Goal: Answer question/provide support

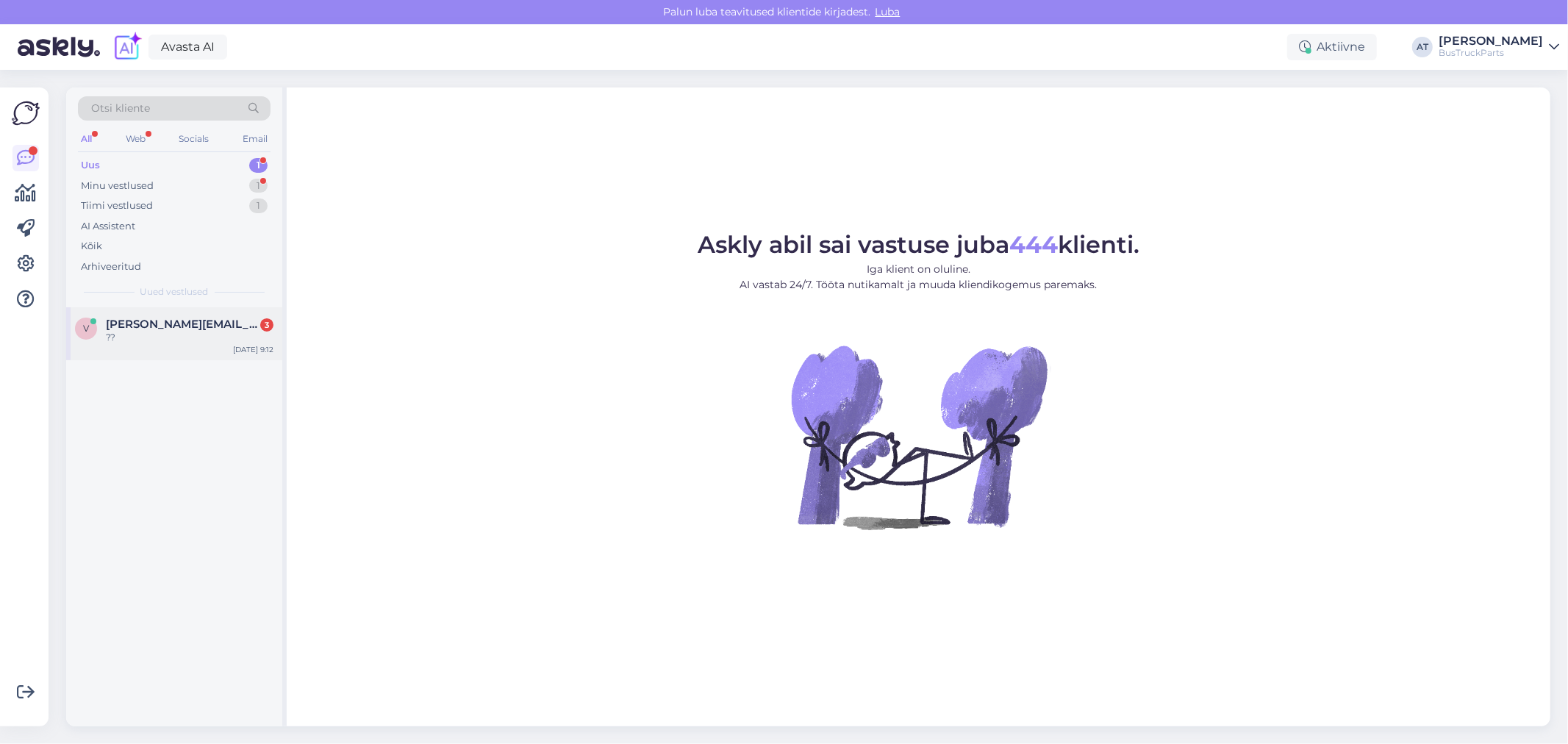
click at [237, 326] on span "[PERSON_NAME][EMAIL_ADDRESS][DOMAIN_NAME]" at bounding box center [182, 324] width 153 height 13
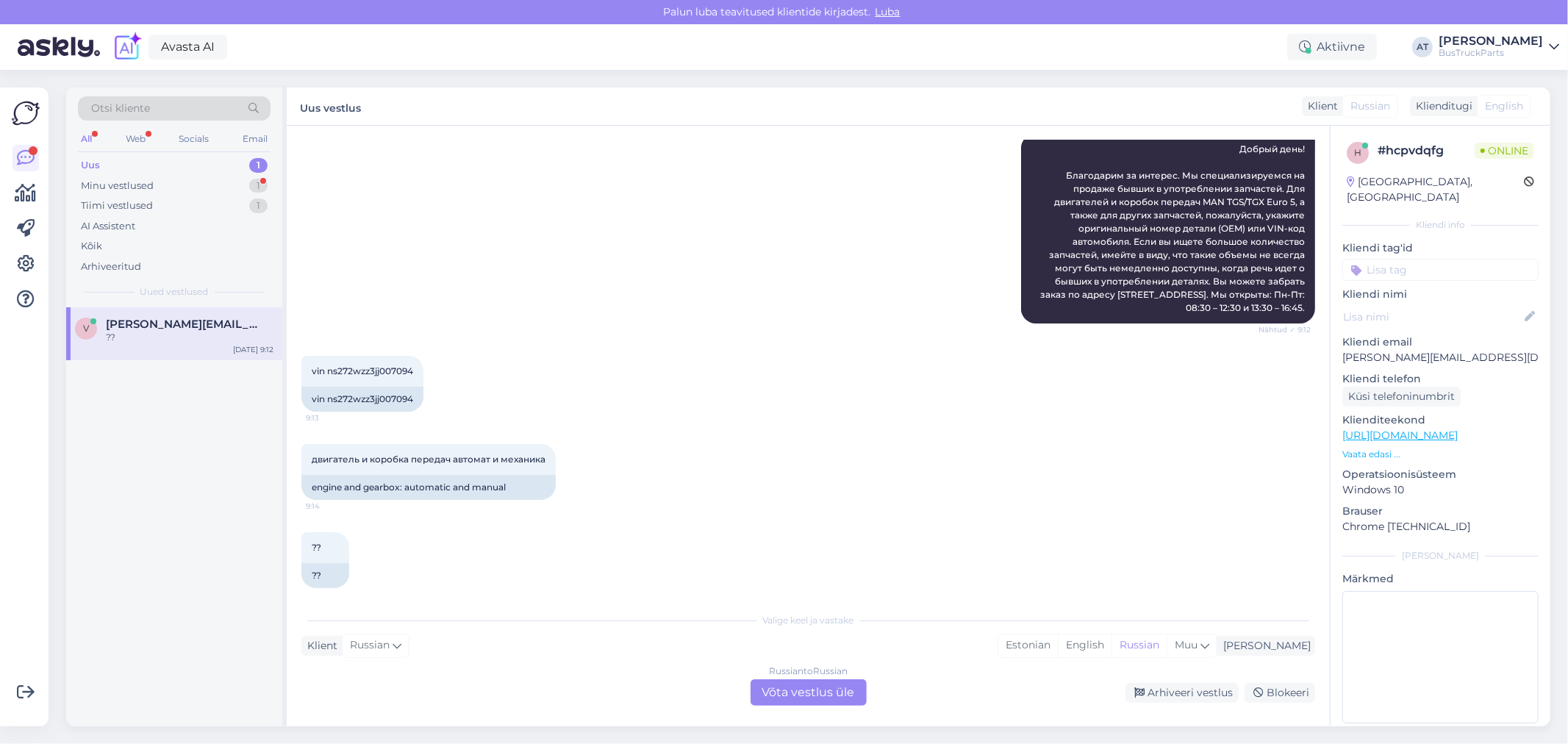
scroll to position [277, 0]
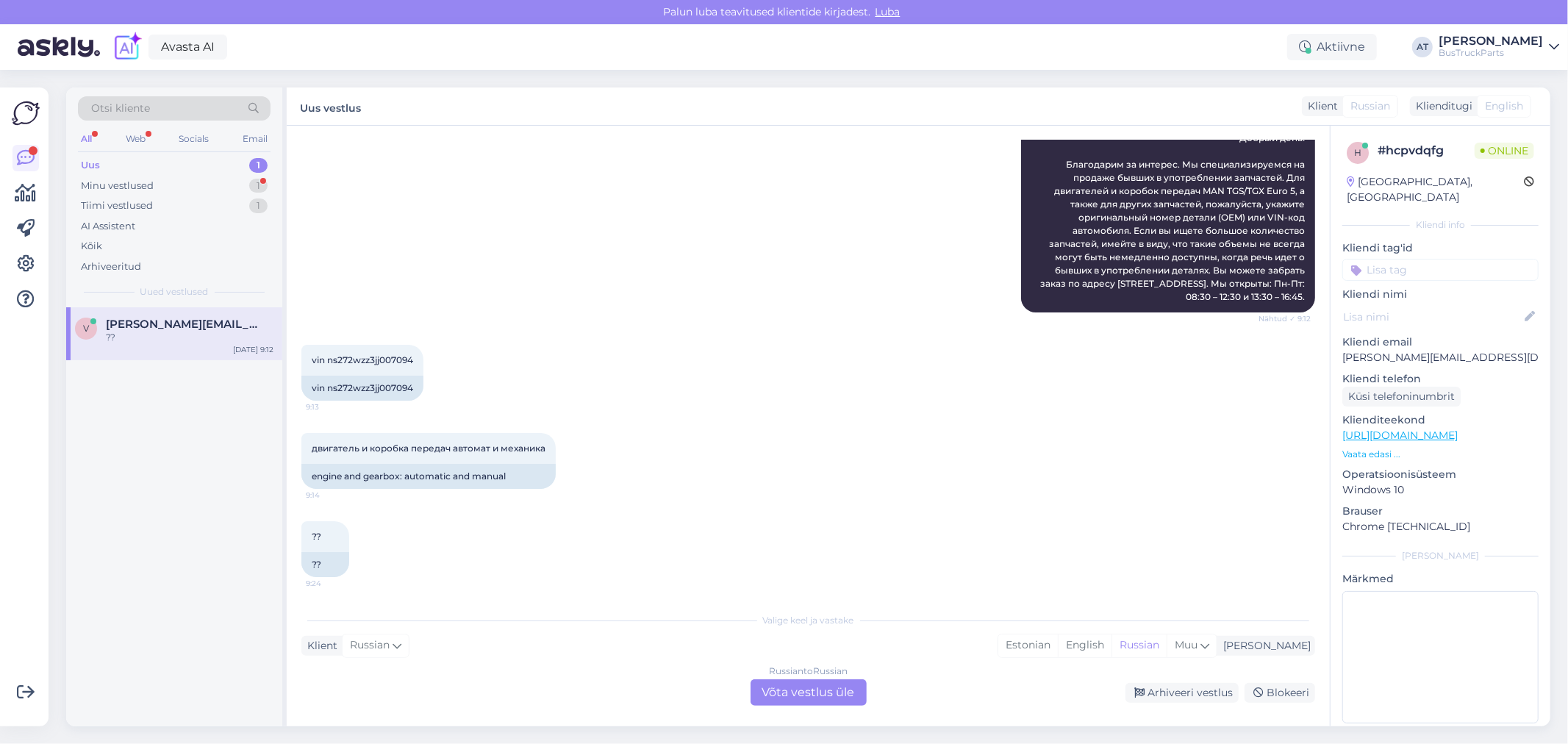
click at [710, 483] on div "двигатель и коробка передач автомат и механика 9:14 engine and gearbox: automat…" at bounding box center [807, 462] width 1013 height 88
click at [837, 697] on div "Russian to Russian Võta vestlus üle" at bounding box center [809, 692] width 116 height 26
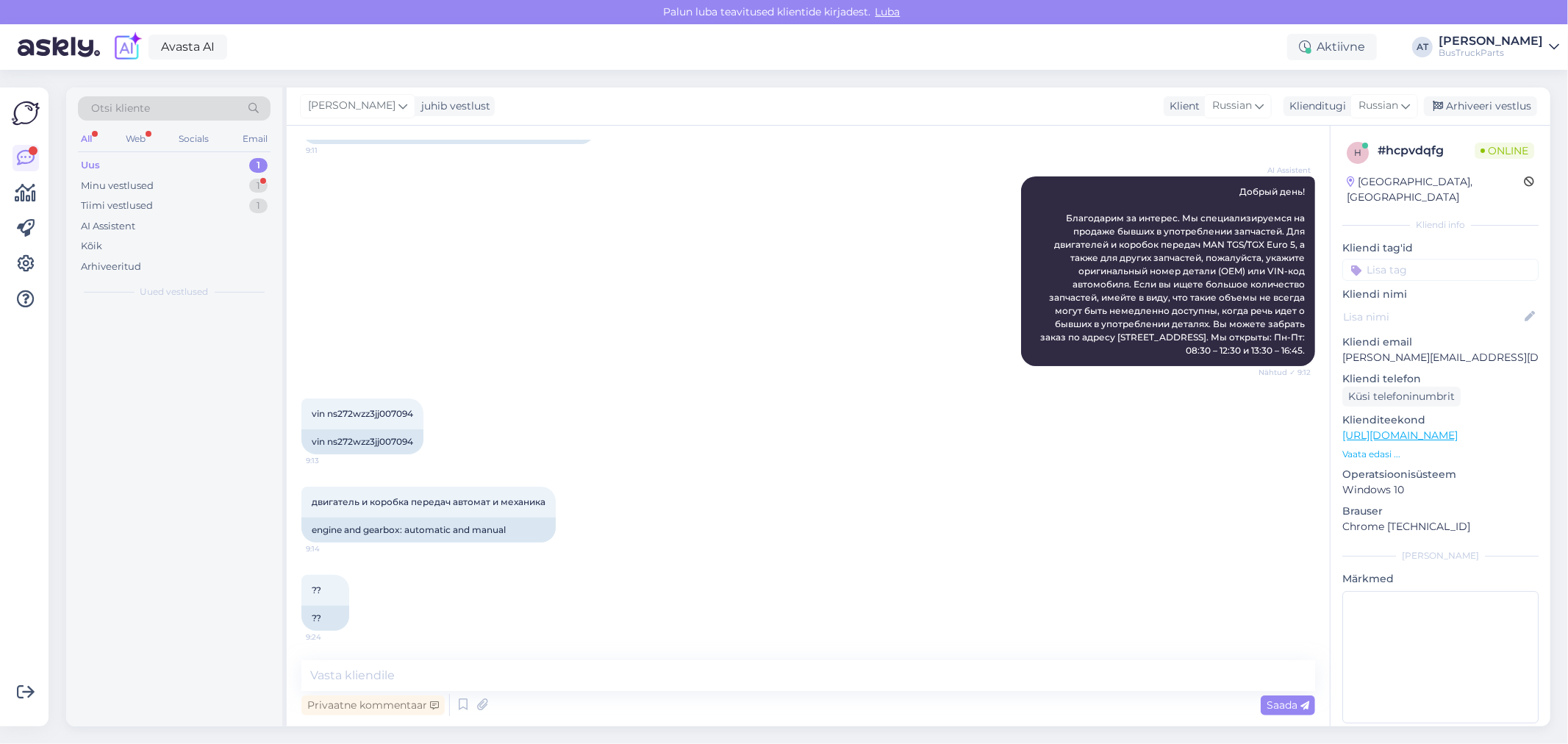
scroll to position [222, 0]
click at [821, 686] on textarea at bounding box center [807, 676] width 1013 height 31
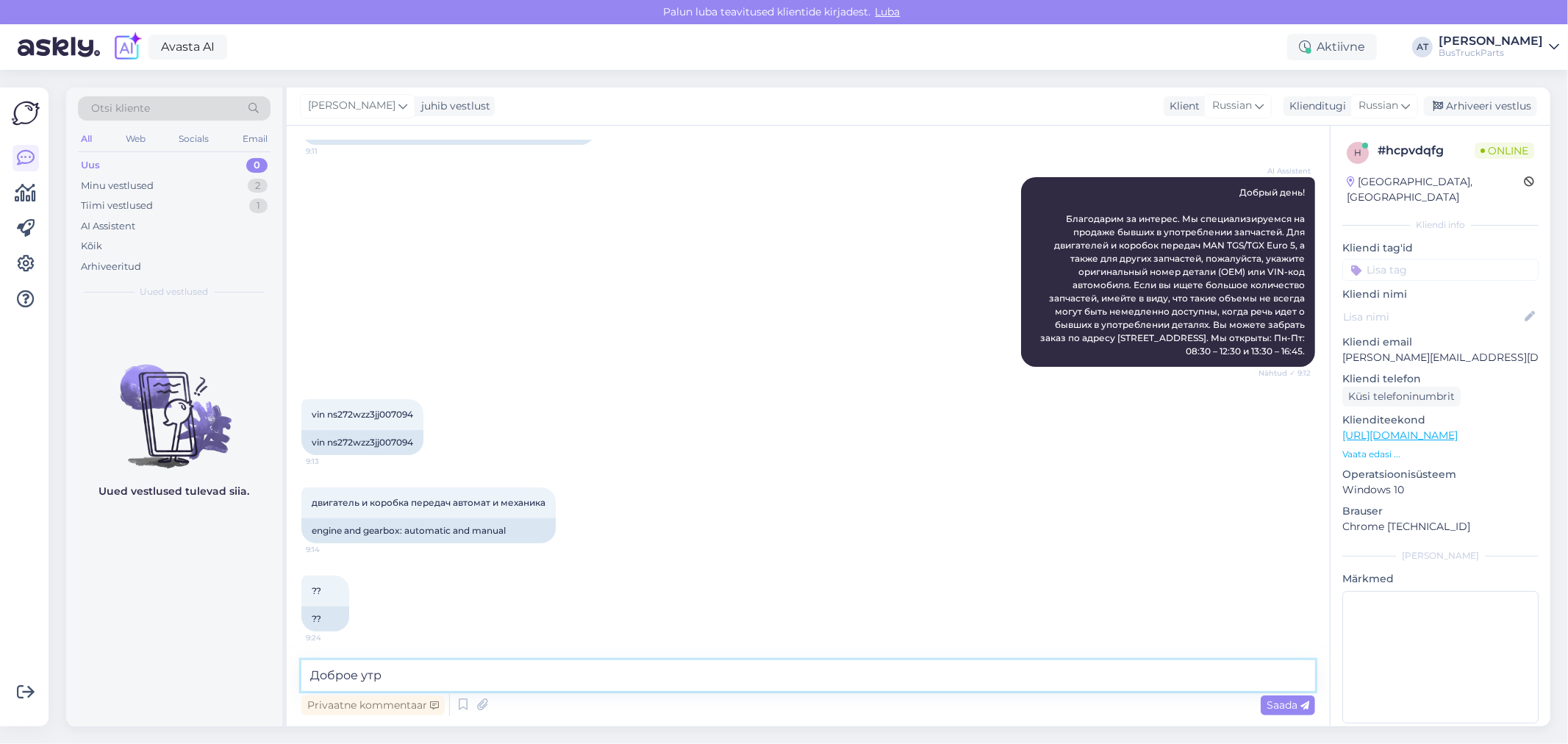
type textarea "Доброе утро"
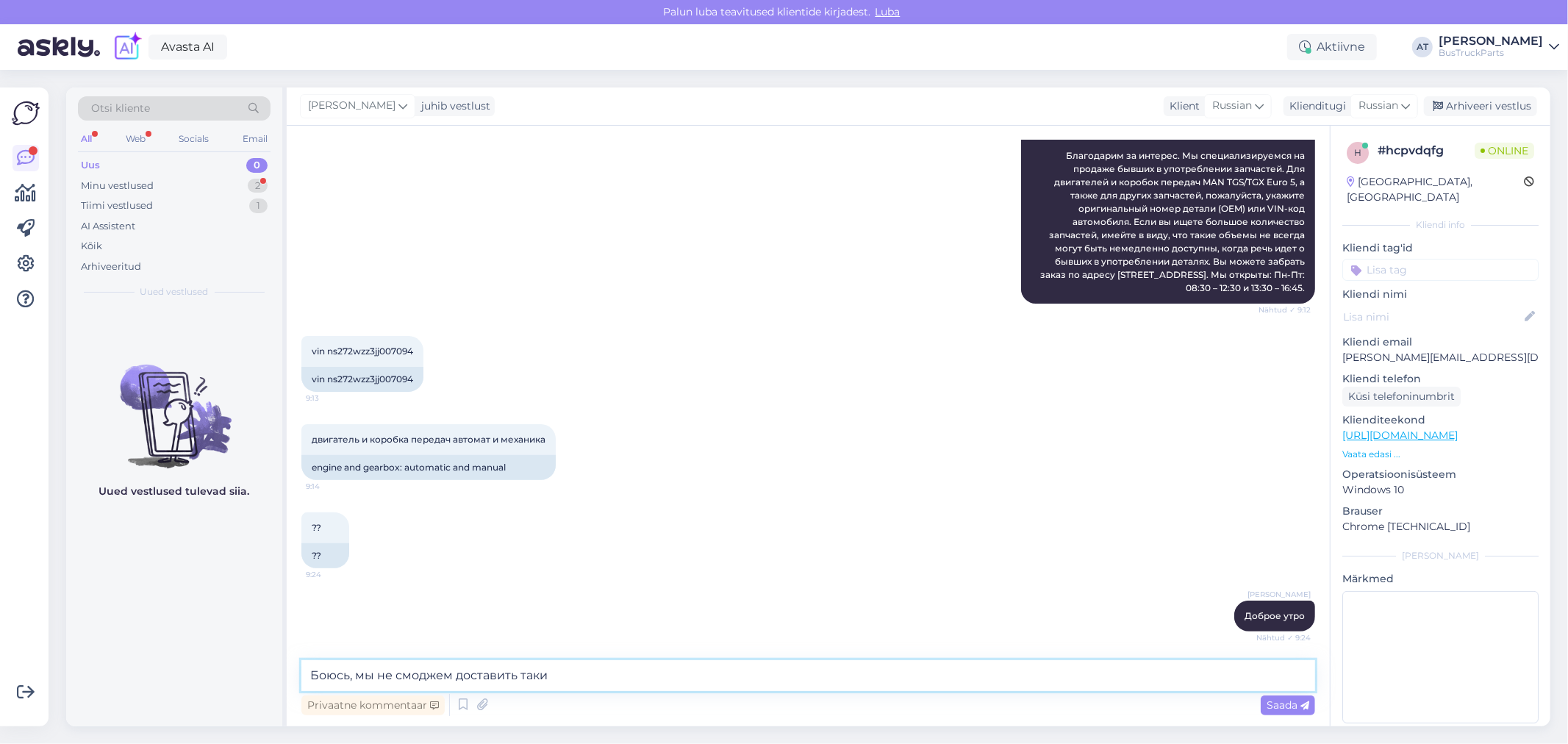
scroll to position [349, 0]
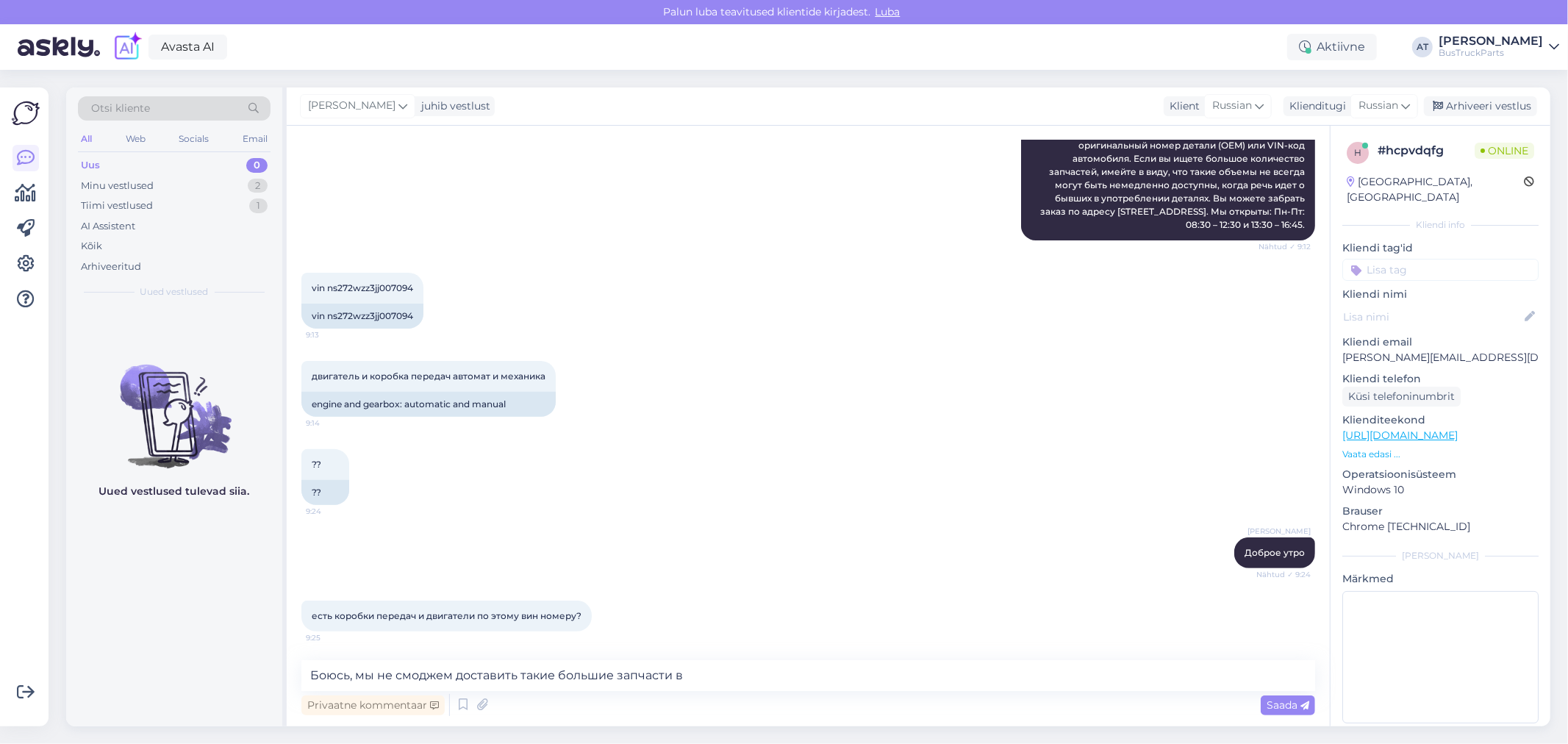
click at [1407, 182] on div "[GEOGRAPHIC_DATA], [GEOGRAPHIC_DATA]" at bounding box center [1435, 190] width 177 height 31
copy div "[GEOGRAPHIC_DATA]"
click at [878, 683] on textarea "Боюсь, мы не смоджем доставить такие большие запчасти в" at bounding box center [807, 676] width 1013 height 31
paste textarea "Узбекистан"
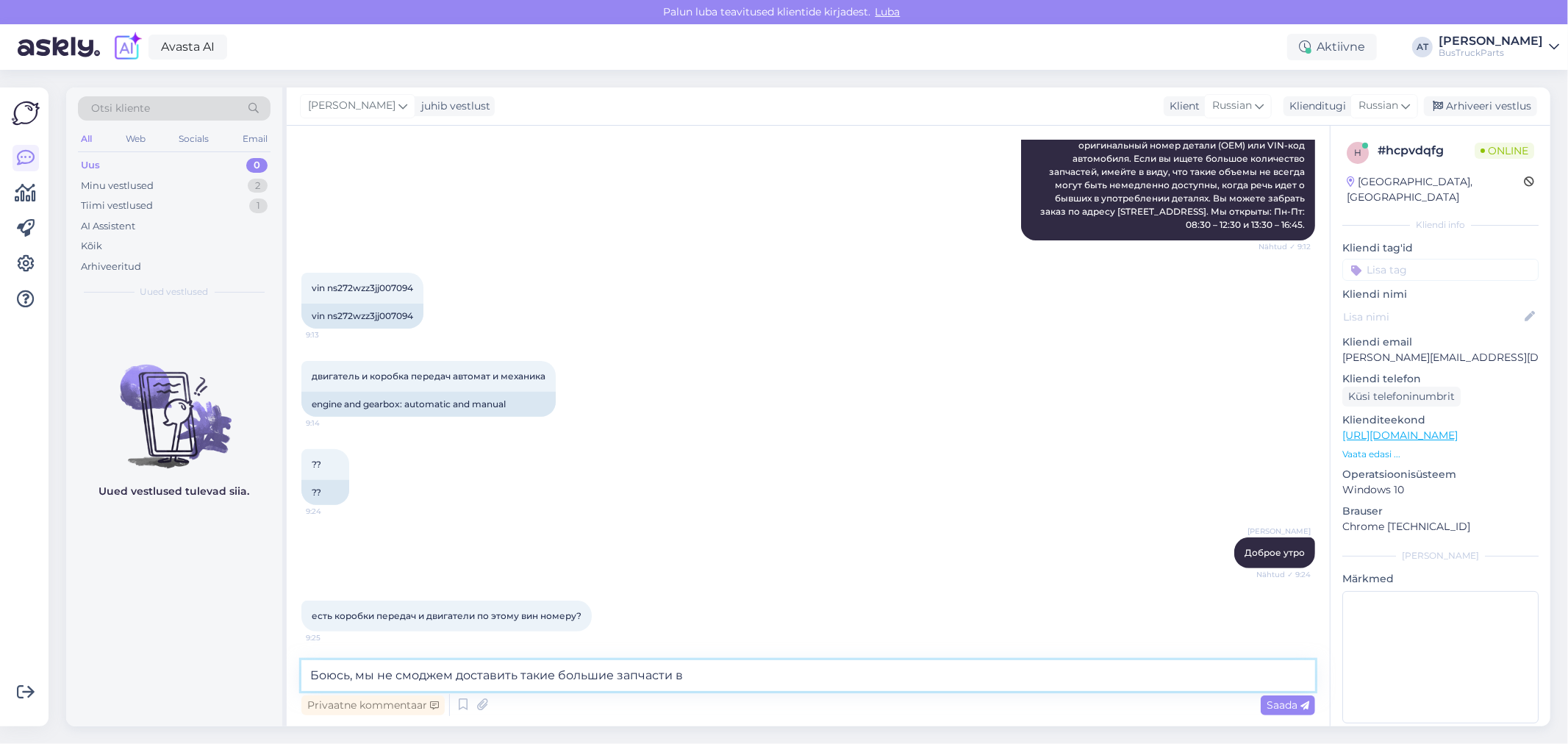
type textarea "Боюсь, мы не смоджем доставить такие большие запчасти в [GEOGRAPHIC_DATA]"
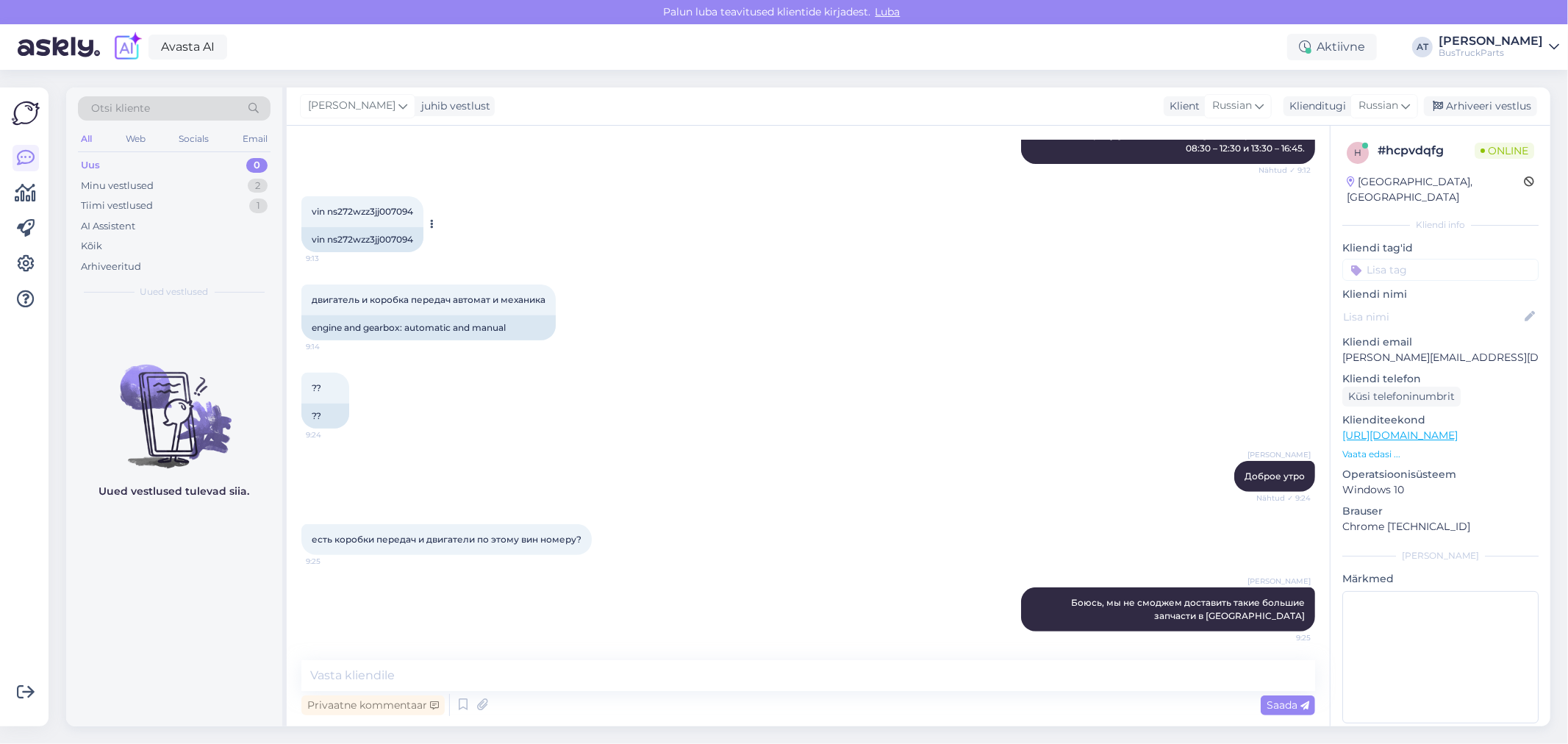
click at [357, 241] on div "vin ns272wzz3jj007094" at bounding box center [362, 240] width 122 height 25
click at [1361, 448] on p "Vaata edasi ..." at bounding box center [1440, 454] width 196 height 13
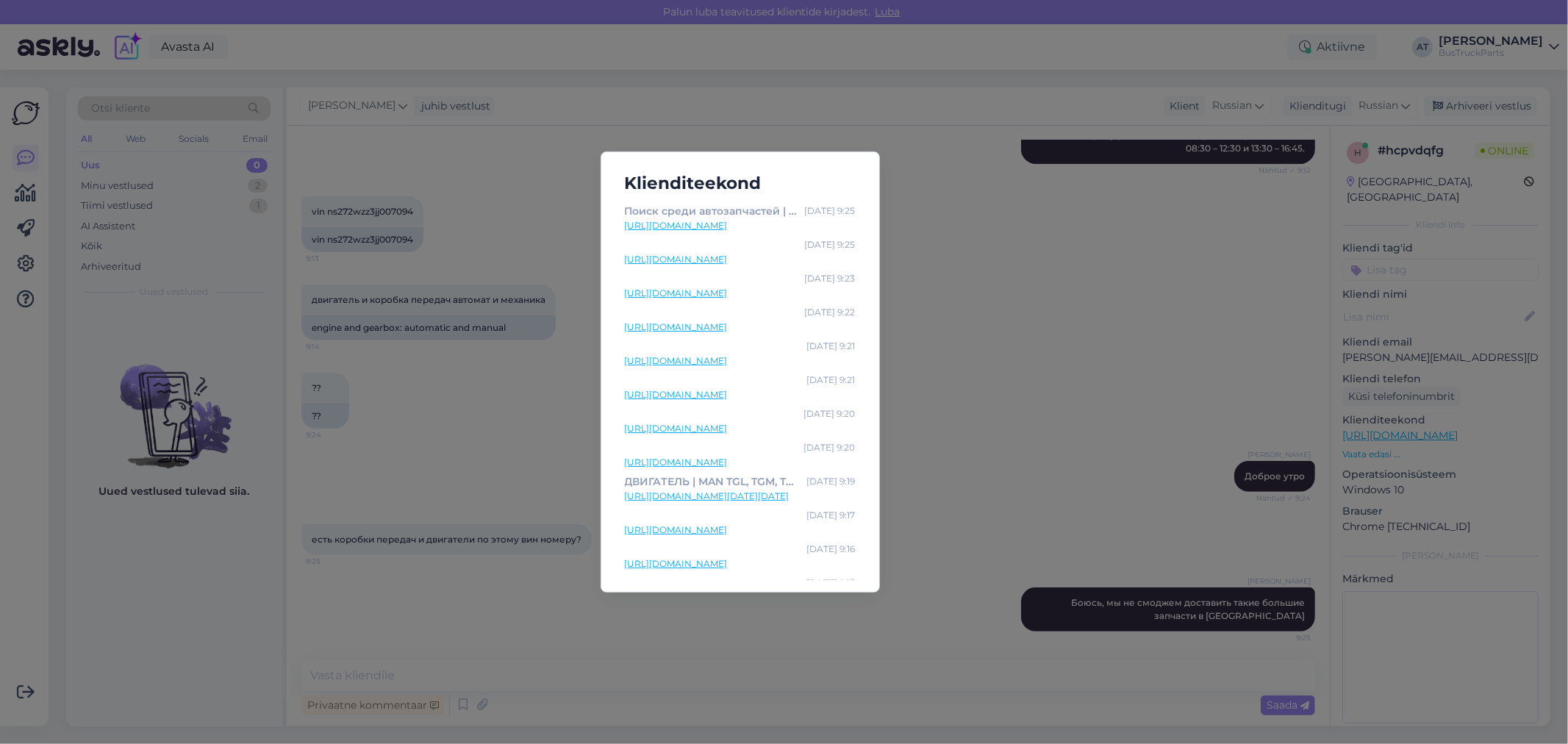
drag, startPoint x: 994, startPoint y: 292, endPoint x: 947, endPoint y: 288, distance: 47.2
click at [995, 291] on div "Klienditeekond Поиск среди автозапчастей | TruckParts [GEOGRAPHIC_DATA] OÜ [DAT…" at bounding box center [784, 372] width 1568 height 744
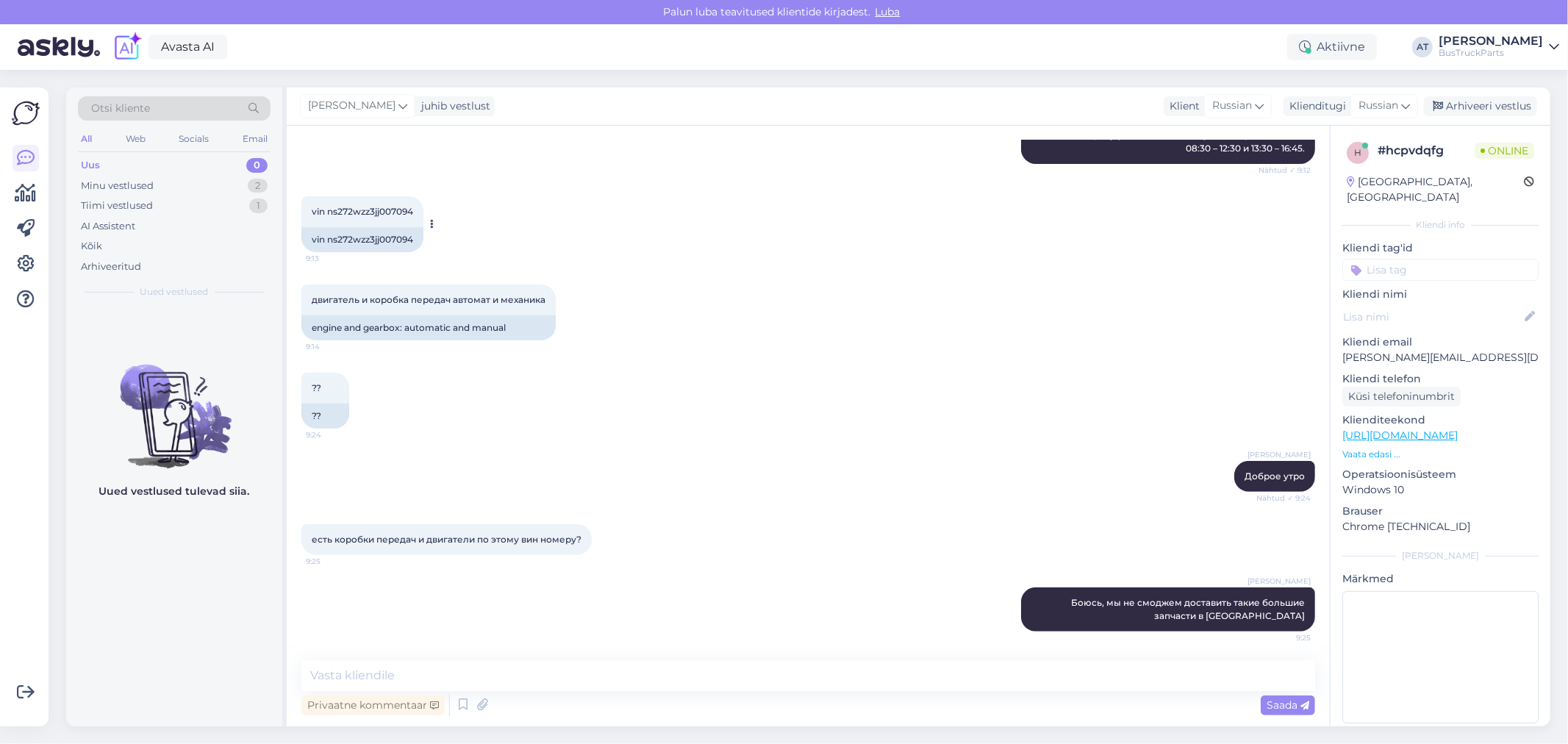
click at [347, 239] on div "vin ns272wzz3jj007094" at bounding box center [362, 240] width 122 height 25
copy div "ns272wzz3jj007094"
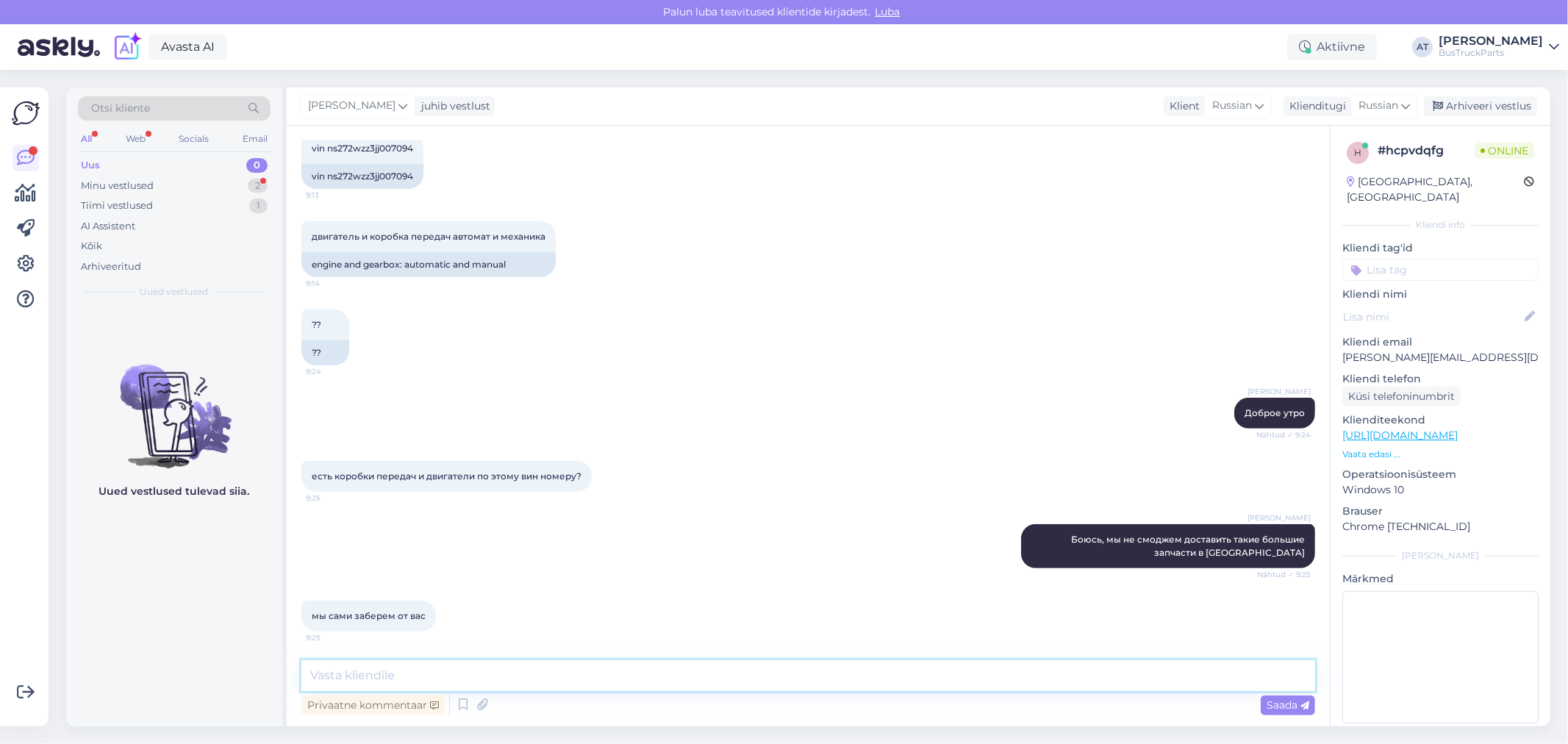
click at [658, 666] on textarea at bounding box center [807, 676] width 1013 height 31
type textarea "Окей. Сейчас проверю"
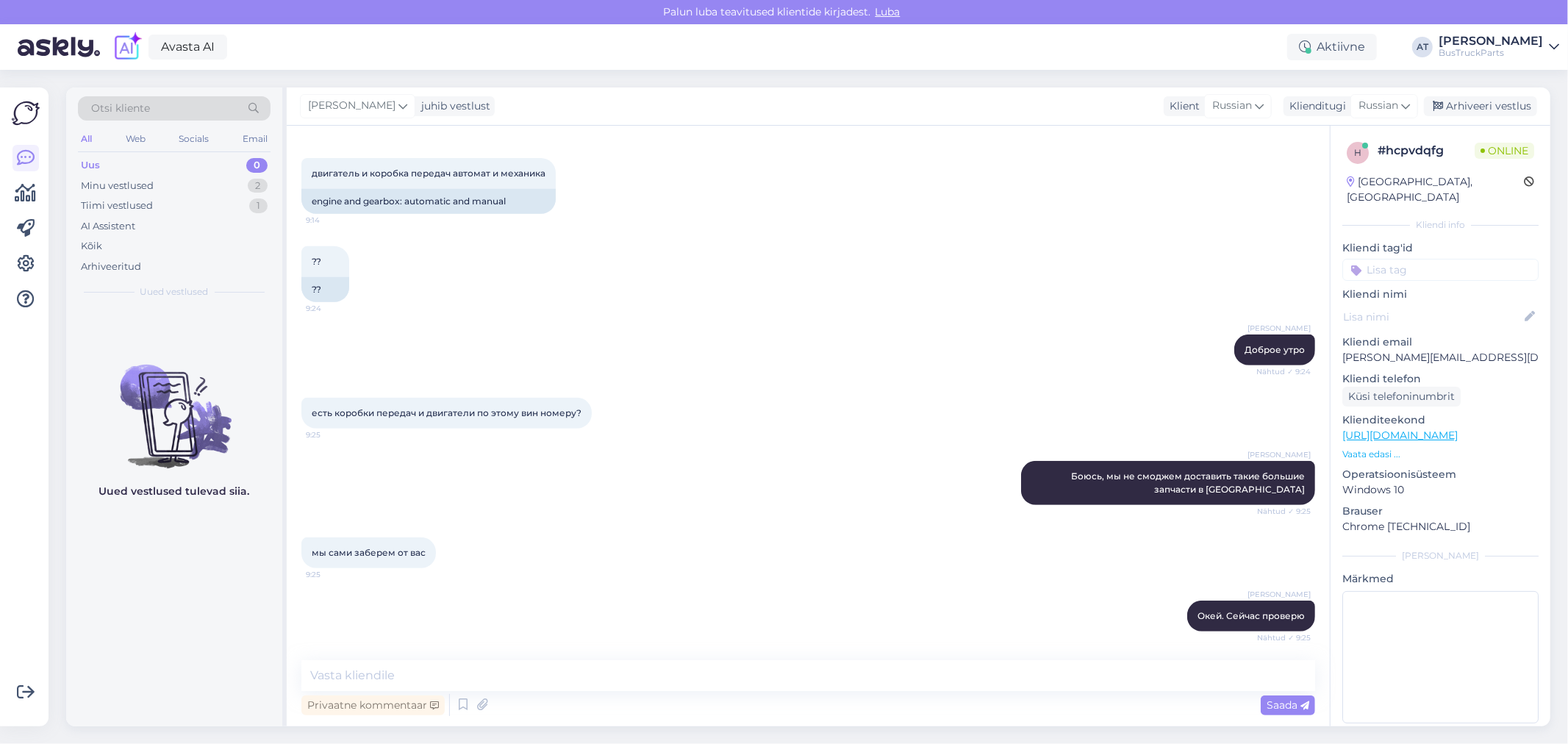
click at [1144, 606] on div "[PERSON_NAME]. Сейчас проверю Nähtud ✓ 9:25" at bounding box center [807, 615] width 1013 height 63
click at [1150, 615] on icon at bounding box center [1154, 616] width 9 height 9
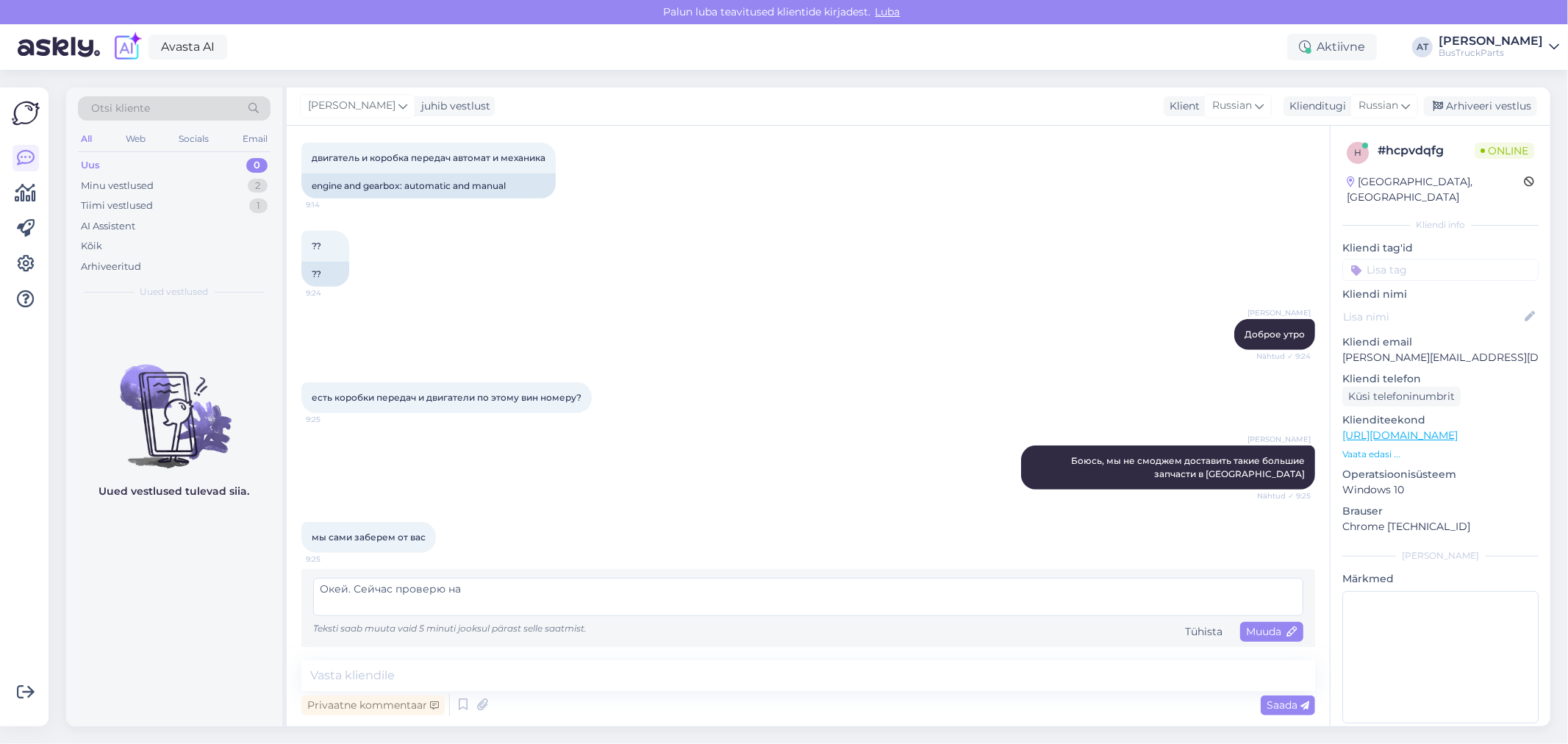
scroll to position [634, 0]
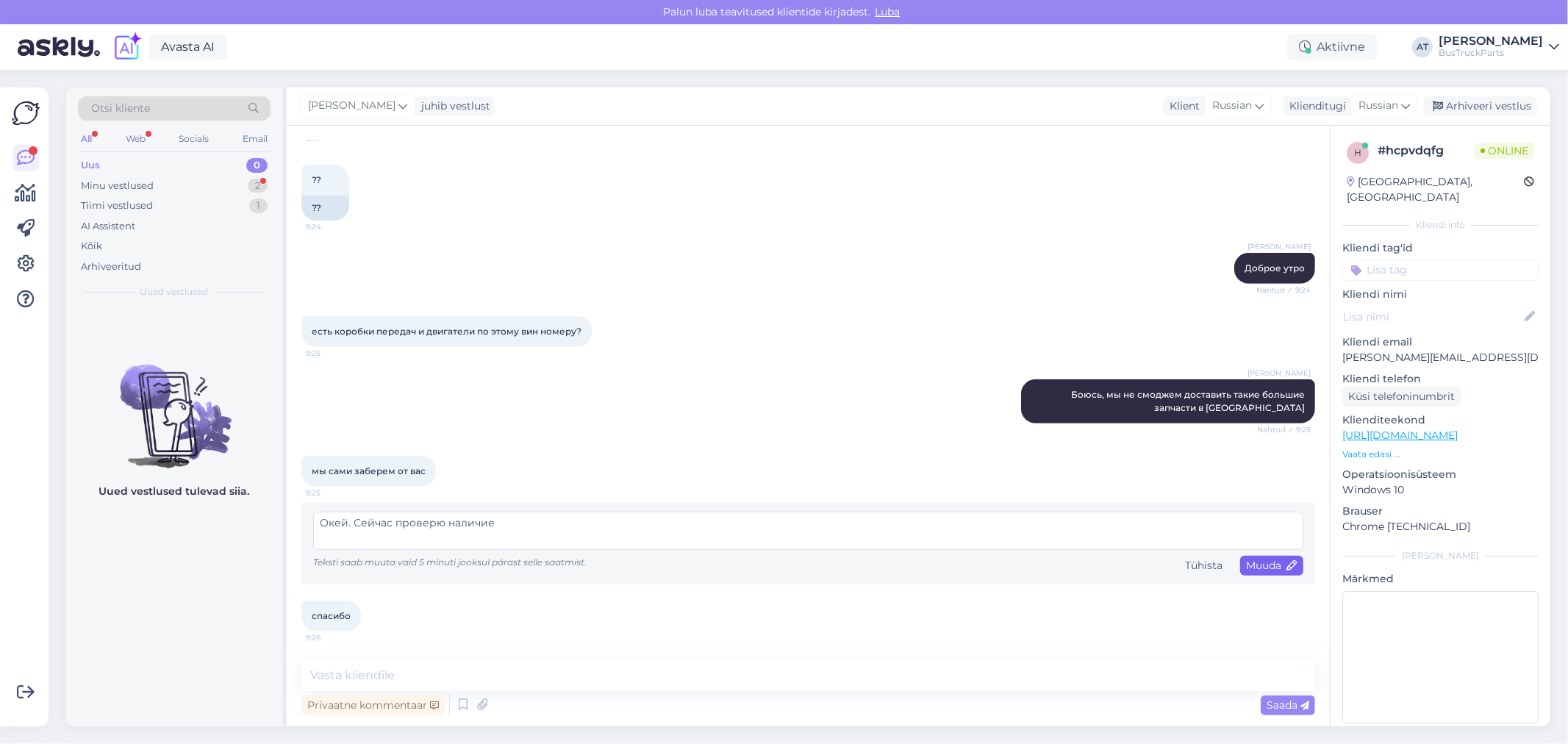
type textarea "Окей. Сейчас проверю наличие"
click at [1267, 559] on span "Muuda" at bounding box center [1271, 566] width 52 height 13
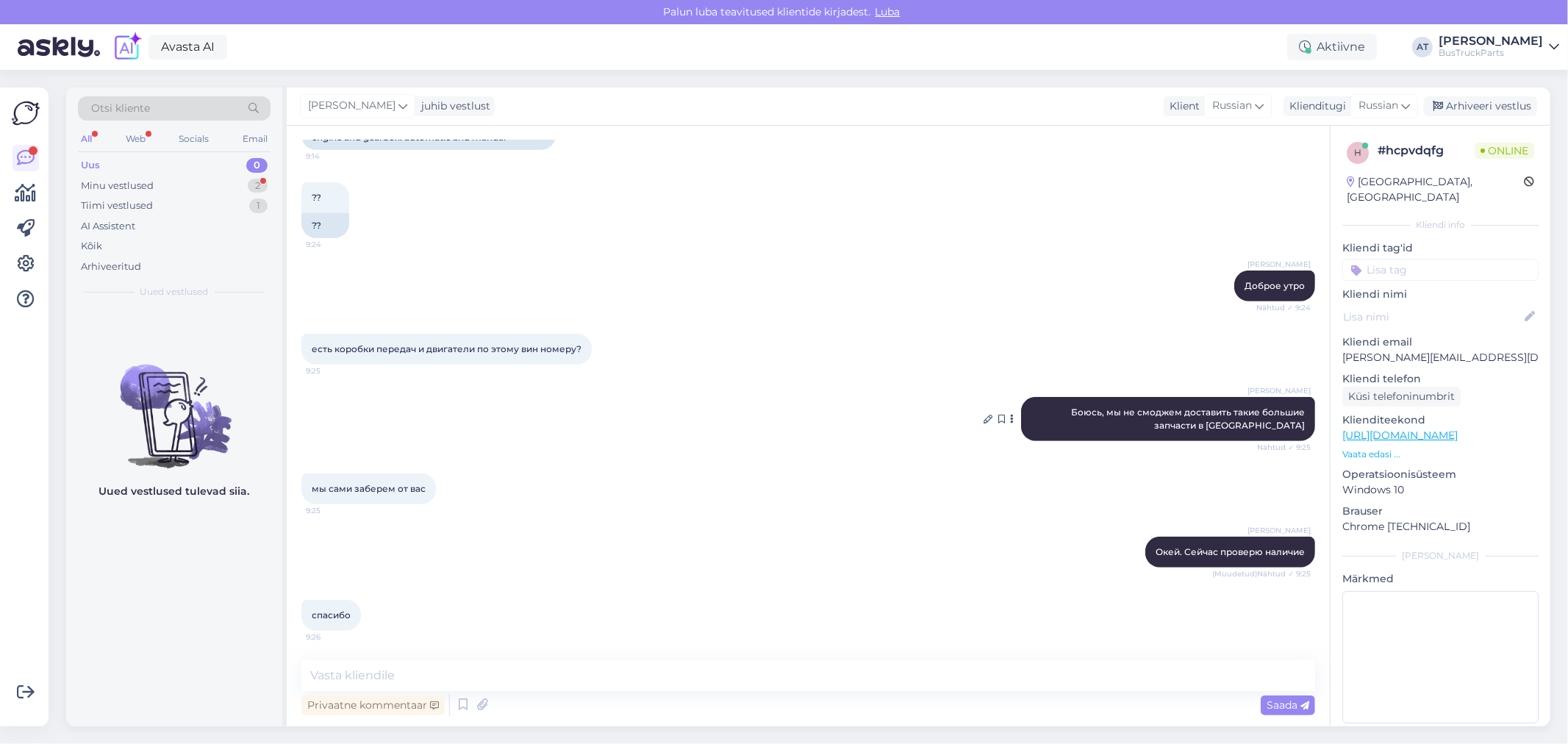
scroll to position [615, 0]
drag, startPoint x: 797, startPoint y: 673, endPoint x: 822, endPoint y: 663, distance: 26.9
click at [804, 675] on textarea at bounding box center [807, 676] width 1013 height 31
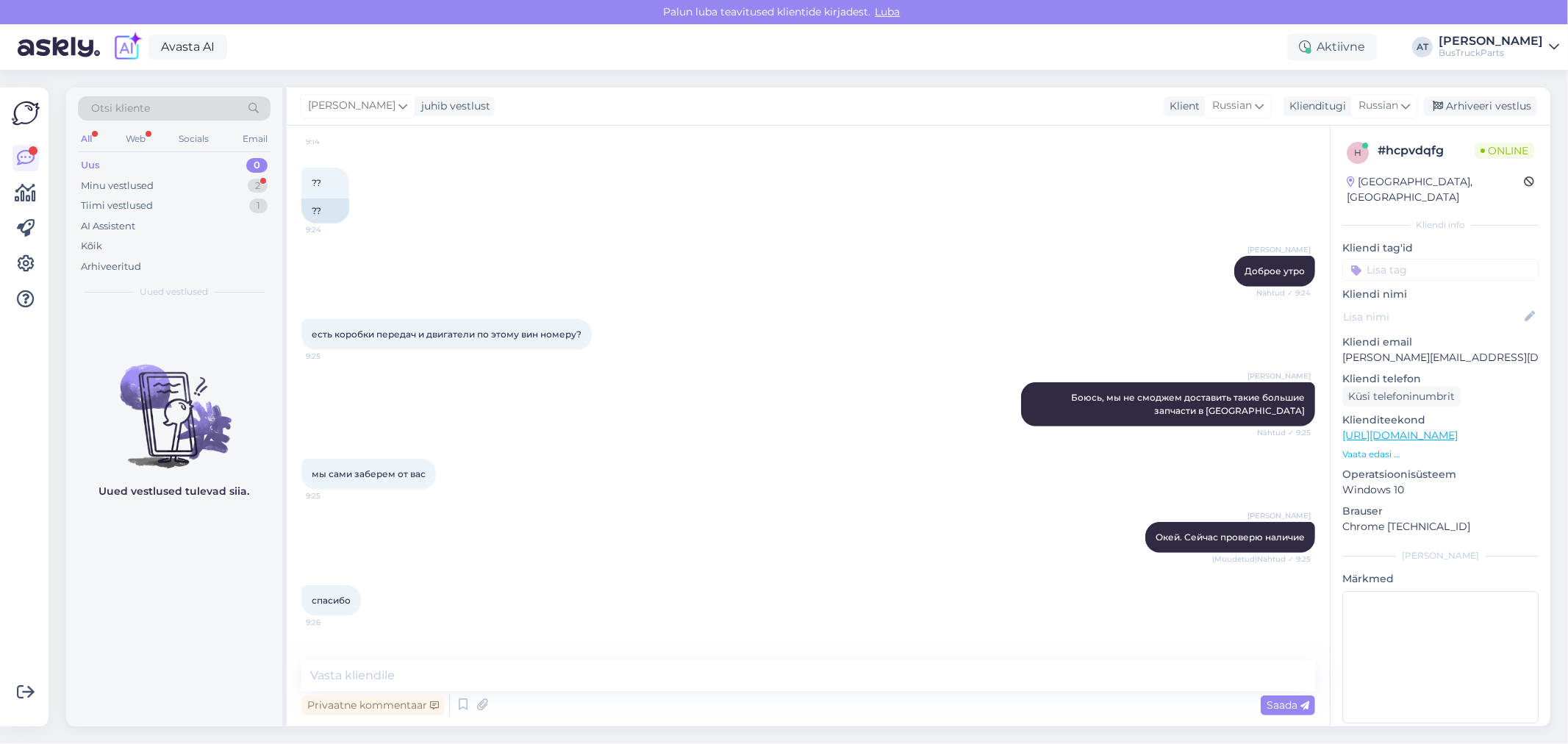
scroll to position [679, 0]
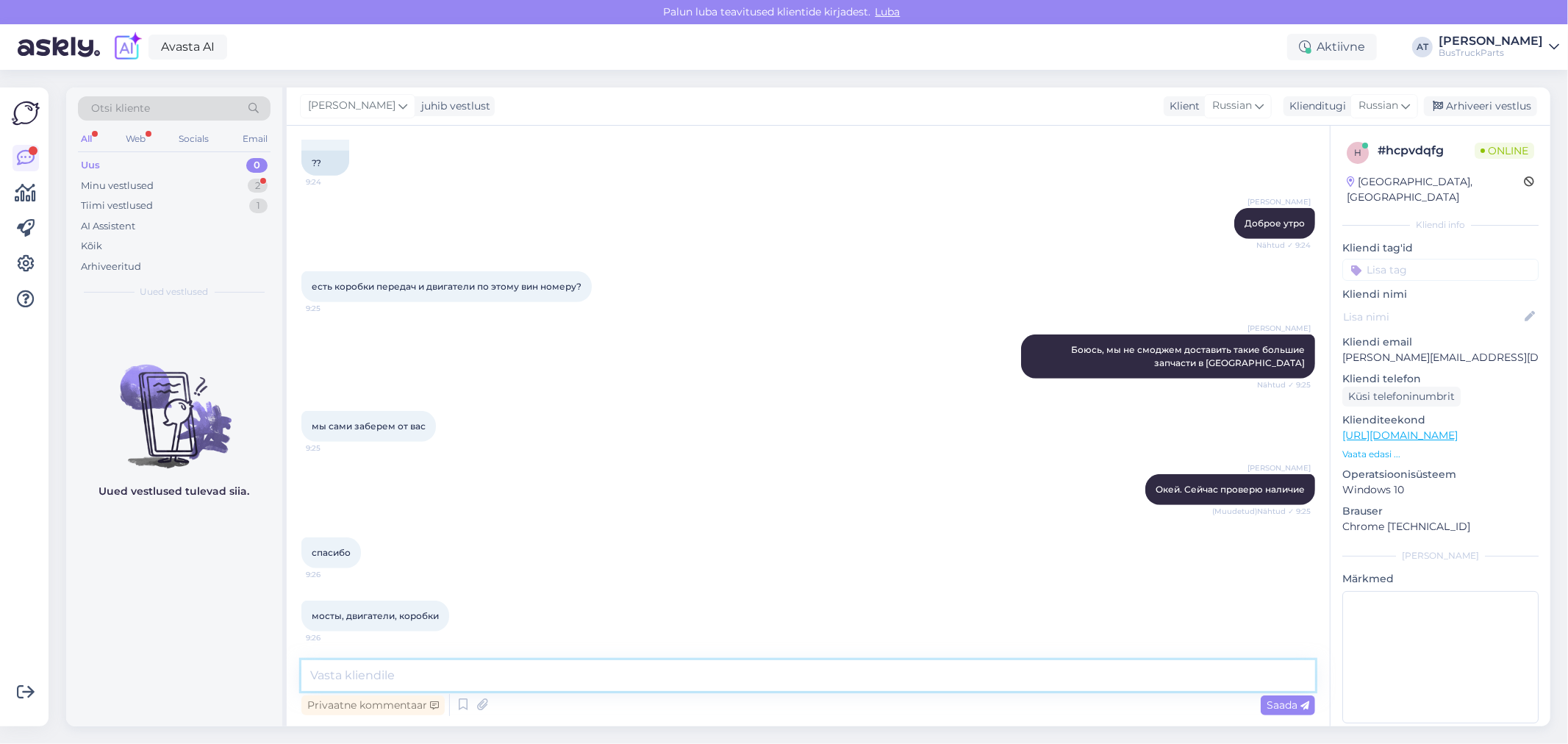
click at [454, 673] on textarea at bounding box center [807, 676] width 1013 height 31
click at [568, 674] on textarea at bounding box center [807, 676] width 1013 height 31
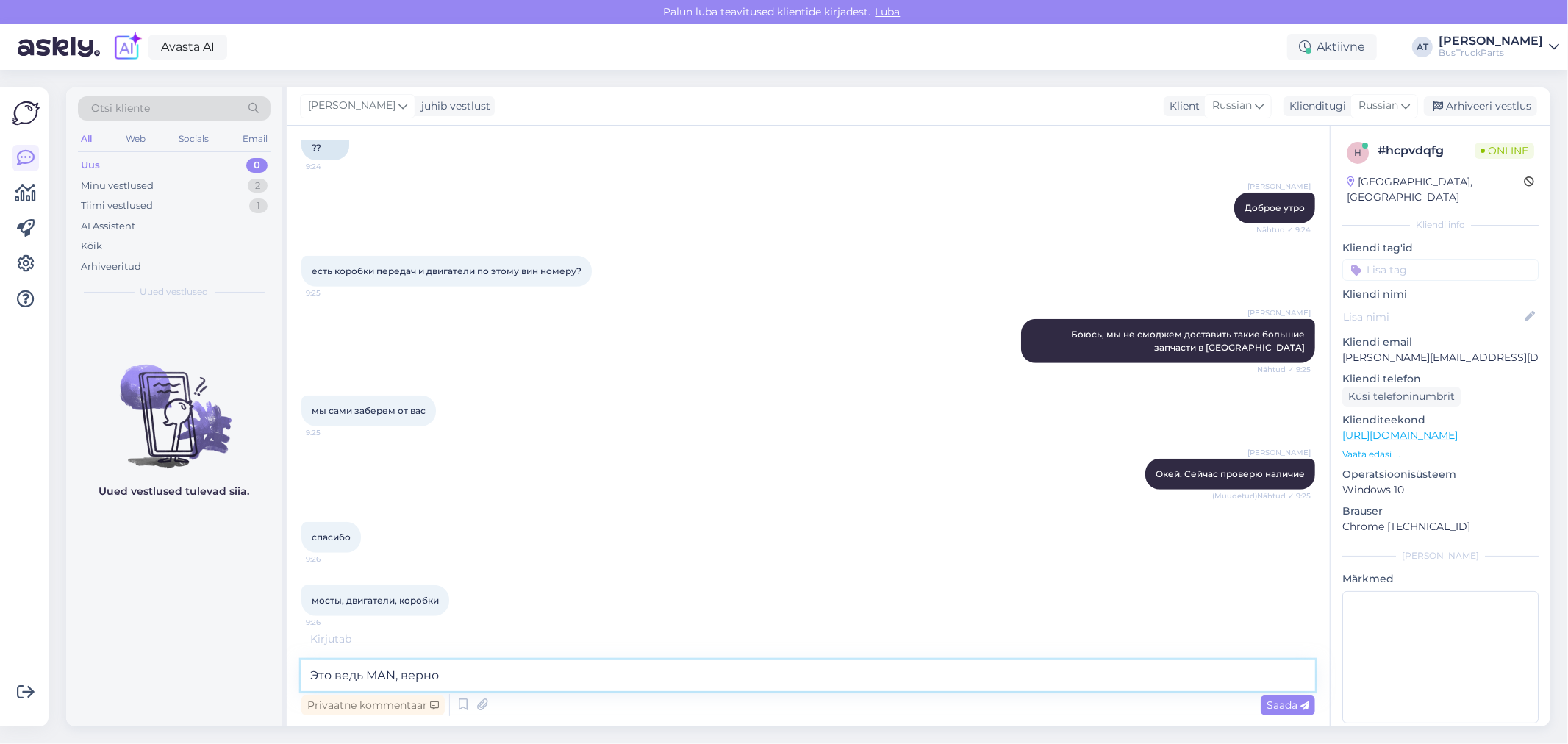
type textarea "Это ведь МАN, верно?"
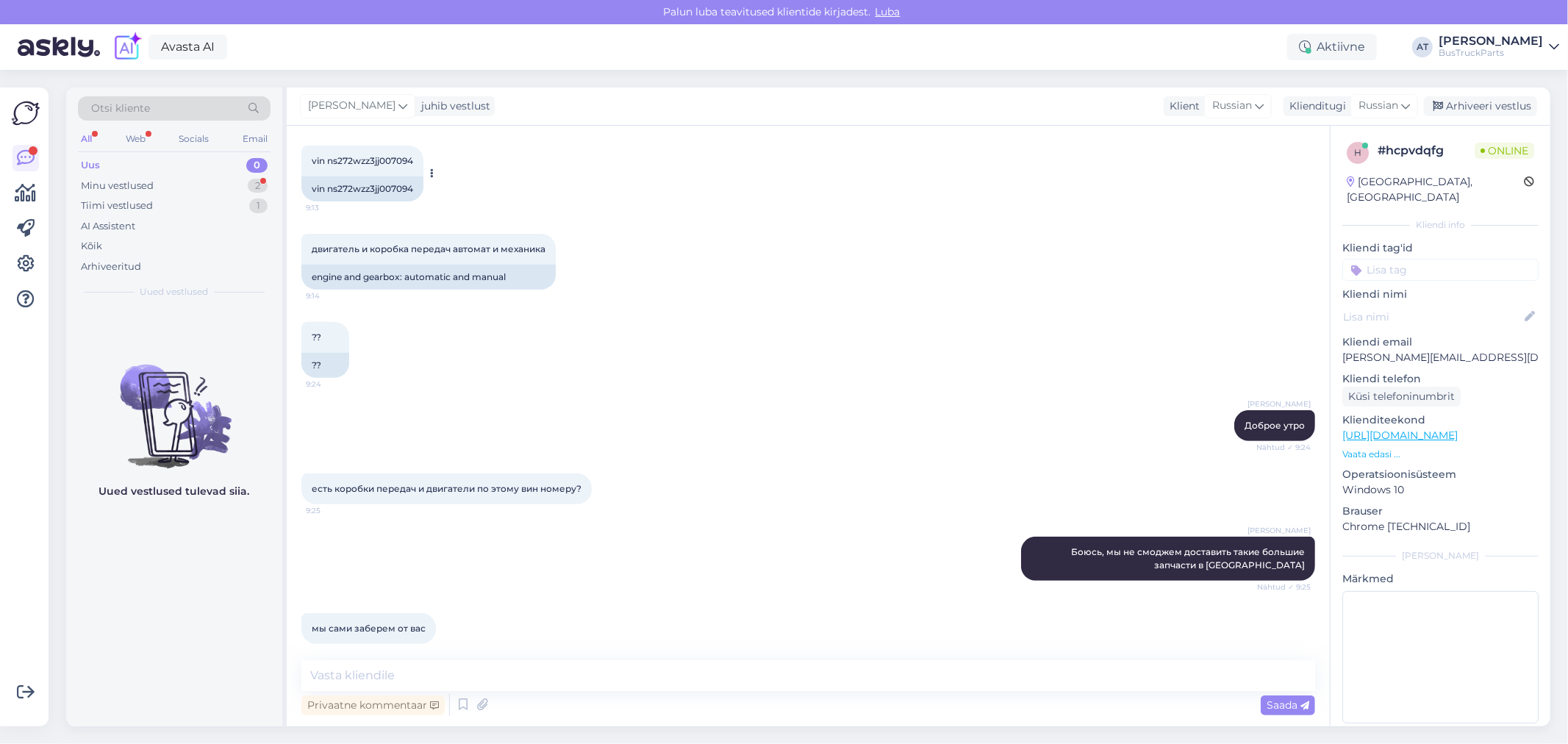
scroll to position [295, 0]
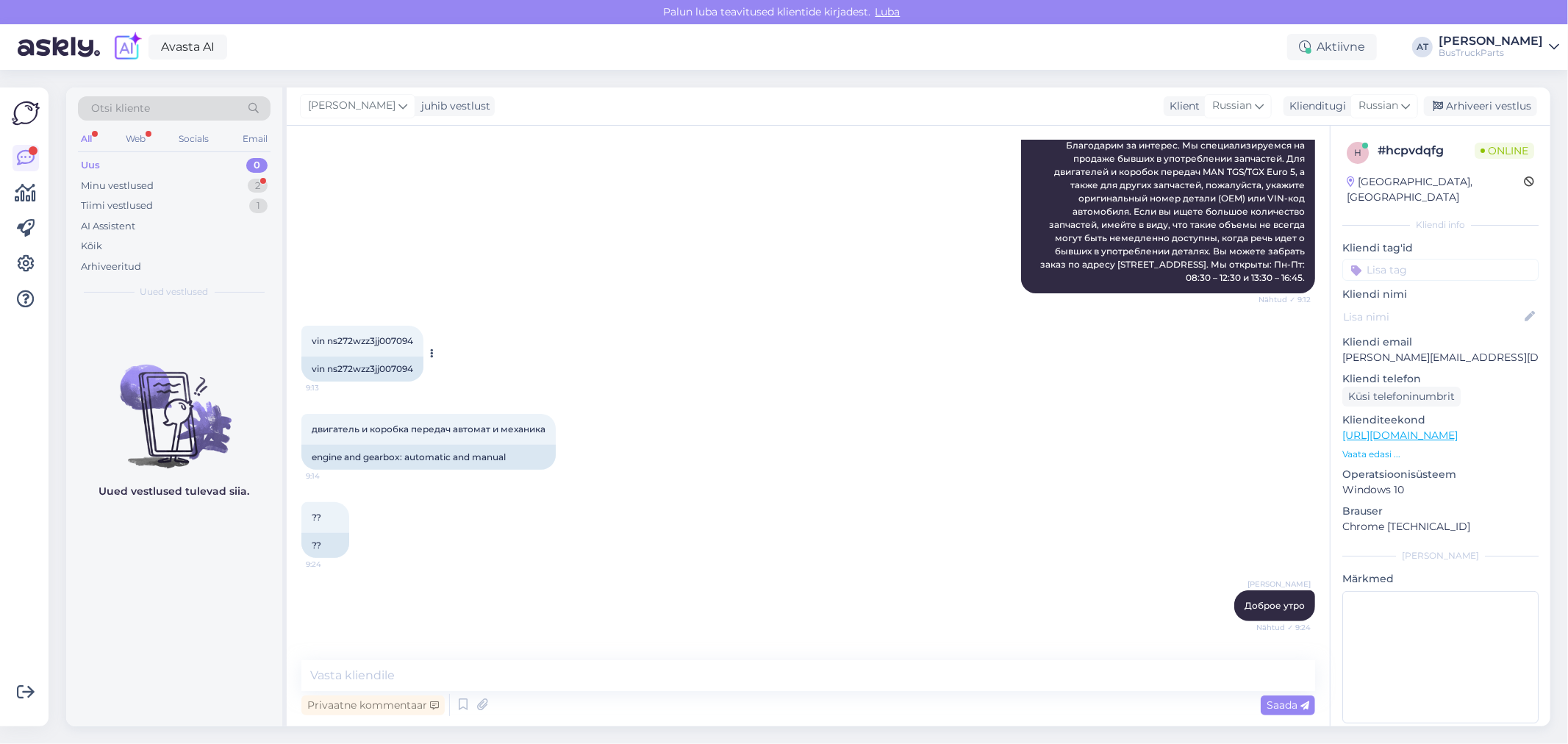
click at [380, 363] on div "vin ns272wzz3jj007094" at bounding box center [362, 369] width 122 height 25
copy div "ns272wzz3jj007094"
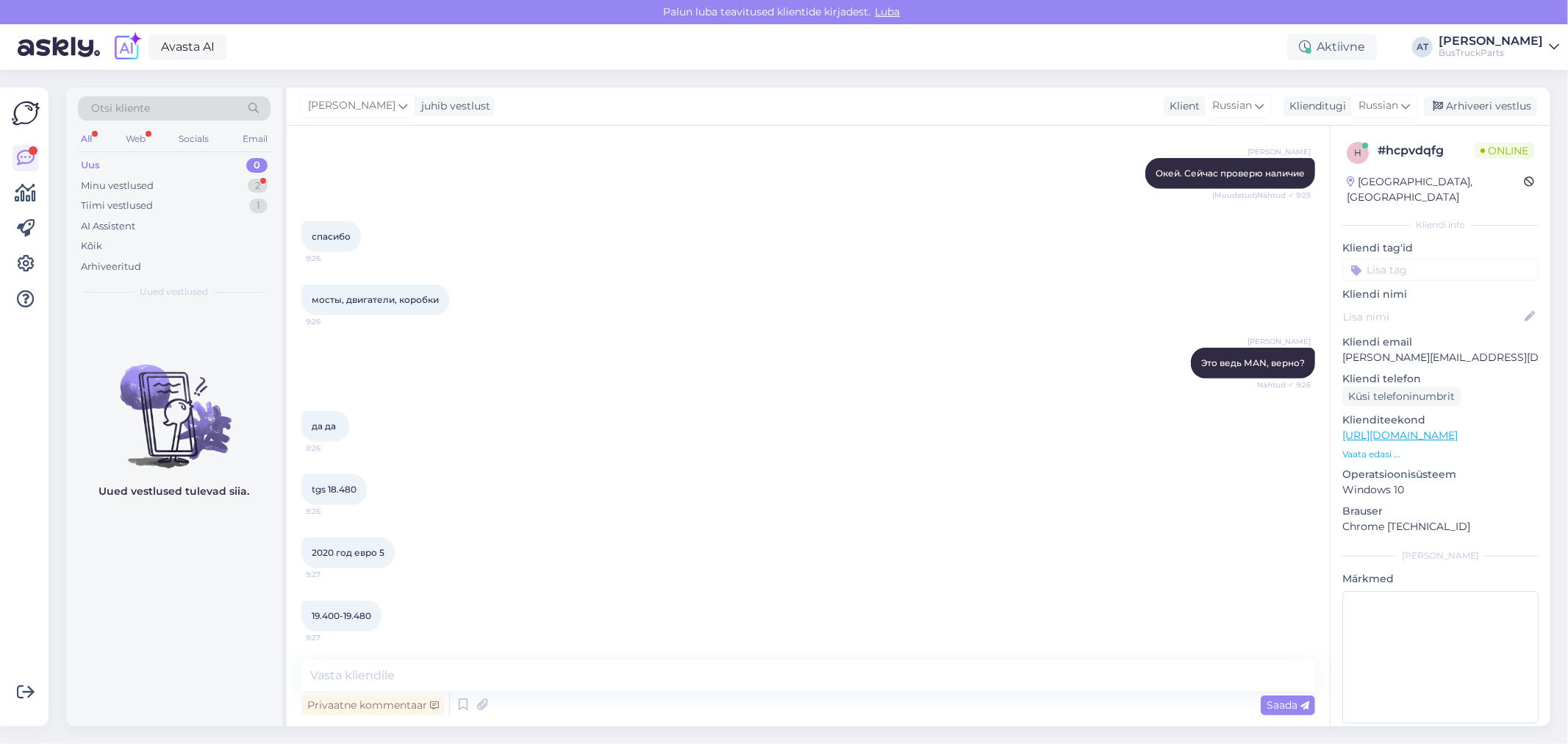
scroll to position [1057, 0]
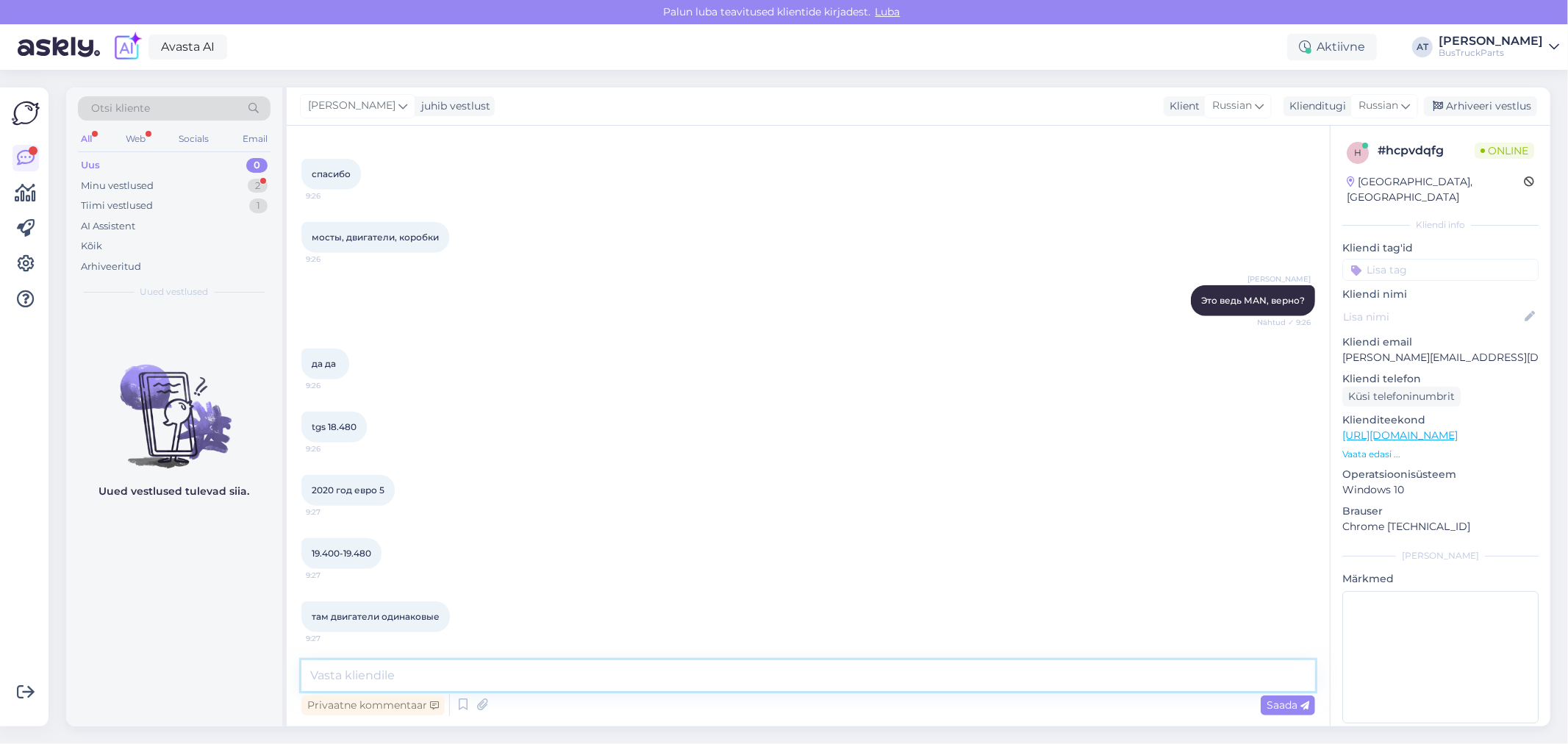
click at [980, 679] on textarea at bounding box center [807, 676] width 1013 height 31
click at [715, 679] on textarea at bounding box center [807, 676] width 1013 height 31
click at [741, 665] on textarea "Перепроверьте ВИН код, пожалуйста" at bounding box center [807, 676] width 1013 height 31
type textarea "Перепроверьте ВИН код, пожалуйста"
click at [806, 688] on textarea "Перепроверьте ВИН код, пожалуйста" at bounding box center [807, 676] width 1013 height 31
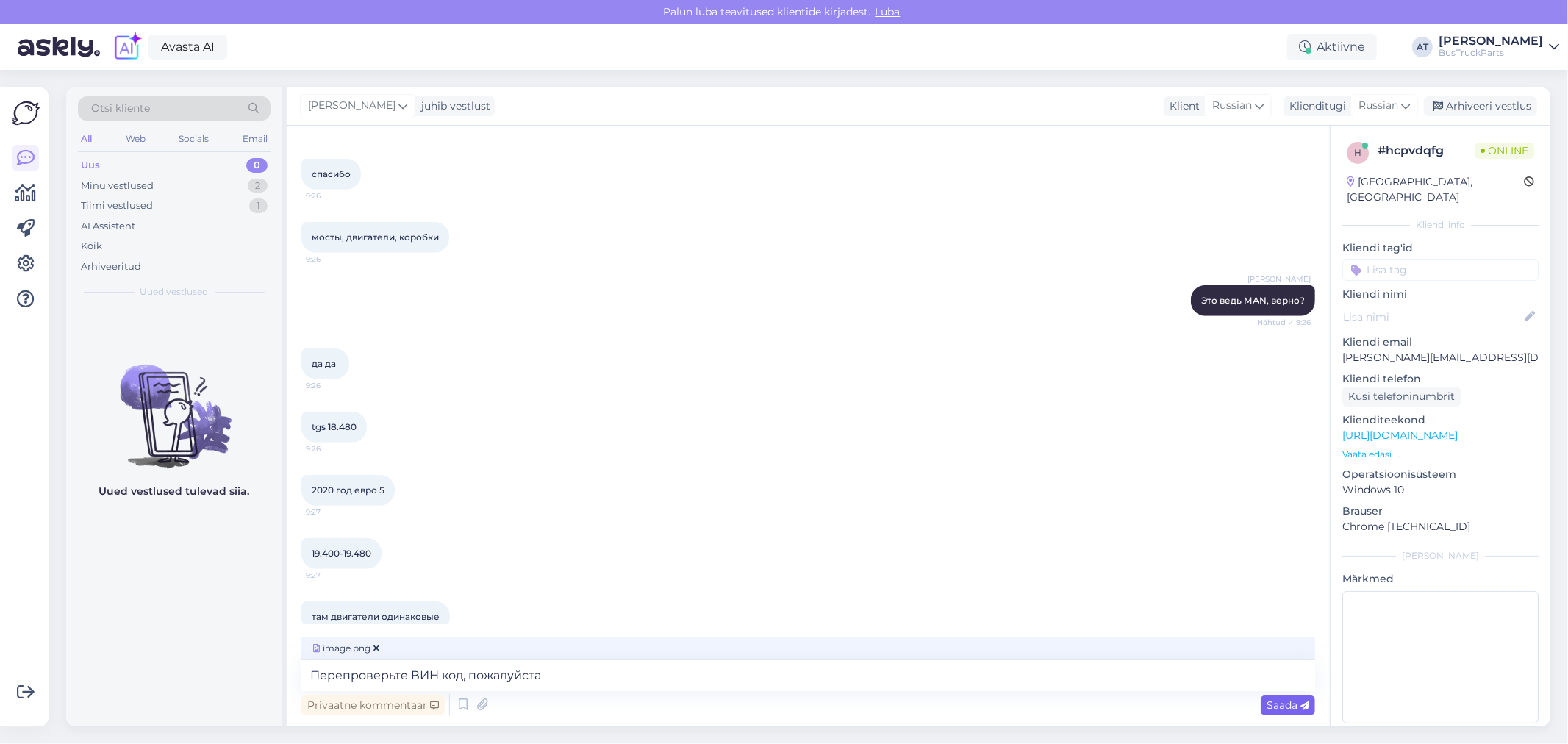
click at [1278, 705] on span "Saada" at bounding box center [1287, 706] width 43 height 13
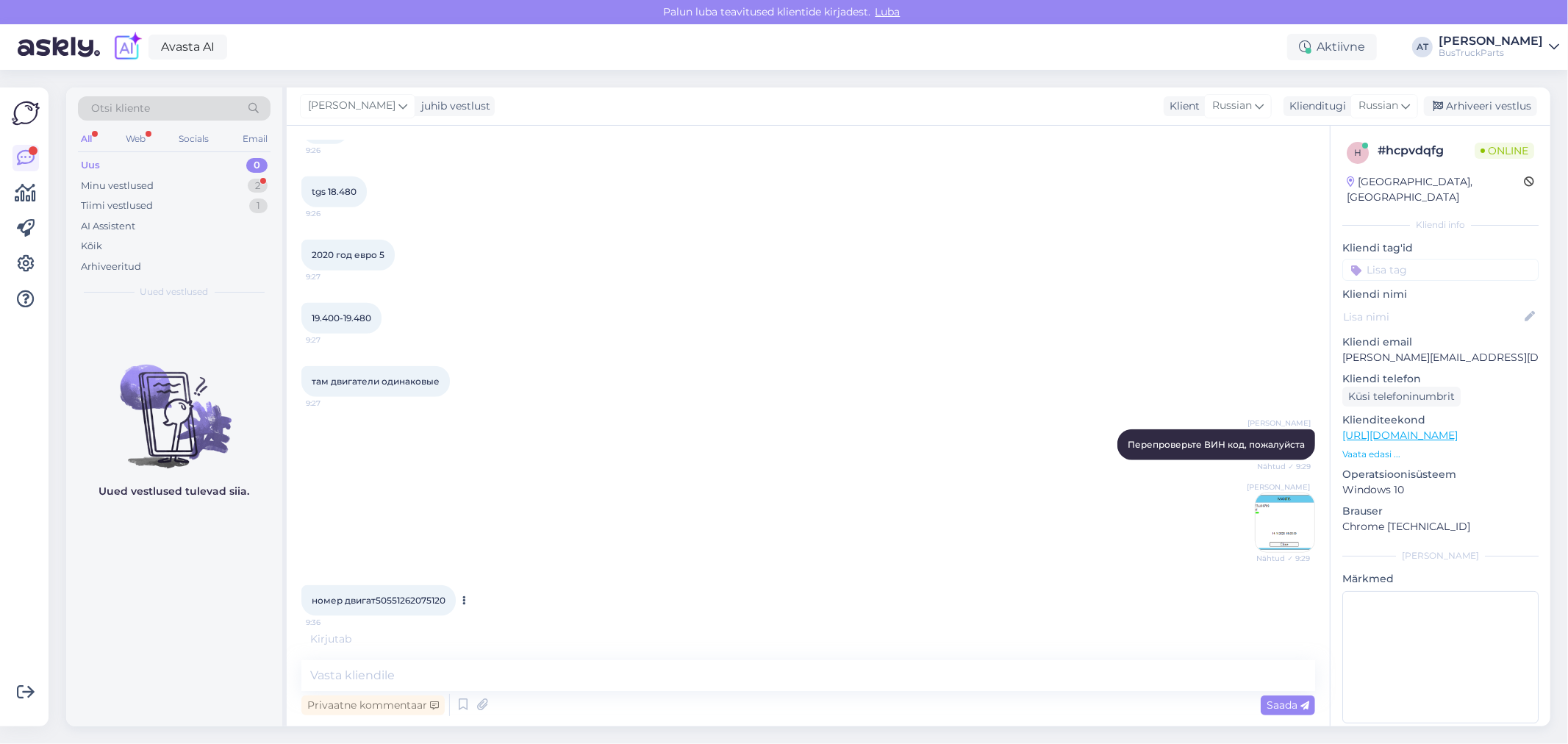
scroll to position [1277, 0]
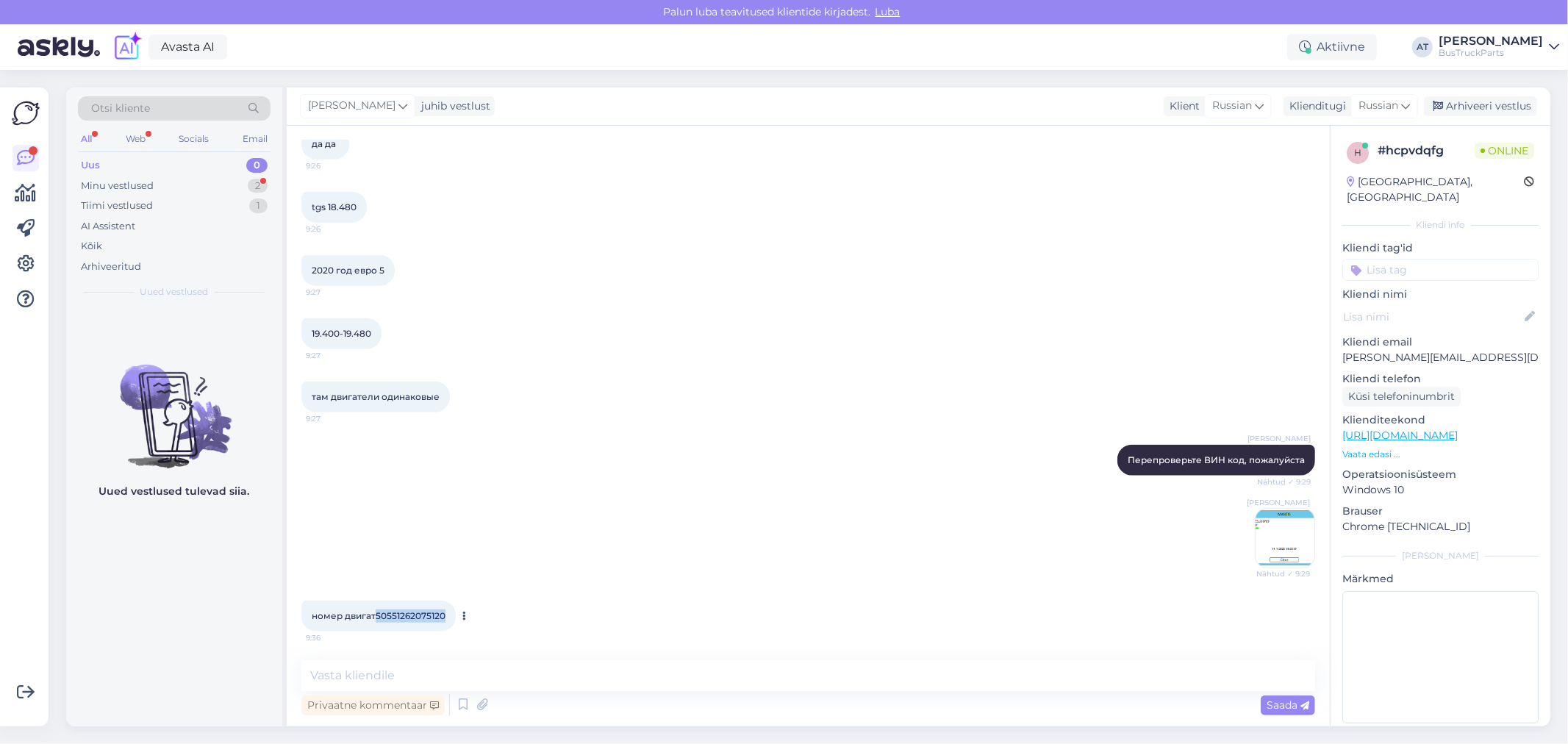
drag, startPoint x: 376, startPoint y: 613, endPoint x: 444, endPoint y: 614, distance: 68.0
click at [444, 614] on span "номер двигат50551262075120" at bounding box center [379, 615] width 134 height 11
copy span "50551262075120"
click at [533, 657] on div "Vestlus algas [DATE] Добрый день. Меня интересуют двигатели с коробками на авто…" at bounding box center [807, 426] width 1043 height 601
click at [545, 679] on textarea at bounding box center [807, 676] width 1013 height 31
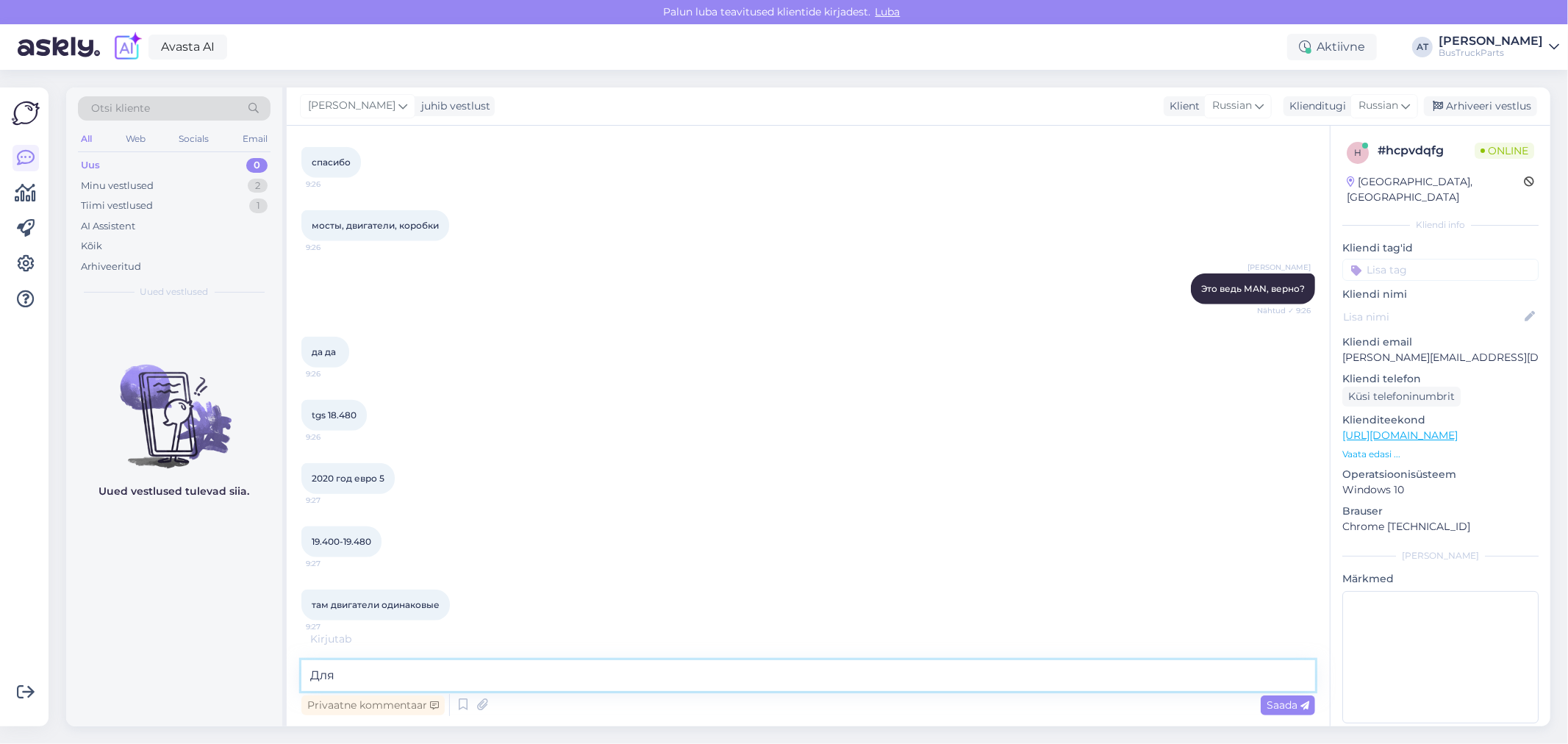
scroll to position [802, 0]
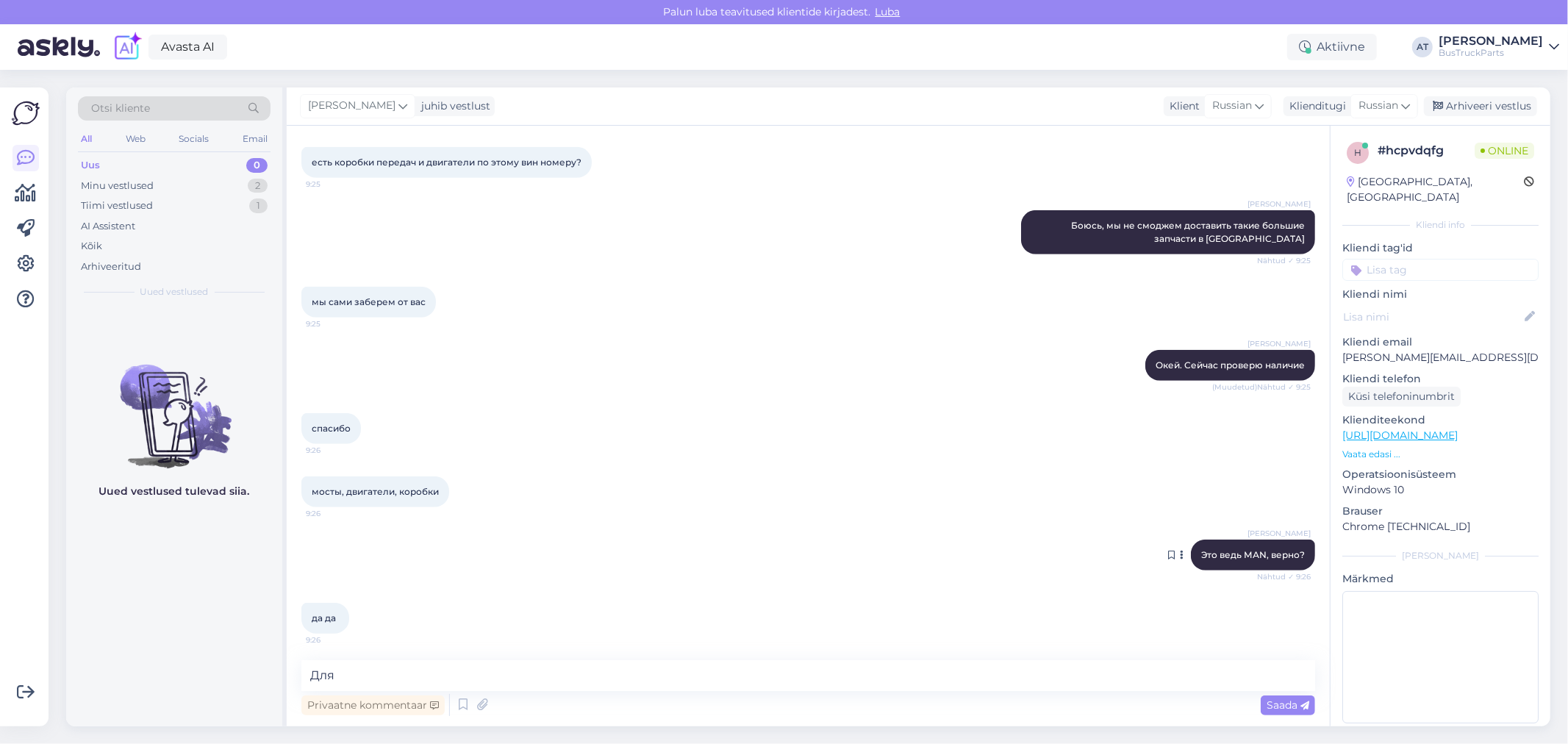
click at [1247, 552] on span "Это ведь МАN, верно?" at bounding box center [1252, 554] width 104 height 11
copy span "МАN"
click at [550, 674] on textarea "Для" at bounding box center [807, 676] width 1013 height 31
paste textarea "МАN"
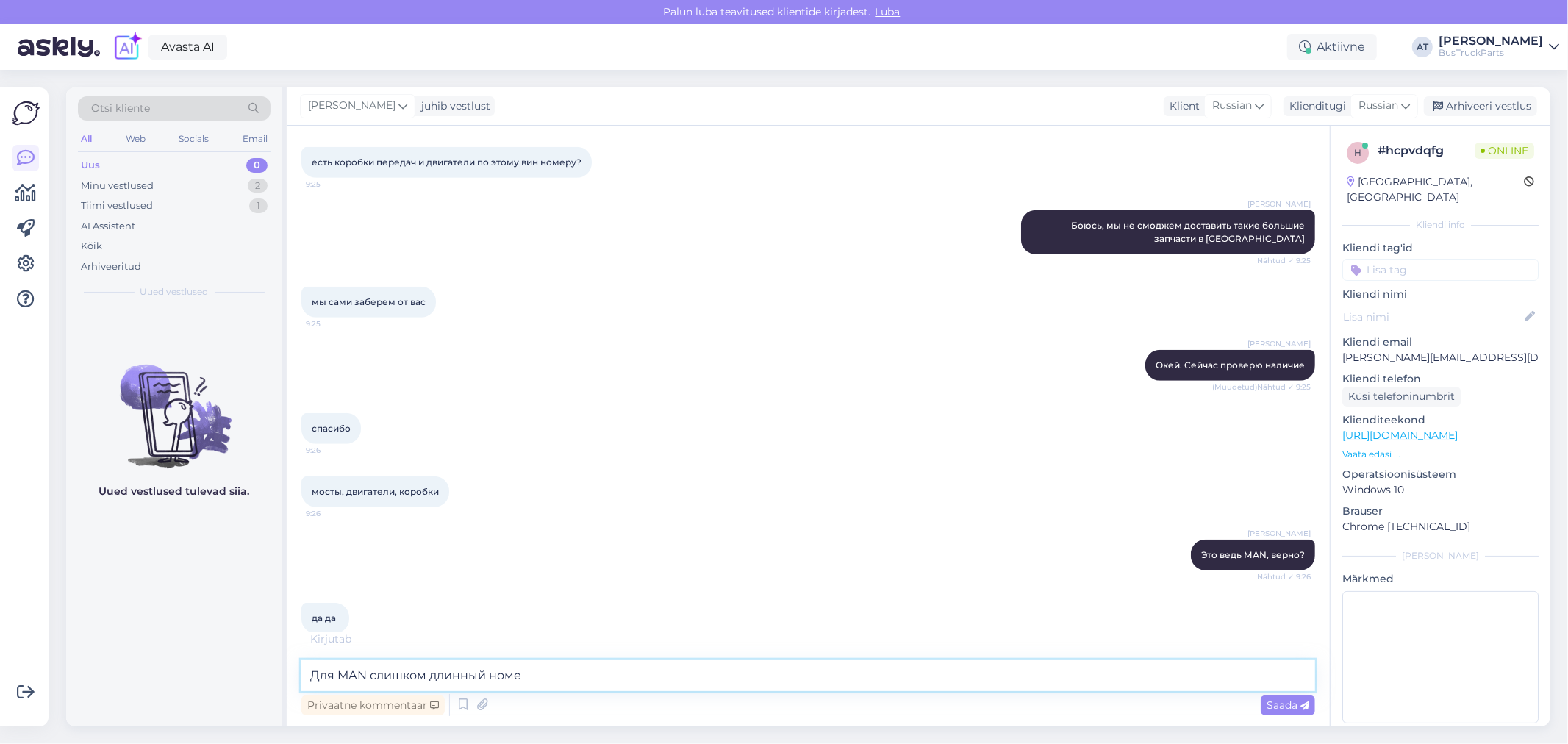
type textarea "Для МАN слишком длинный номер"
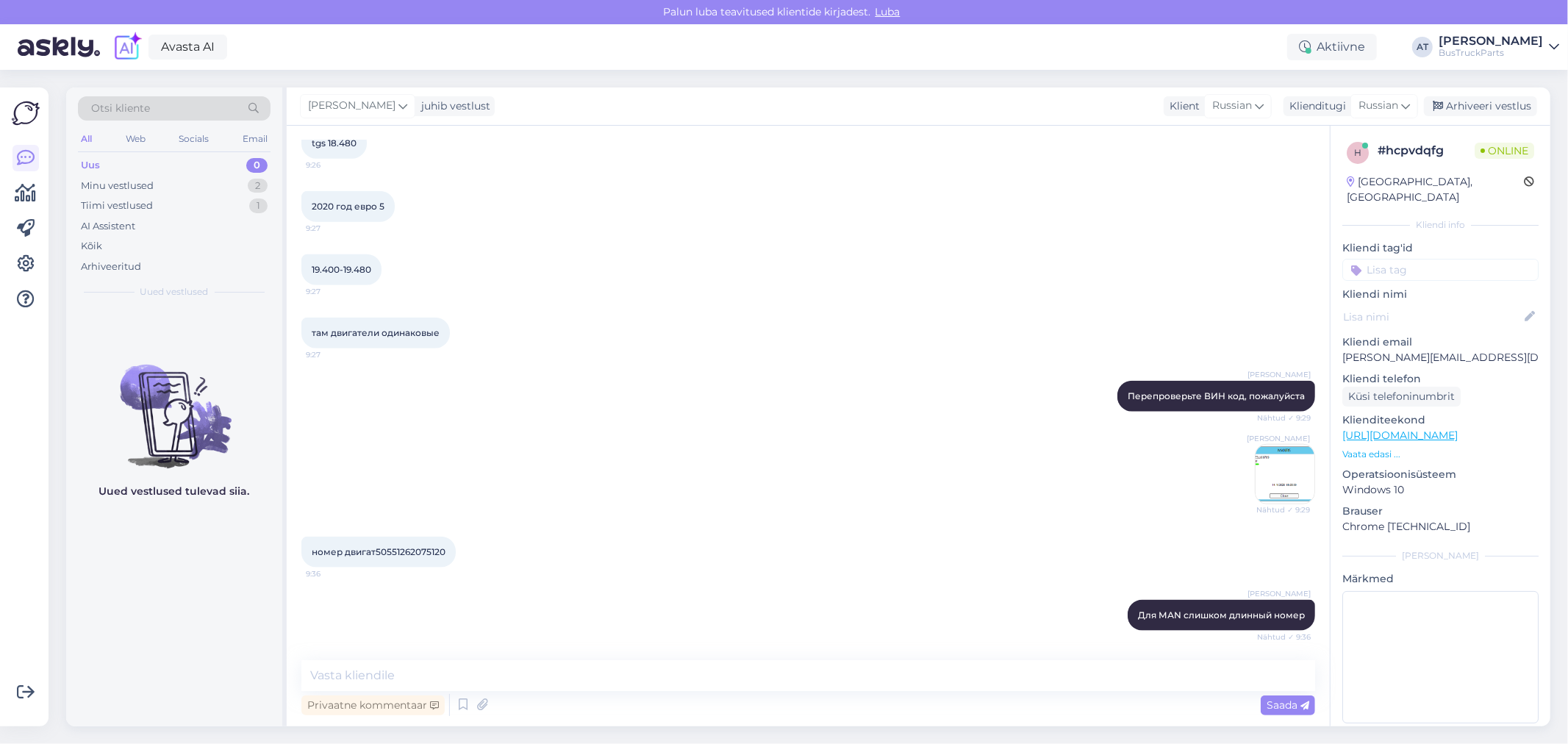
scroll to position [1340, 0]
click at [700, 665] on textarea at bounding box center [807, 676] width 1013 height 31
drag, startPoint x: 594, startPoint y: 680, endPoint x: 629, endPoint y: 672, distance: 35.9
click at [594, 679] on textarea at bounding box center [807, 676] width 1013 height 31
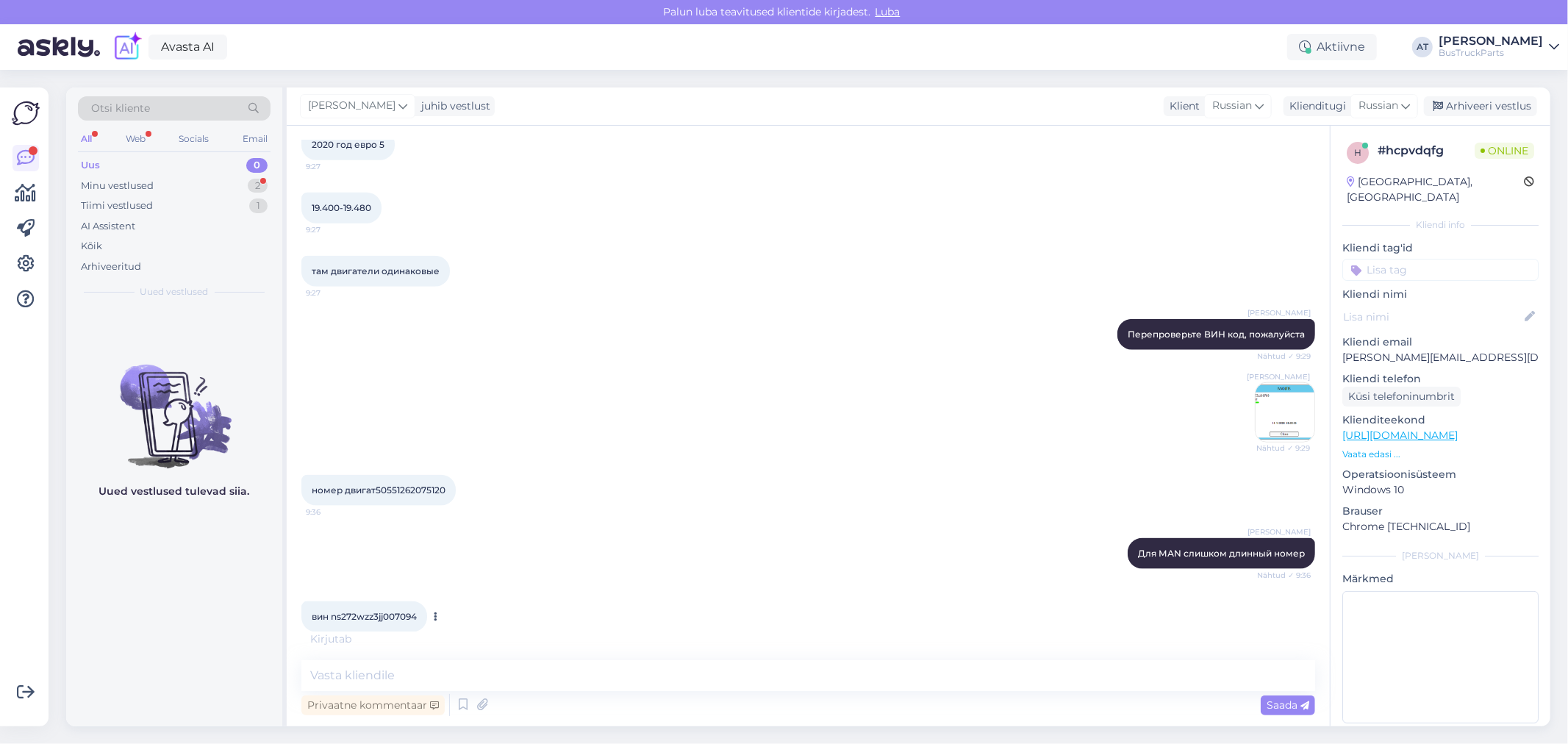
click at [344, 606] on div "вин ns272wzz3jj007094 9:37" at bounding box center [364, 617] width 126 height 31
copy div "ns272wzz3jj007094 9:37"
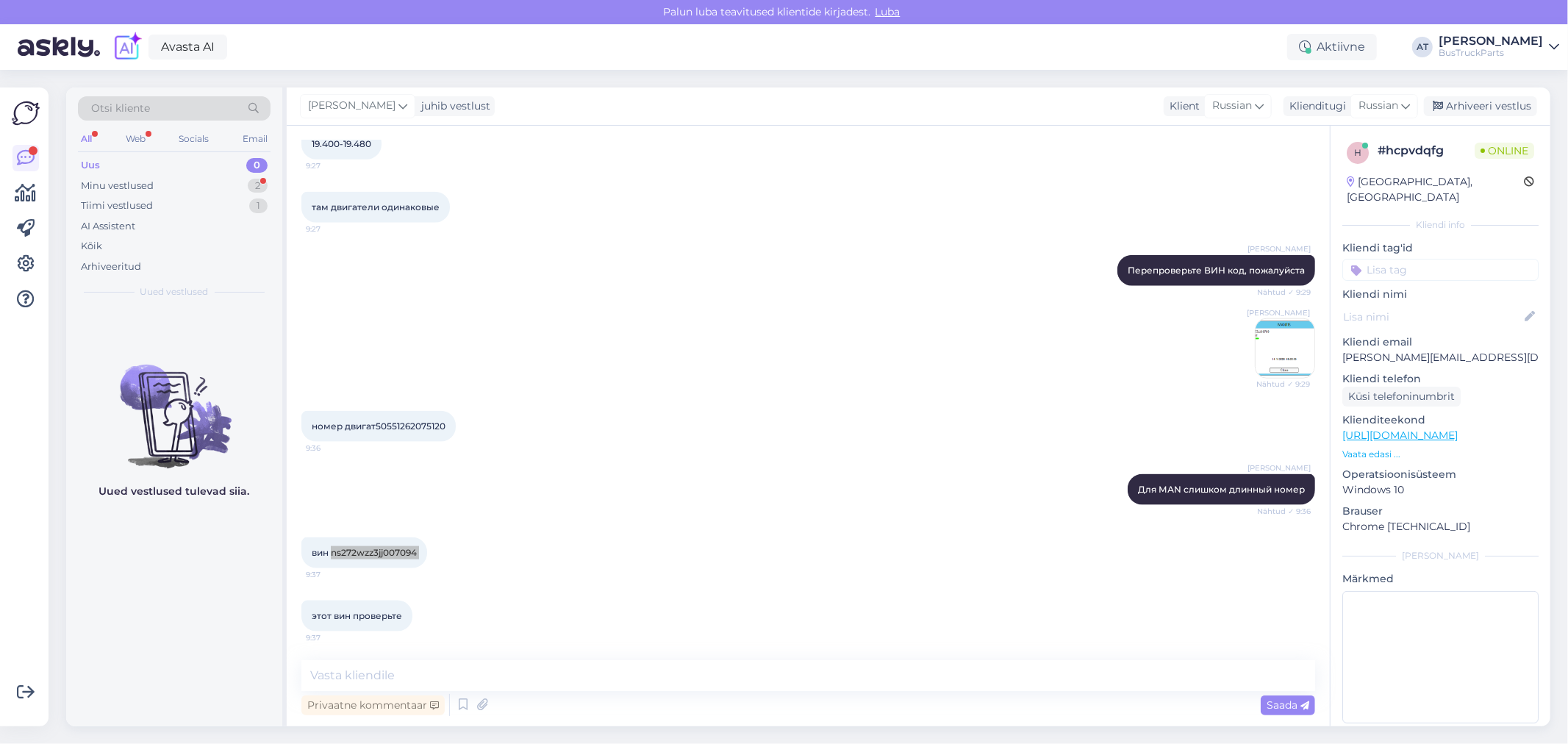
scroll to position [1530, 0]
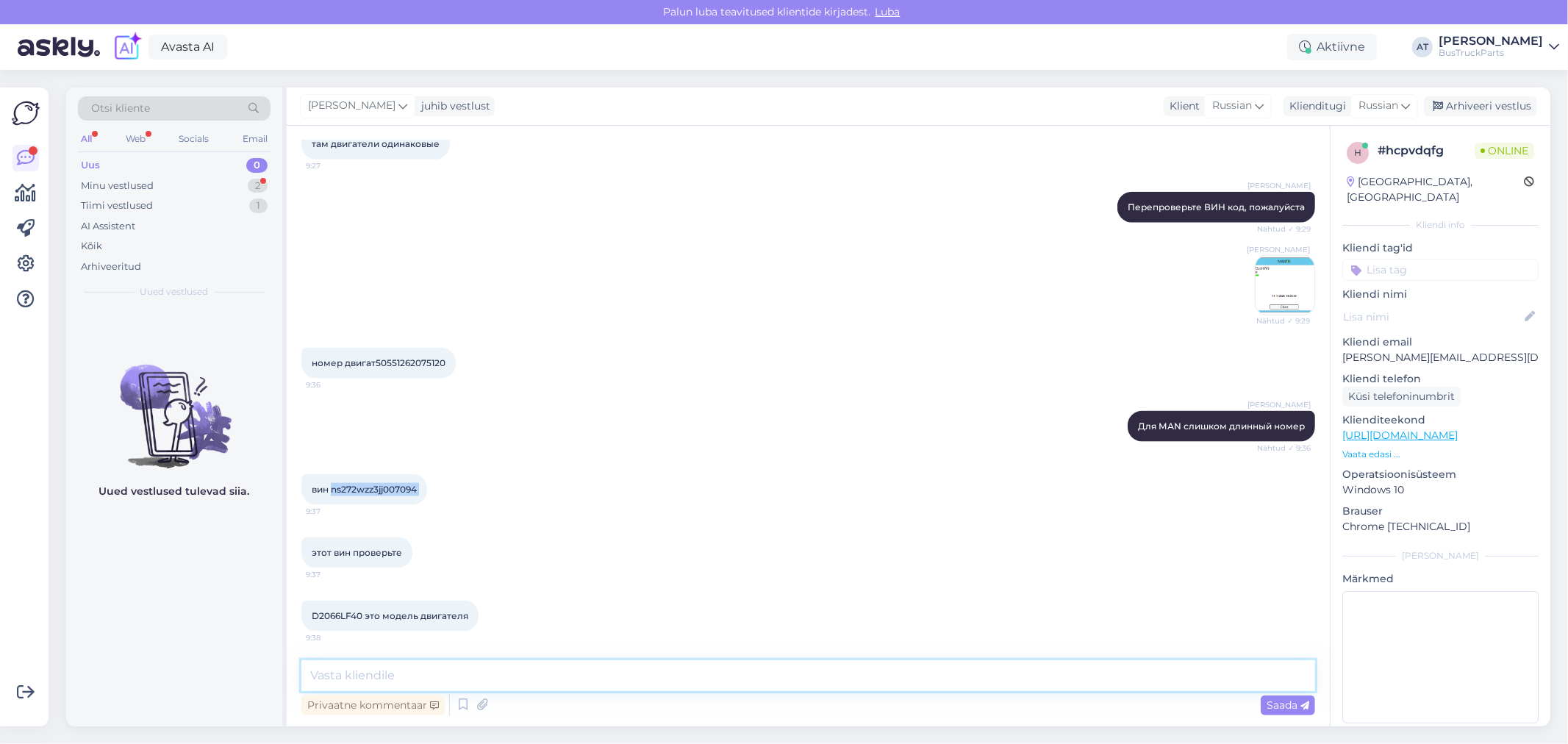
drag, startPoint x: 461, startPoint y: 667, endPoint x: 471, endPoint y: 667, distance: 10.0
click at [461, 667] on textarea at bounding box center [807, 676] width 1013 height 31
click at [638, 675] on textarea at bounding box center [807, 676] width 1013 height 31
paste textarea "D2066LF45"
click at [691, 674] on textarea "D2066LF45 модель у машины с ВИНом" at bounding box center [807, 676] width 1013 height 31
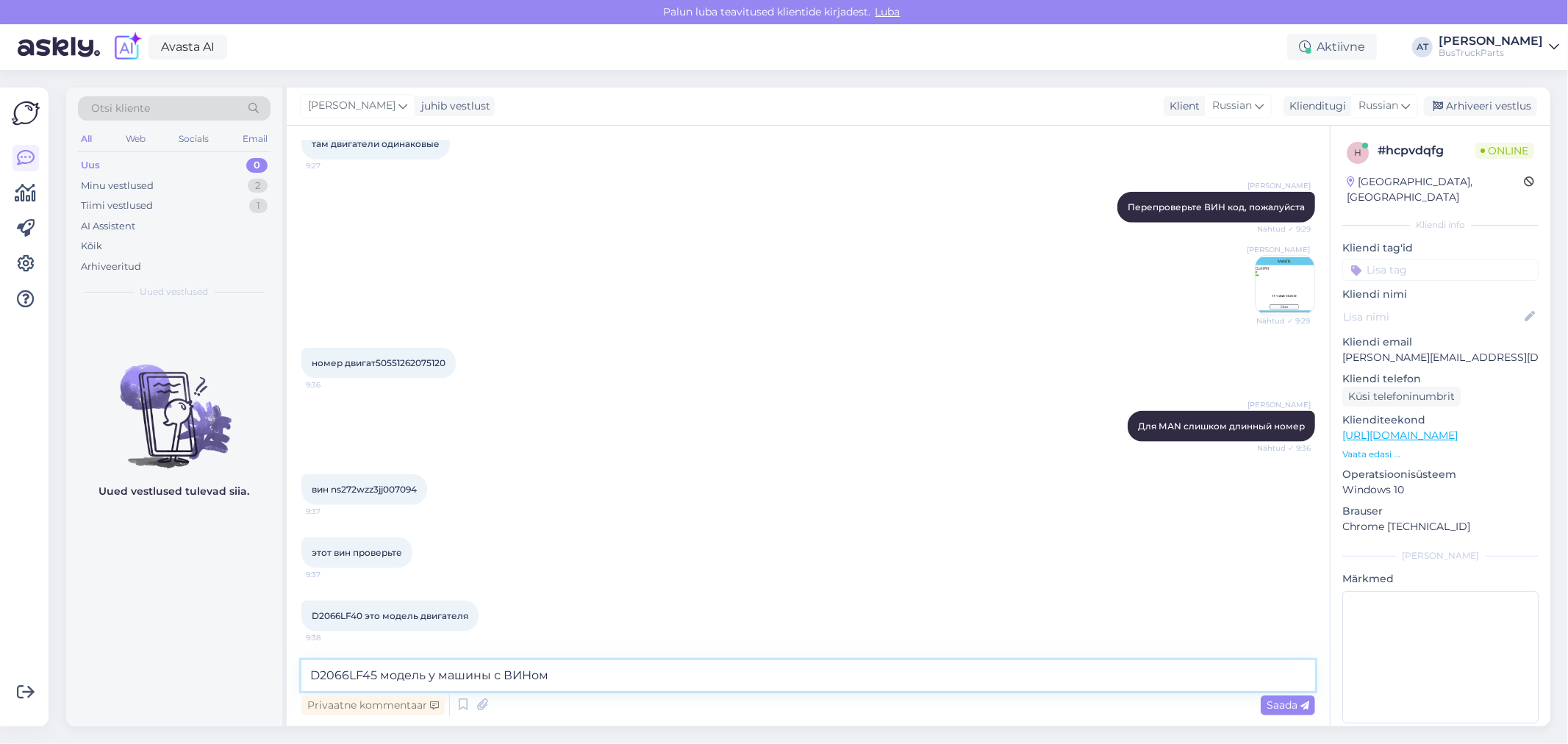
paste textarea "[US_VEHICLE_IDENTIFICATION_NUMBER]"
type textarea "D2066LF45 модель у машины с ВИНом [US_VEHICLE_IDENTIFICATION_NUMBER]"
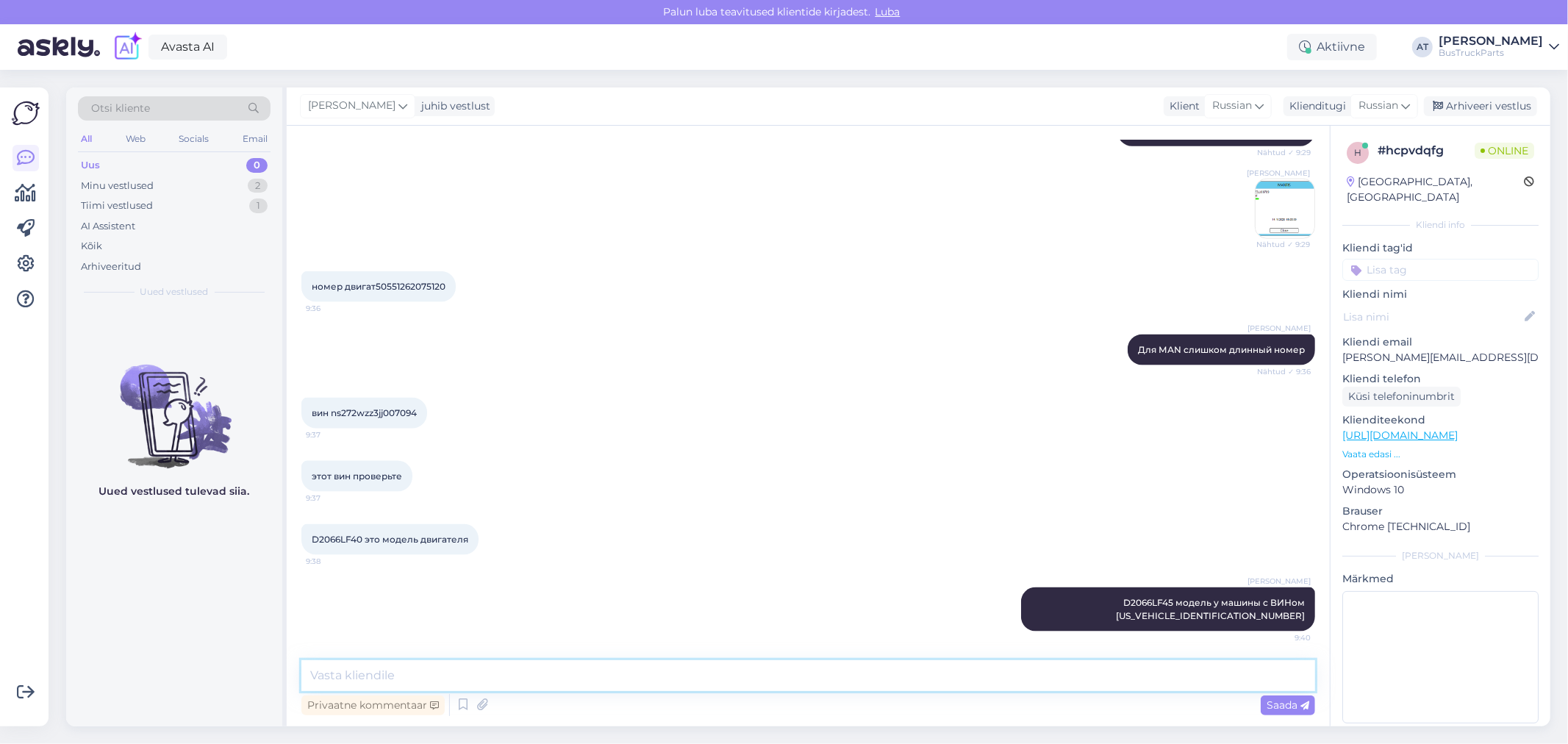
click at [693, 665] on textarea at bounding box center [807, 676] width 1013 height 31
drag, startPoint x: 1165, startPoint y: 599, endPoint x: 1114, endPoint y: 600, distance: 51.0
click at [1116, 600] on span "D2066LF45 модель у машины с ВИНом [US_VEHICLE_IDENTIFICATION_NUMBER]" at bounding box center [1211, 610] width 191 height 25
copy span "D2066LF45"
click at [894, 673] on textarea at bounding box center [807, 676] width 1013 height 31
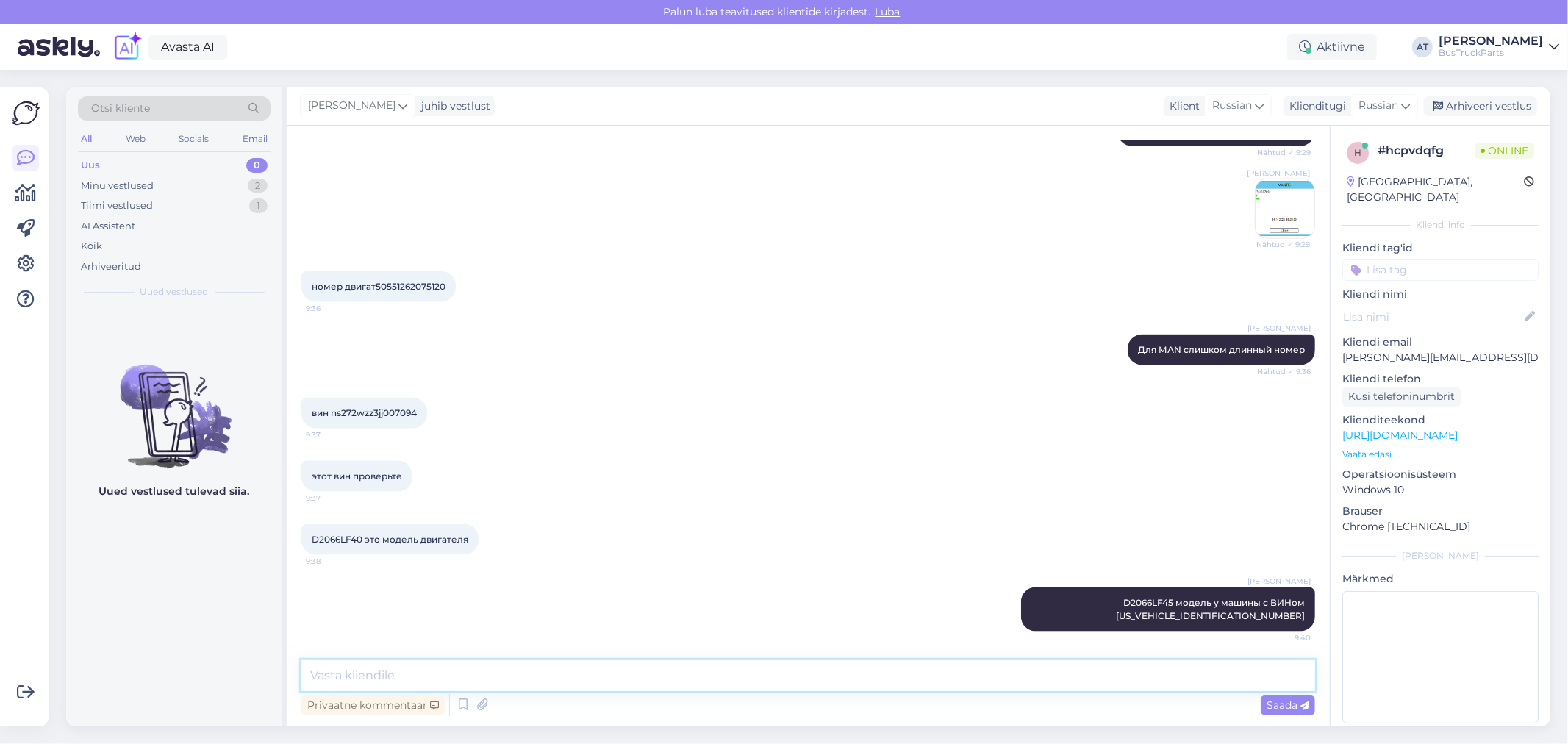
paste textarea "D2066LF45"
click at [569, 679] on textarea "D2066LF45 у нас нет, а вот" at bounding box center [807, 676] width 1013 height 31
paste textarea "D2066LF40 324kW"
type textarea "D2066LF45 у нас нет, а вот D2066LF40 324kW есть (если Вы считаете, что он тоже …"
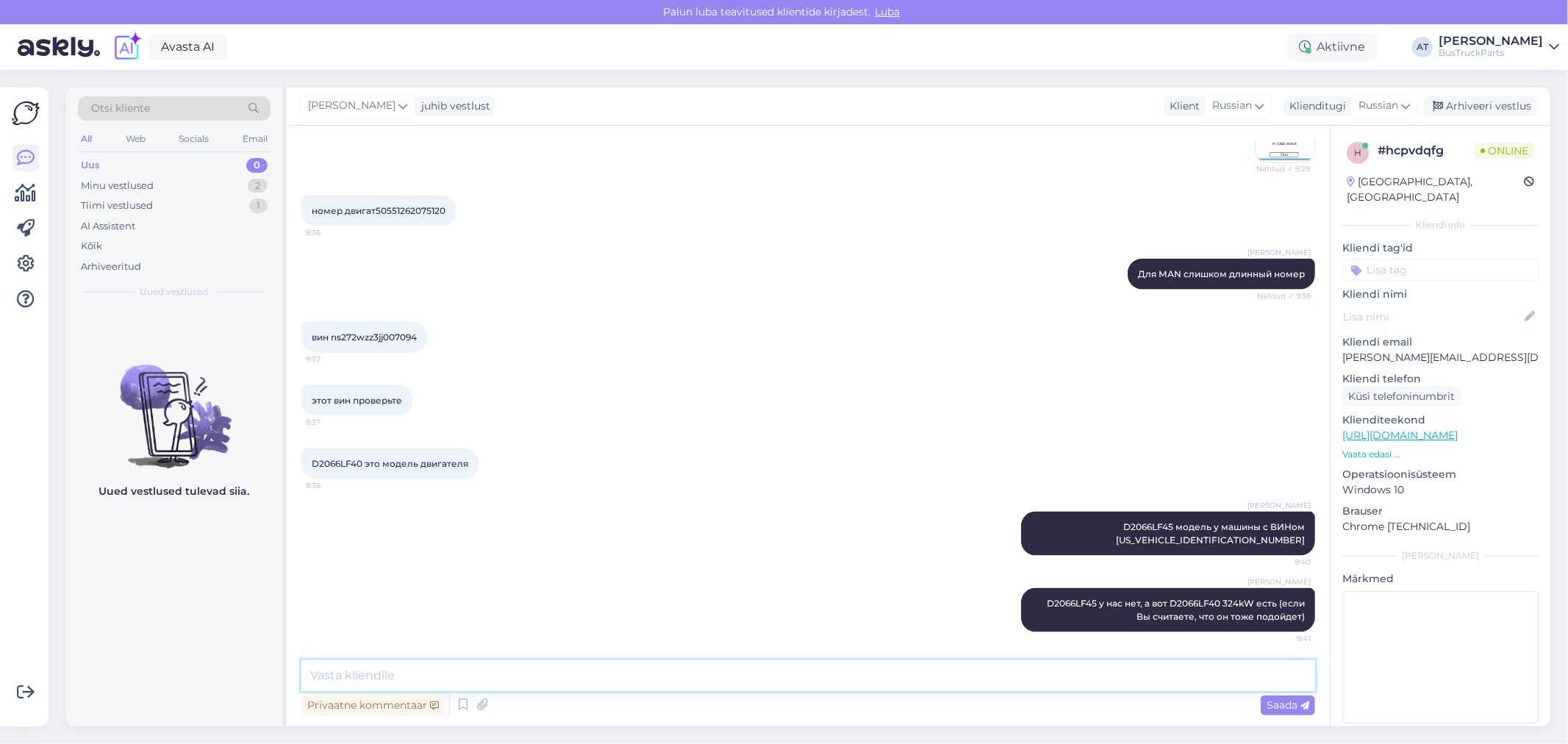
click at [1112, 681] on textarea at bounding box center [807, 676] width 1013 height 31
click at [503, 681] on textarea "Коробка есть такая" at bounding box center [807, 676] width 1013 height 31
paste textarea "[URL][DOMAIN_NAME]"
click at [427, 679] on textarea "Коробка есть такая [URL][DOMAIN_NAME]" at bounding box center [807, 676] width 1013 height 31
paste textarea "12TX2620TD"
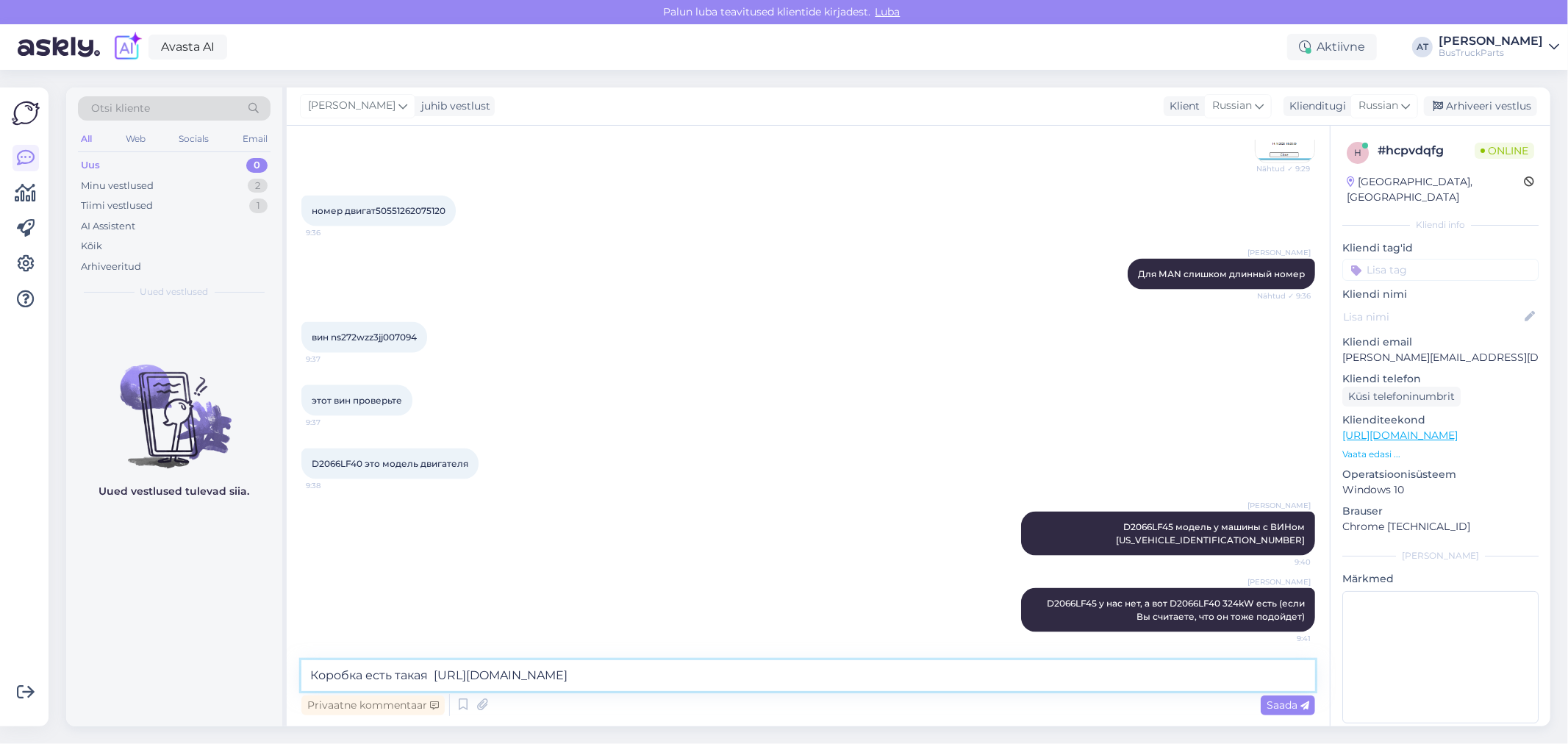
type textarea "Коробка есть такая 12TX2620TD [URL][DOMAIN_NAME]"
click at [1098, 679] on textarea "Коробка есть такая 12TX2620TD [URL][DOMAIN_NAME]" at bounding box center [807, 676] width 1013 height 31
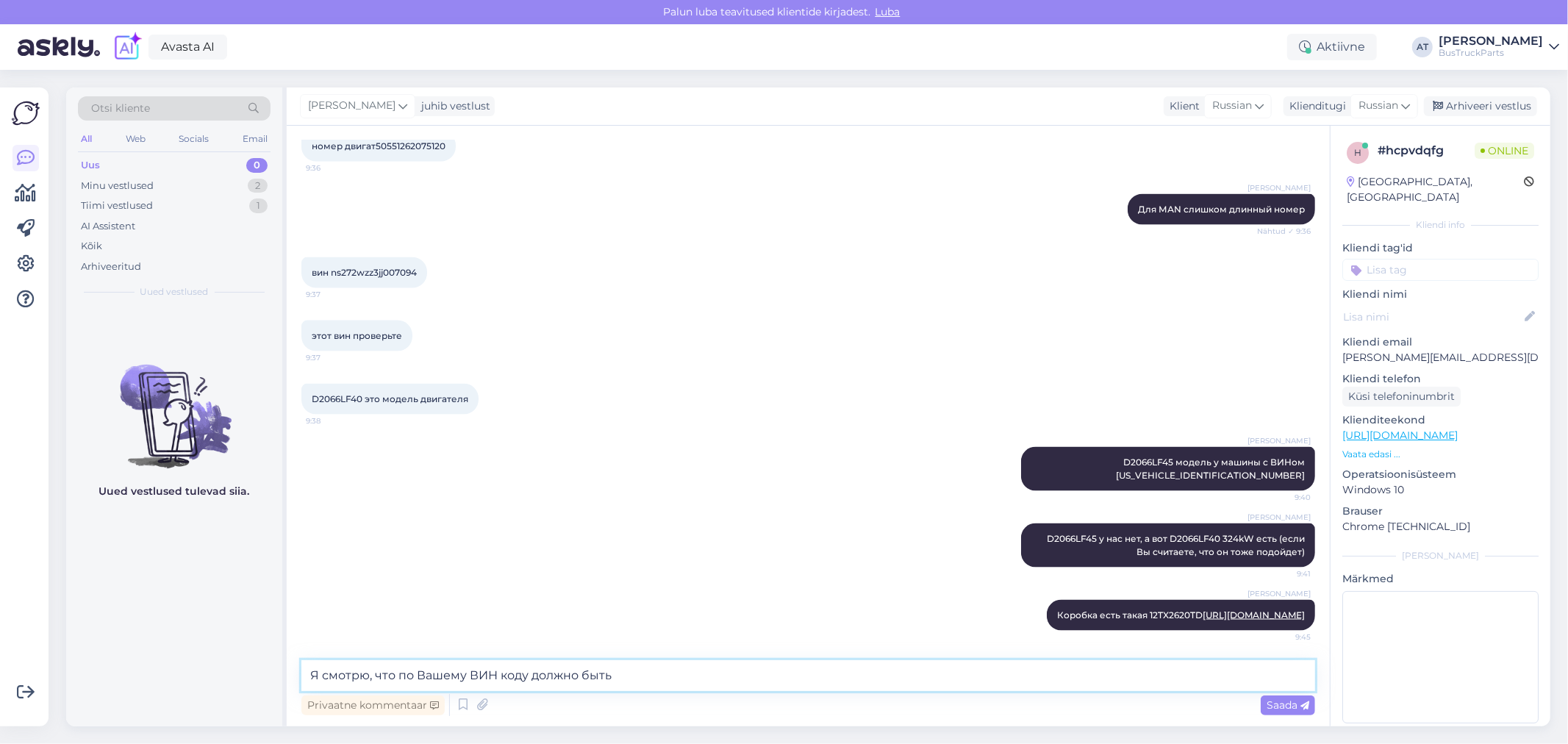
click at [795, 683] on textarea "Я смотрю, что по Вашему ВИН коду должно быть" at bounding box center [807, 676] width 1013 height 31
paste textarea "12TX2620TD"
click at [682, 679] on textarea "Я смотрю, что по Вашему ВИН коду должно быть 12TX2620TD" at bounding box center [807, 676] width 1013 height 31
click at [677, 674] on textarea "Я смотрю, что по Вашему ВИН коду должно быть 12TX2620TD" at bounding box center [807, 676] width 1013 height 31
click at [678, 674] on textarea "Я смотрю, что по Вашему ВИН коду должно быть 12TX2620TD" at bounding box center [807, 676] width 1013 height 31
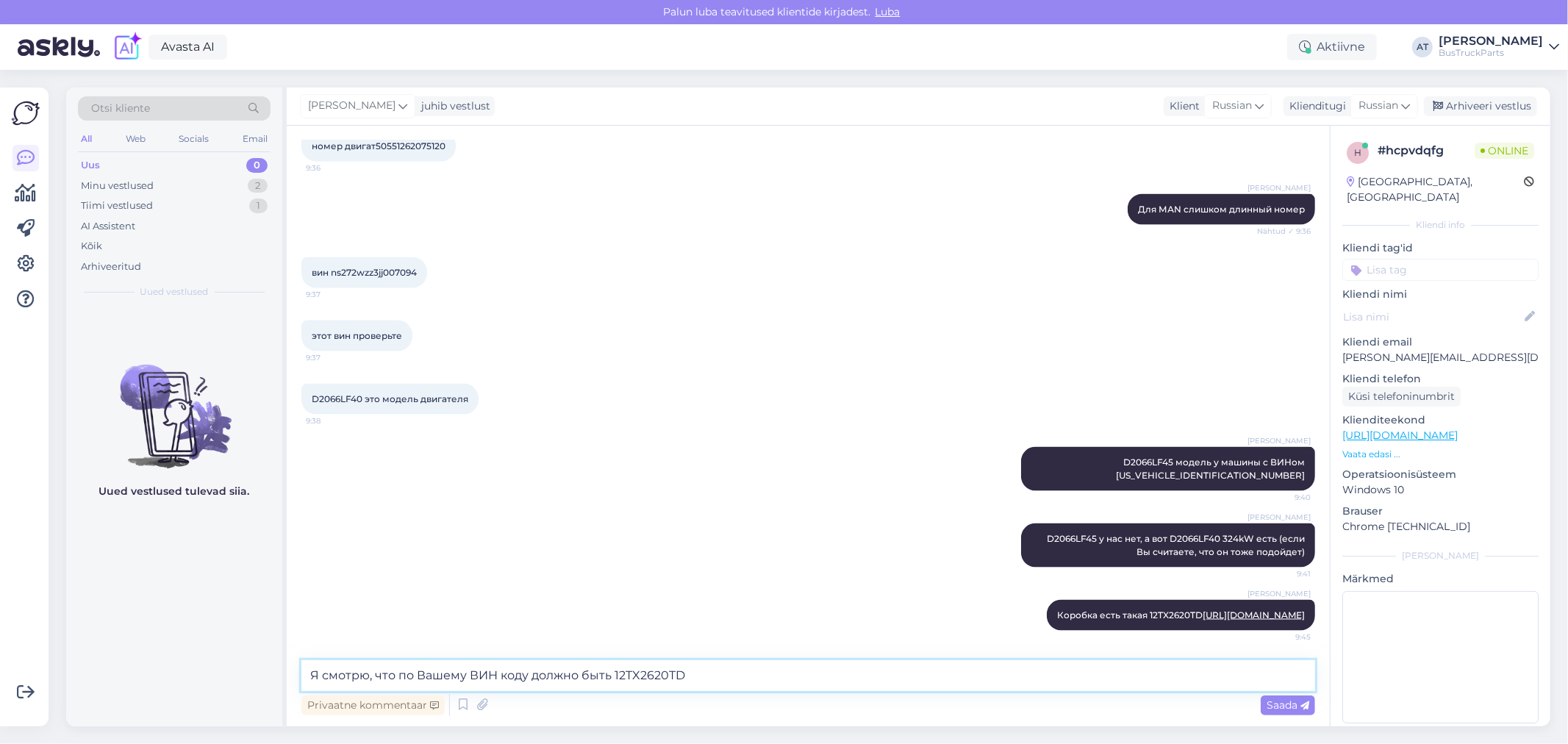
click at [669, 674] on textarea "Я смотрю, что по Вашему ВИН коду должно быть 12TX2620TD" at bounding box center [807, 676] width 1013 height 31
paste textarea "D"
click at [832, 683] on textarea "Я смотрю, что по Вашему ВИН коду должно быть 12TX2620DD" at bounding box center [807, 676] width 1013 height 31
click at [730, 679] on textarea "Я смотрю, что по Вашему ВИН коду должно быть 12TX2620DD" at bounding box center [807, 676] width 1013 height 31
paste textarea
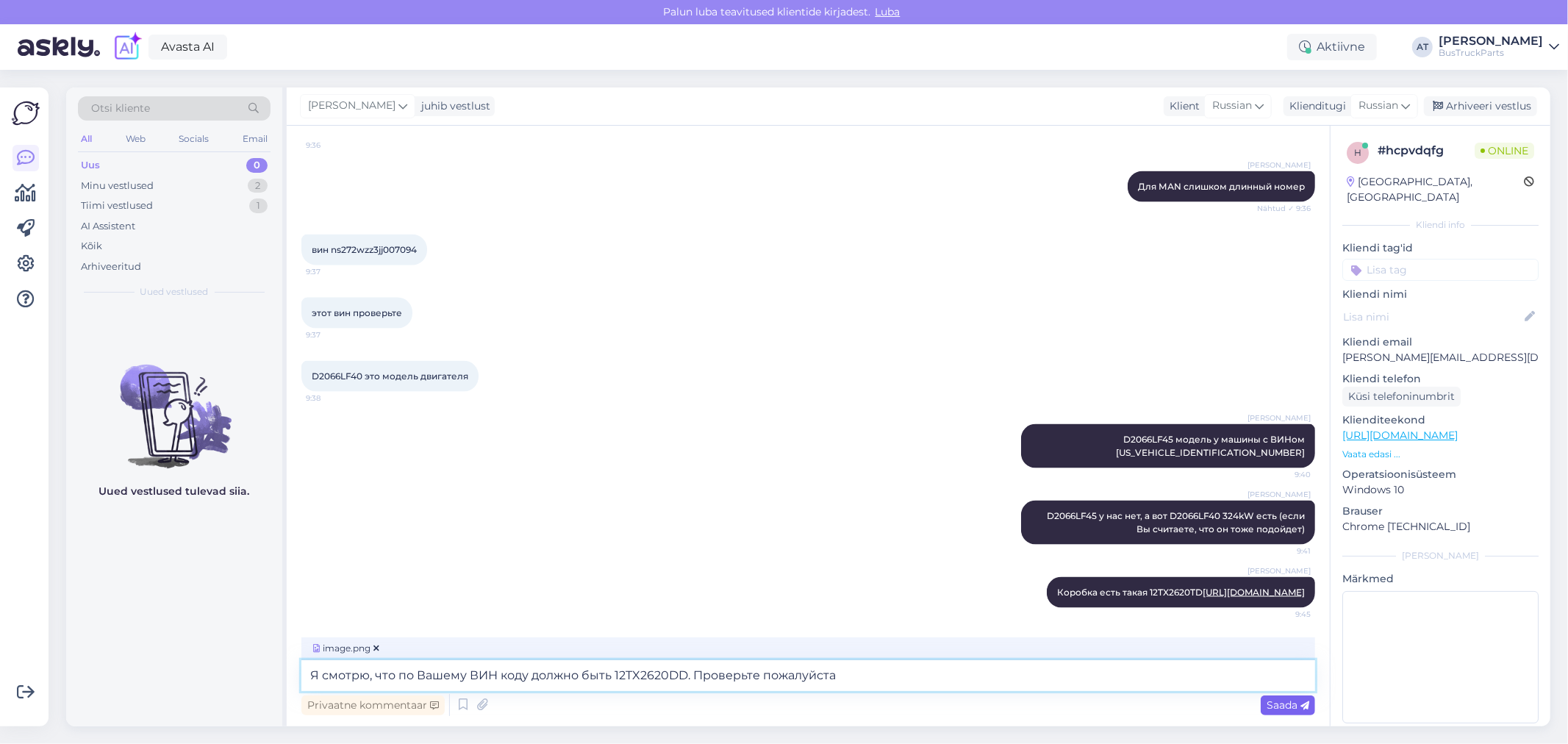
type textarea "Я смотрю, что по Вашему ВИН коду должно быть 12TX2620DD. Проверьте пожалуйста"
click at [1299, 706] on span "Saada" at bounding box center [1287, 706] width 43 height 13
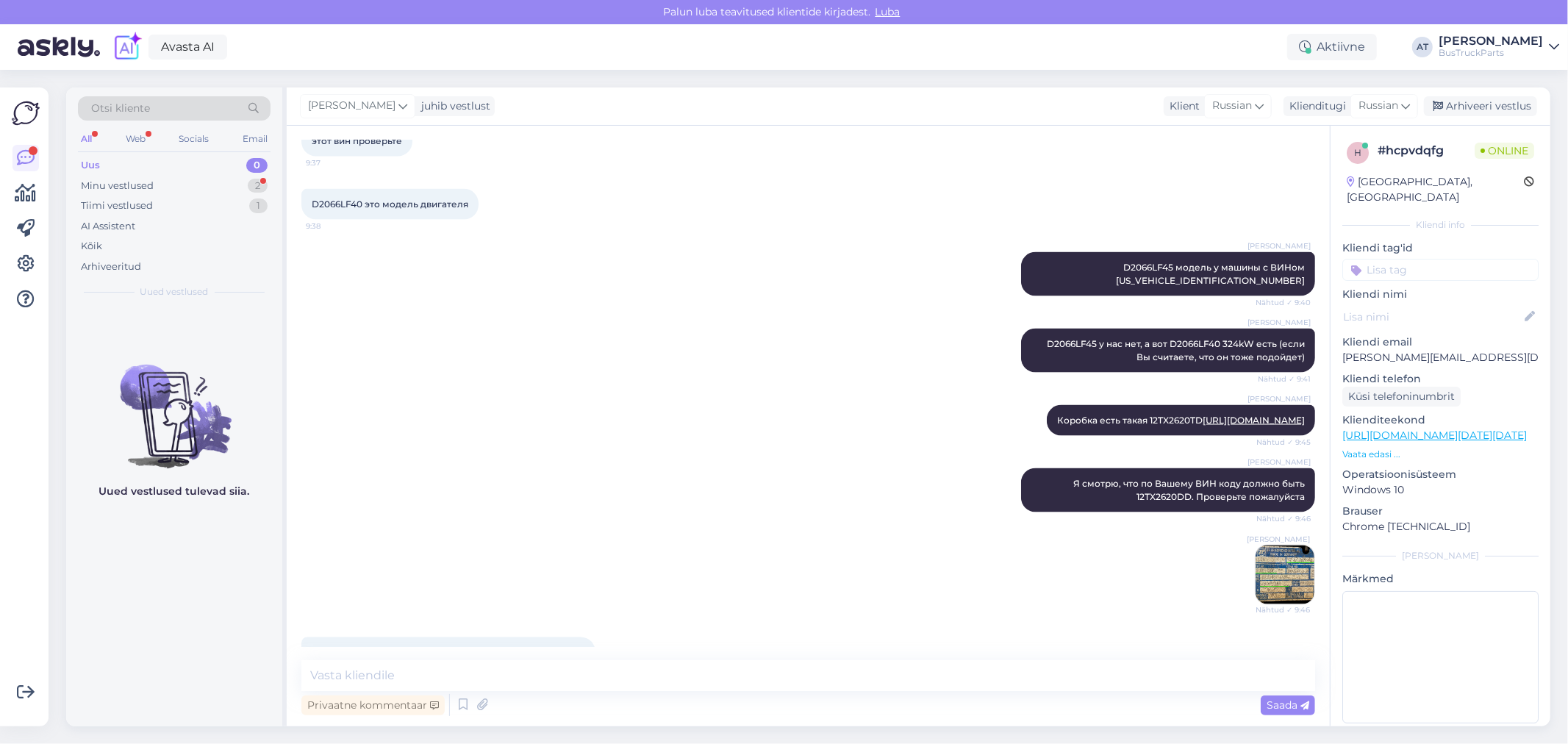
scroll to position [2018, 0]
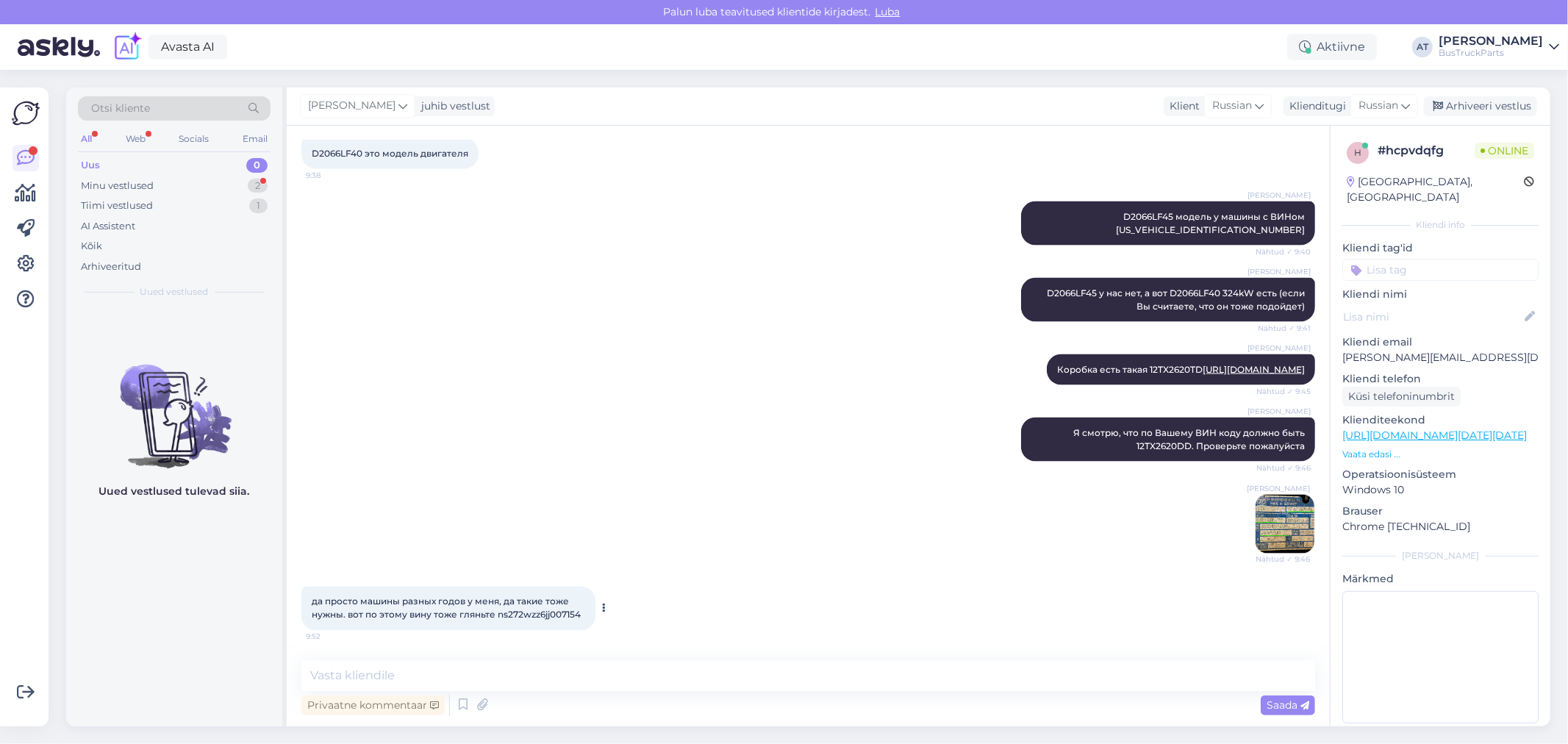
click at [552, 612] on span "да просто машины разных годов у меня, да такие тоже нужны. вот по этому вину то…" at bounding box center [446, 609] width 269 height 25
copy div "ns272wzz6jj007154 9:52"
click at [631, 666] on textarea at bounding box center [807, 676] width 1013 height 31
paste textarea "D2066LF70"
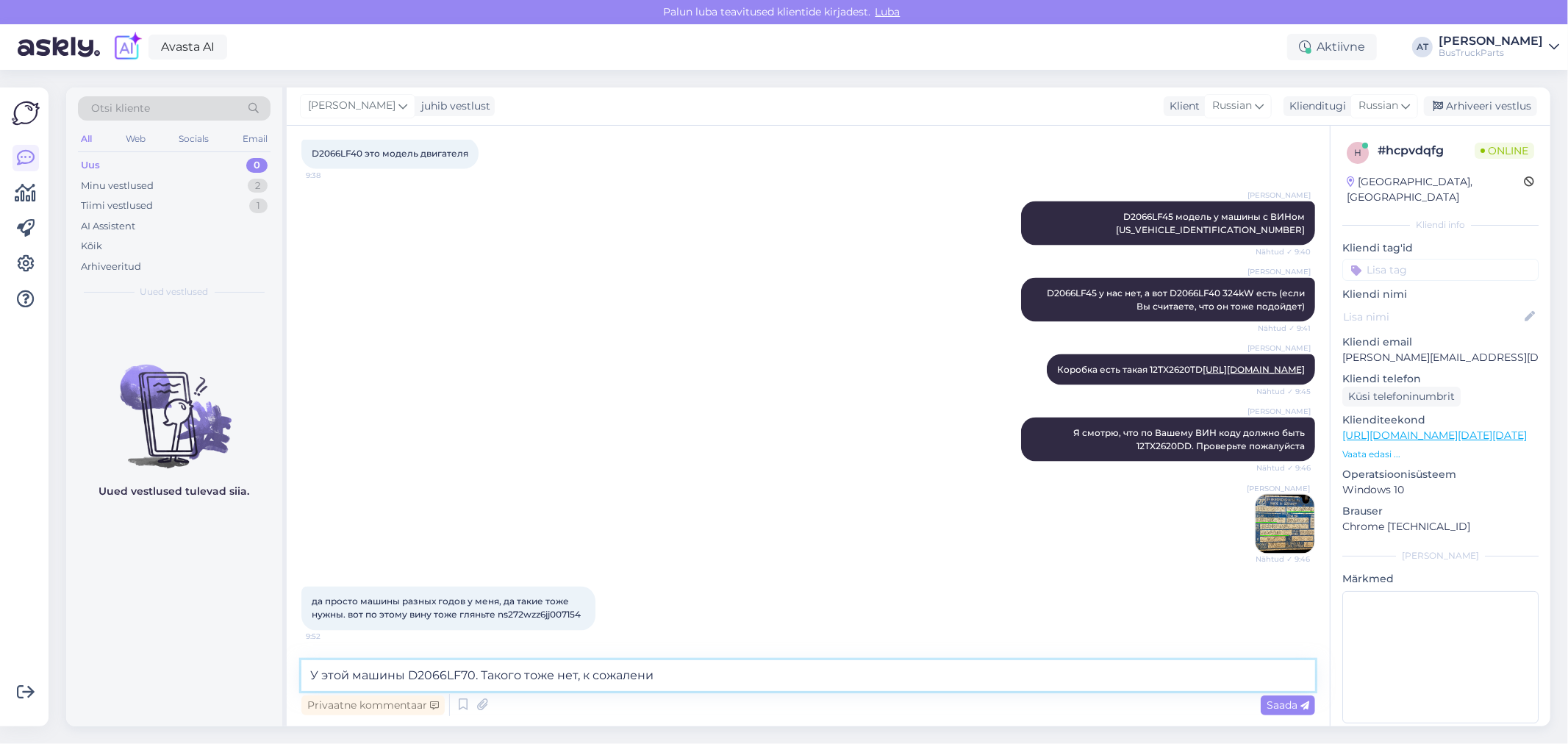
type textarea "У этой машины D2066LF70. Такого тоже нет, к сожалению"
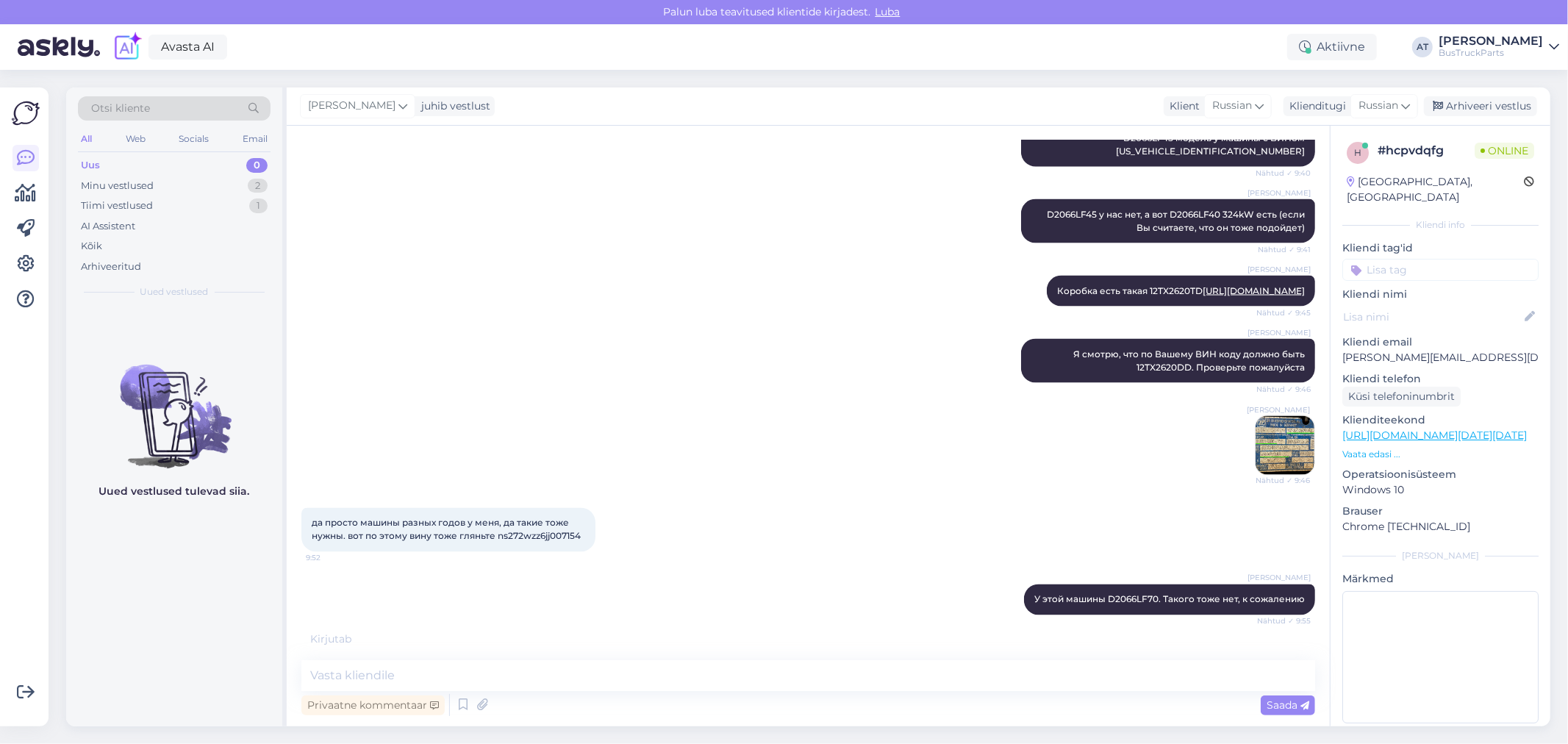
scroll to position [2145, 0]
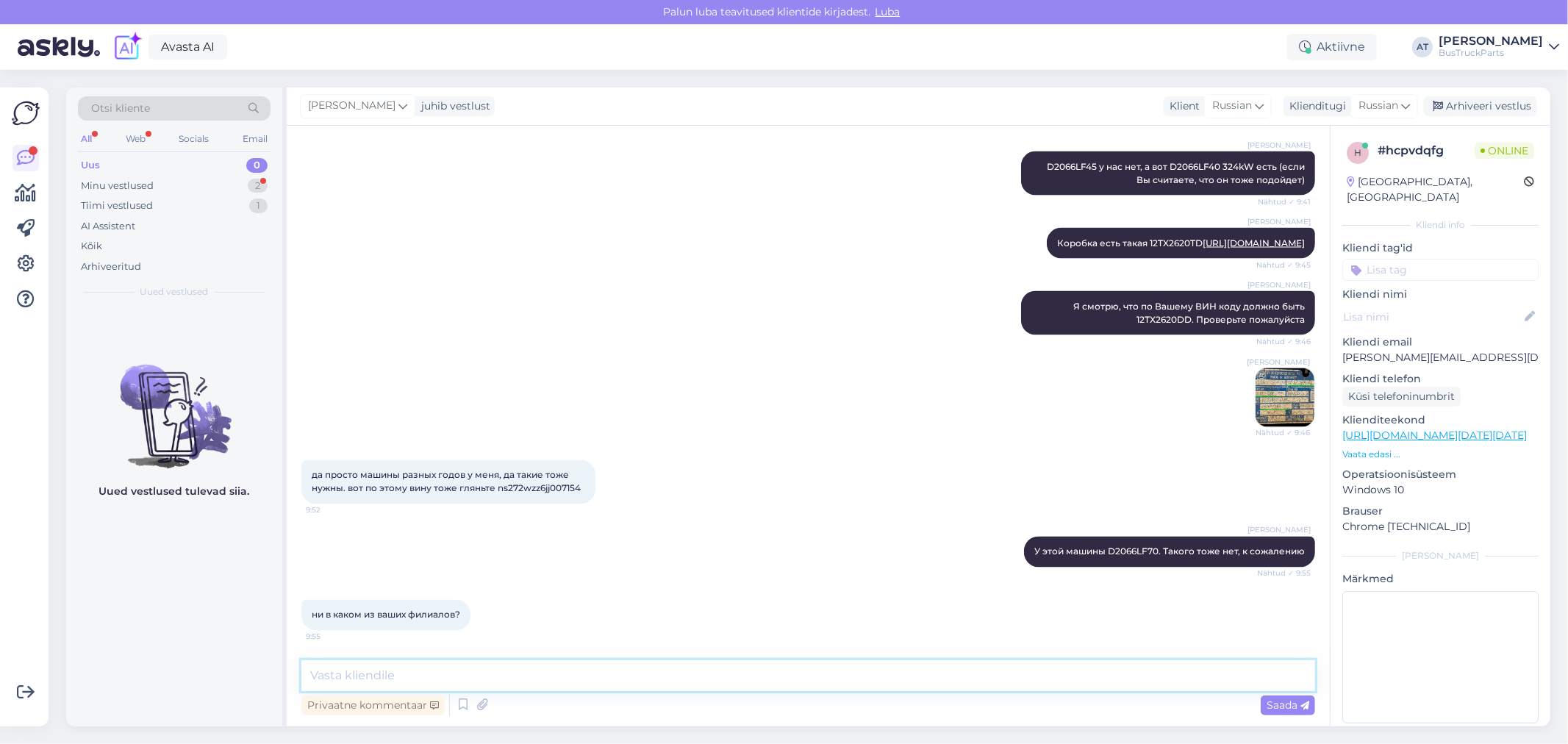
click at [431, 679] on textarea at bounding box center [807, 676] width 1013 height 31
type textarea "R"
paste textarea "16S2230TD"
type textarea "Коробки 16S2230TD тоже нет."
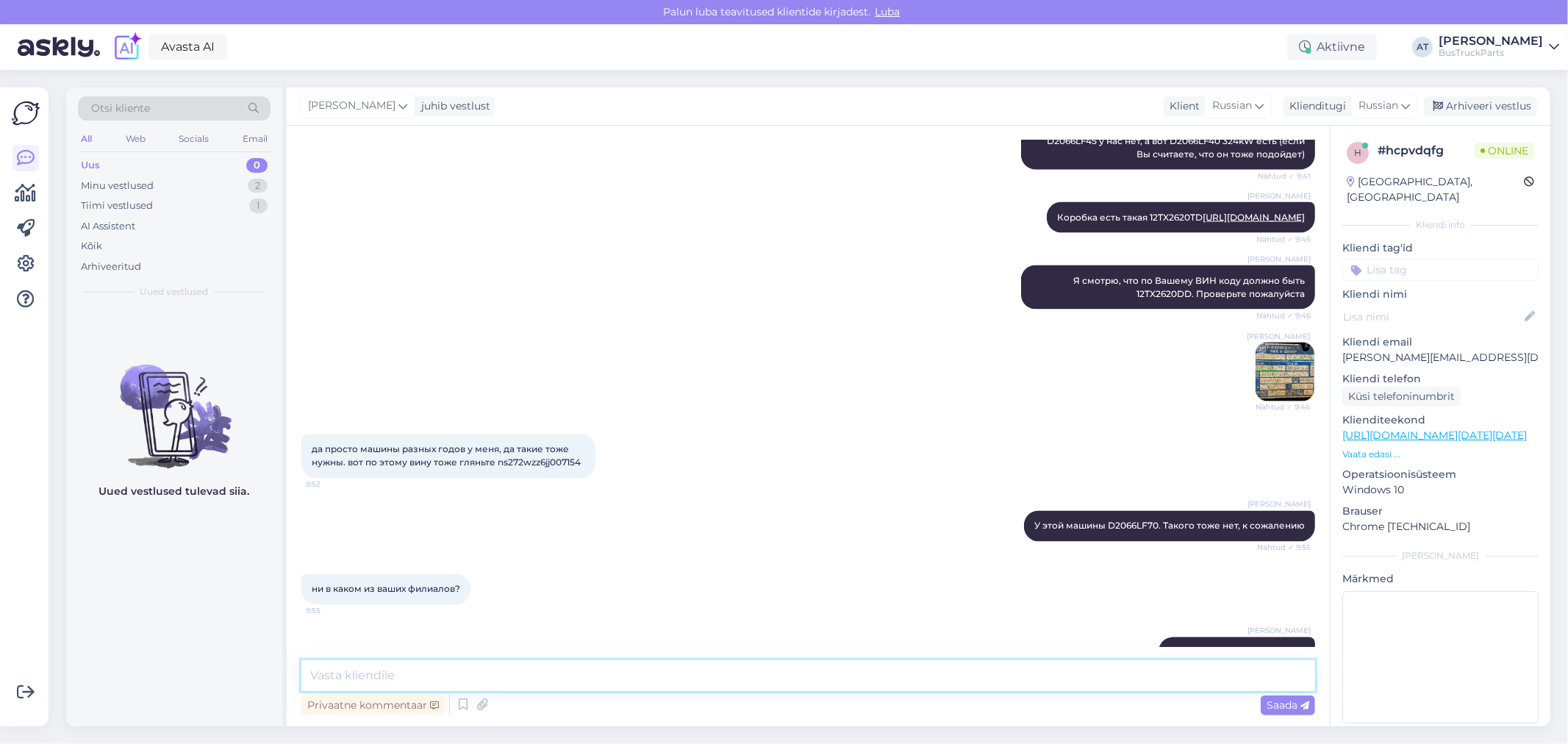
scroll to position [2208, 0]
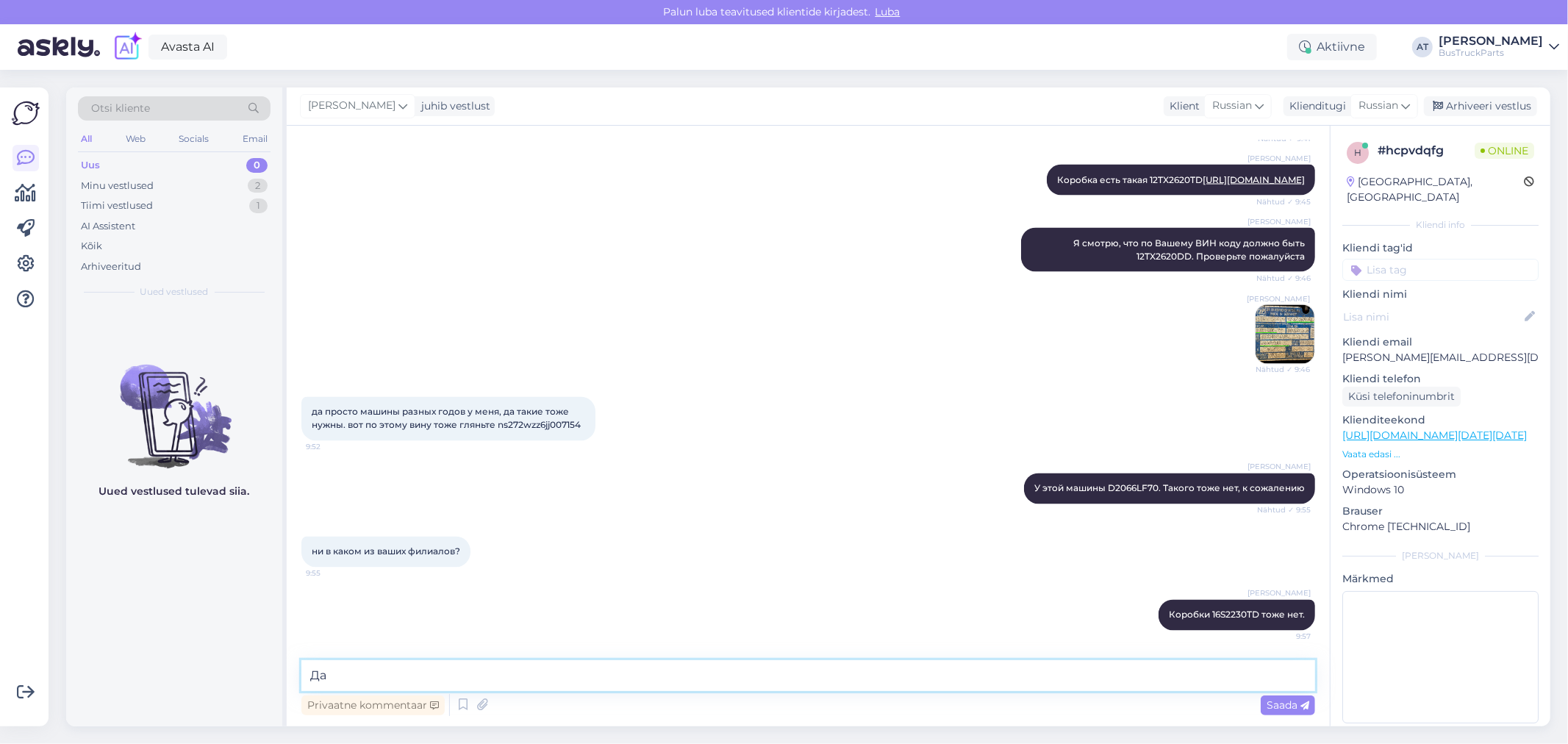
type textarea "Д"
type textarea "У нас только один филиал :)"
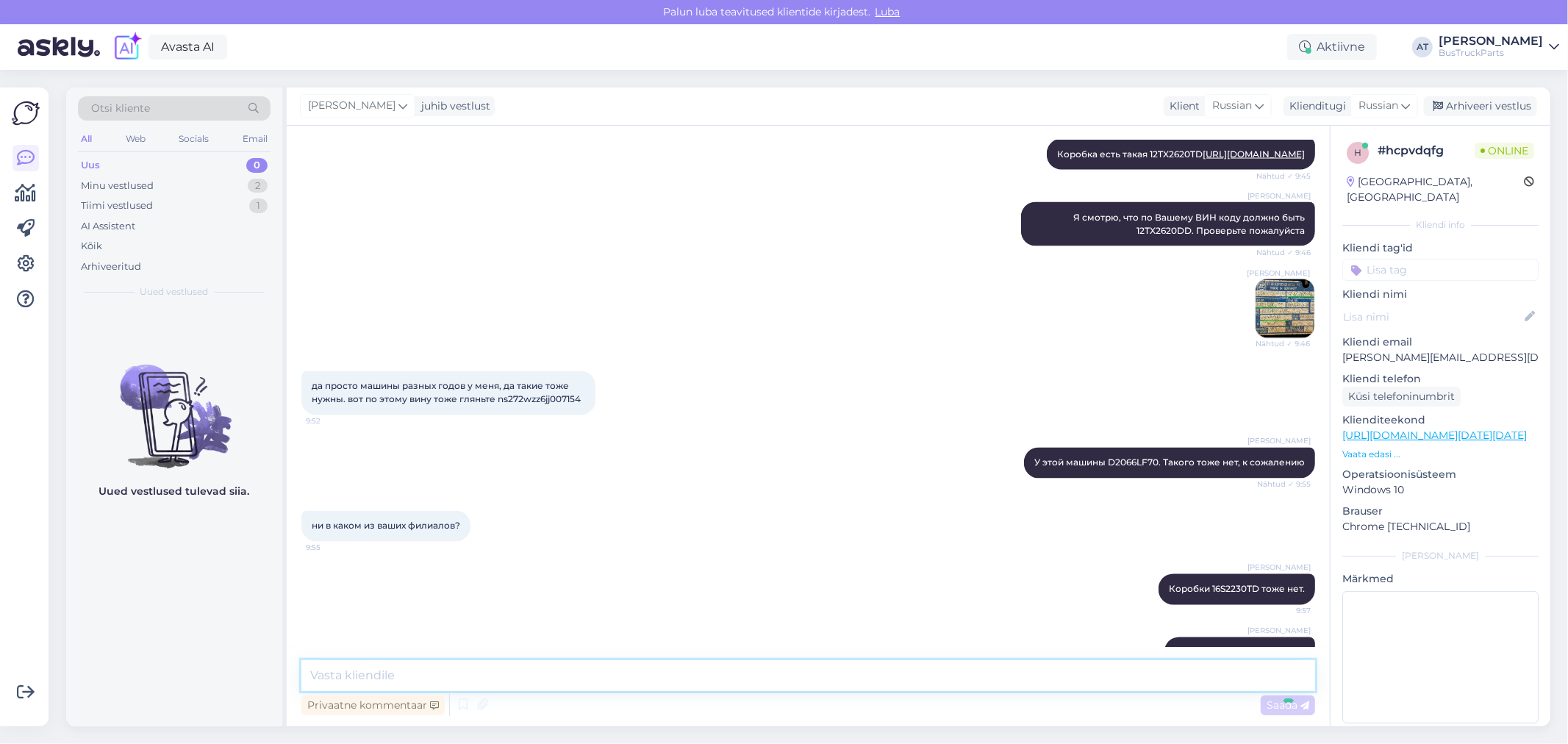
scroll to position [2270, 0]
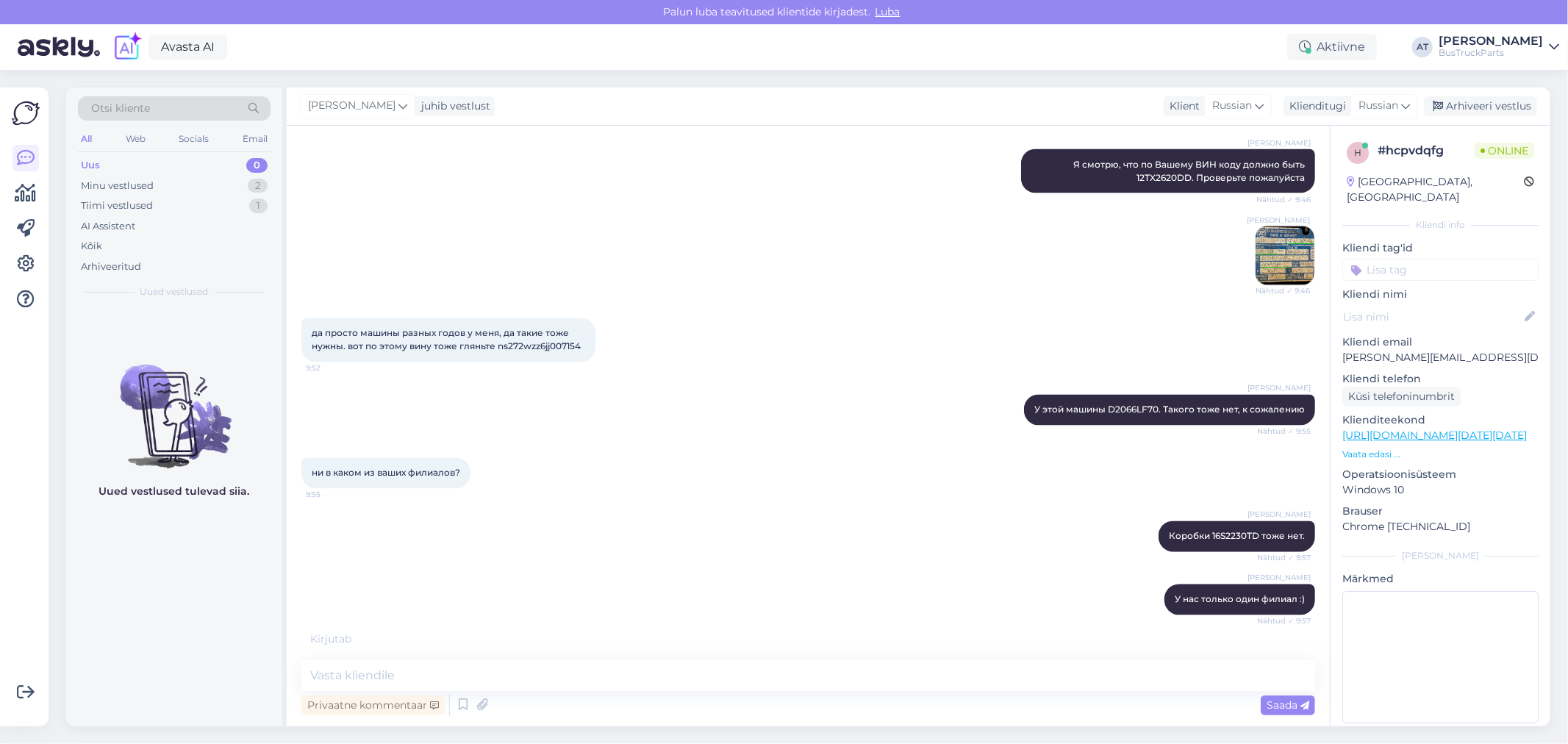
click at [868, 505] on div "ни в каком из ваших филиалов? 9:55" at bounding box center [807, 473] width 1013 height 63
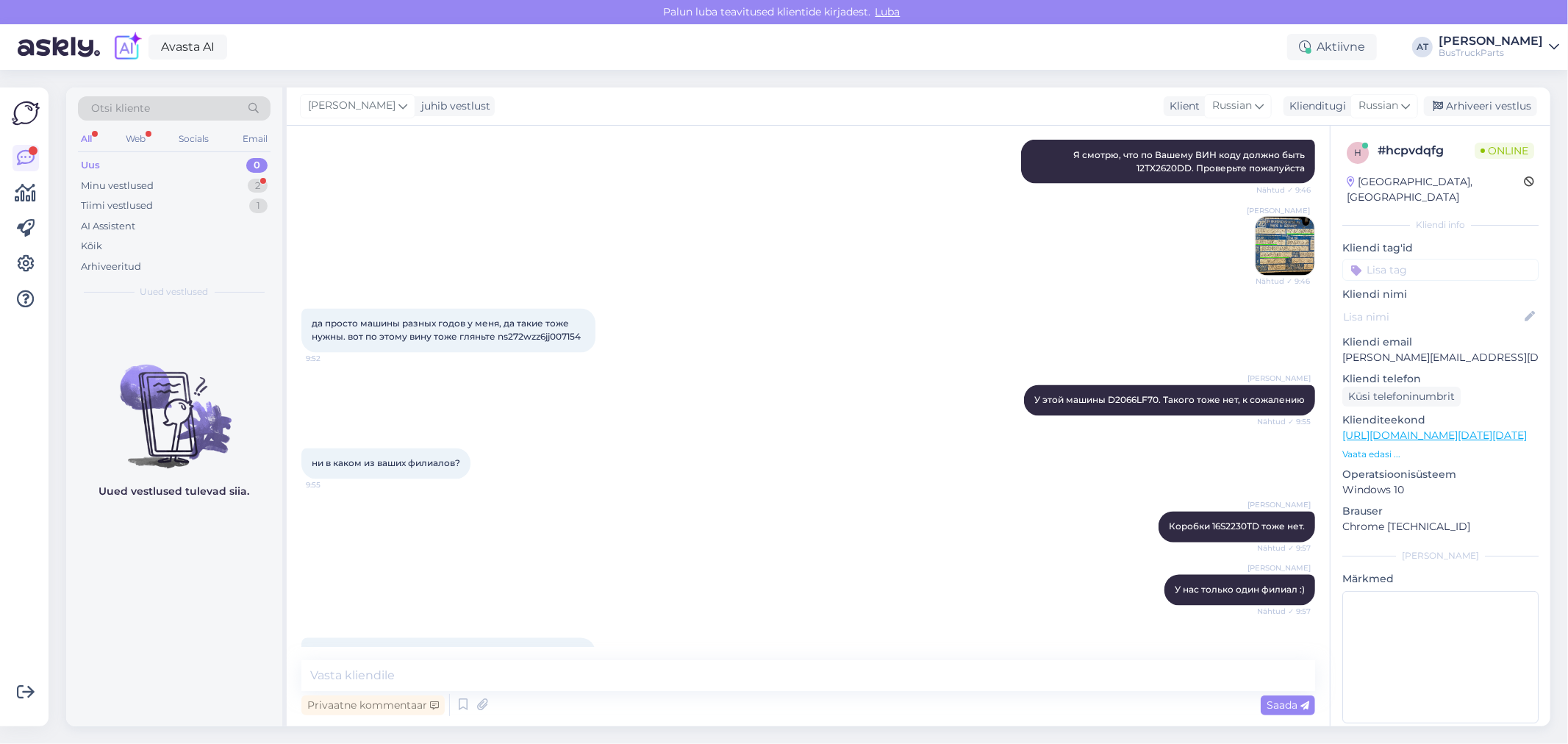
scroll to position [2501, 0]
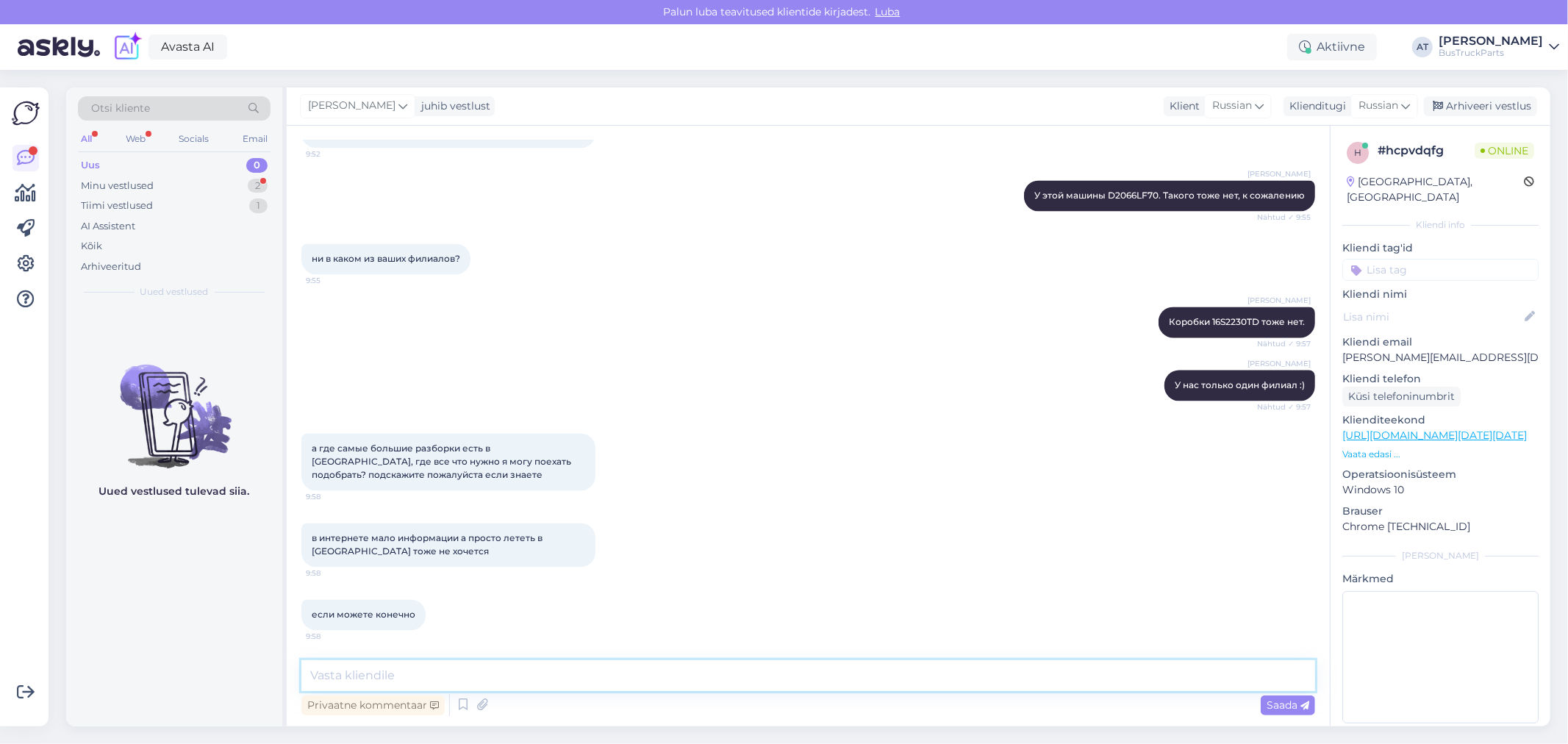
click at [983, 679] on textarea at bounding box center [807, 676] width 1013 height 31
type textarea "Честно признаться, я даже и не знаю. В [GEOGRAPHIC_DATA] есть какая-то, но я им…"
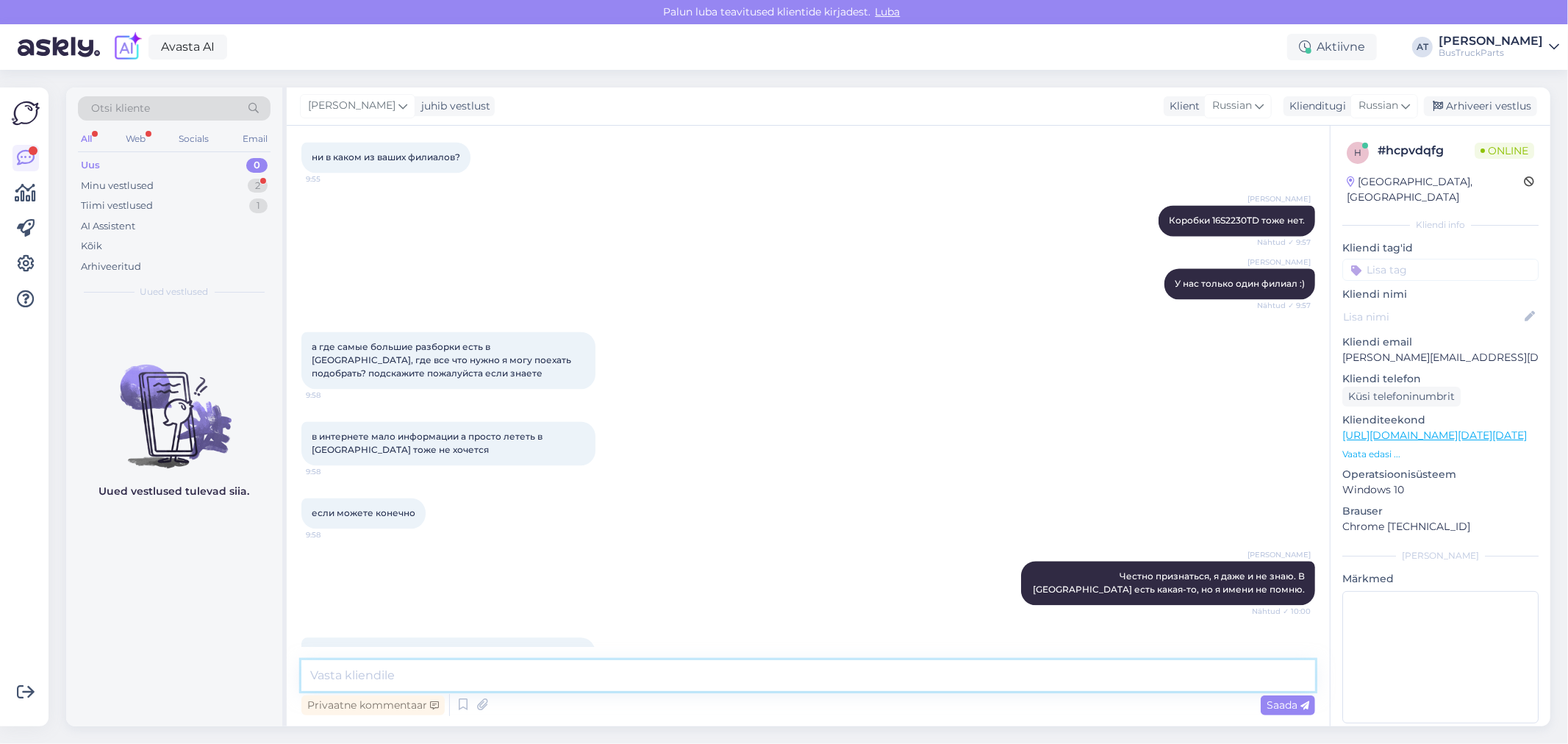
scroll to position [2654, 0]
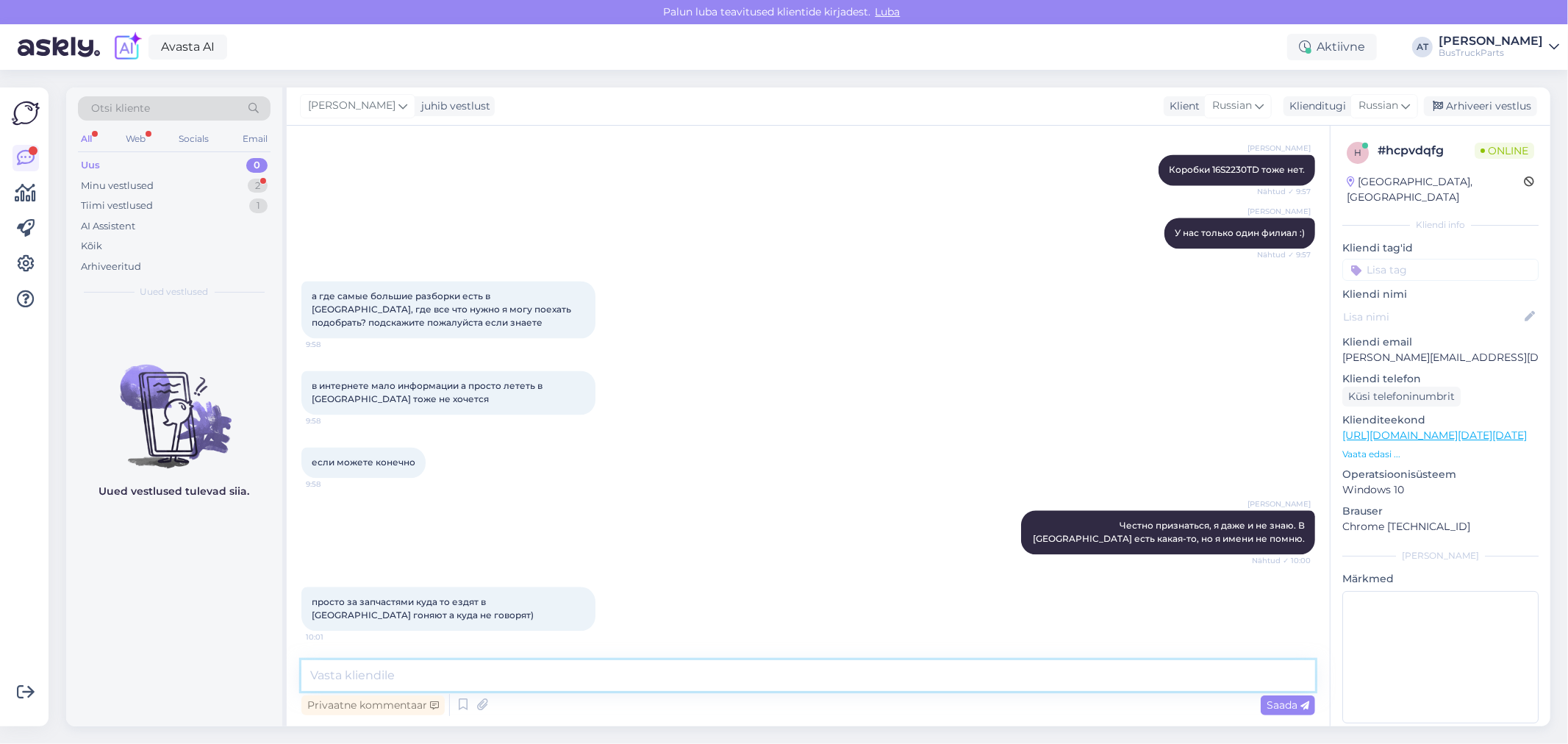
click at [535, 675] on textarea at bounding box center [807, 676] width 1013 height 31
click at [588, 672] on textarea at bounding box center [807, 676] width 1013 height 31
click at [739, 665] on textarea "Это как рыбаки и грибники... никогда свою место не выдадут" at bounding box center [807, 676] width 1013 height 31
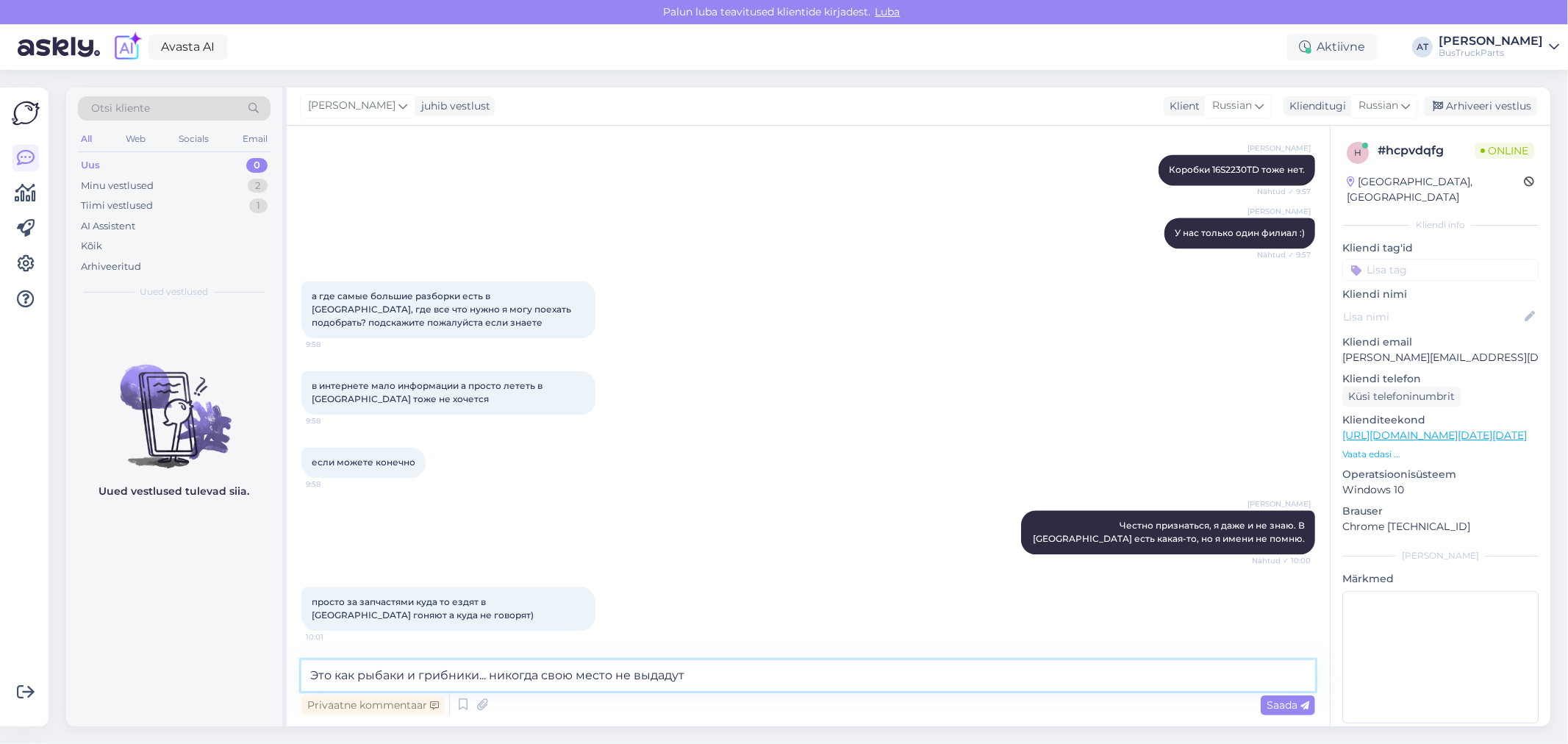
paste textarea "Beaming face with smiling eyes"
drag, startPoint x: 903, startPoint y: 675, endPoint x: 687, endPoint y: 679, distance: 216.0
click at [687, 679] on textarea "Это как рыбаки и грибники... никогда свою место не выдадут Beaming face with sm…" at bounding box center [807, 676] width 1013 height 31
type textarea "Это как рыбаки и грибники... никогда свою место не выдадут :D"
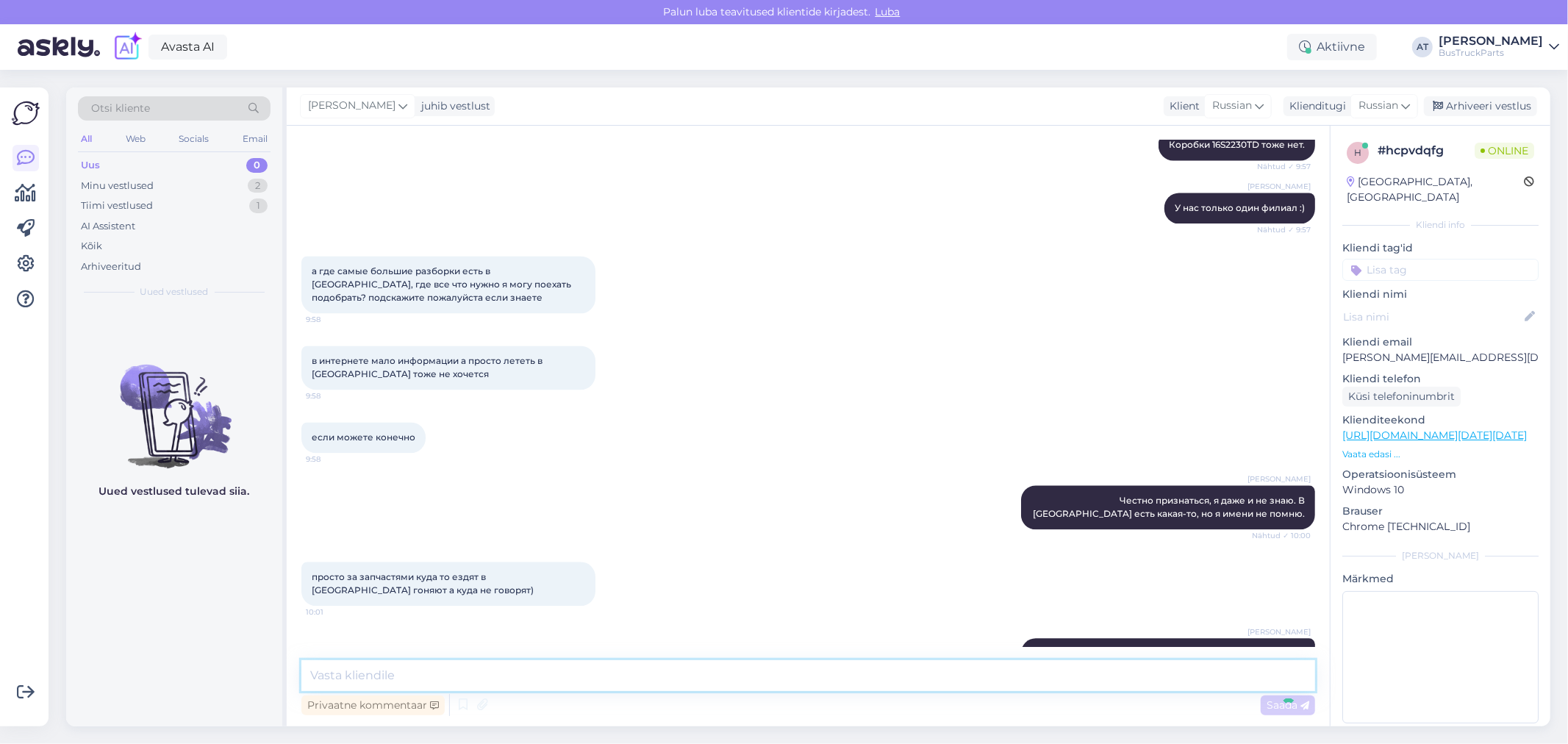
scroll to position [2730, 0]
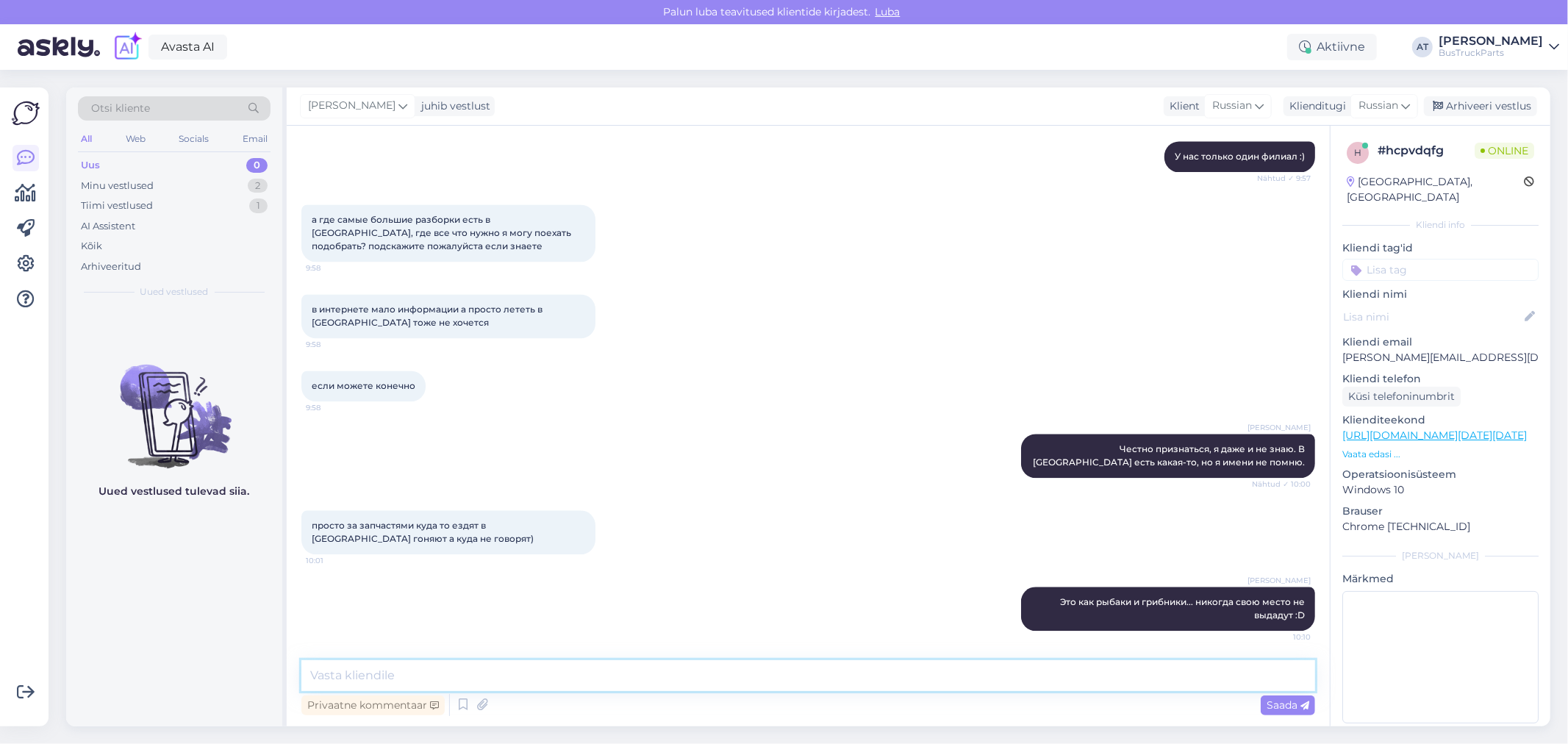
click at [998, 684] on textarea at bounding box center [807, 676] width 1013 height 31
paste textarea "Vos Truckparts"
click at [590, 672] on textarea "Vos Truckparts," at bounding box center [807, 676] width 1013 height 31
paste textarea "[STREET_ADDRESS]"
type textarea "Vos Truckparts, [STREET_ADDRESS]"
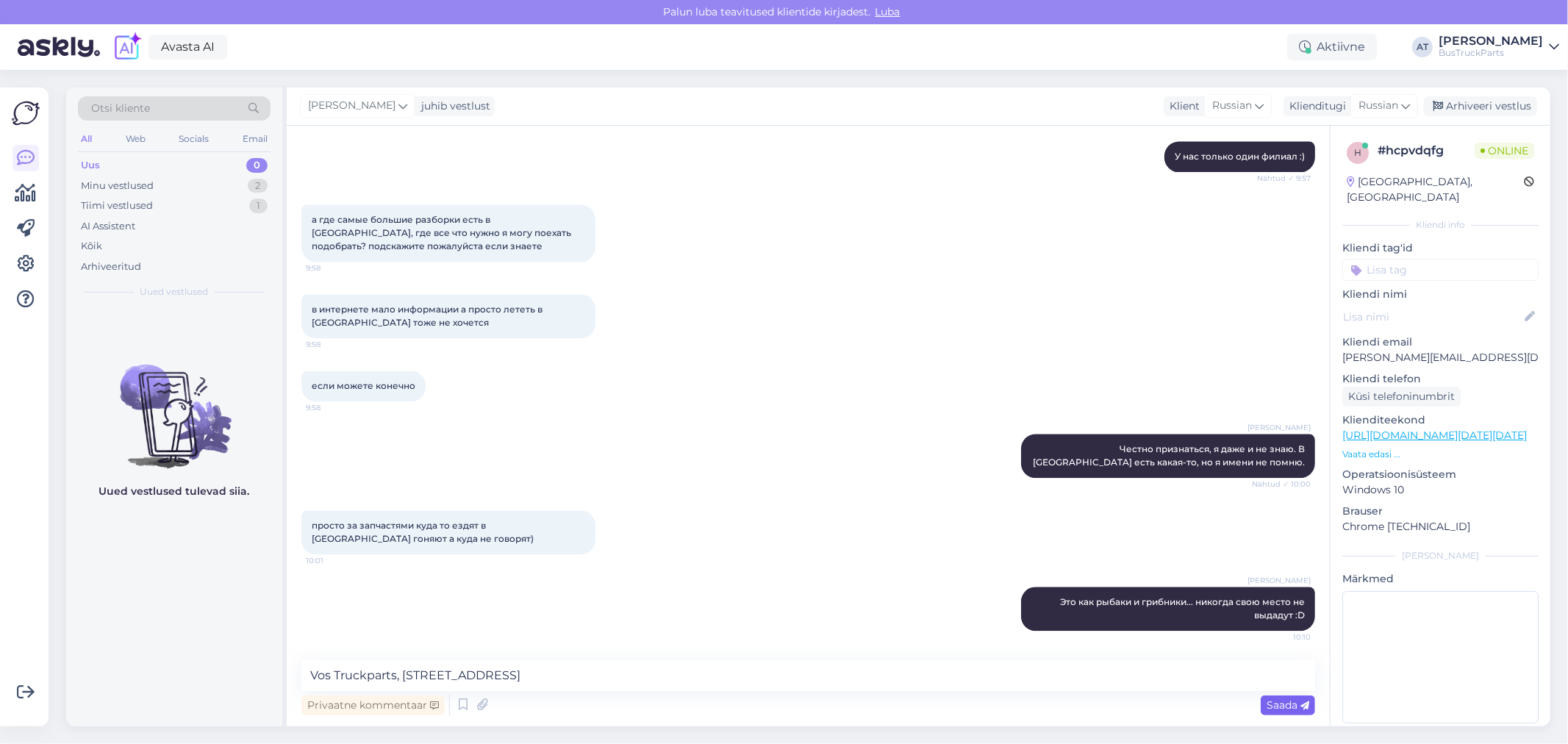
click at [1301, 704] on icon at bounding box center [1305, 706] width 9 height 9
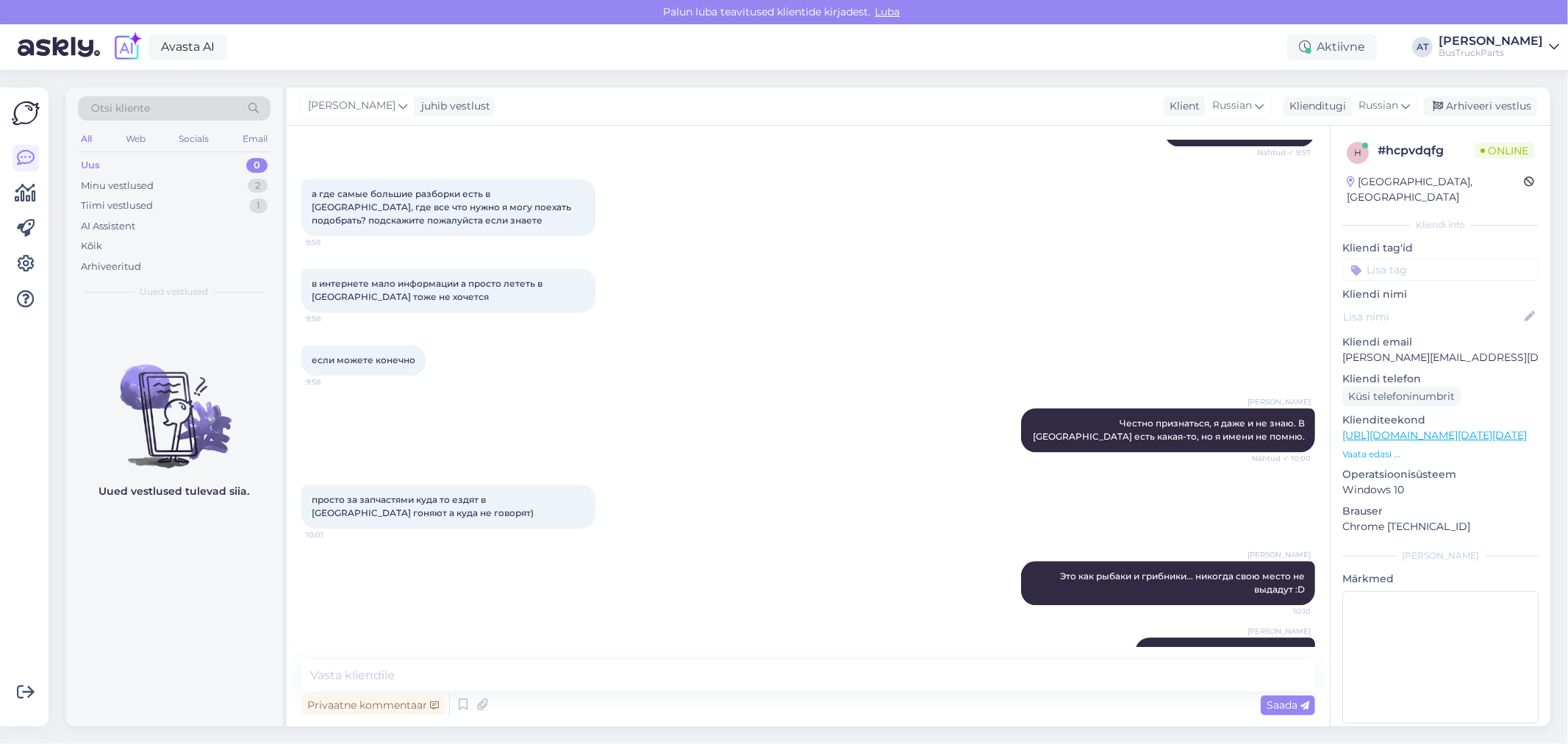
scroll to position [2793, 0]
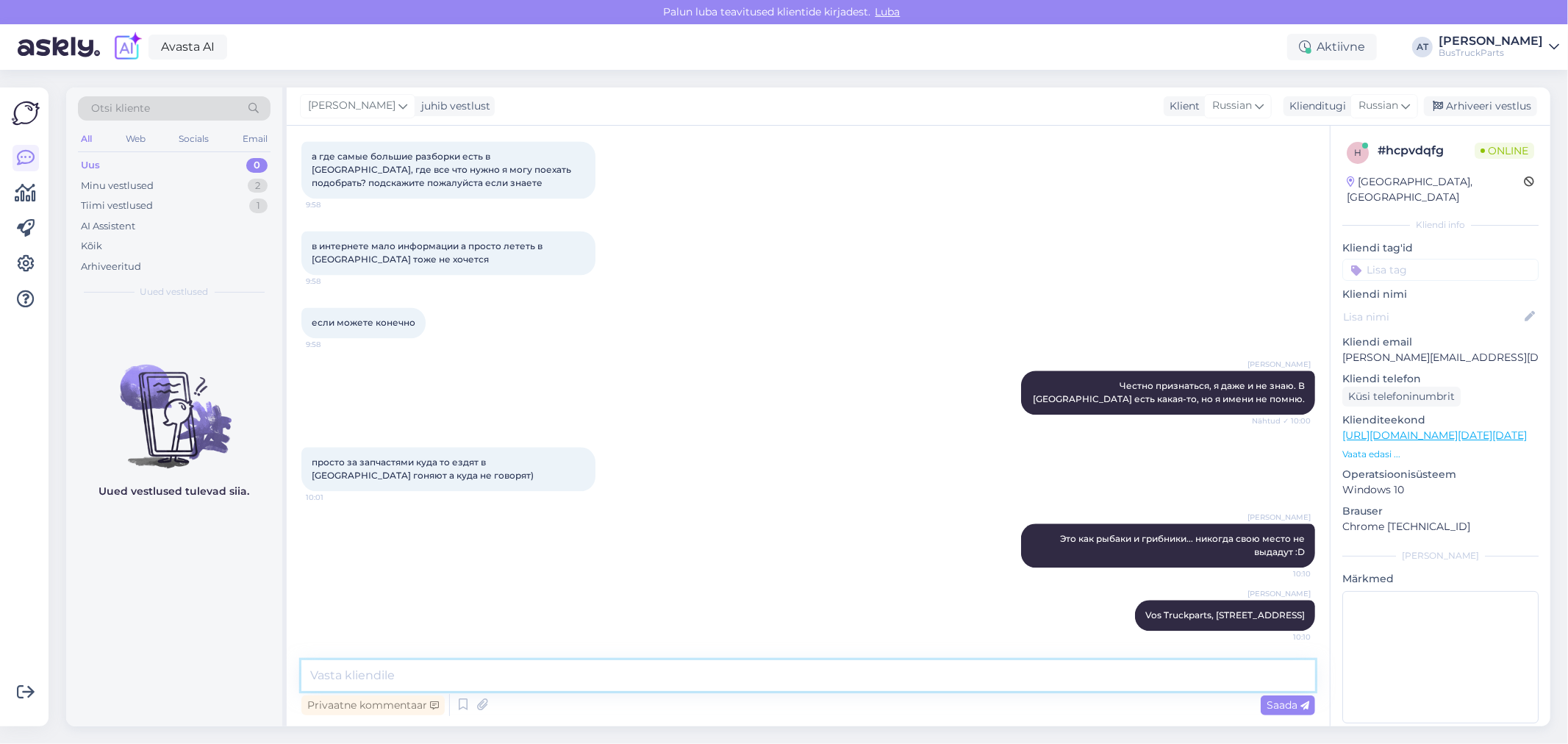
click at [1081, 677] on textarea at bounding box center [807, 676] width 1013 height 31
click at [1208, 671] on textarea at bounding box center [807, 676] width 1013 height 31
type textarea "Впомнила"
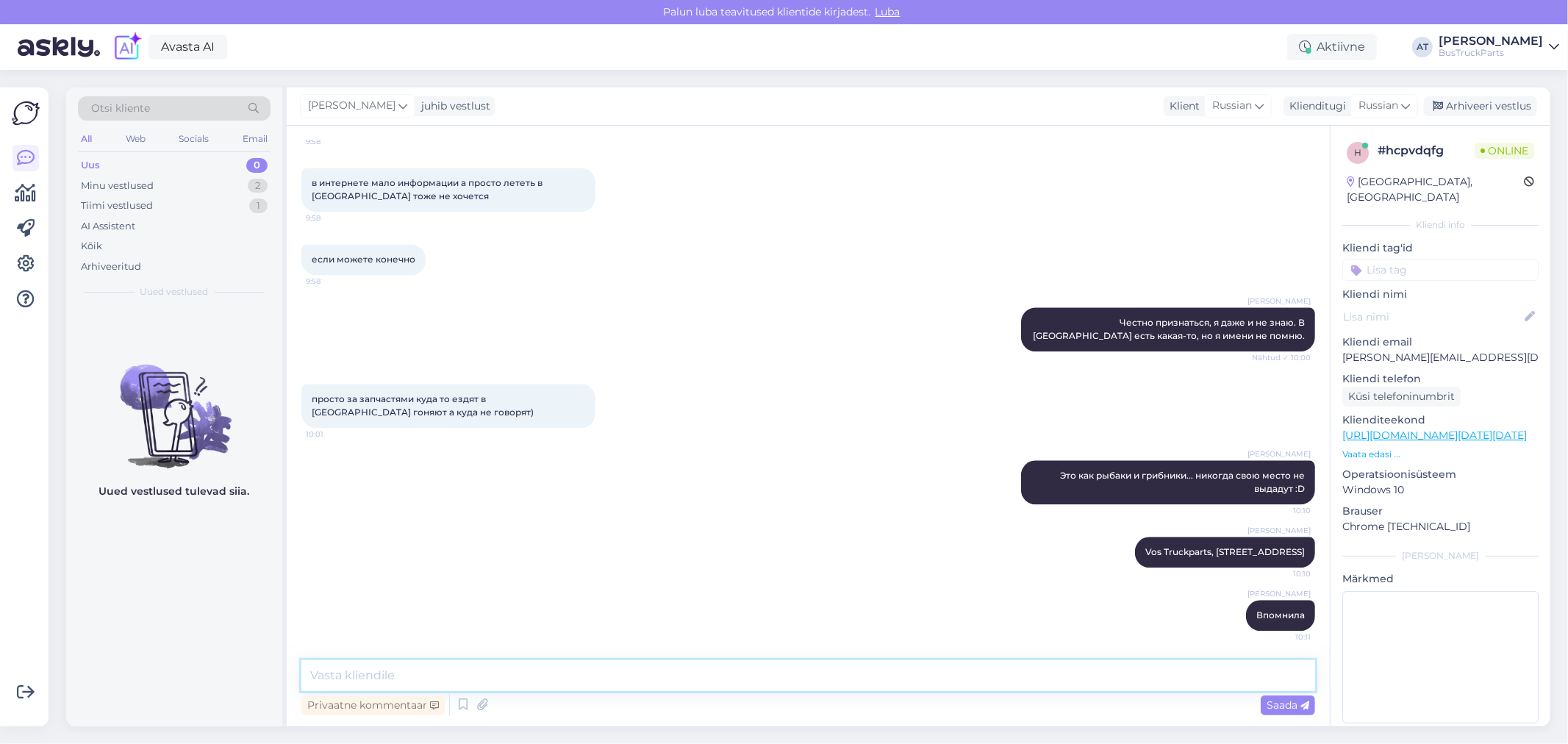
click at [1076, 677] on textarea at bounding box center [807, 676] width 1013 height 31
paste textarea "KNL TRUCKPARTS APS"
click at [542, 679] on textarea "KNL TRUCKPARTS APS," at bounding box center [807, 676] width 1013 height 31
paste textarea "[STREET_ADDRESS]"
type textarea "KNL TRUCKPARTS APS, [STREET_ADDRESS]"
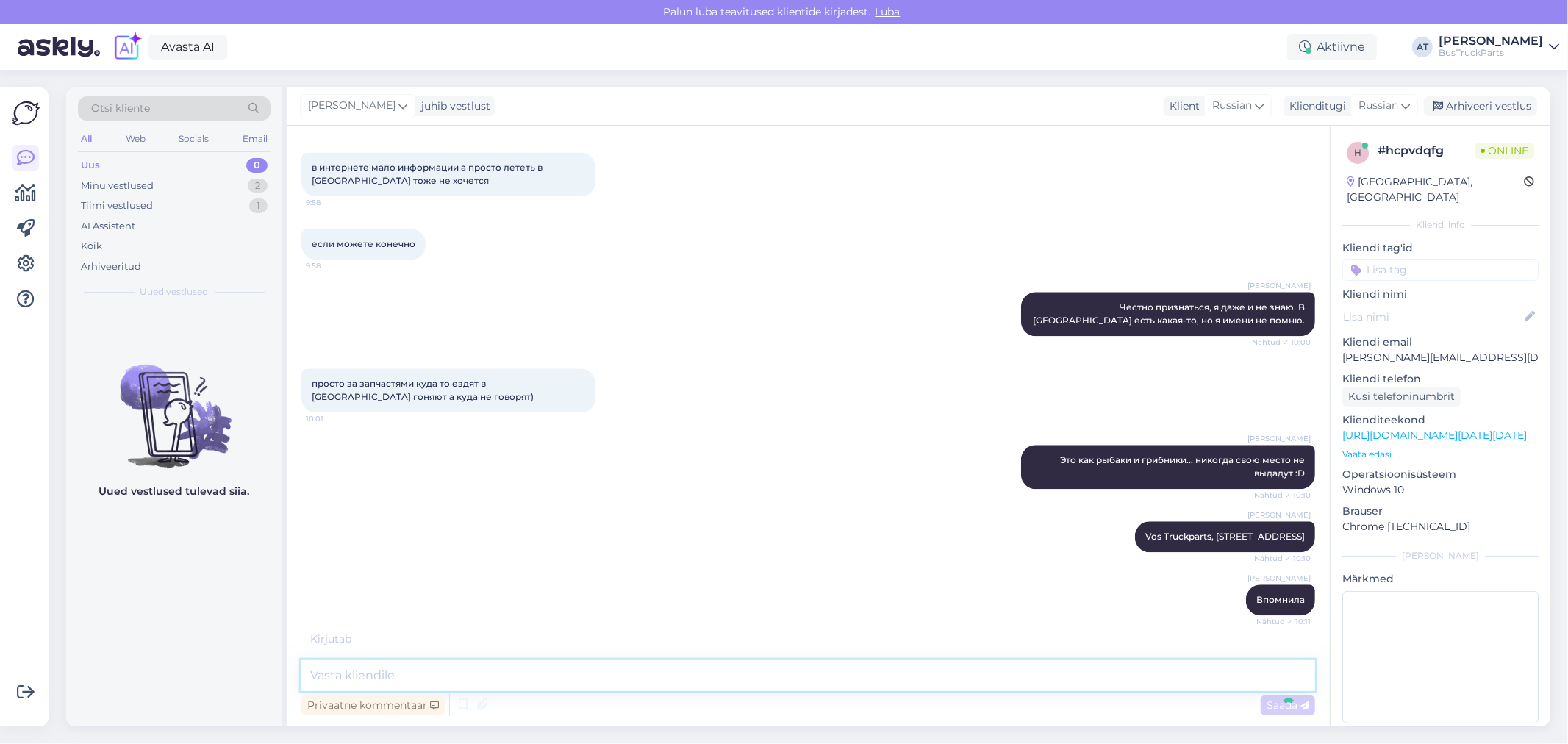
scroll to position [2933, 0]
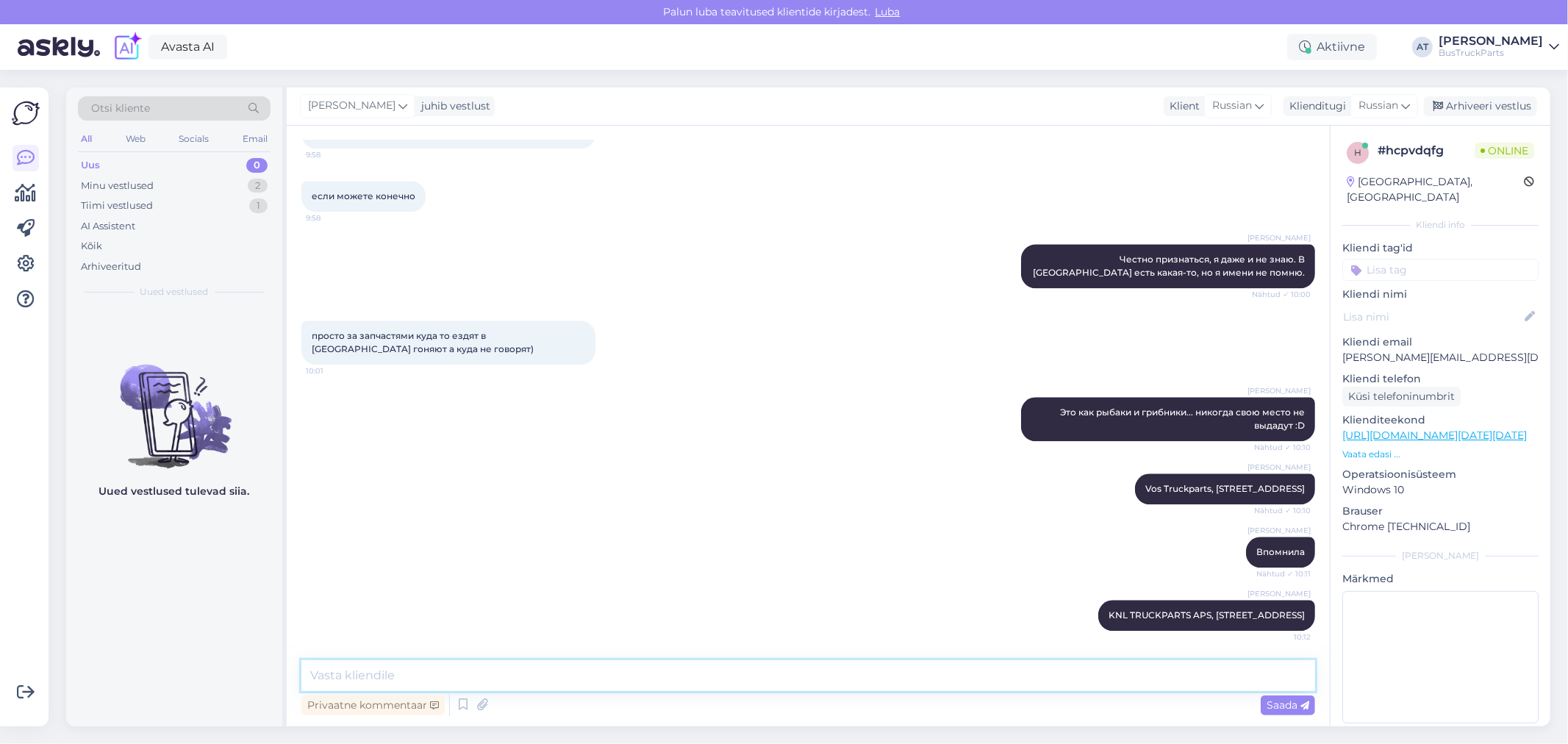
click at [605, 672] on textarea at bounding box center [807, 676] width 1013 height 31
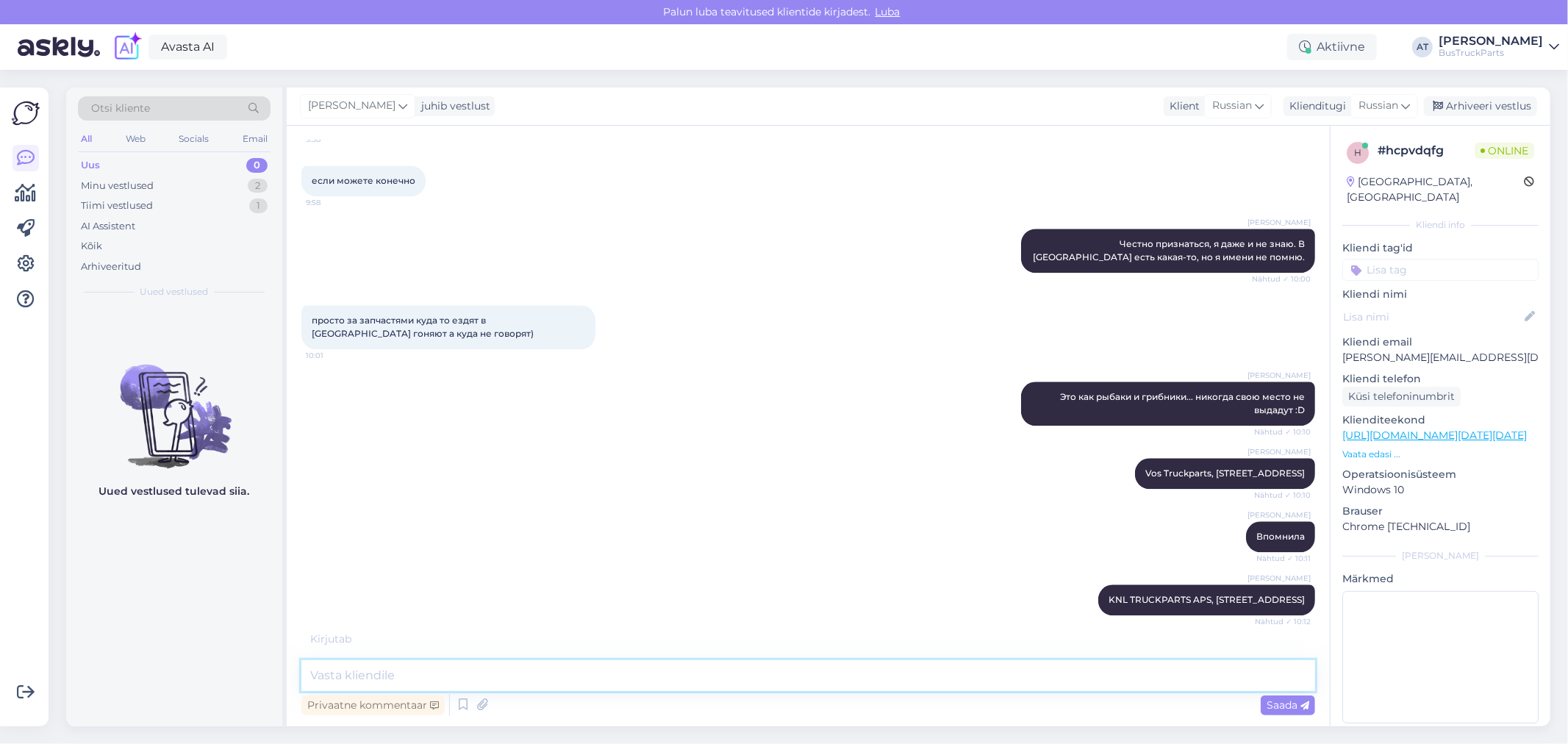
scroll to position [2996, 0]
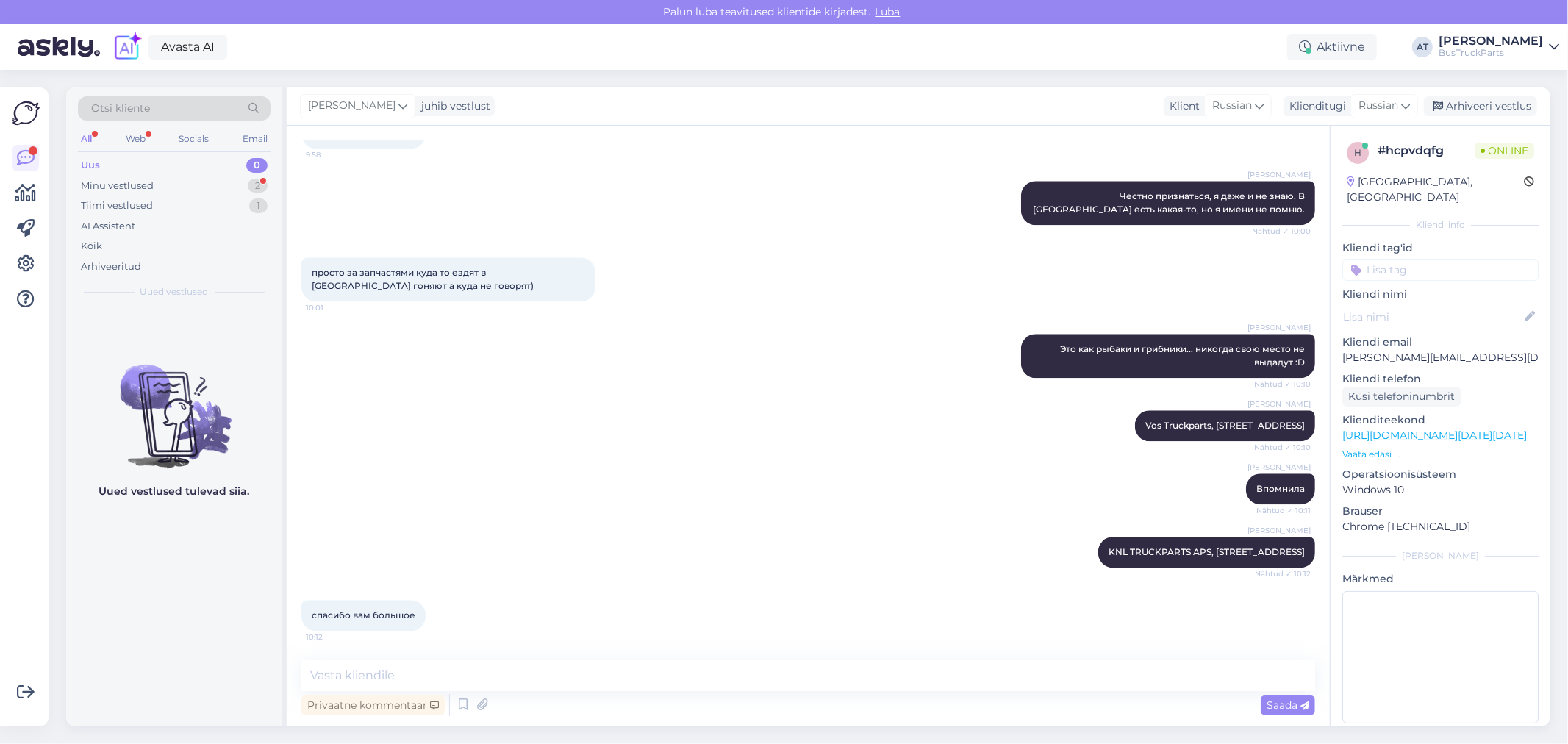
click at [782, 657] on div "Vestlus algas [DATE] Добрый день. Меня интересуют двигатели с коробками на авто…" at bounding box center [807, 426] width 1043 height 601
click at [773, 679] on textarea at bounding box center [807, 676] width 1013 height 31
type textarea "Y"
click at [542, 679] on textarea at bounding box center [807, 676] width 1013 height 31
type textarea "Не за что... Но лучше всего у нас покупать, конечно :D"
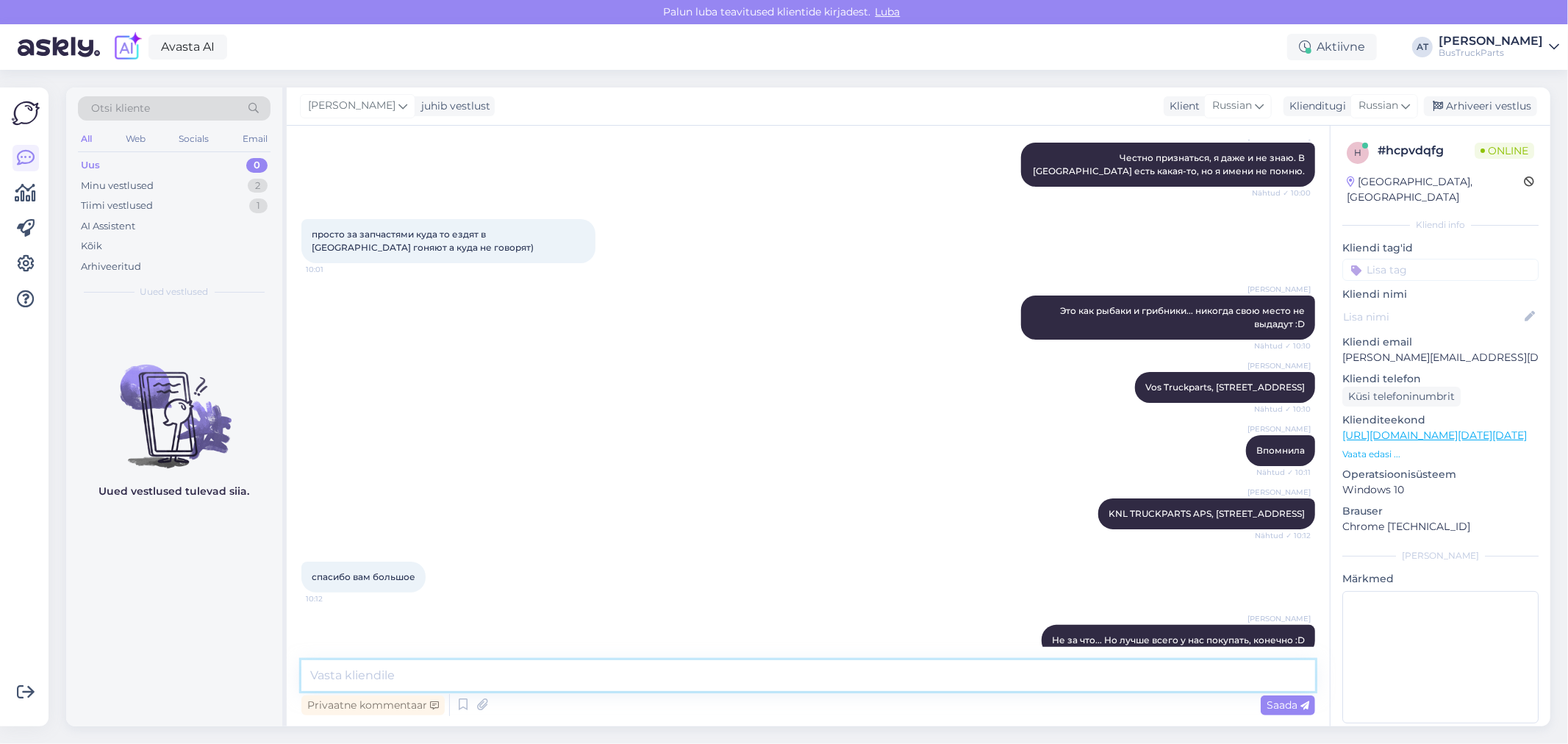
scroll to position [3060, 0]
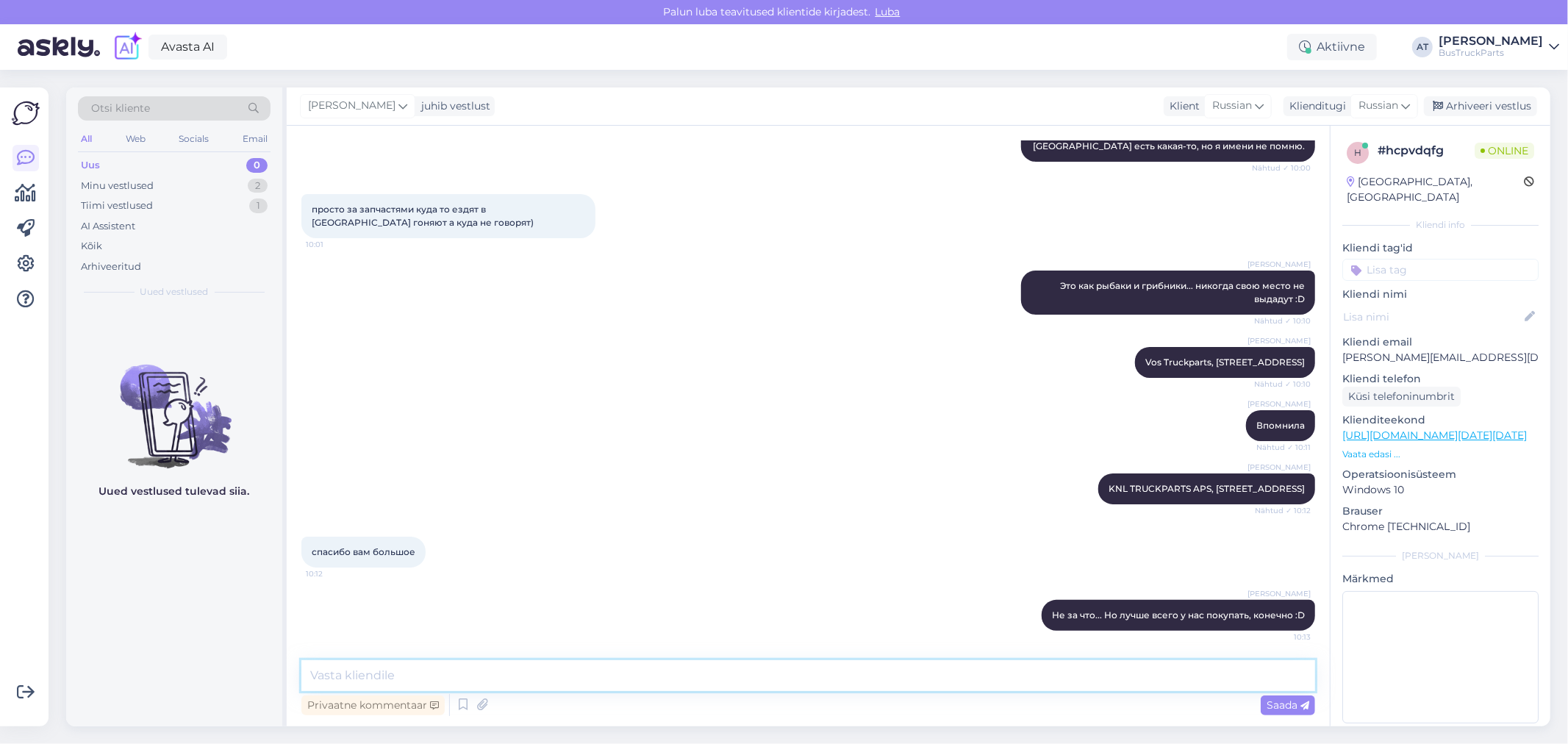
click at [780, 667] on textarea at bounding box center [807, 676] width 1013 height 31
type textarea "Д"
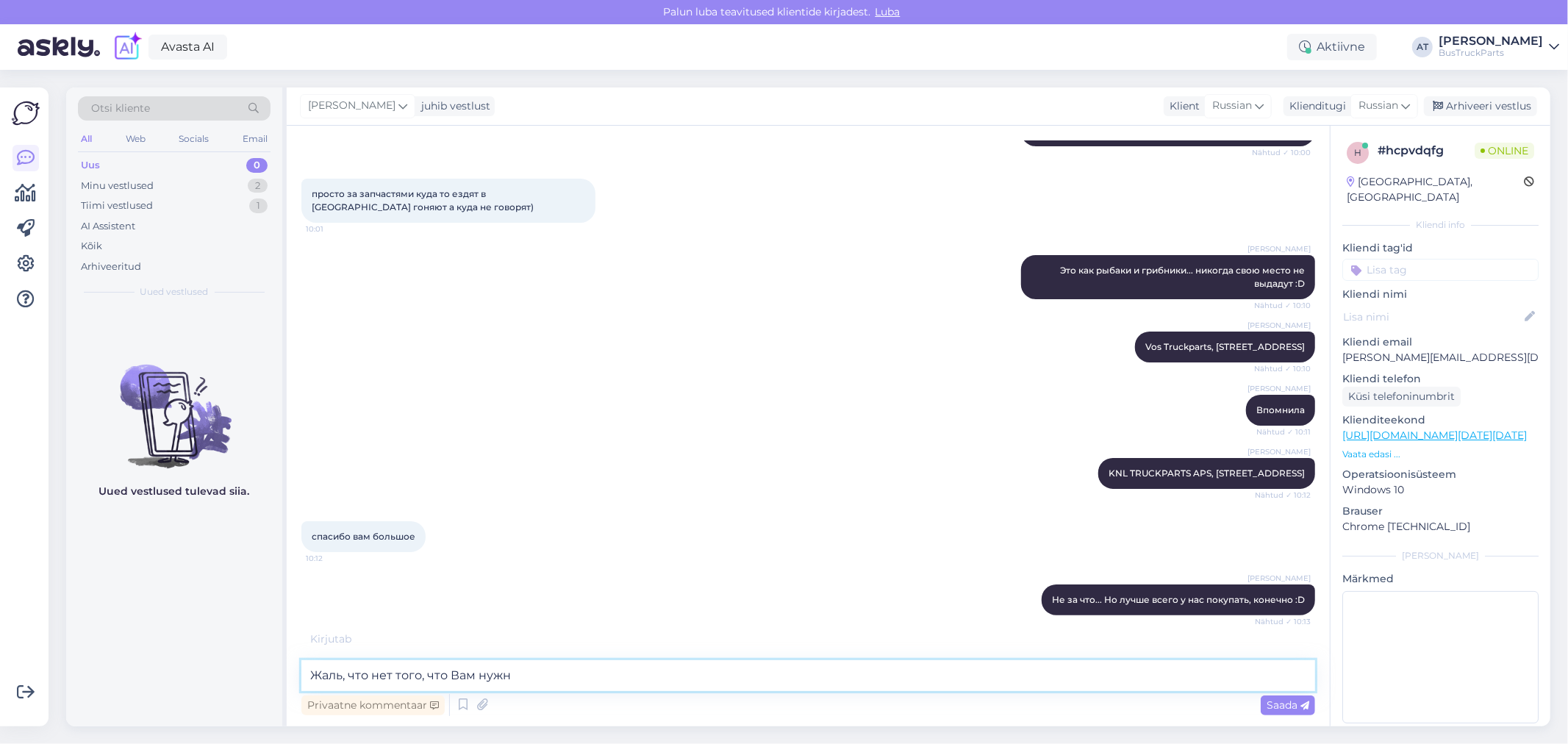
type textarea "Жаль, что нет того, что [PERSON_NAME] нужно"
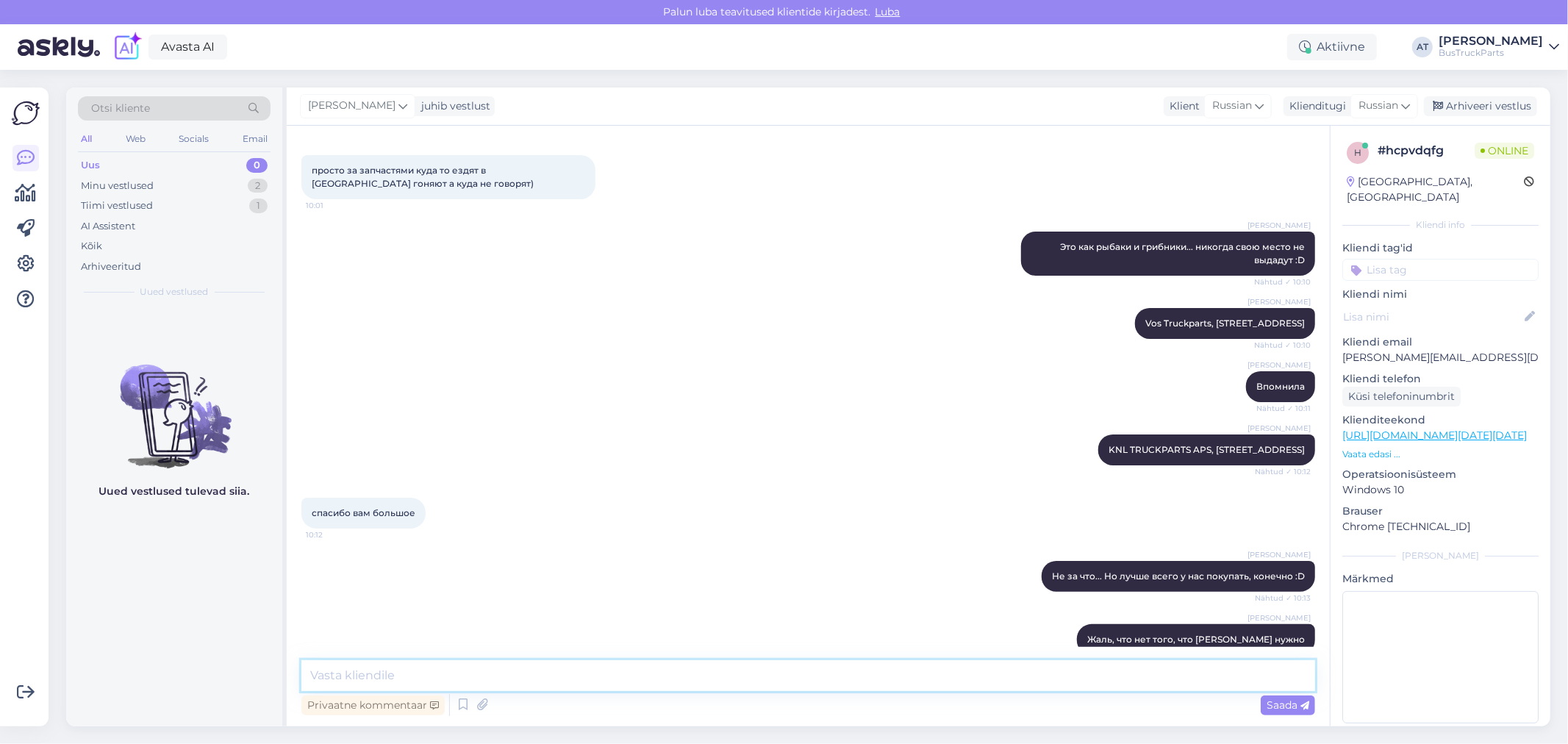
scroll to position [3123, 0]
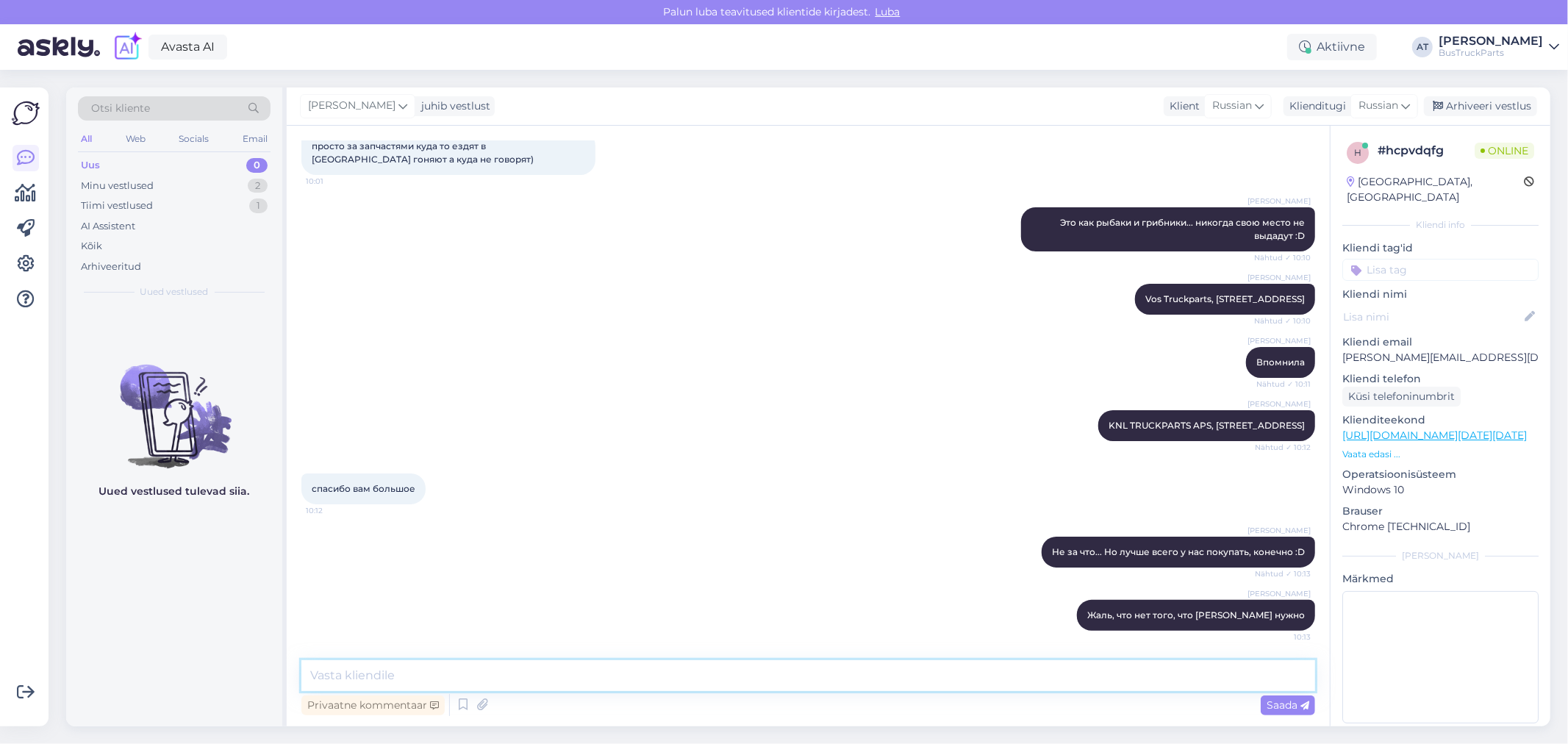
click at [892, 672] on textarea at bounding box center [807, 676] width 1013 height 31
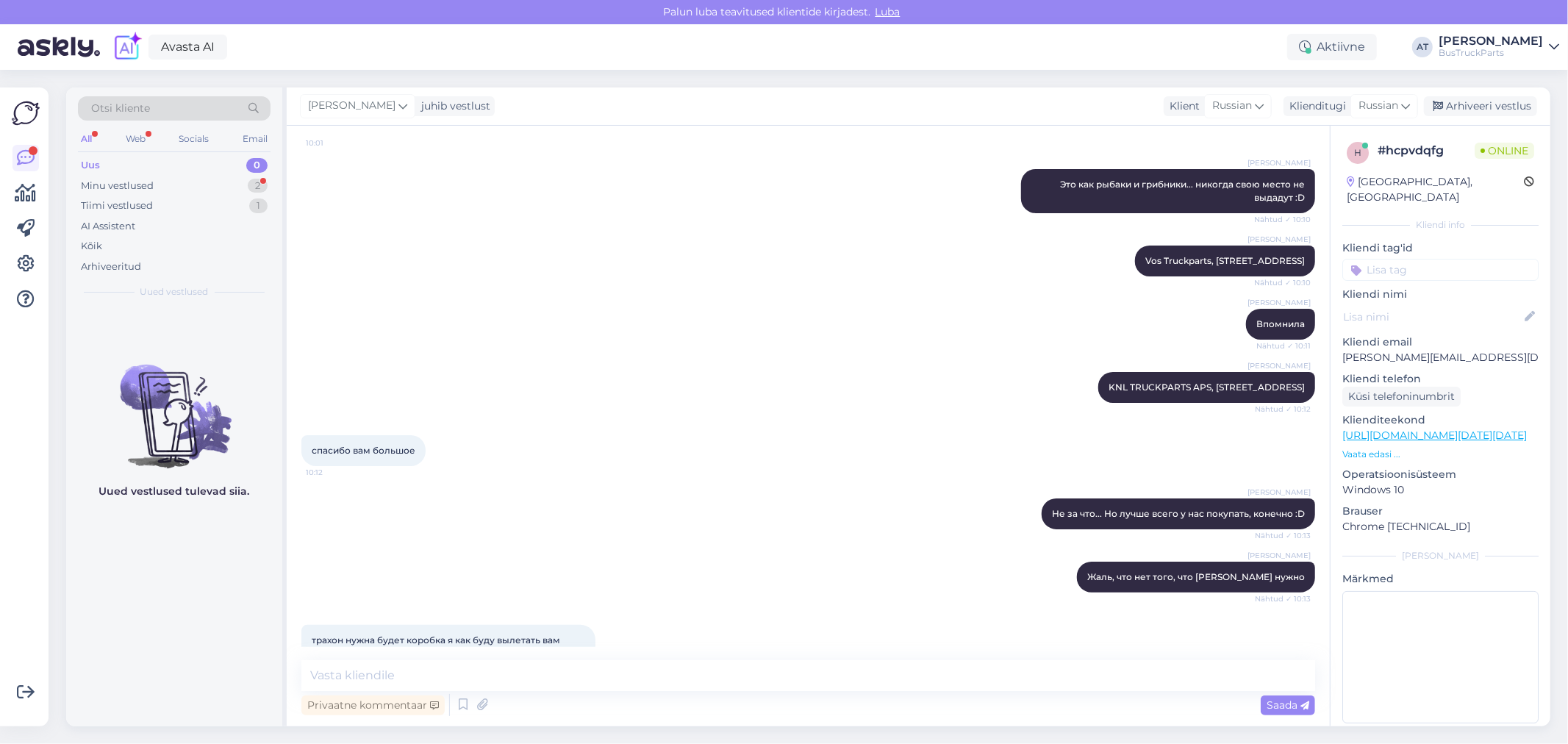
scroll to position [3199, 0]
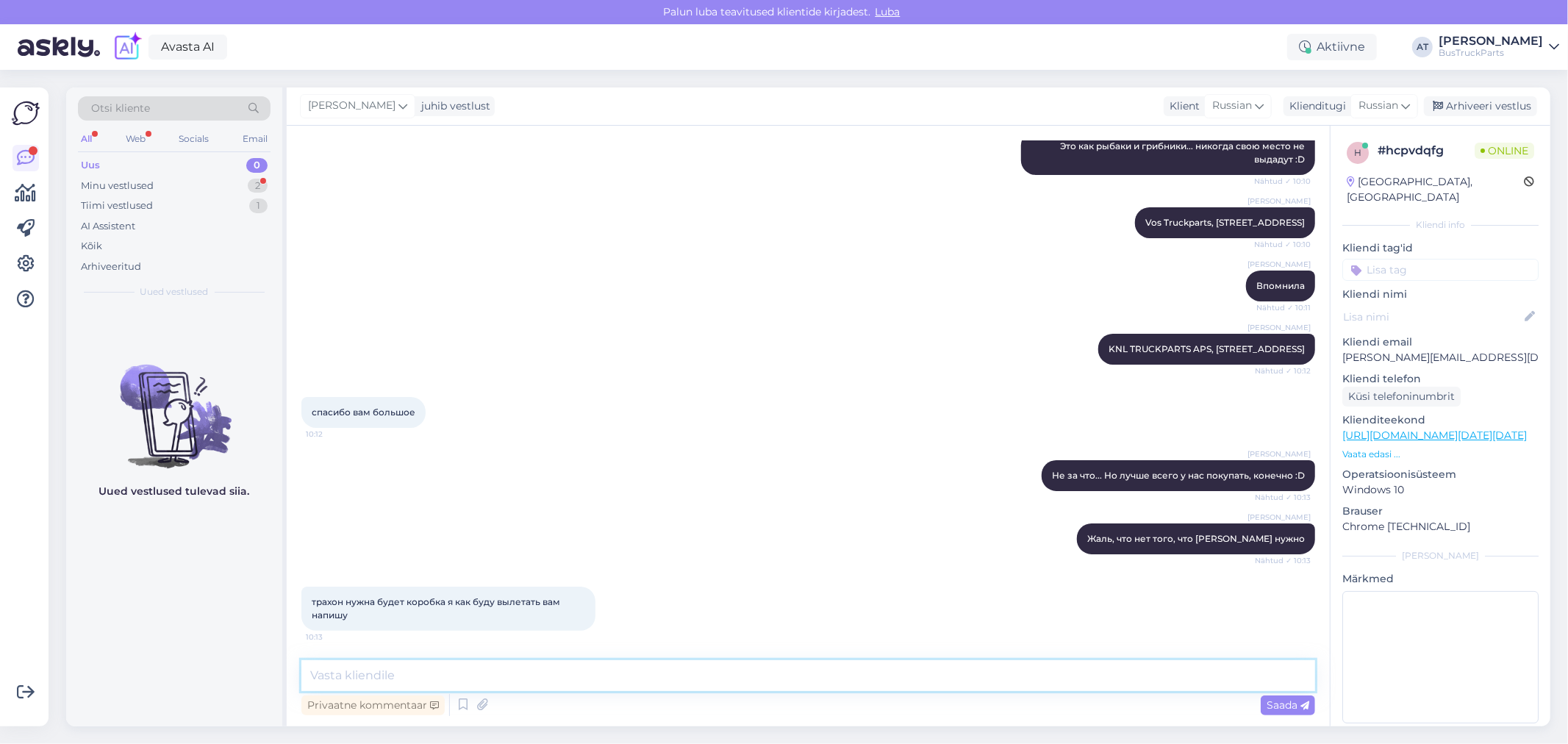
click at [514, 682] on textarea at bounding box center [807, 676] width 1013 height 31
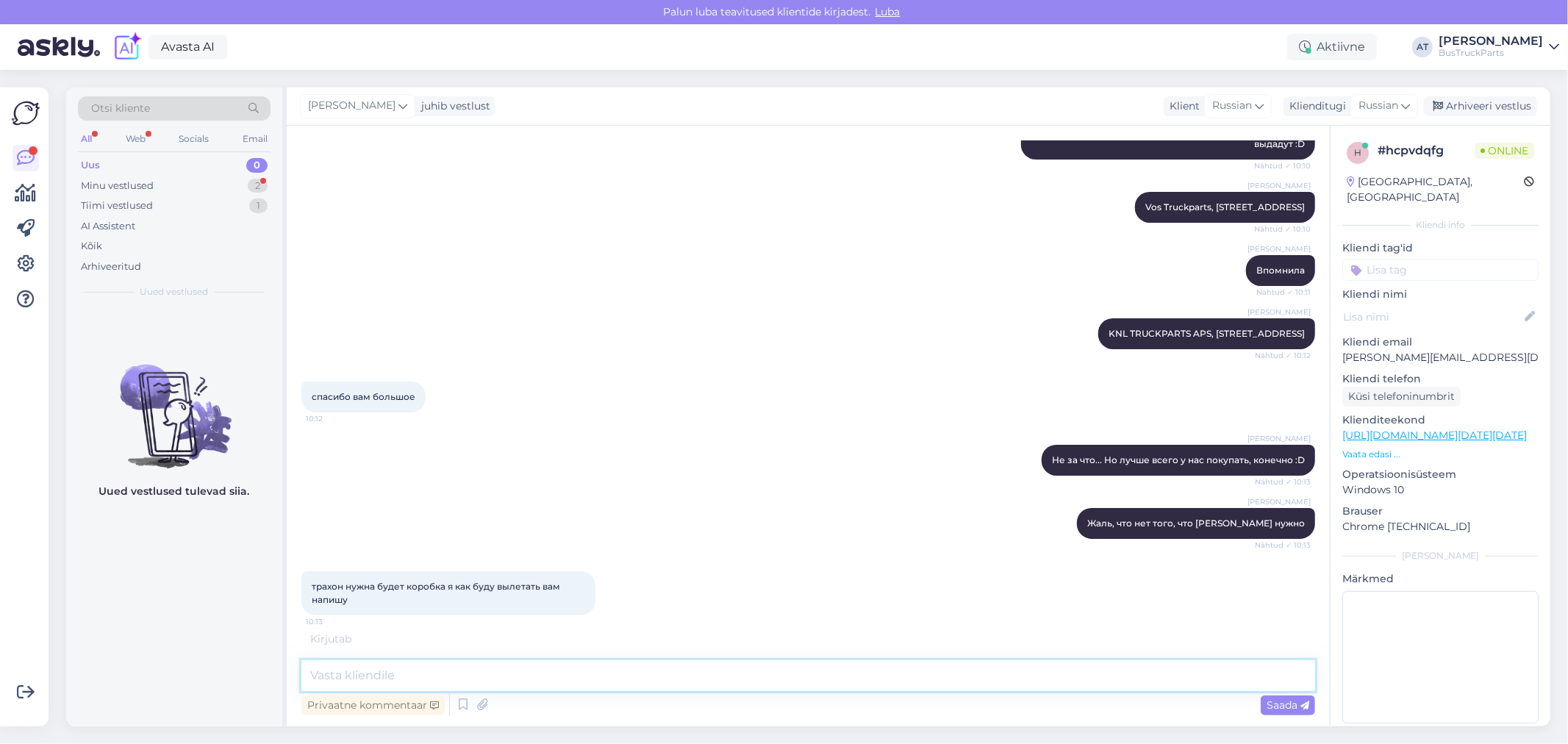
click at [514, 682] on textarea at bounding box center [807, 676] width 1013 height 31
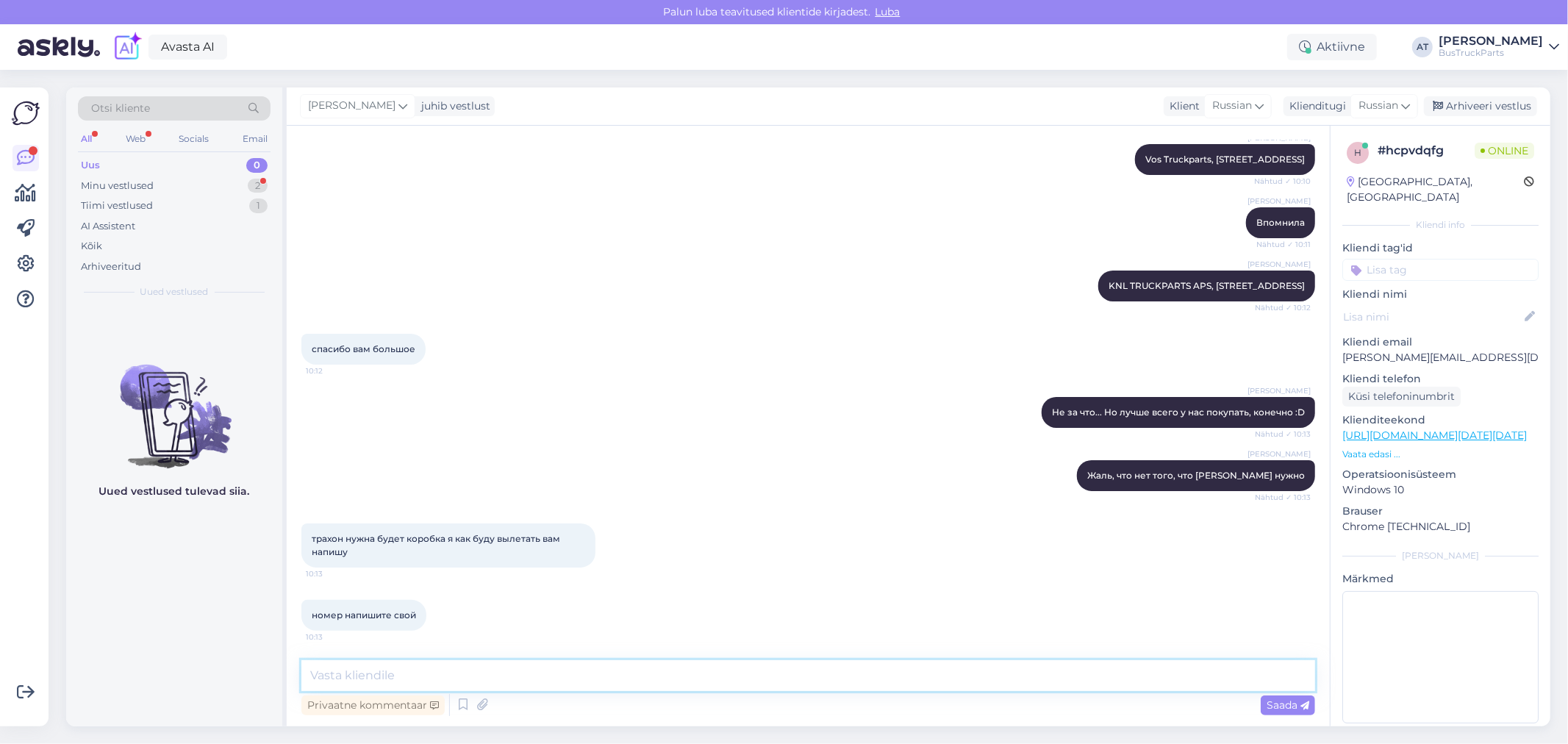
click at [519, 684] on textarea at bounding box center [807, 676] width 1013 height 31
click at [530, 681] on textarea at bounding box center [807, 676] width 1013 height 31
paste textarea "[PHONE_NUMBER]"
type textarea "[PHONE_NUMBER]"
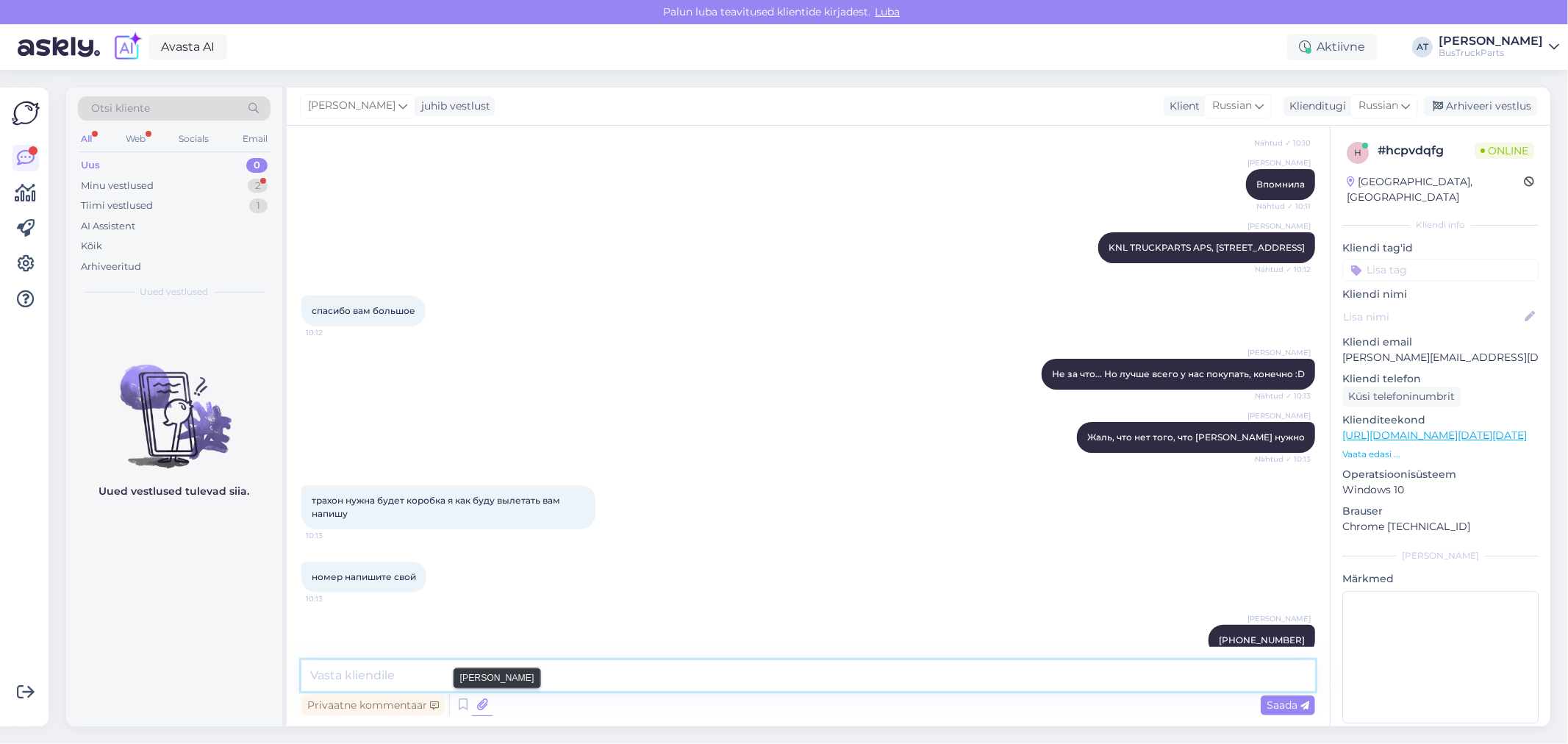
scroll to position [3325, 0]
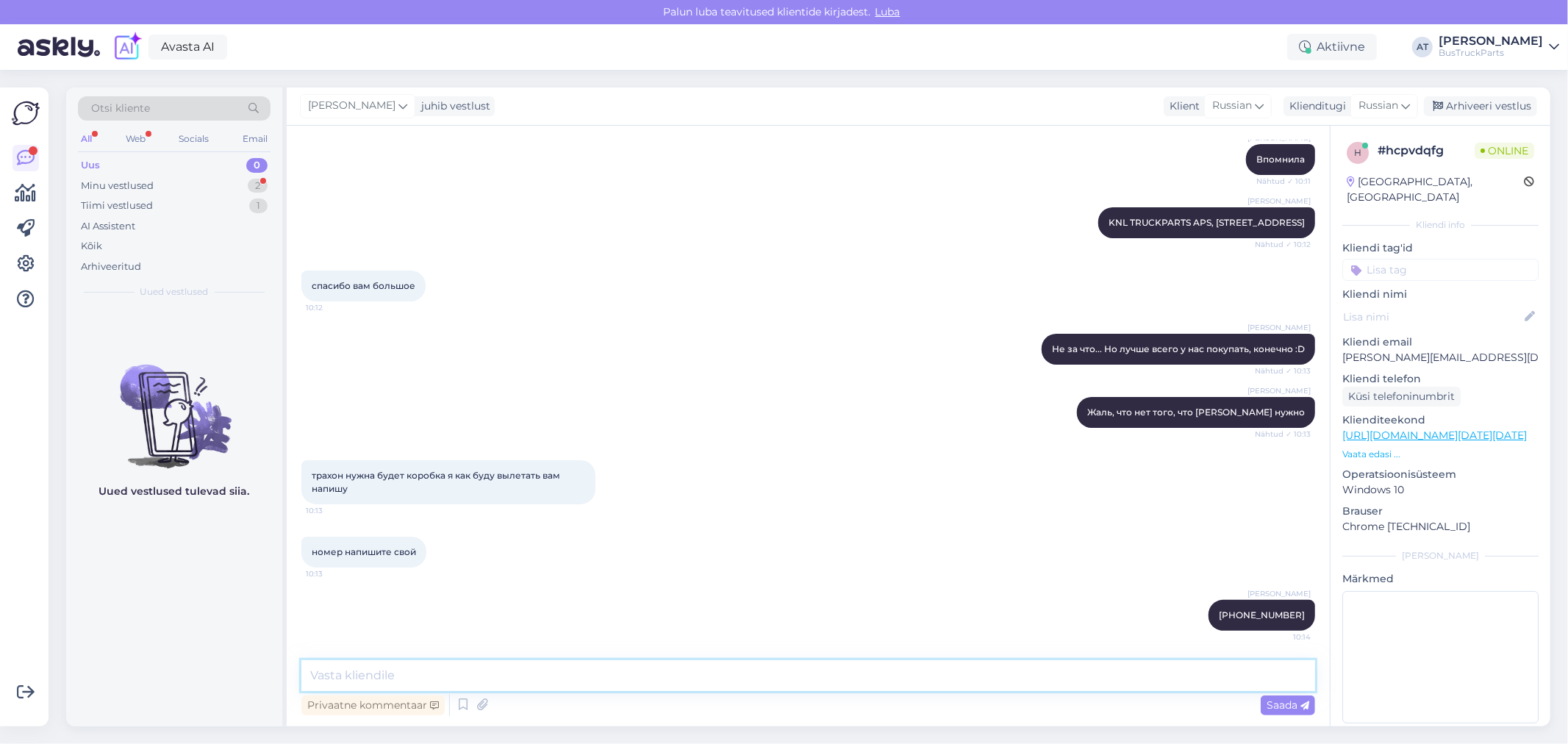
click at [1031, 677] on textarea at bounding box center [807, 676] width 1013 height 31
click at [1033, 675] on textarea at bounding box center [807, 676] width 1013 height 31
click at [175, 188] on div "Minu vestlused 2" at bounding box center [173, 186] width 192 height 20
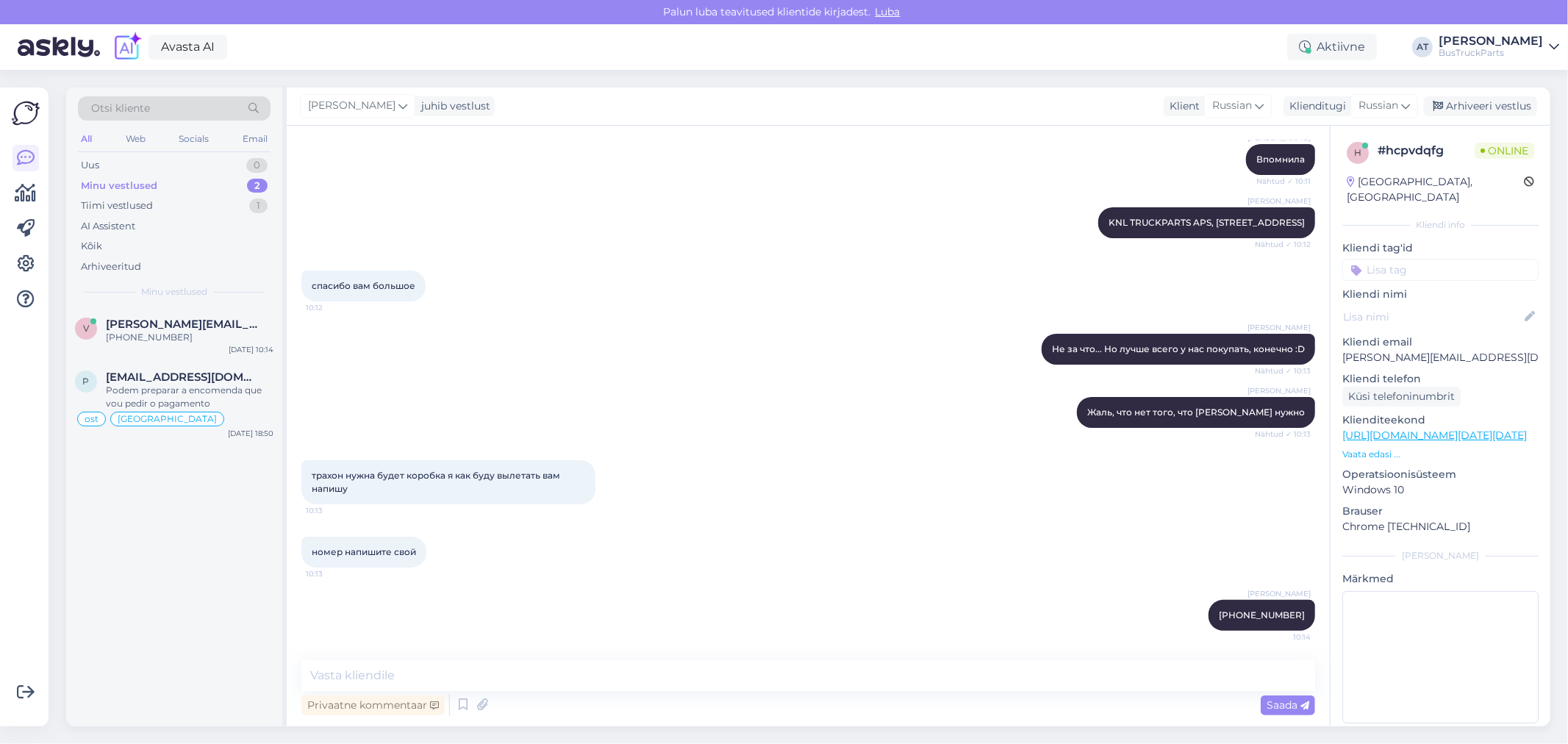
click at [582, 561] on div "номер напишите свой 10:13" at bounding box center [807, 552] width 1013 height 63
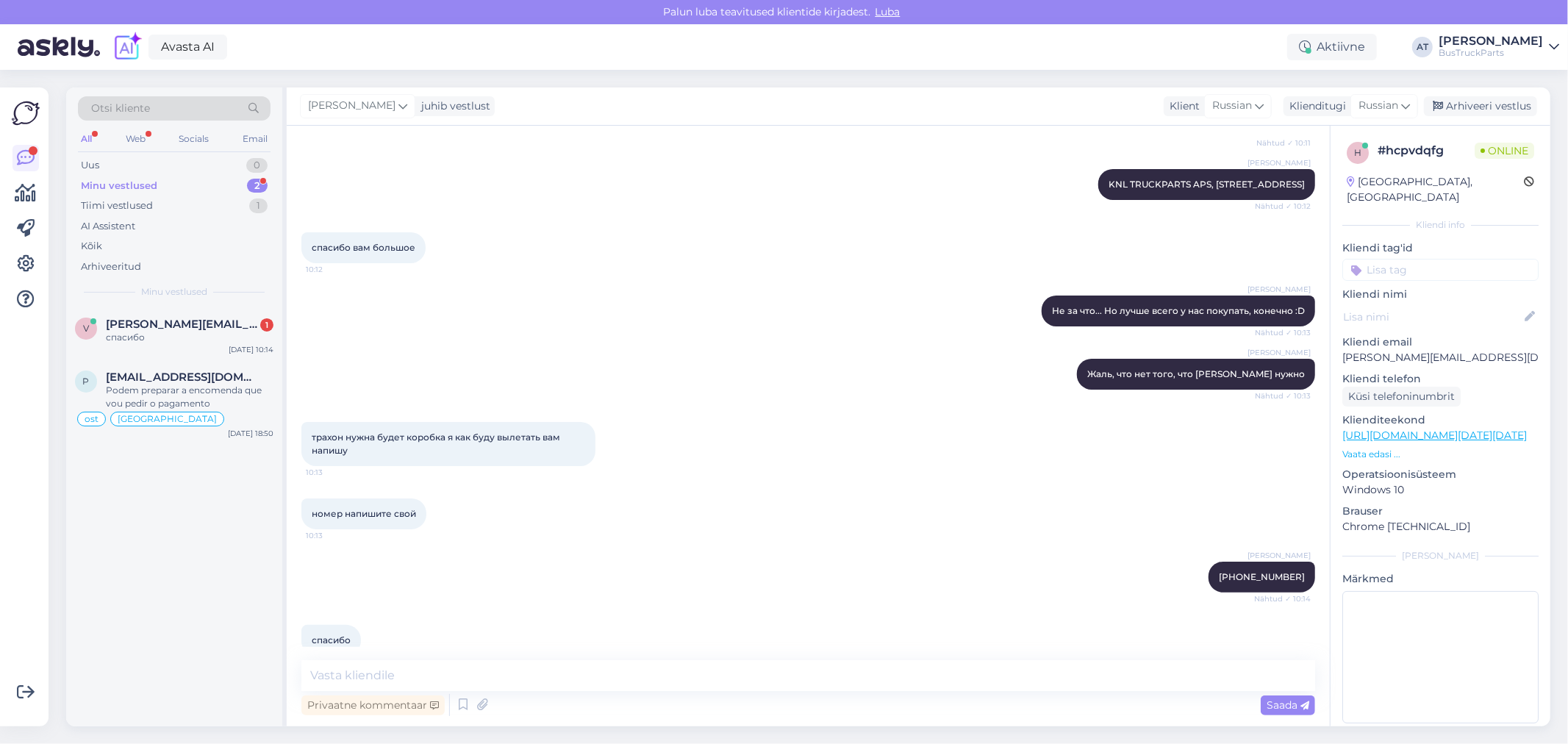
scroll to position [3389, 0]
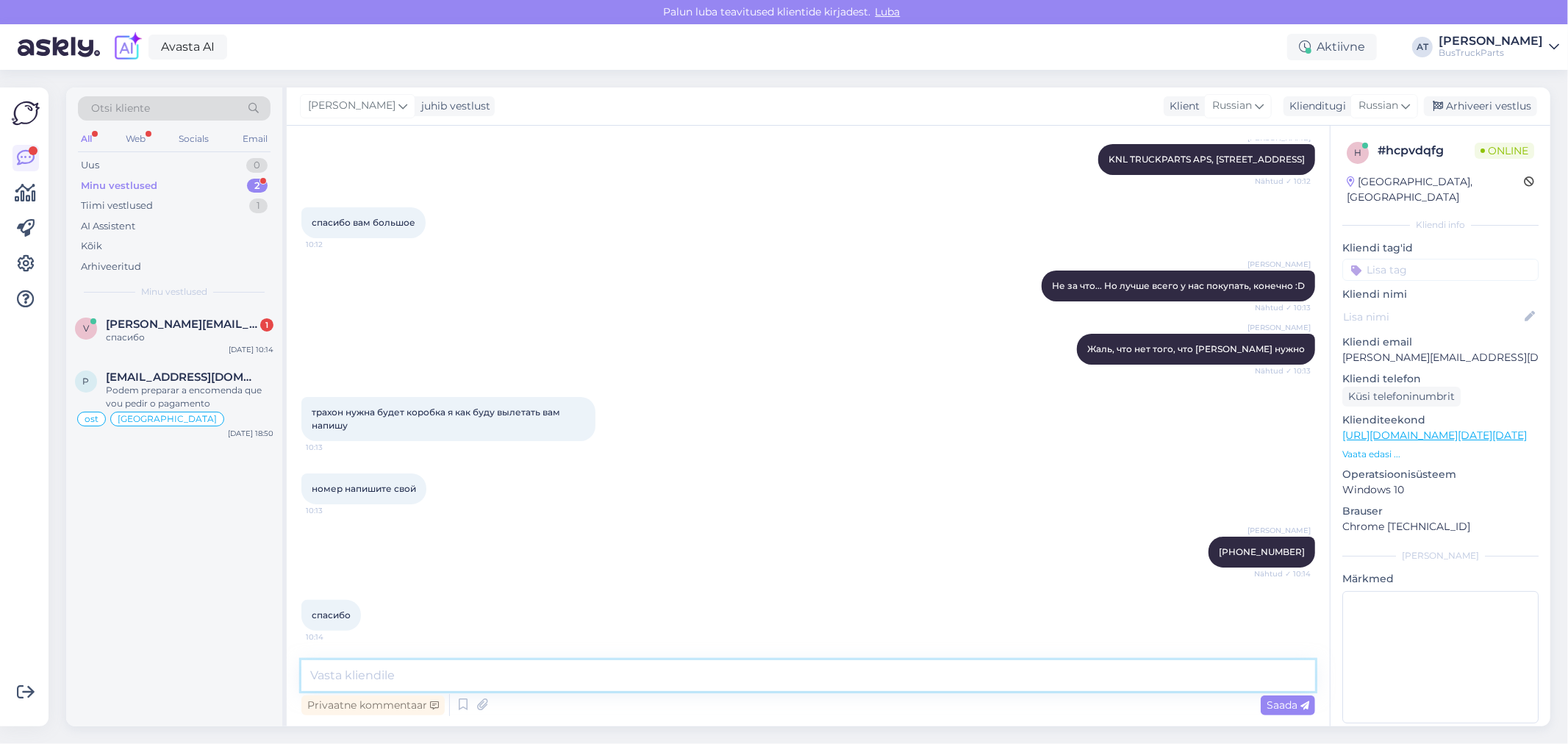
click at [713, 678] on textarea at bounding box center [807, 676] width 1013 height 31
click at [204, 334] on div "спасибо" at bounding box center [189, 337] width 168 height 13
click at [486, 672] on textarea at bounding box center [807, 676] width 1013 height 31
click at [961, 670] on textarea at bounding box center [807, 676] width 1013 height 31
click at [474, 668] on textarea at bounding box center [807, 676] width 1013 height 31
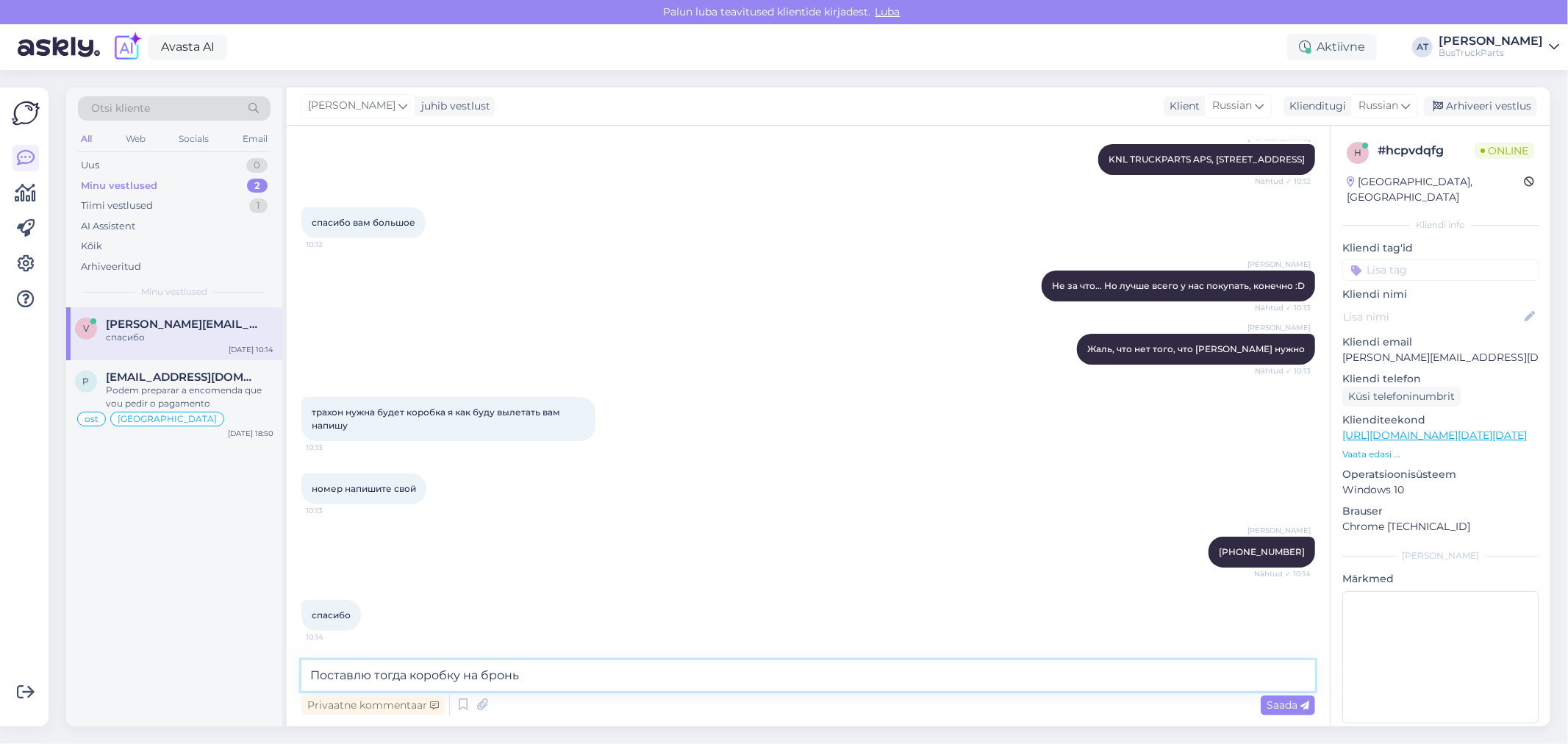
type textarea "Поставлю тогда коробку на бронь?"
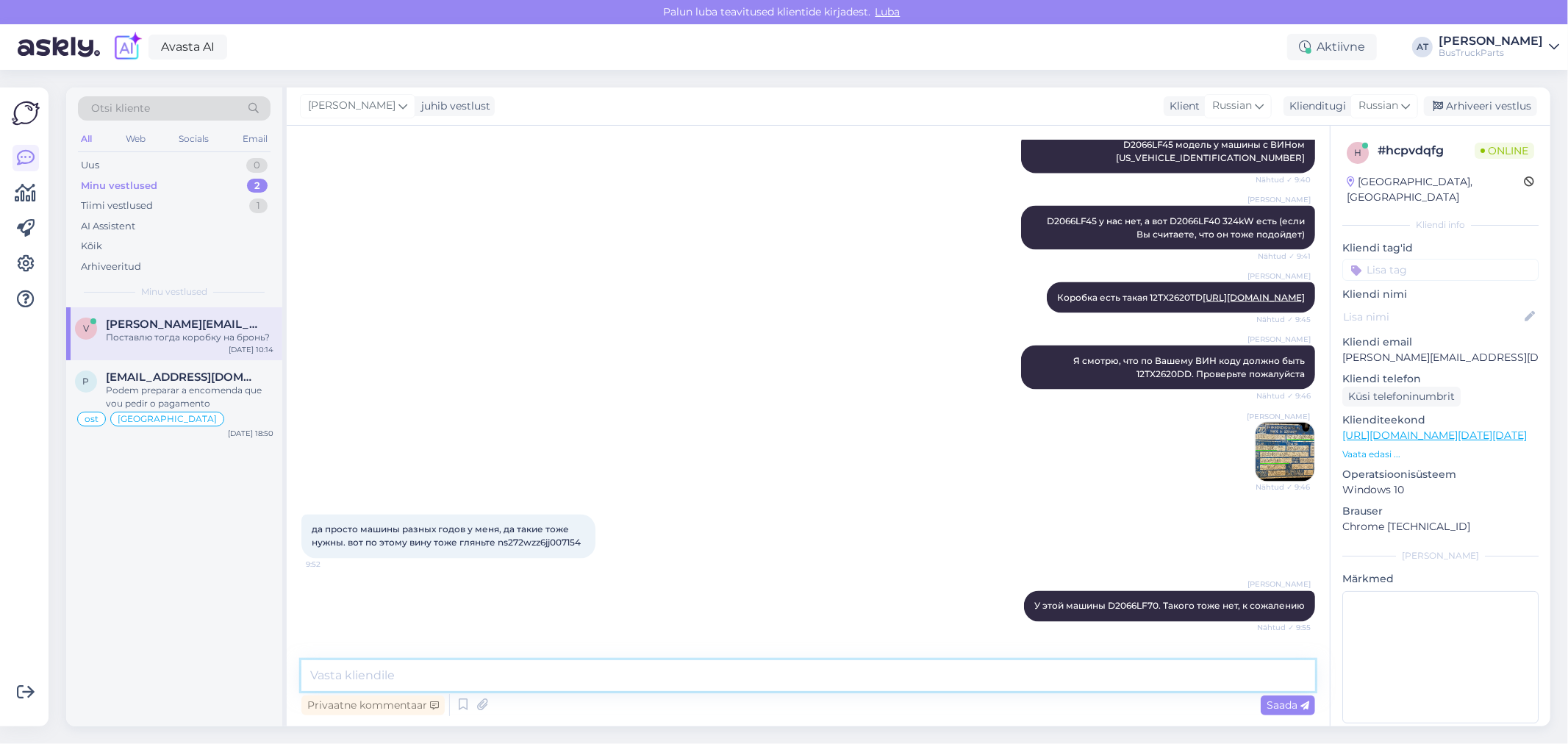
scroll to position [2063, 0]
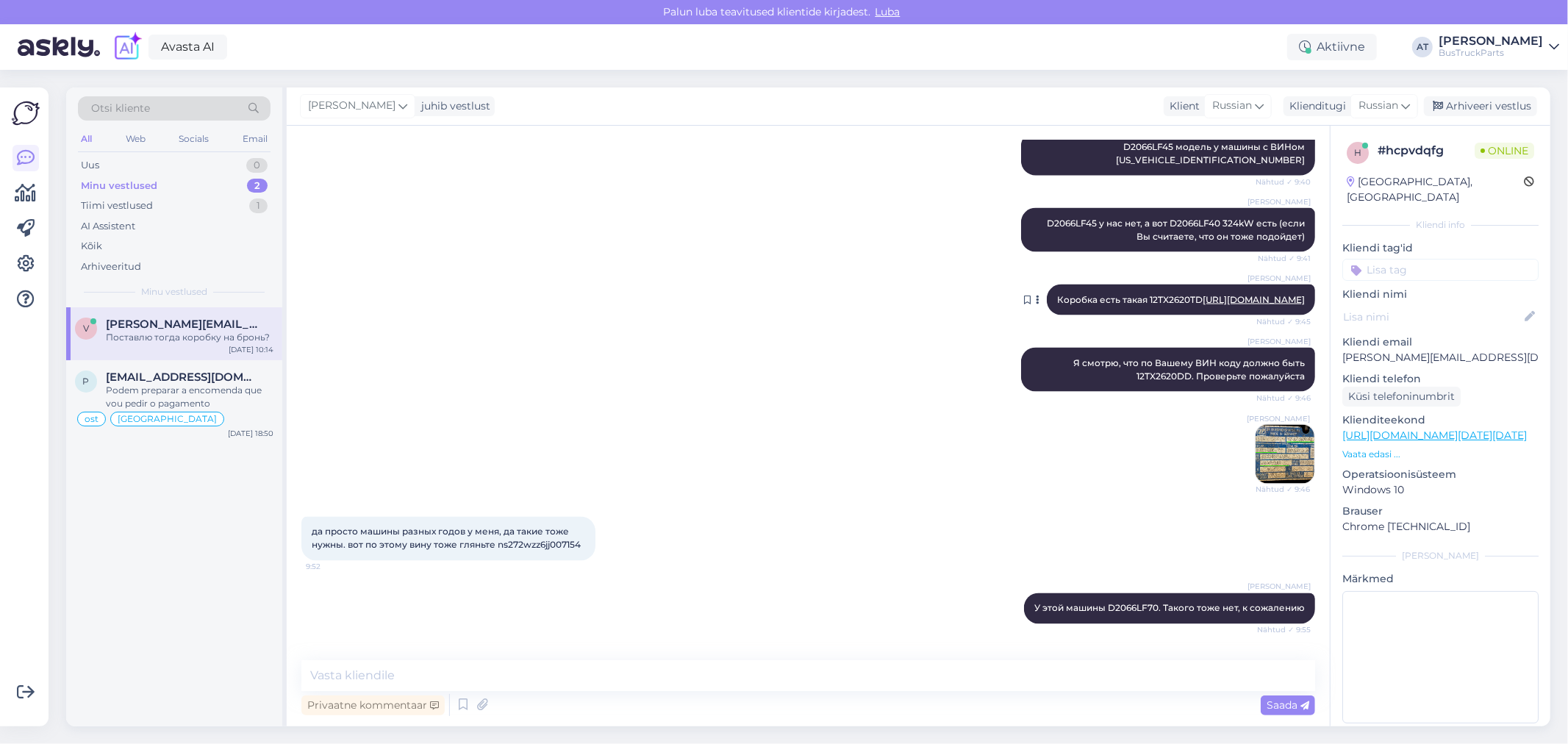
drag, startPoint x: 1296, startPoint y: 323, endPoint x: 1128, endPoint y: 391, distance: 181.2
click at [1256, 316] on div "[PERSON_NAME] есть такая 12TX2620TD [URL][DOMAIN_NAME] Nähtud ✓ 9:45" at bounding box center [1181, 300] width 268 height 31
drag, startPoint x: 1489, startPoint y: 340, endPoint x: 1344, endPoint y: 347, distance: 145.2
click at [1344, 350] on p "[PERSON_NAME][EMAIL_ADDRESS][DOMAIN_NAME]" at bounding box center [1440, 358] width 196 height 16
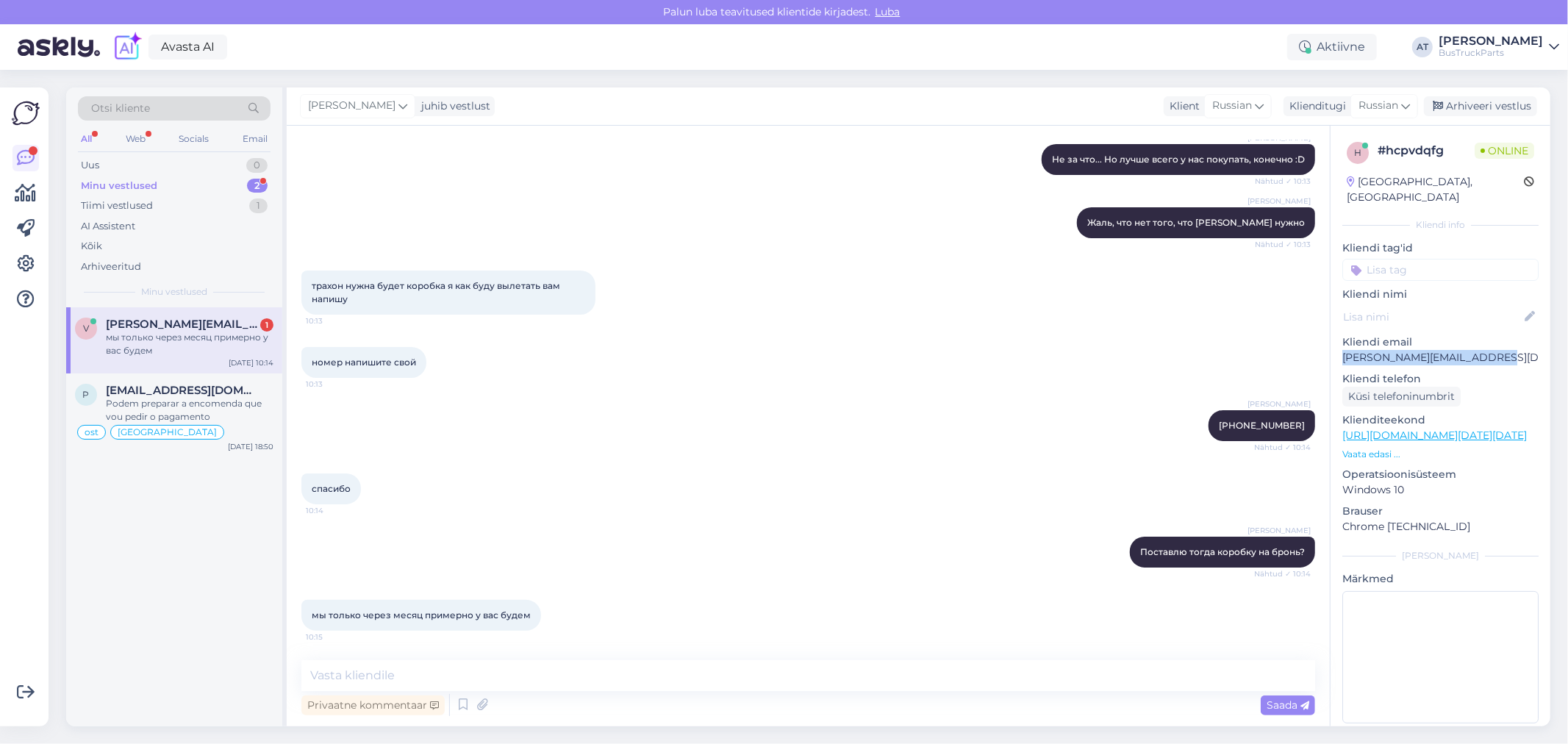
scroll to position [3515, 0]
click at [613, 670] on textarea at bounding box center [807, 676] width 1013 height 31
type textarea "Х"
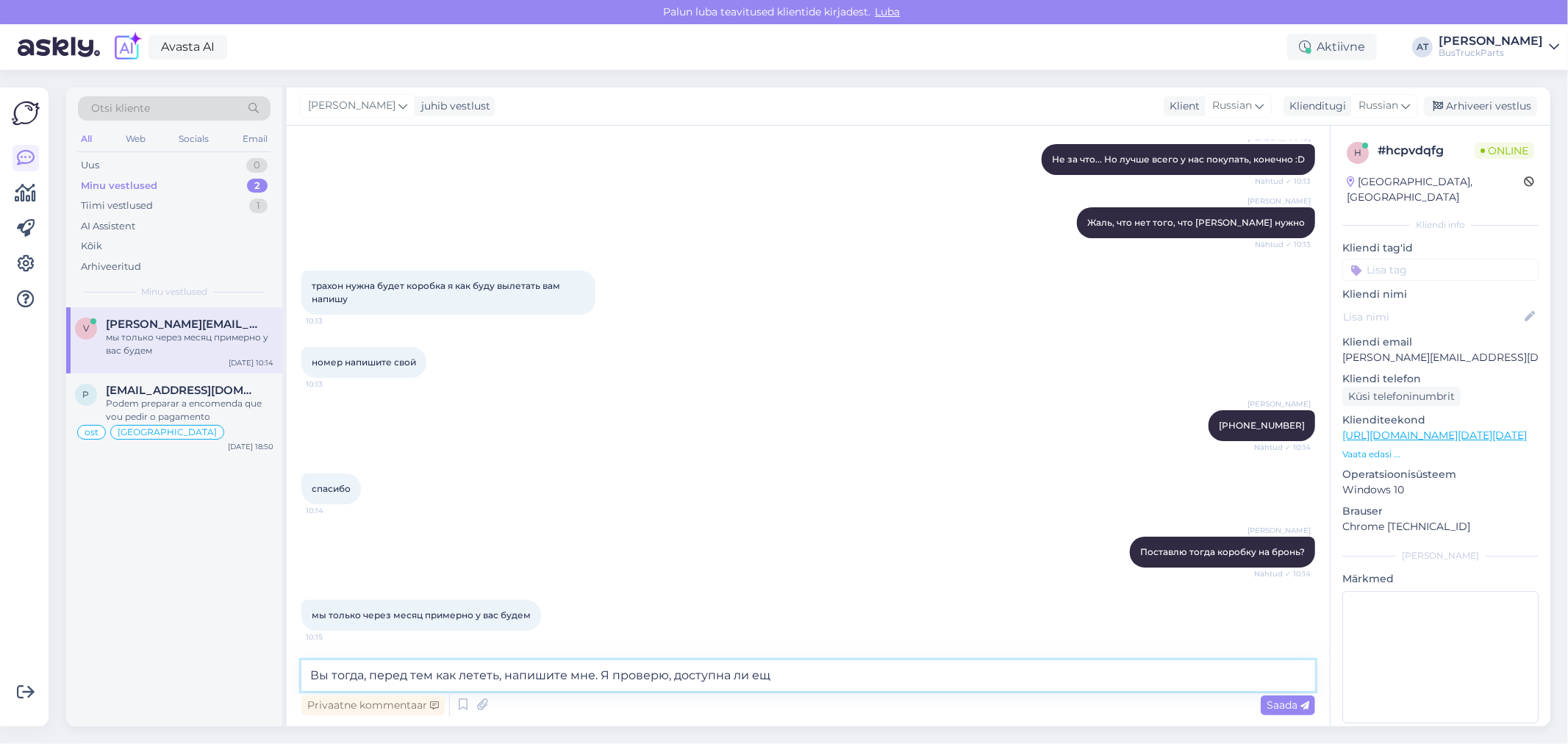
type textarea "Вы тогда, перед тем как лететь, напишите мне. Я проверю, доступна ли еще"
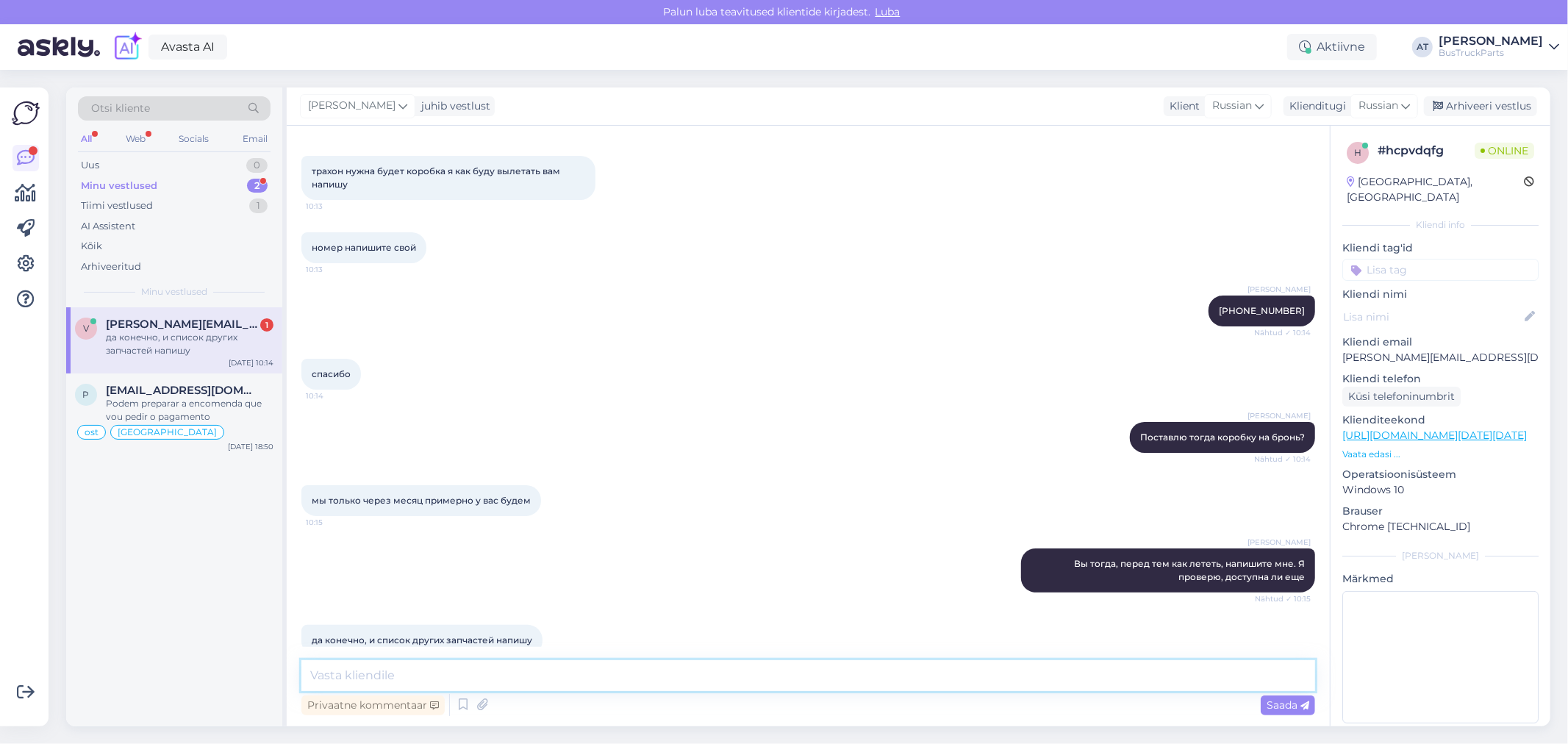
scroll to position [3655, 0]
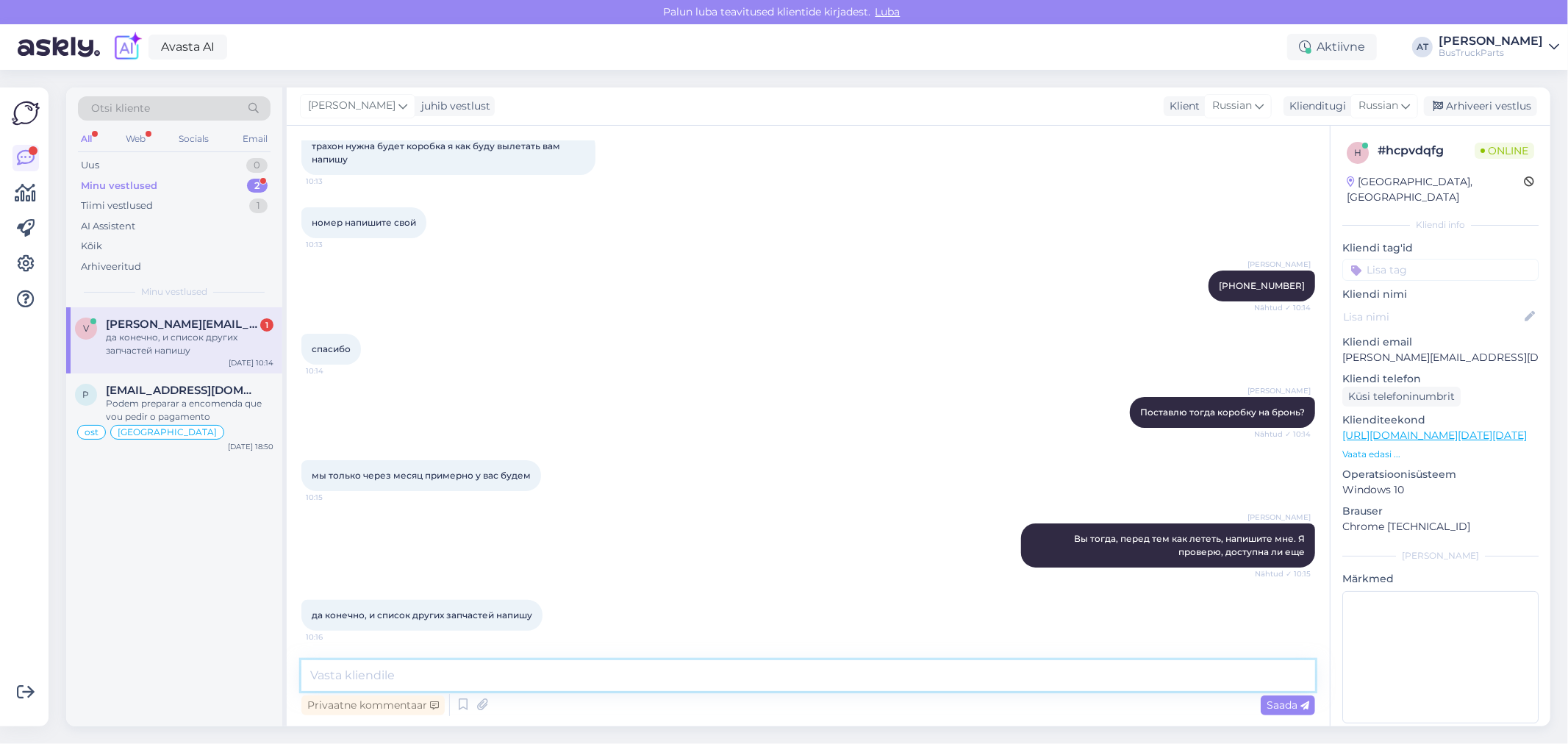
click at [590, 661] on textarea at bounding box center [807, 676] width 1013 height 31
click at [591, 663] on textarea at bounding box center [807, 676] width 1013 height 31
type textarea "Хорошо"
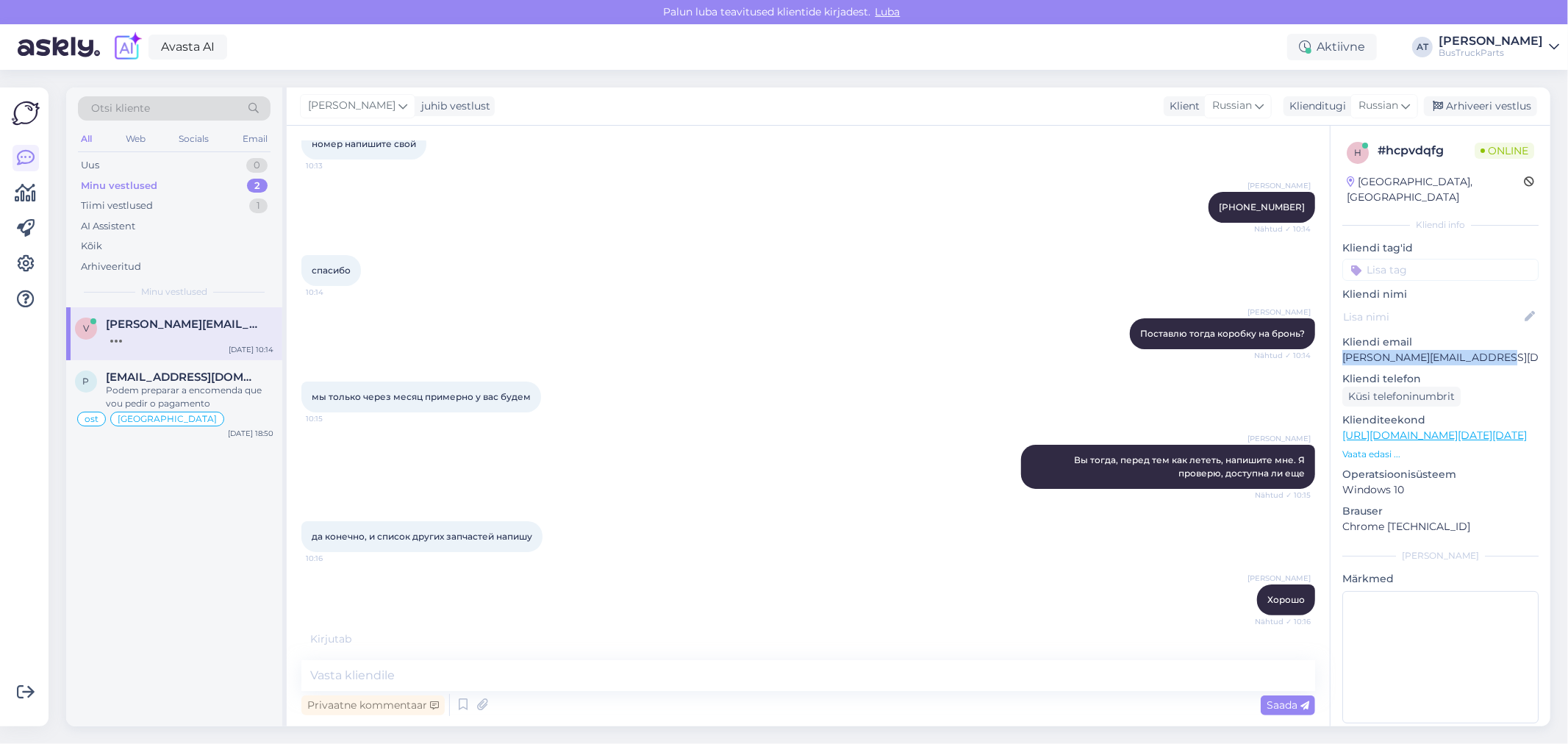
drag, startPoint x: 1494, startPoint y: 338, endPoint x: 1346, endPoint y: 340, distance: 148.0
click at [1346, 350] on p "[PERSON_NAME][EMAIL_ADDRESS][DOMAIN_NAME]" at bounding box center [1440, 358] width 196 height 16
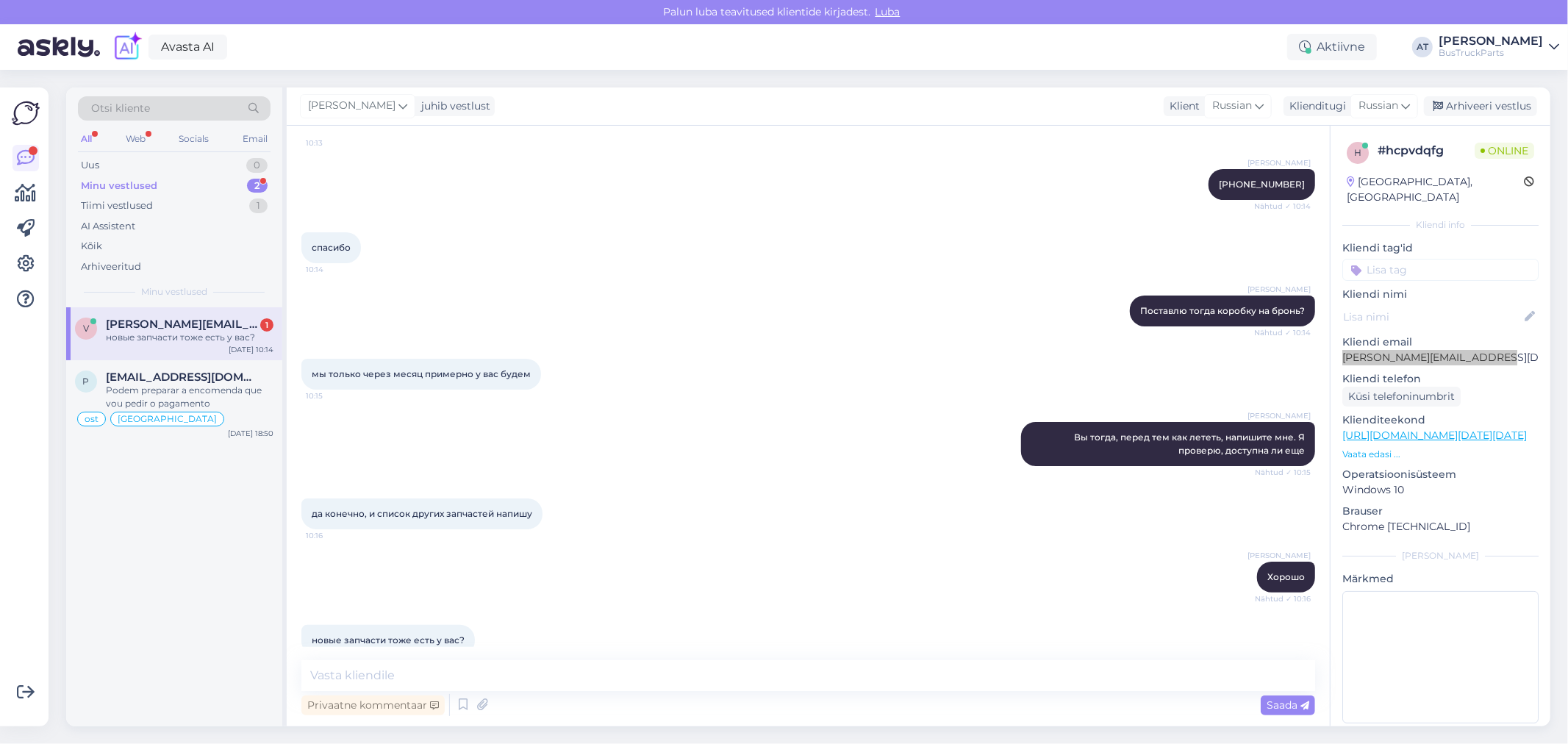
scroll to position [3781, 0]
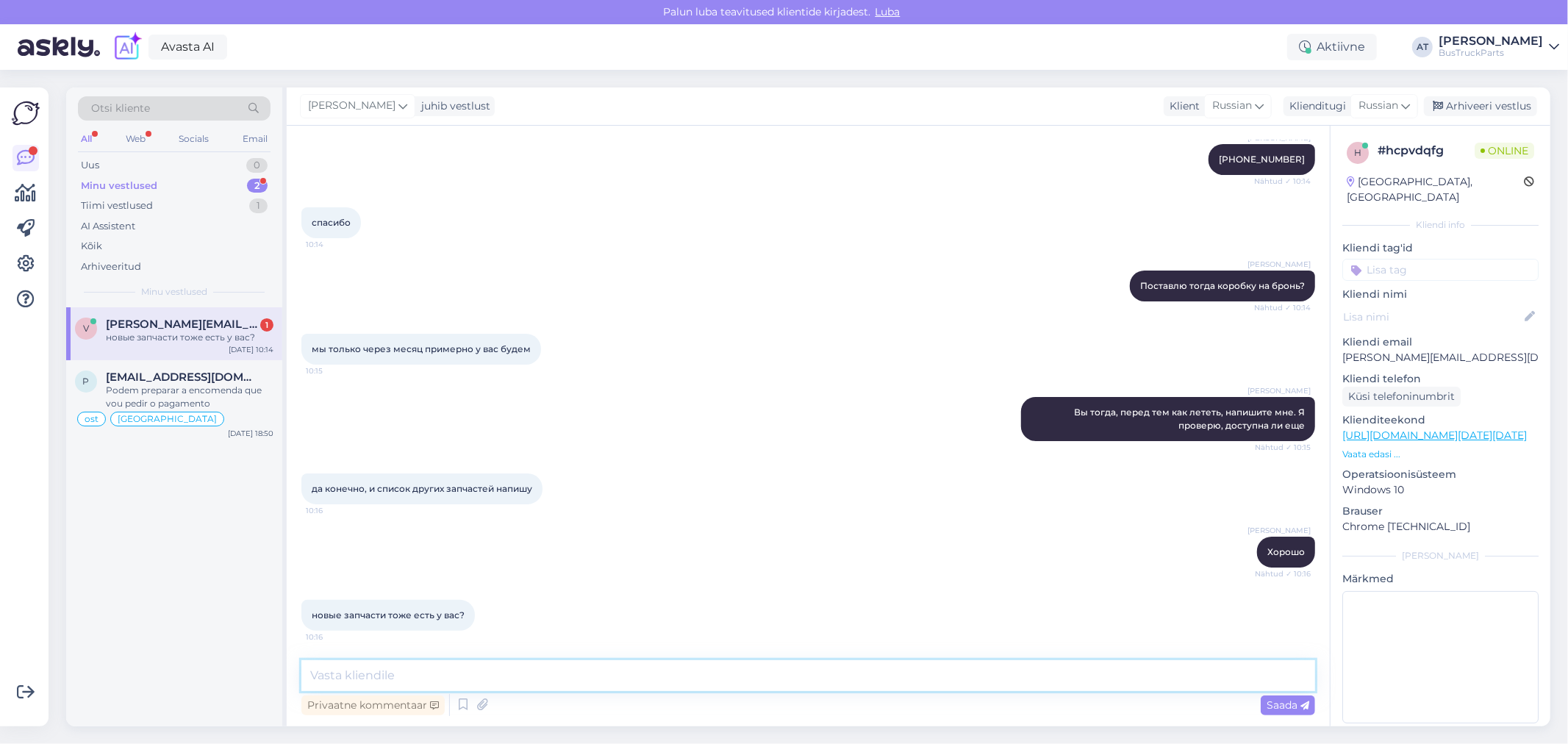
click at [804, 679] on textarea at bounding box center [807, 676] width 1013 height 31
type textarea "Нет, только б/у"
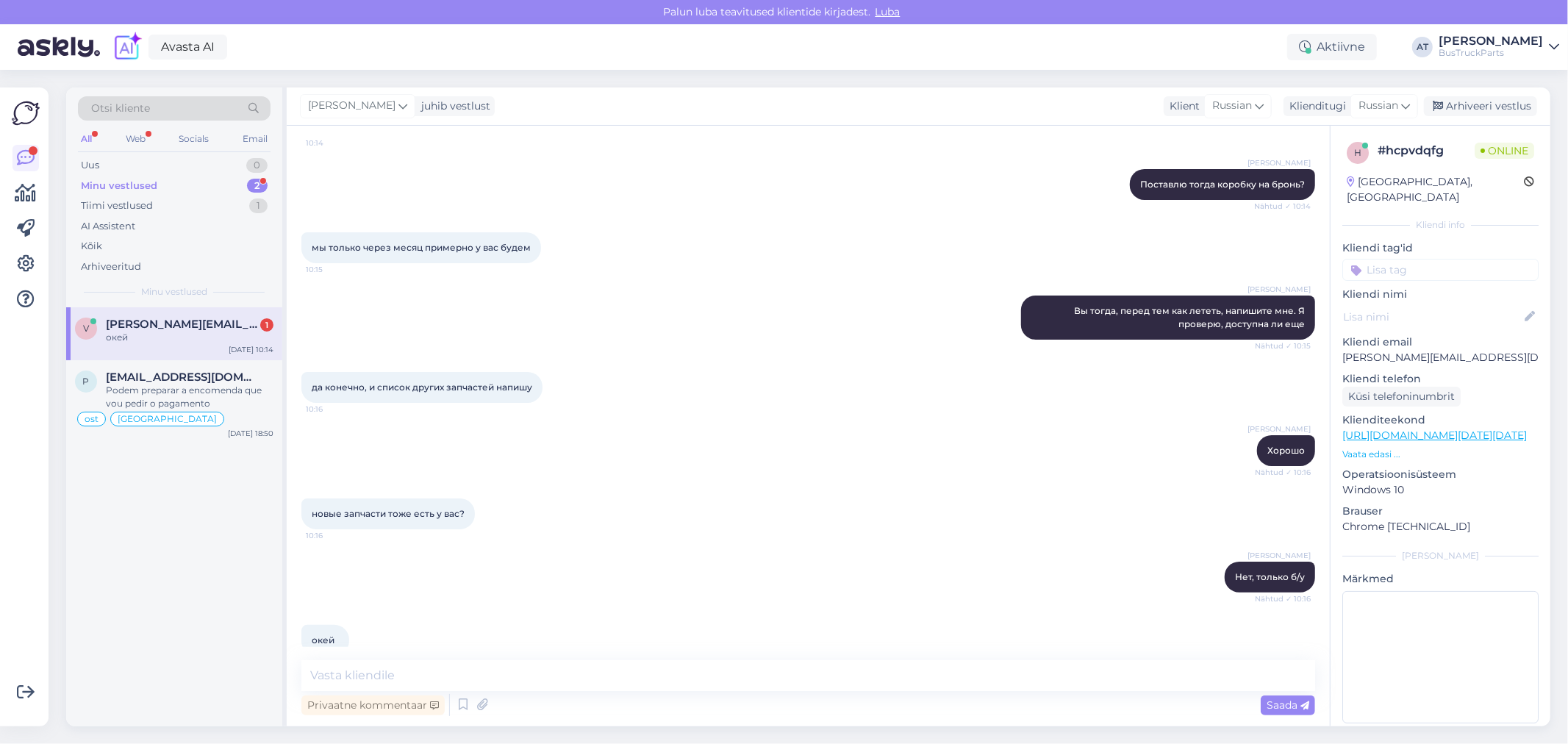
scroll to position [3908, 0]
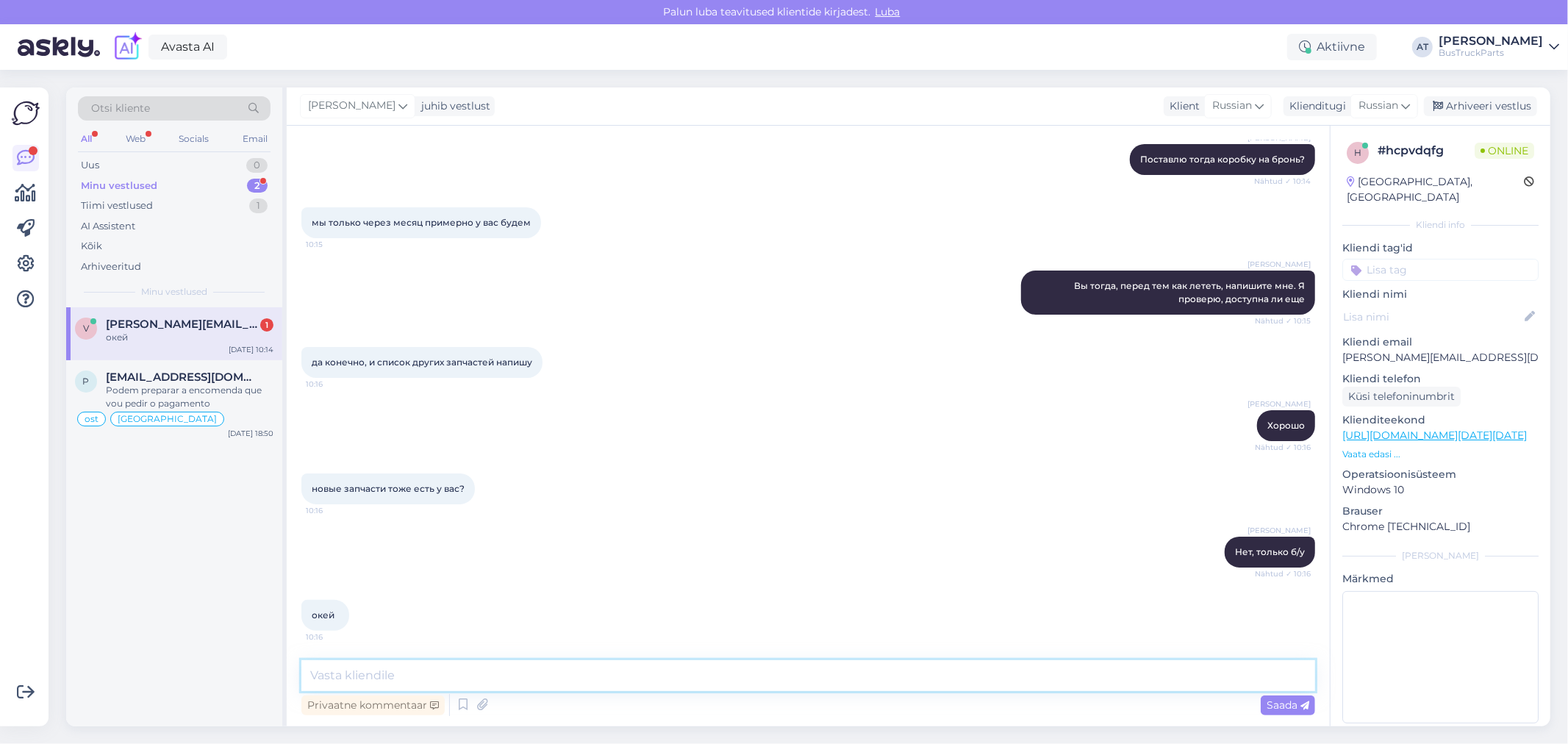
click at [582, 675] on textarea at bounding box center [807, 676] width 1013 height 31
click at [222, 388] on div "Podem preparar a encomenda que vou pedir o pagamento" at bounding box center [189, 397] width 168 height 26
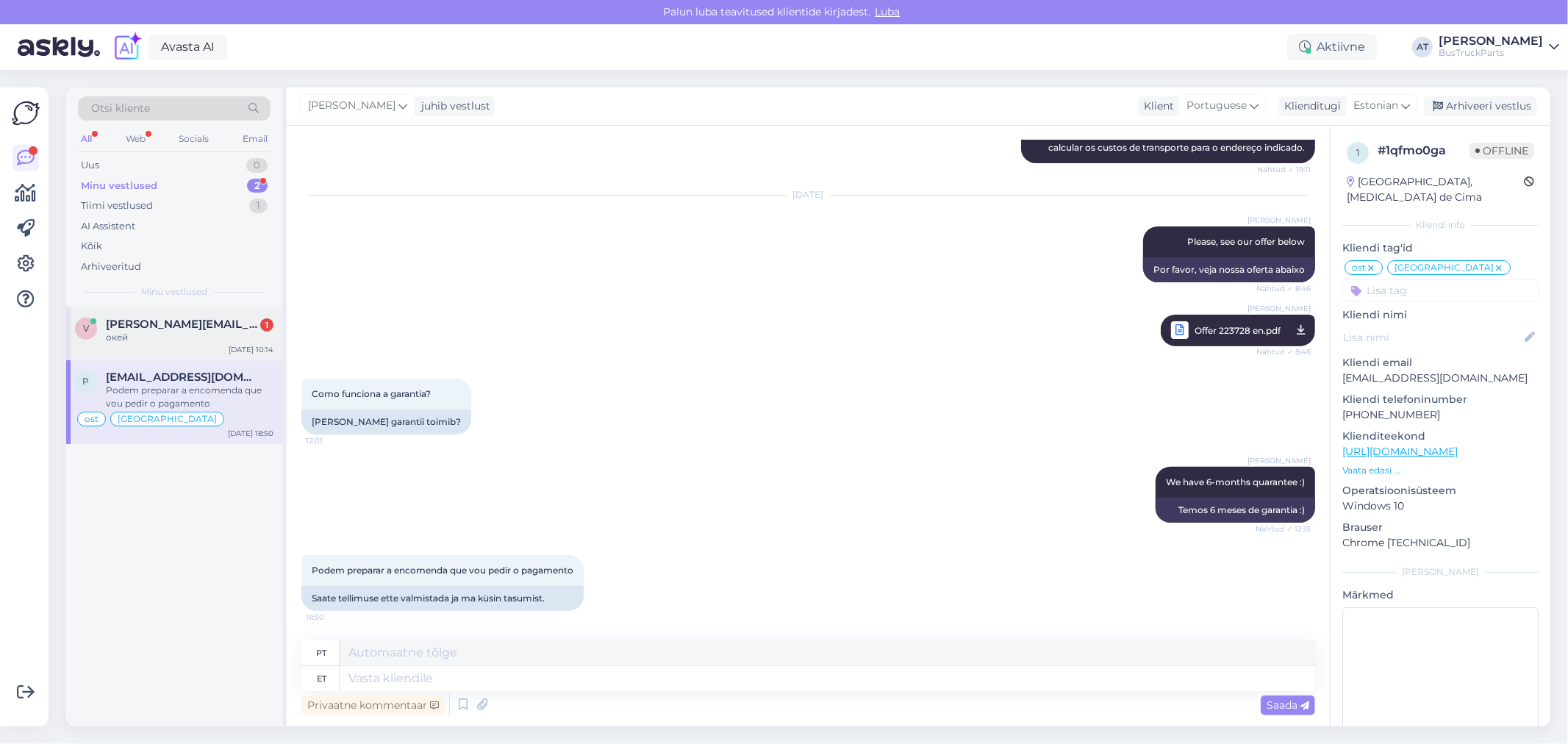
click at [195, 332] on div "окей" at bounding box center [189, 337] width 168 height 13
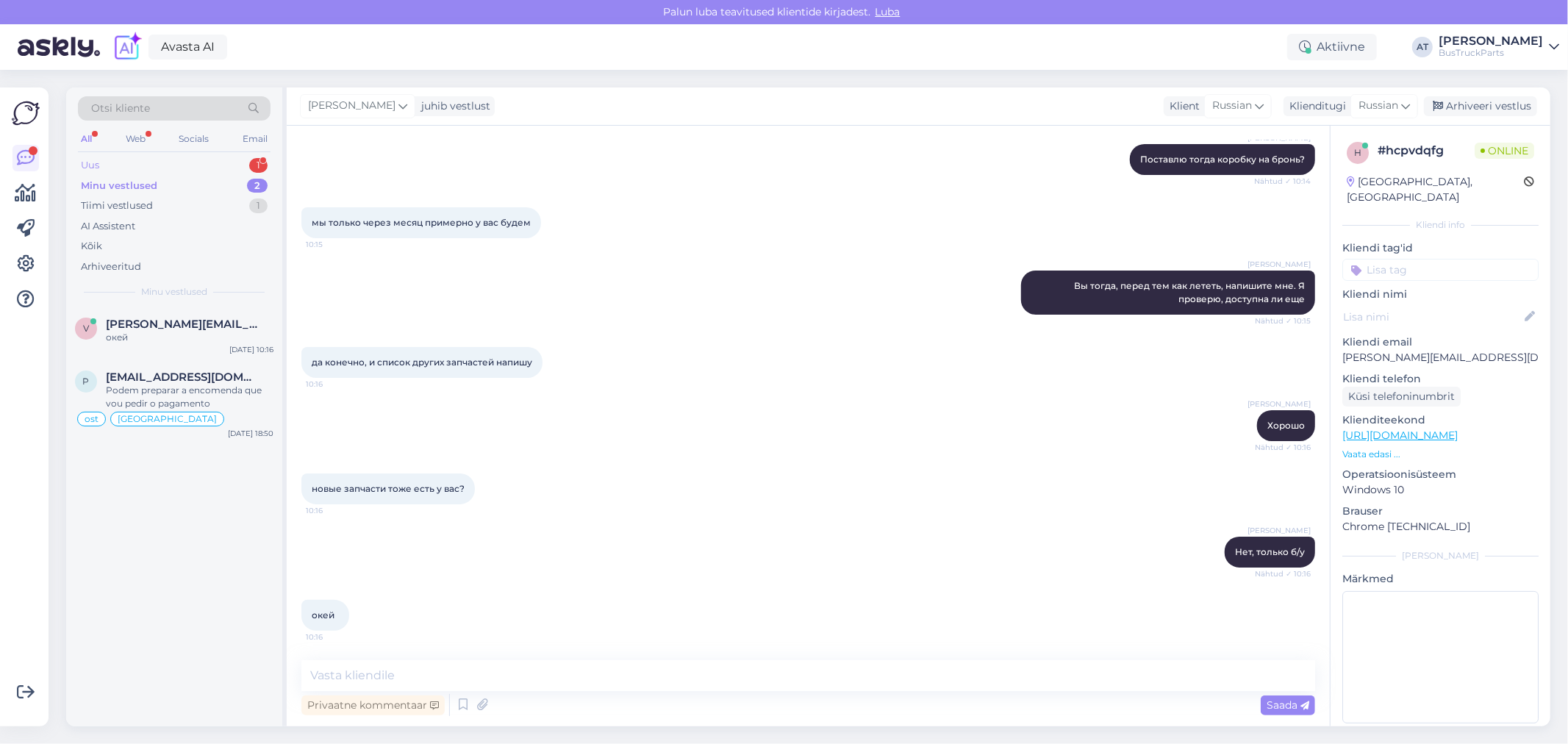
click at [130, 160] on div "Uus 1" at bounding box center [173, 165] width 192 height 20
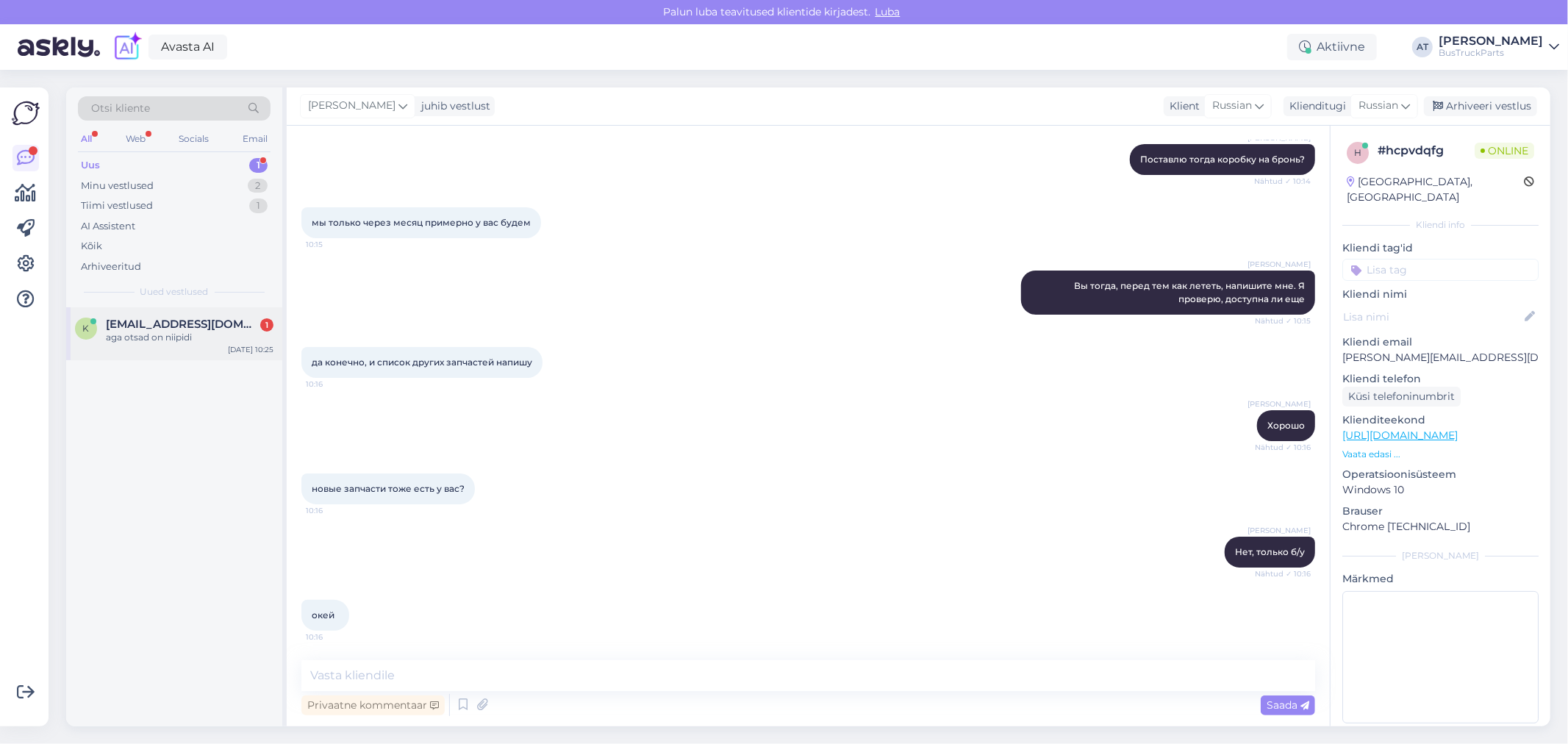
click at [167, 325] on span "[EMAIL_ADDRESS][DOMAIN_NAME]" at bounding box center [182, 324] width 153 height 13
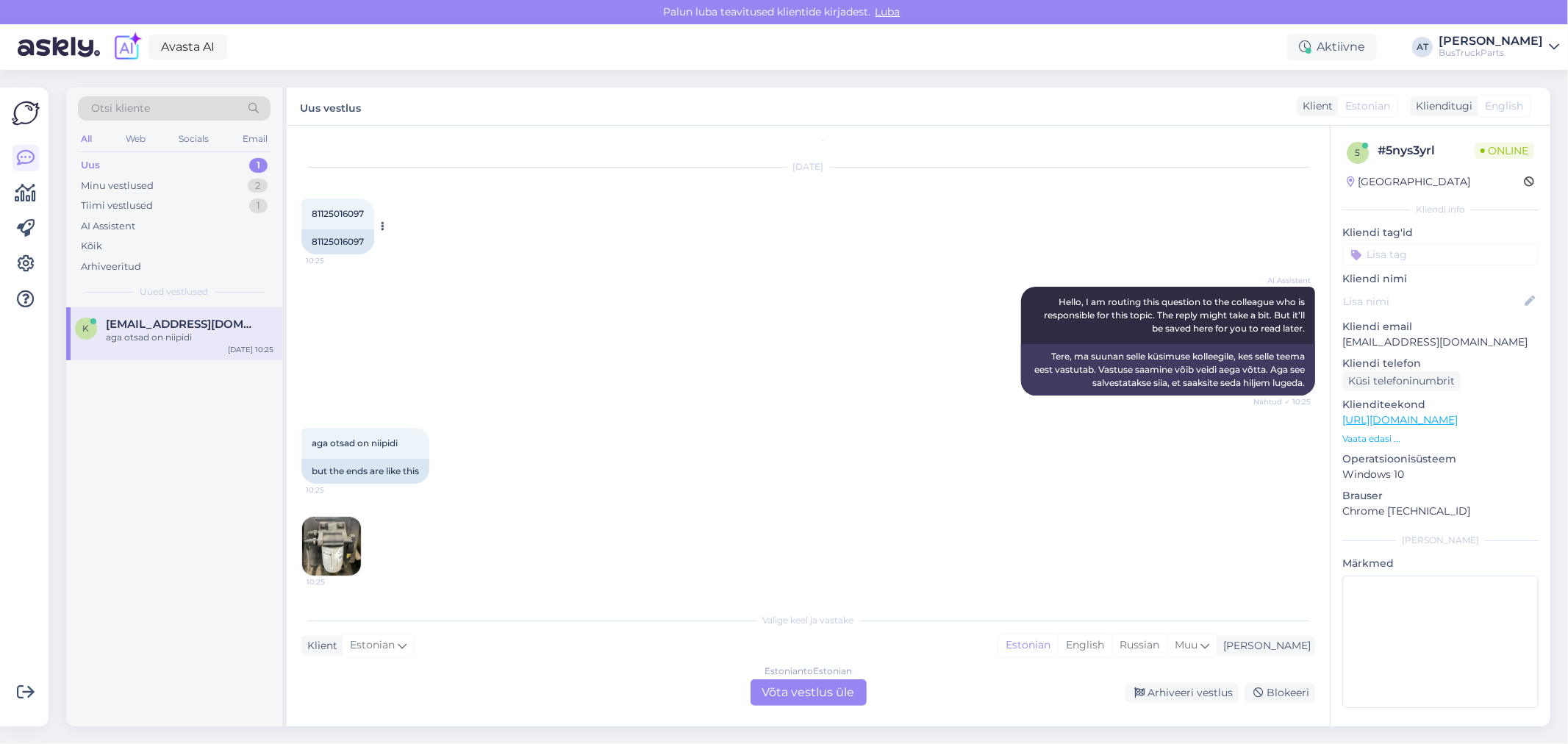
click at [339, 236] on div "81125016097" at bounding box center [337, 241] width 73 height 25
click at [348, 534] on img at bounding box center [331, 547] width 59 height 59
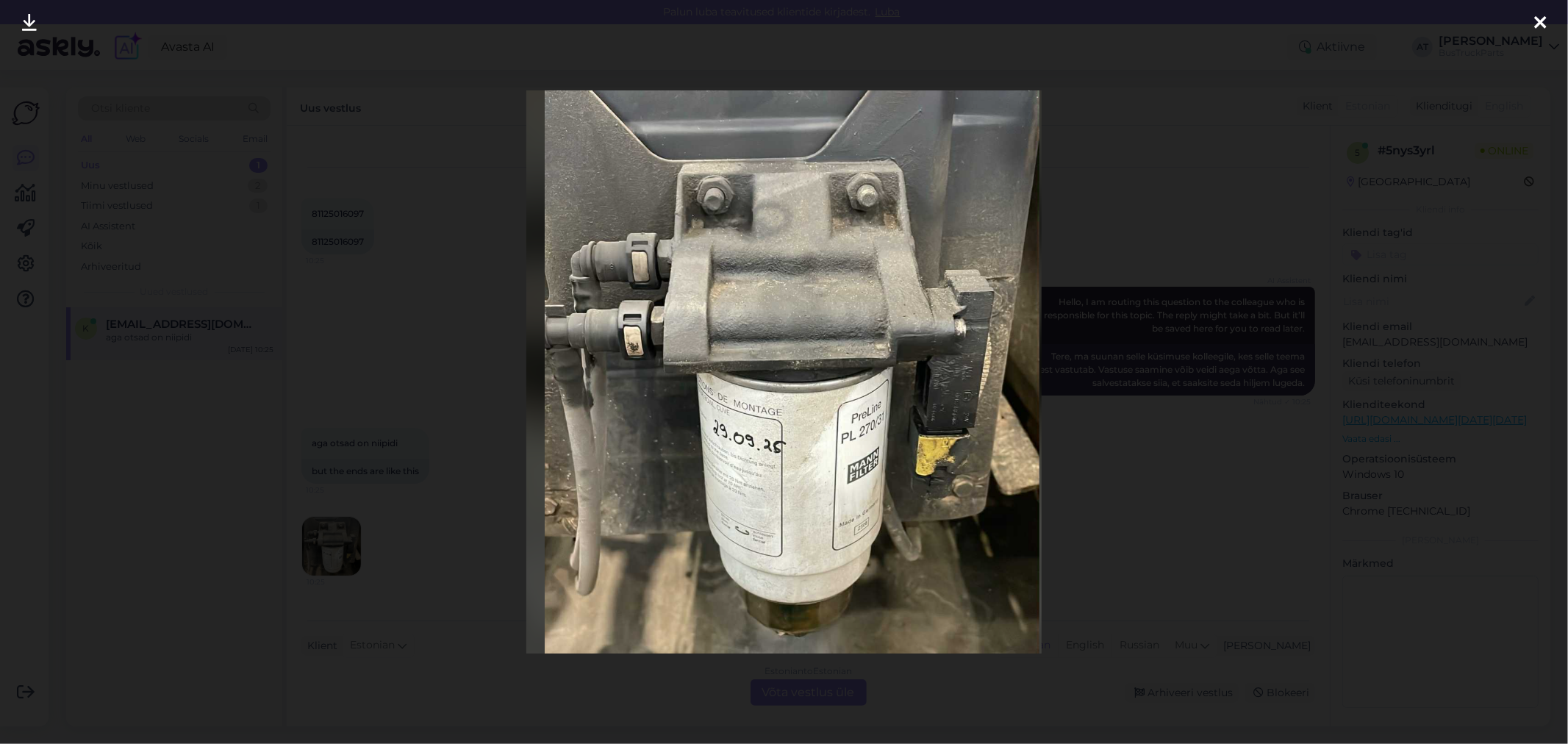
click at [1428, 522] on div at bounding box center [784, 372] width 1568 height 744
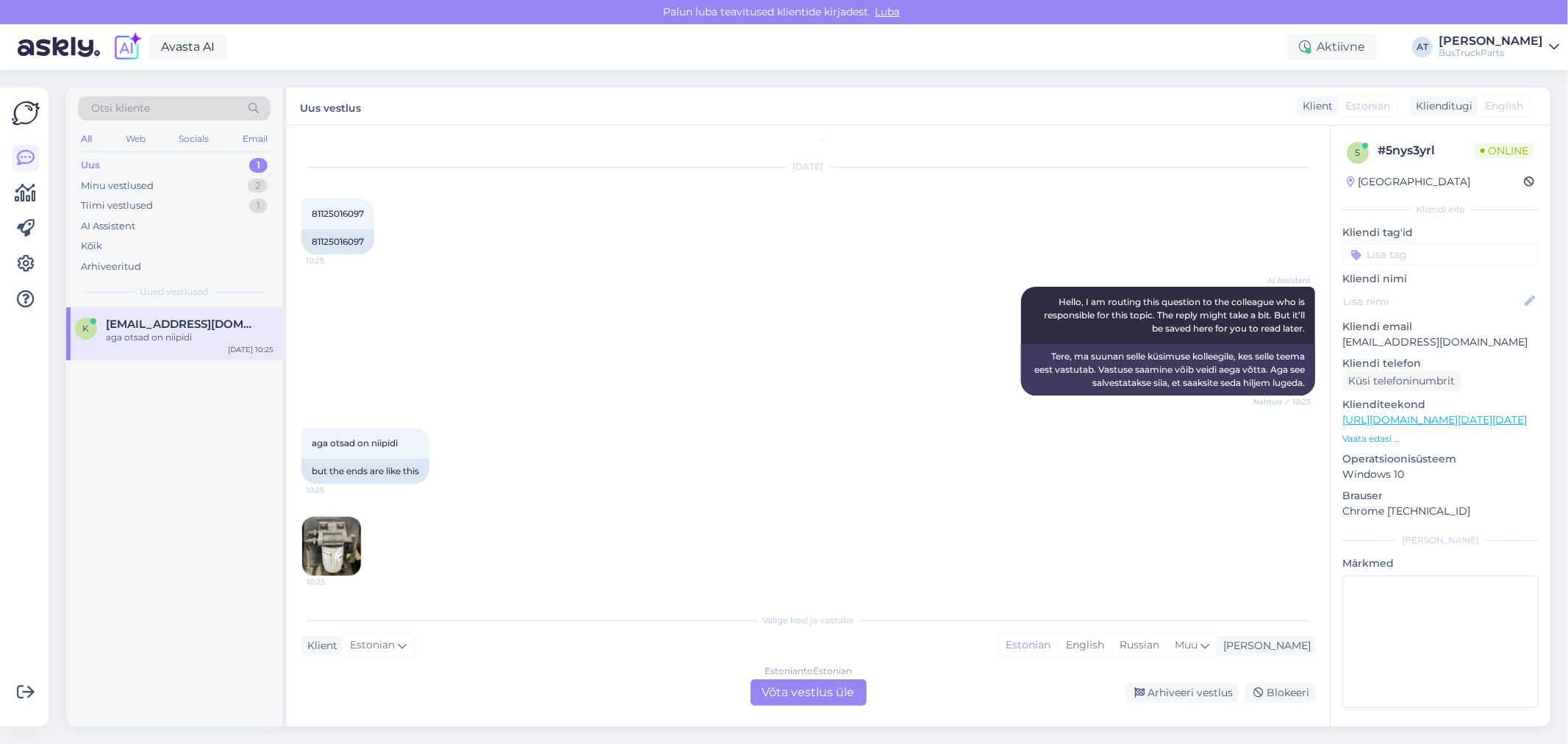
click at [819, 693] on div "Estonian to Estonian Võta vestlus üle" at bounding box center [809, 692] width 116 height 26
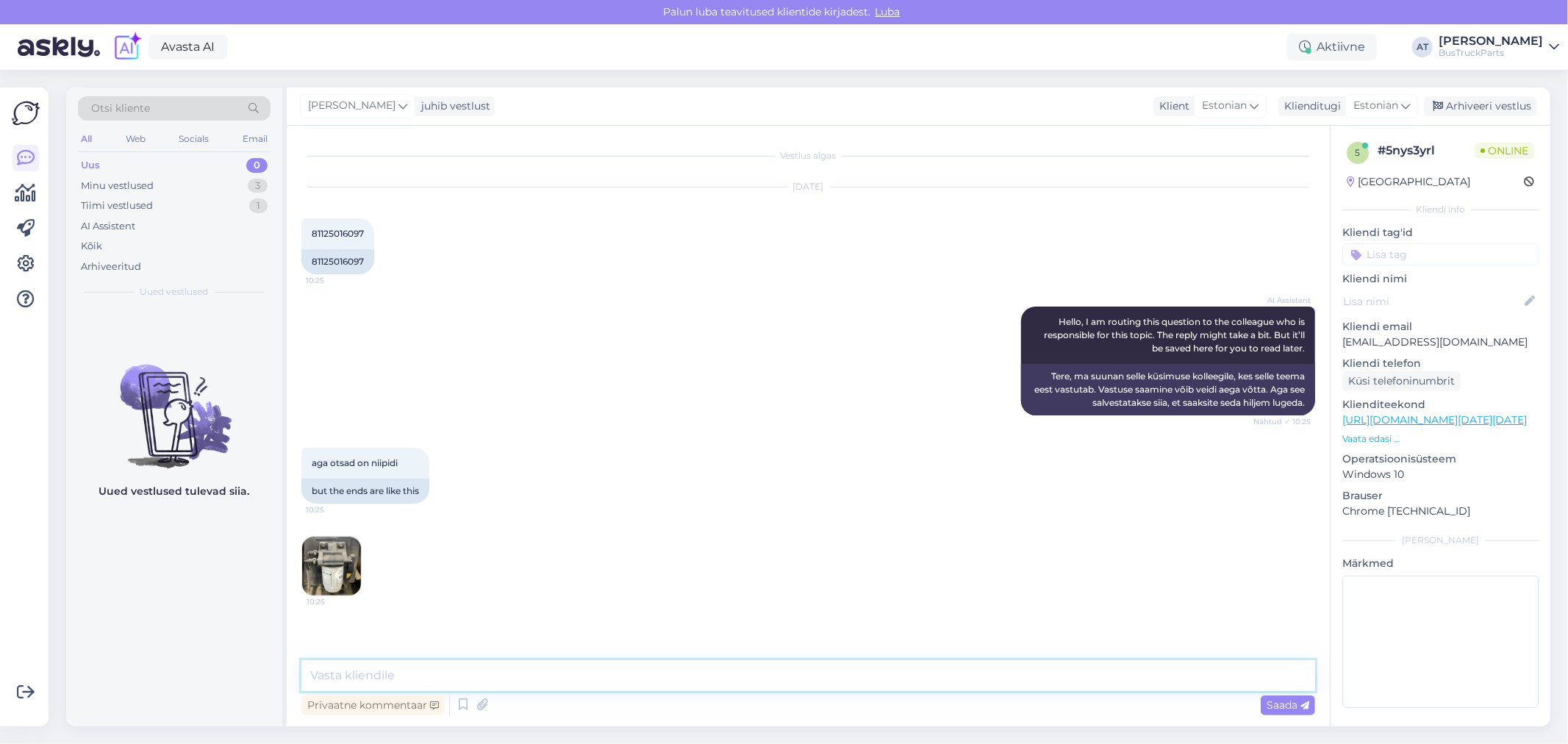
click at [797, 687] on textarea at bounding box center [807, 676] width 1013 height 31
click at [704, 667] on textarea "With such number we have these fuel filter bases -" at bounding box center [807, 676] width 1013 height 31
paste textarea "[URL][DOMAIN_NAME]"
click at [470, 658] on textarea "With such number we have these fuel filter bases - [URL][DOMAIN_NAME]" at bounding box center [807, 666] width 1013 height 48
type textarea "With such number we have only these fuel filter bases - [URL][DOMAIN_NAME]"
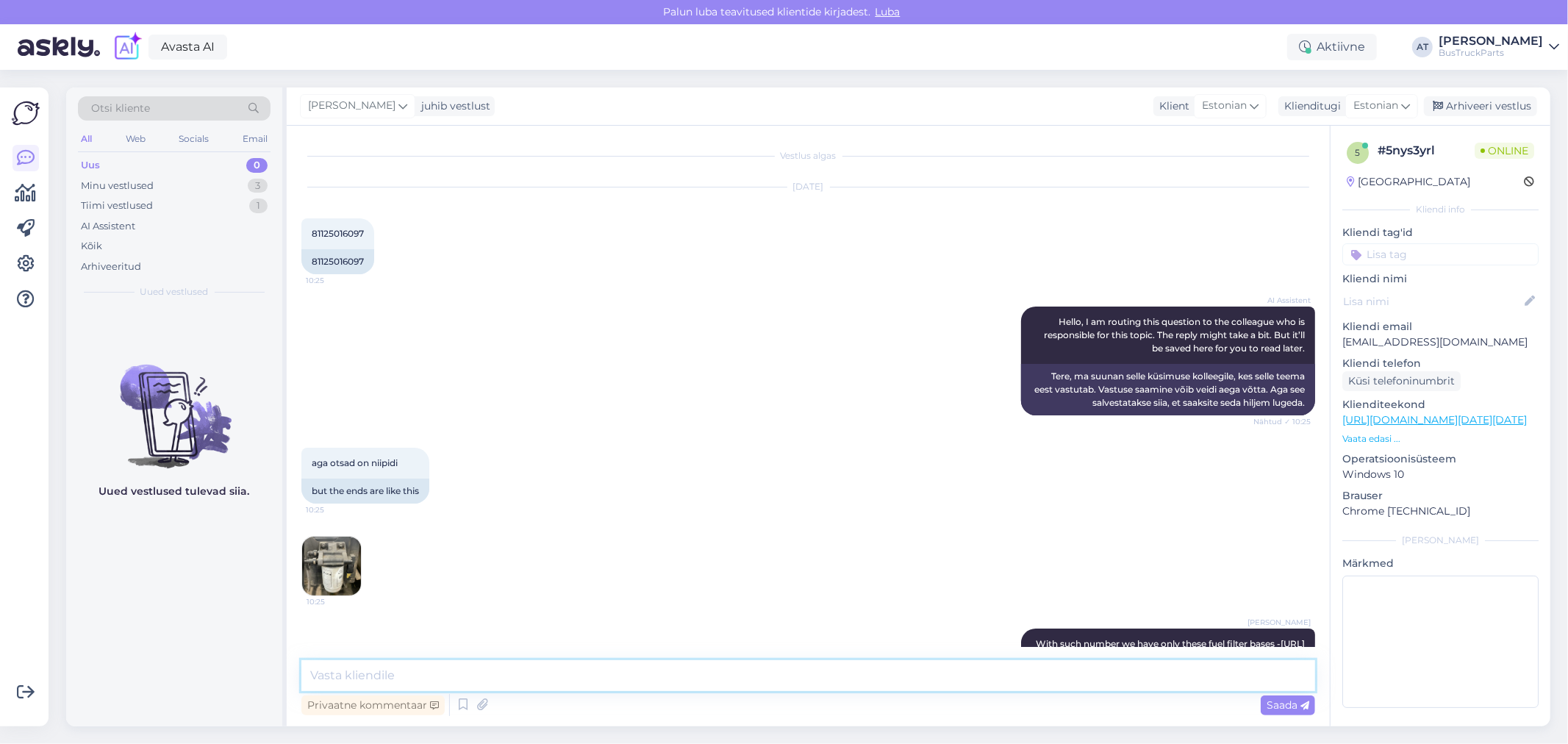
scroll to position [82, 0]
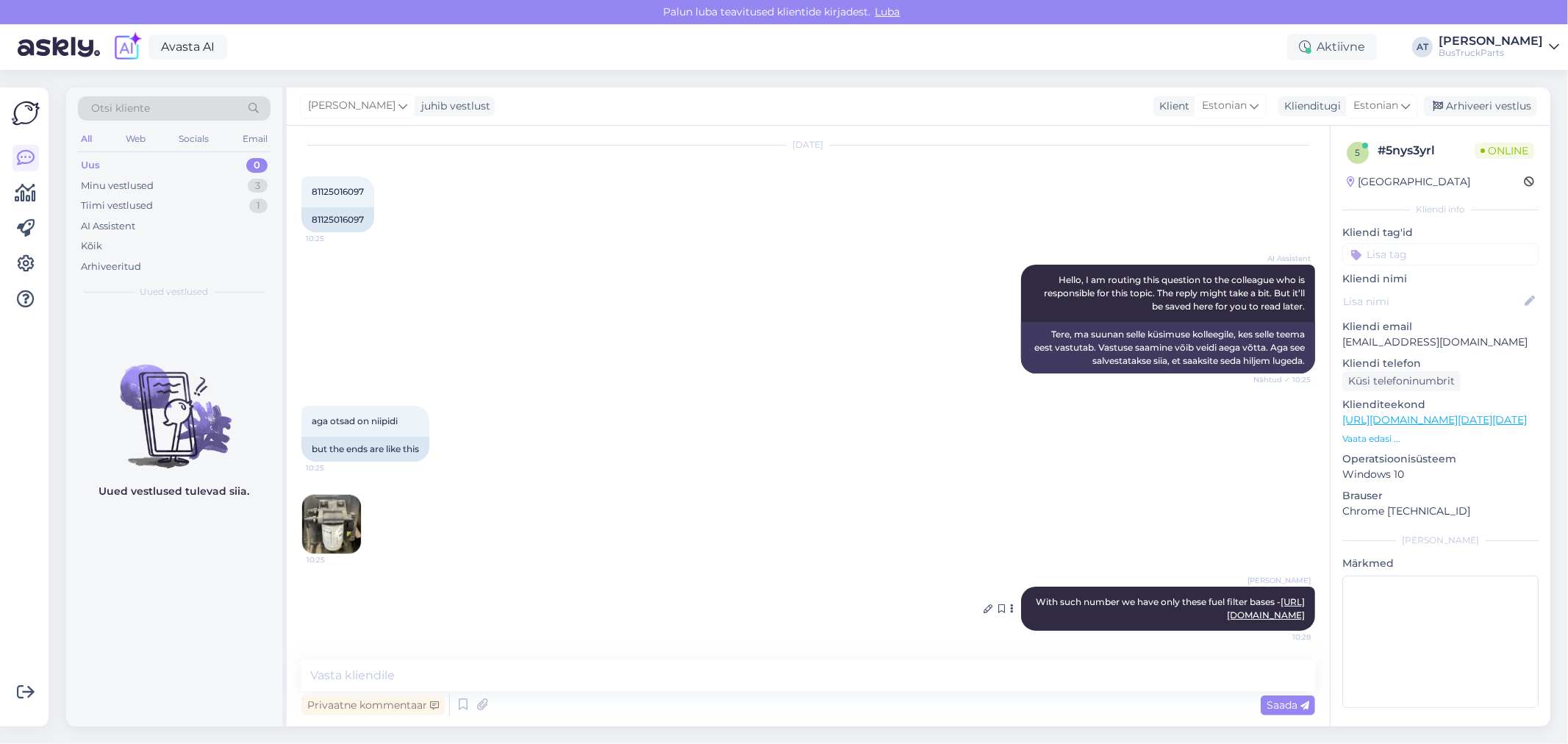
click at [1011, 605] on icon at bounding box center [1013, 609] width 3 height 9
click at [982, 539] on link "Näita Estonian tõlget" at bounding box center [952, 548] width 128 height 19
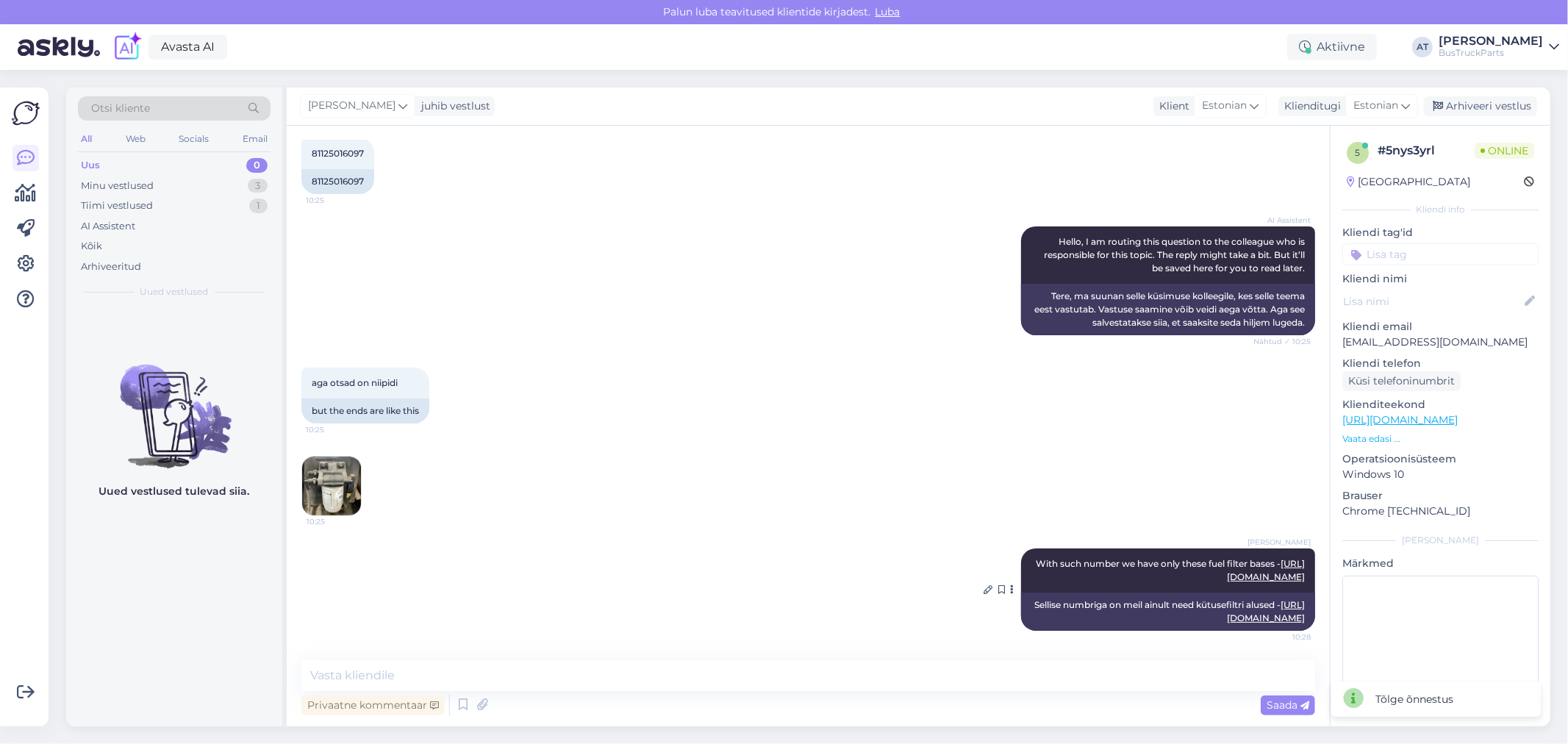
scroll to position [159, 0]
drag, startPoint x: 1076, startPoint y: 566, endPoint x: 1294, endPoint y: 618, distance: 224.1
click at [1294, 618] on div "Sellise numbriga on meil ainult need kütusefiltri alused - [URL][DOMAIN_NAME]" at bounding box center [1167, 611] width 294 height 38
click at [163, 189] on div "Minu vestlused 3" at bounding box center [173, 186] width 192 height 20
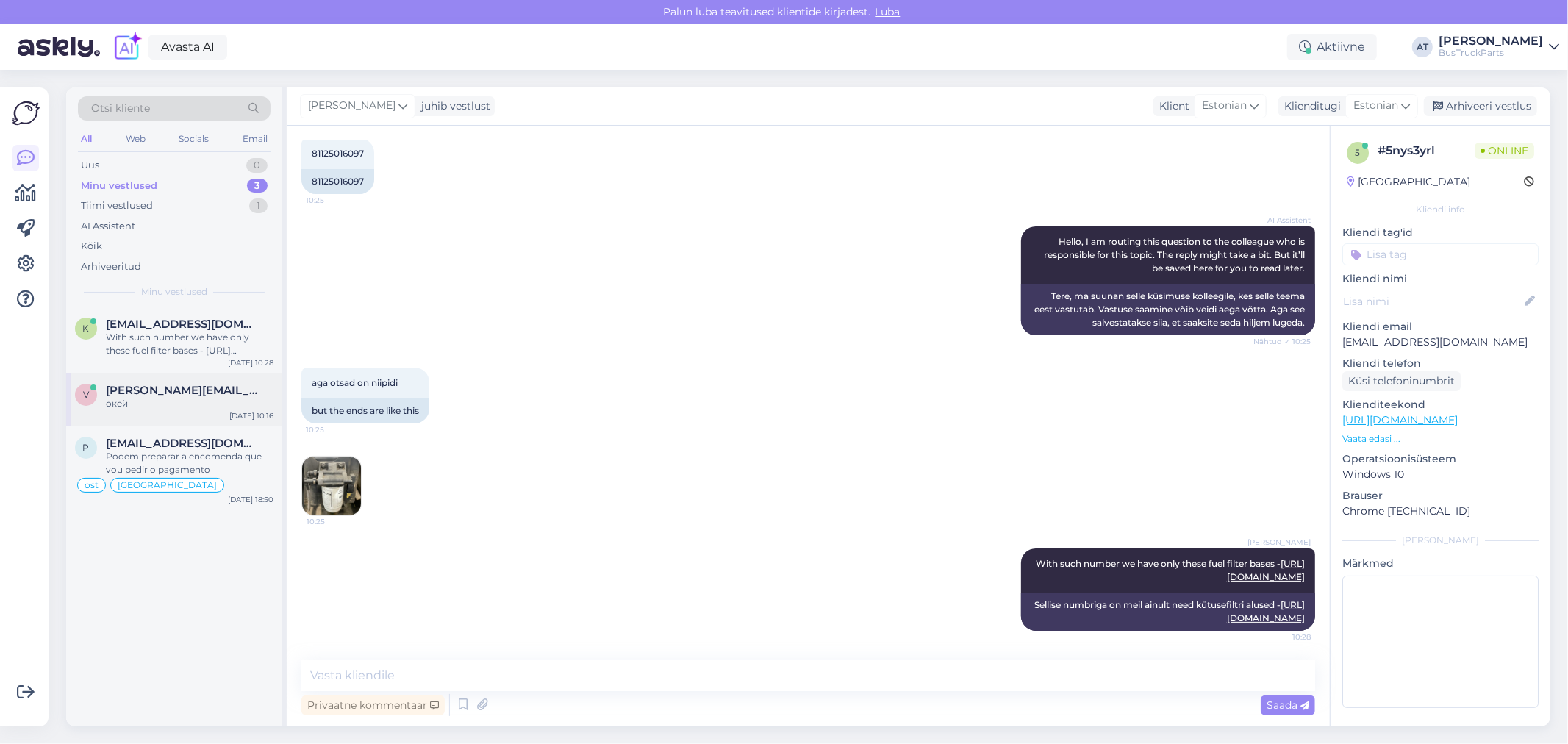
click at [171, 400] on div "окей" at bounding box center [189, 404] width 168 height 13
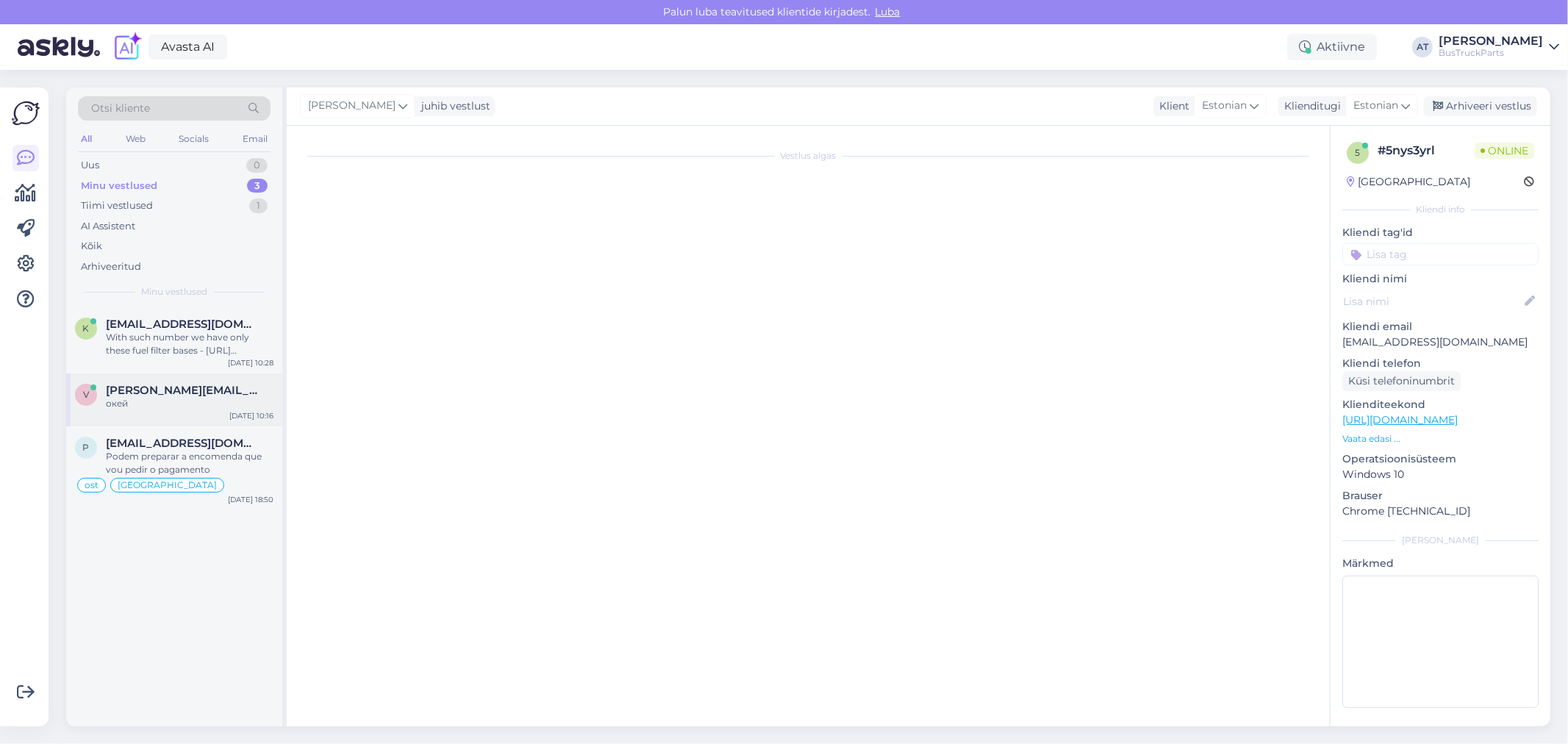
scroll to position [3908, 0]
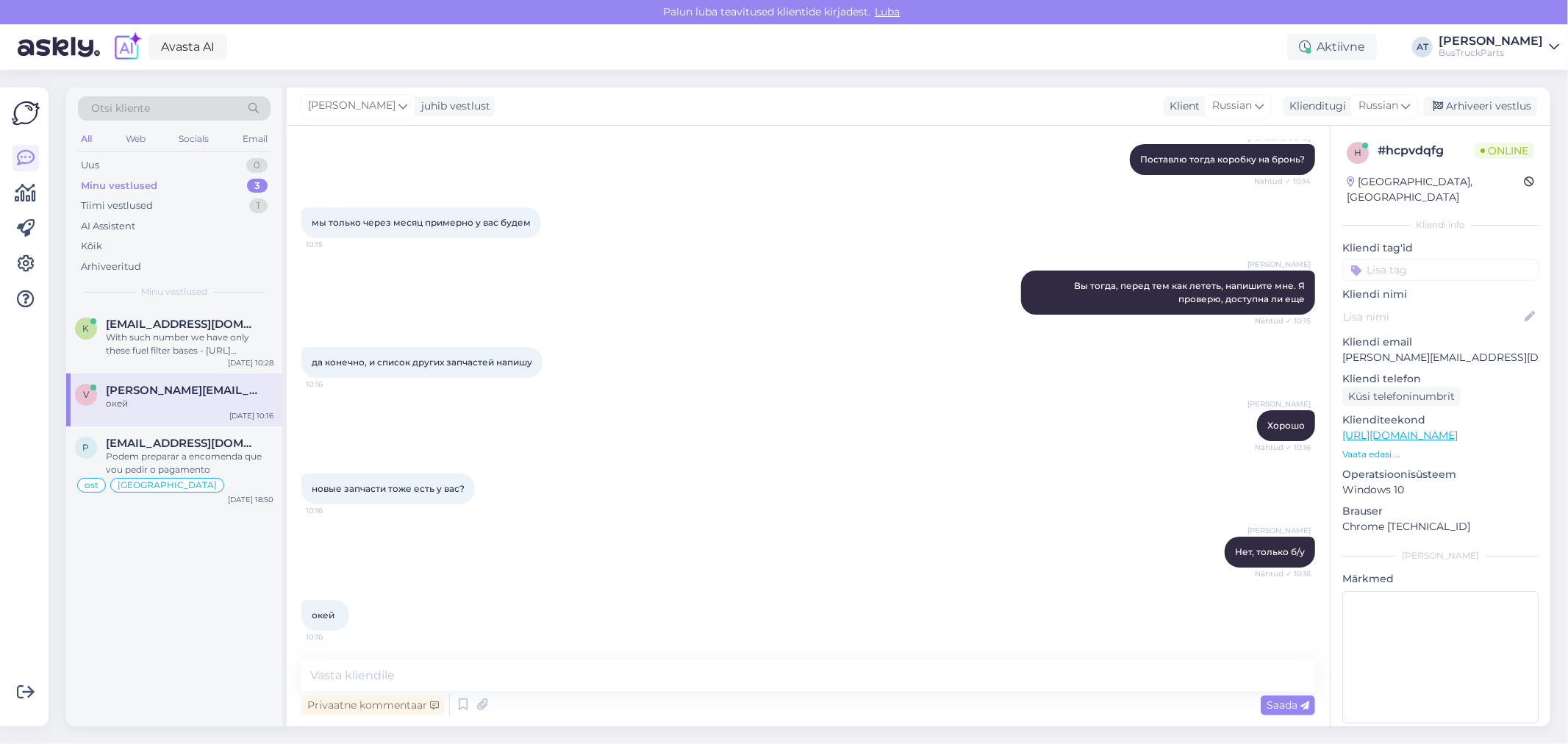
click at [1385, 185] on div "[GEOGRAPHIC_DATA], [GEOGRAPHIC_DATA]" at bounding box center [1435, 190] width 177 height 31
click at [1391, 259] on input at bounding box center [1440, 269] width 196 height 22
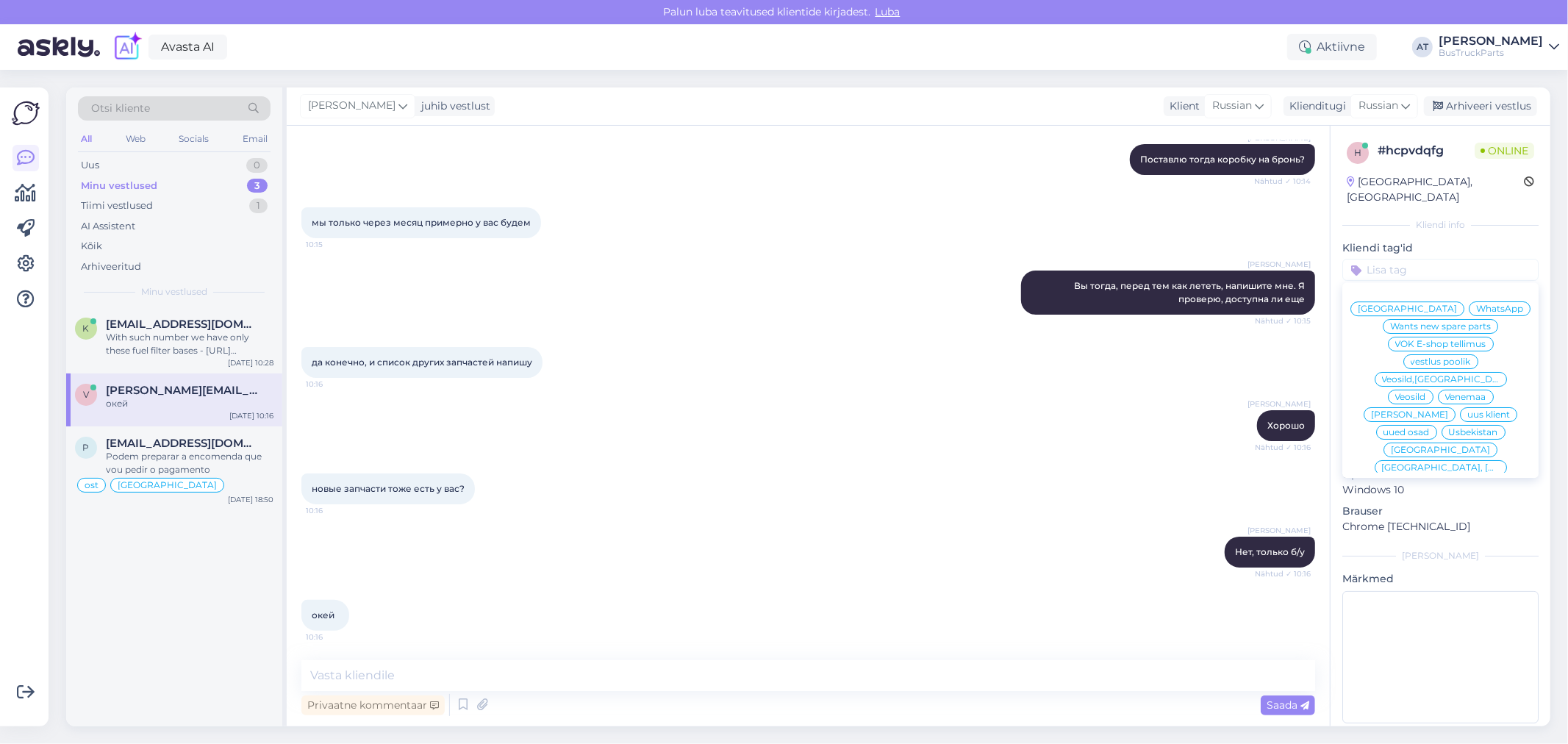
paste input "[GEOGRAPHIC_DATA]"
type input "[GEOGRAPHIC_DATA]"
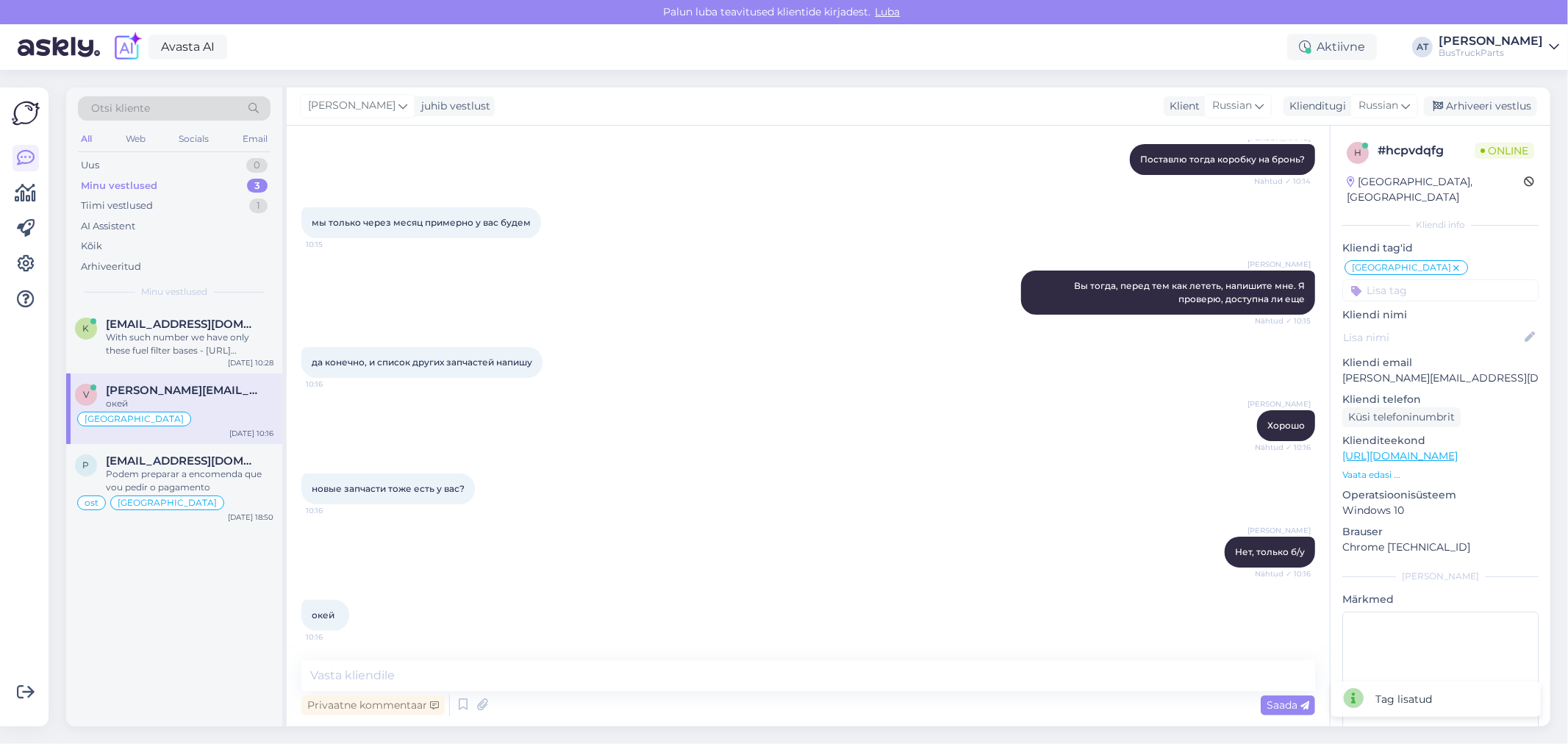
click at [1444, 280] on input at bounding box center [1440, 291] width 196 height 22
type input "Tuleb külla"
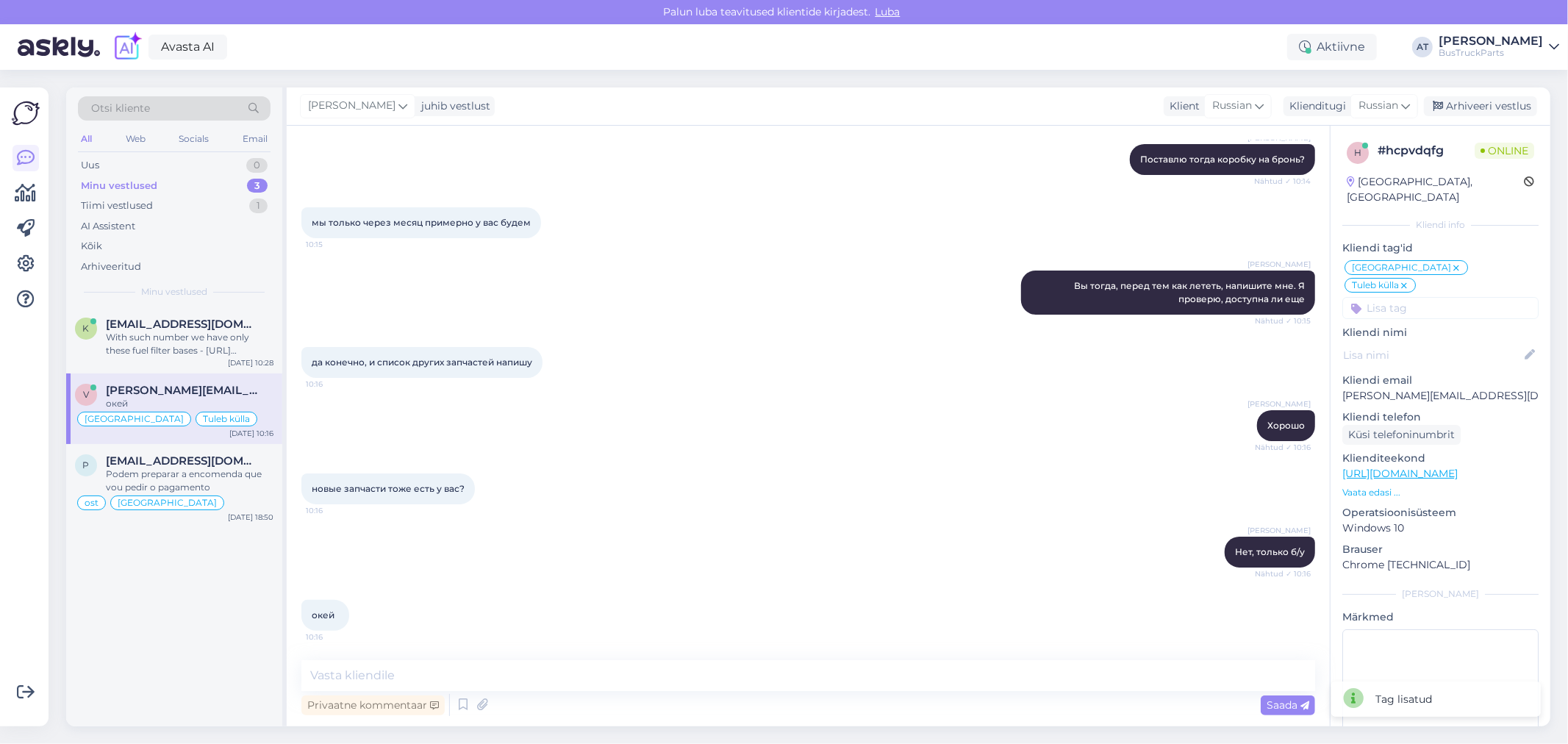
click at [1485, 85] on div "Otsi kliente All Web Socials Email Uus 0 Minu vestlused 3 Tiimi vestlused 1 AI …" at bounding box center [812, 407] width 1511 height 674
click at [1480, 106] on div "Arhiveeri vestlus" at bounding box center [1480, 106] width 113 height 20
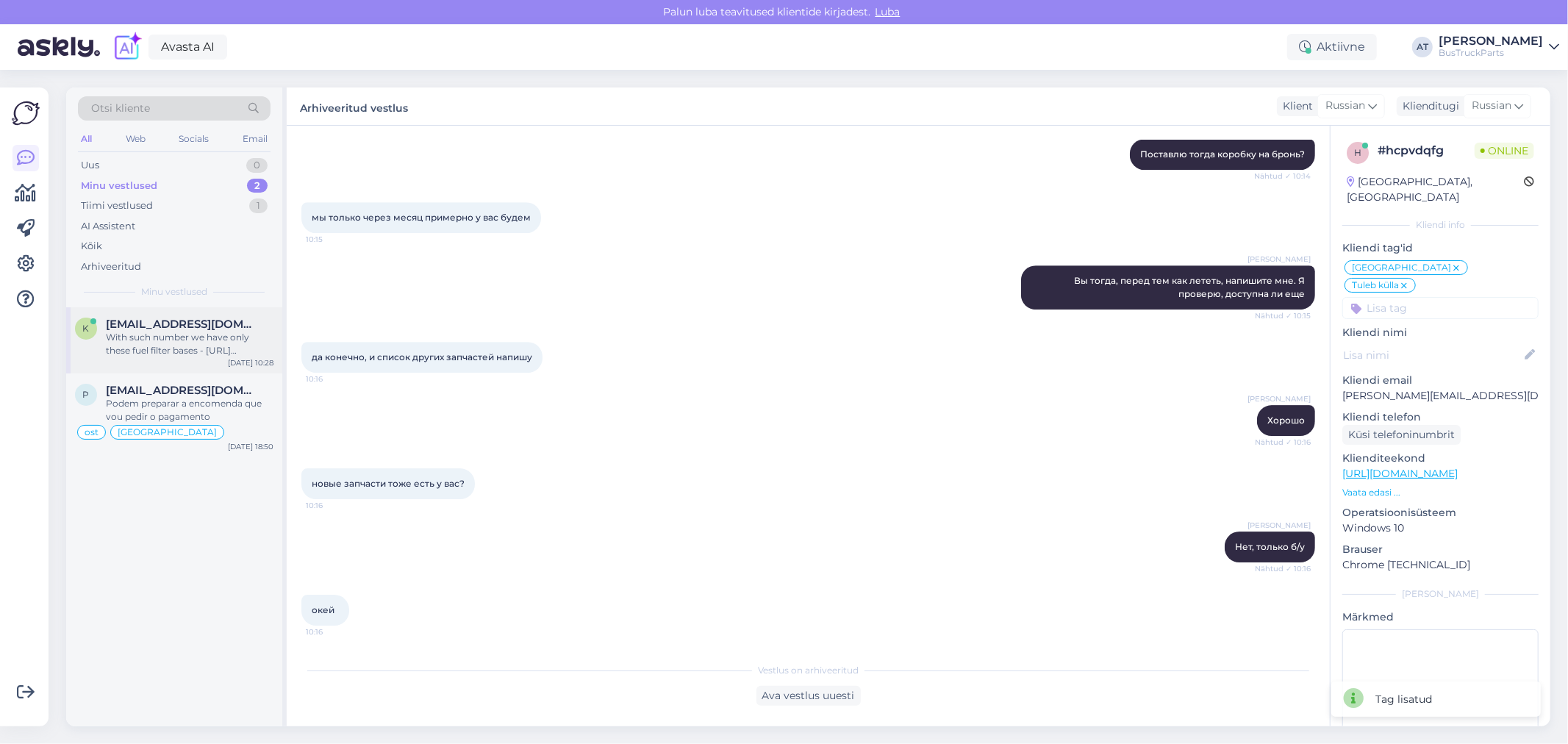
click at [127, 348] on div "With such number we have only these fuel filter bases - [URL][DOMAIN_NAME]" at bounding box center [189, 344] width 168 height 26
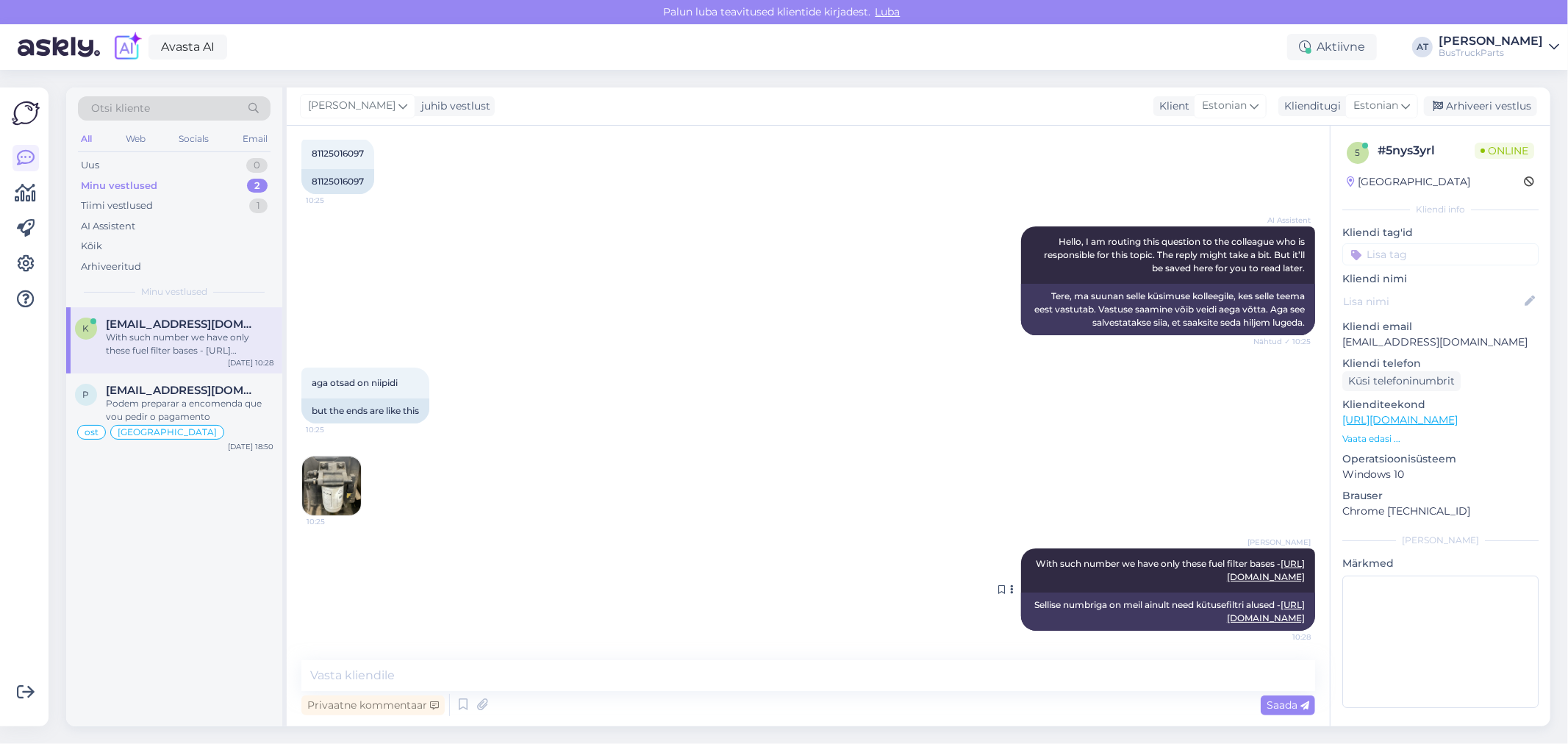
drag, startPoint x: 1033, startPoint y: 557, endPoint x: 1292, endPoint y: 628, distance: 268.6
click at [1292, 628] on div "Sellise numbriga on meil ainult need kütusefiltri alused - [URL][DOMAIN_NAME]" at bounding box center [1167, 611] width 294 height 38
click at [833, 672] on textarea at bounding box center [807, 676] width 1013 height 31
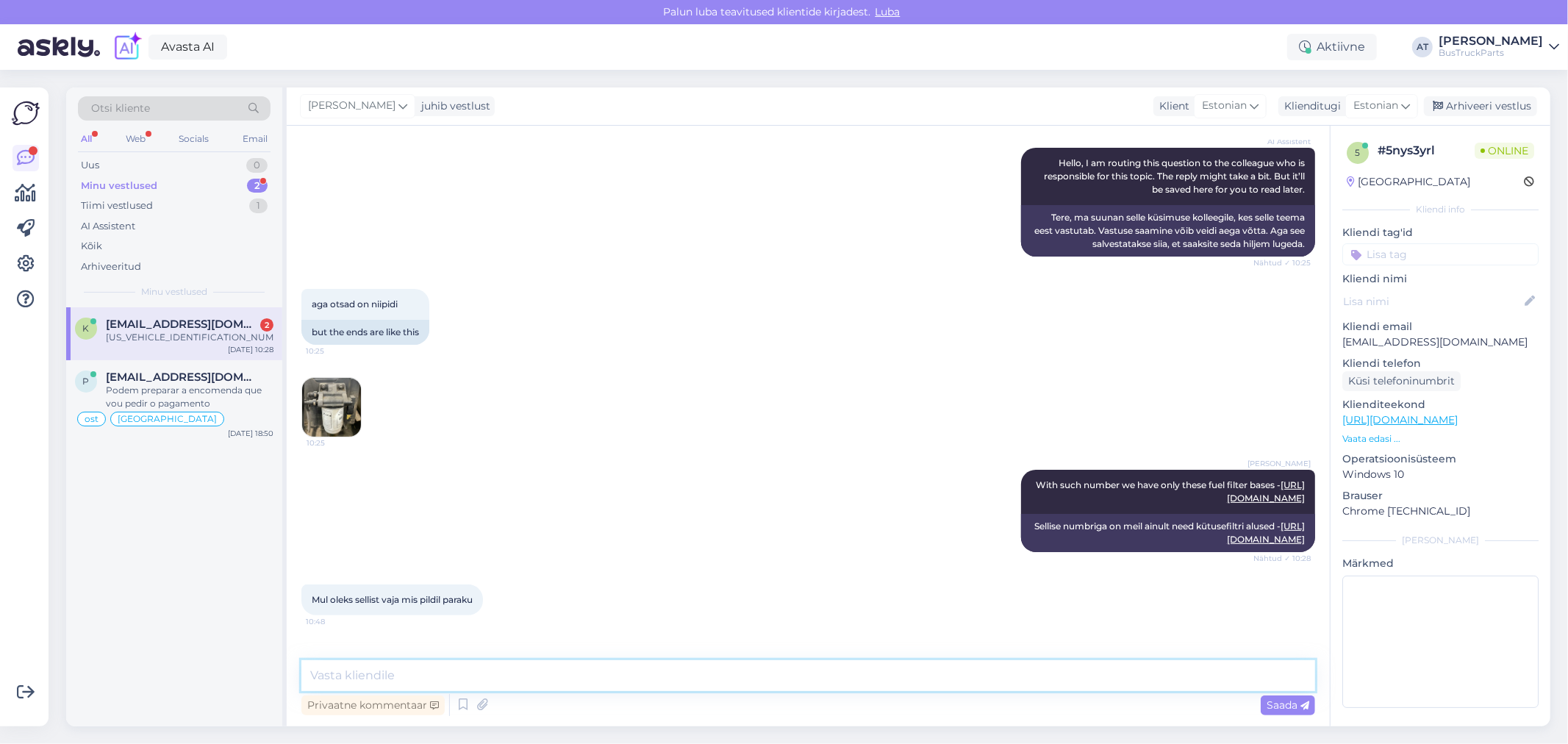
scroll to position [286, 0]
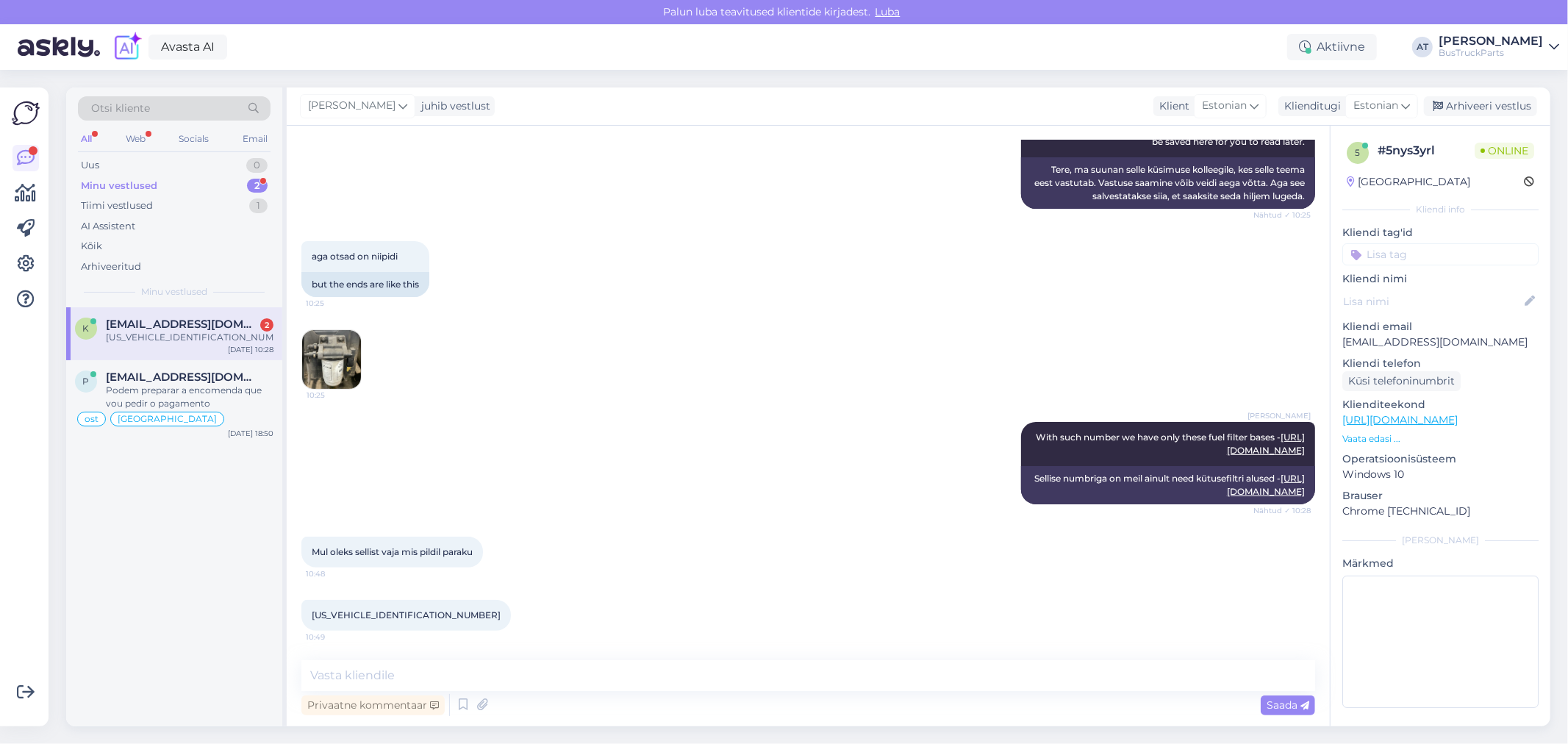
click at [185, 333] on div "[US_VEHICLE_IDENTIFICATION_NUMBER]" at bounding box center [189, 337] width 168 height 13
click at [400, 614] on span "[US_VEHICLE_IDENTIFICATION_NUMBER]" at bounding box center [406, 615] width 189 height 11
click at [344, 331] on img at bounding box center [331, 360] width 59 height 59
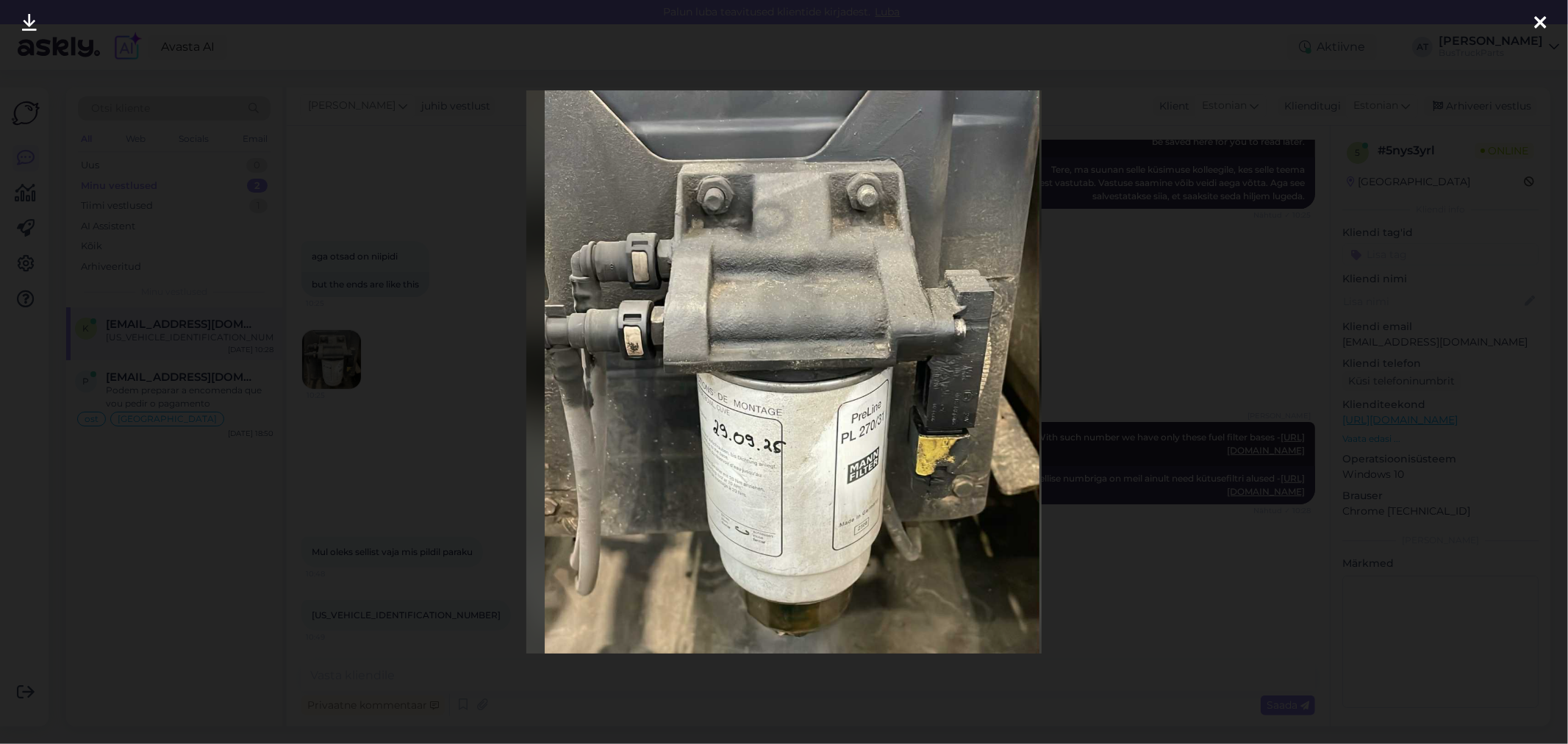
click at [1229, 443] on div at bounding box center [784, 372] width 1568 height 744
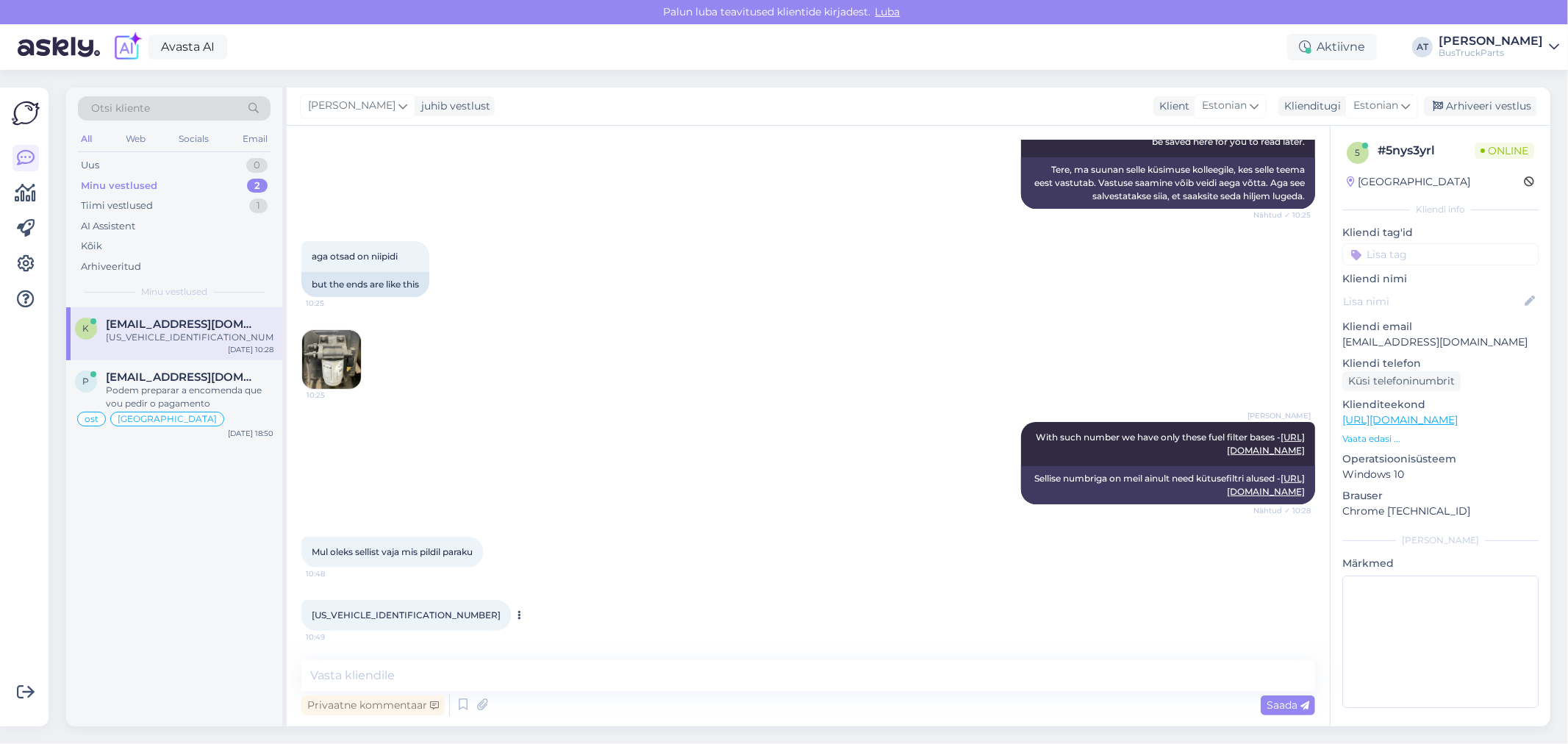
click at [387, 612] on span "[US_VEHICLE_IDENTIFICATION_NUMBER]" at bounding box center [406, 615] width 189 height 11
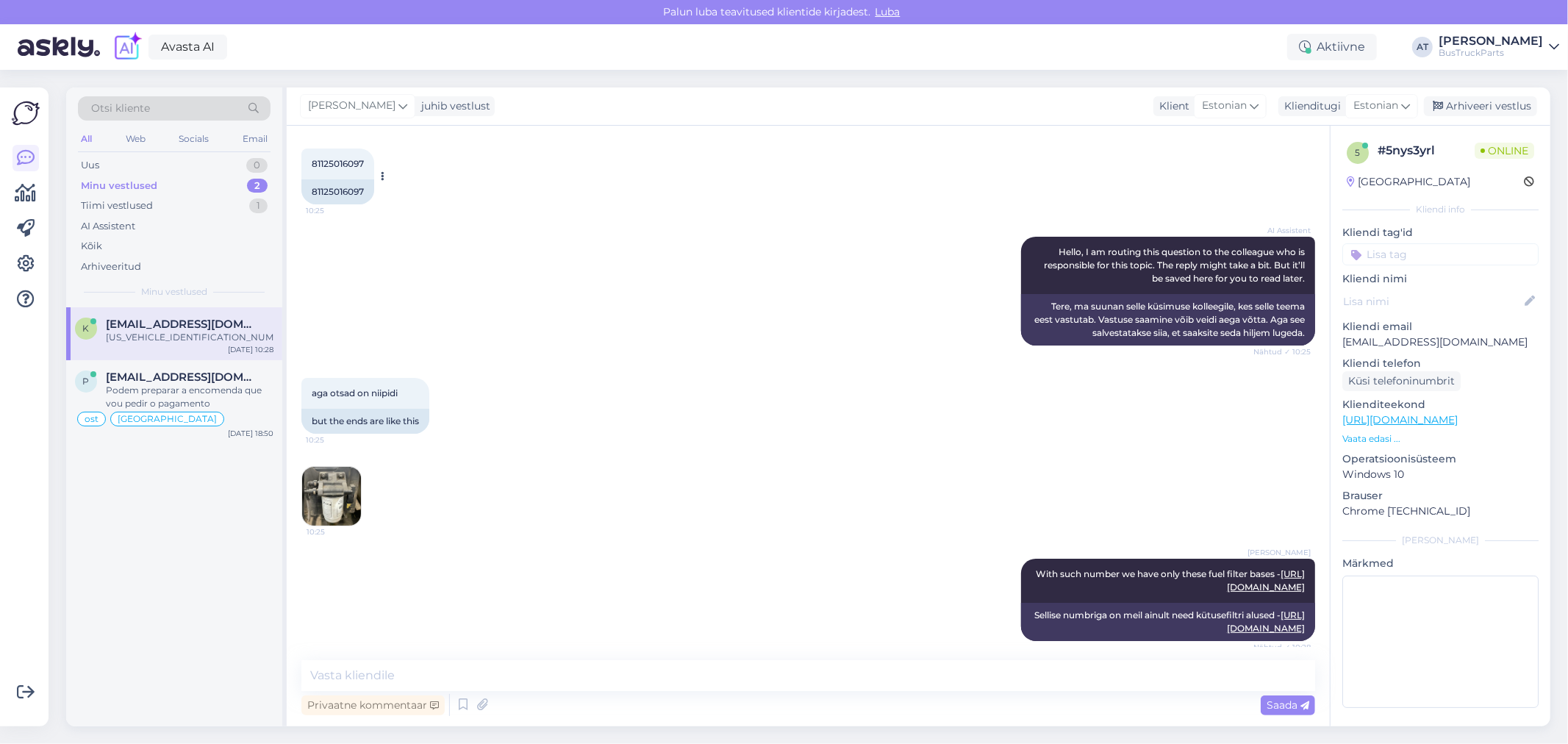
scroll to position [0, 0]
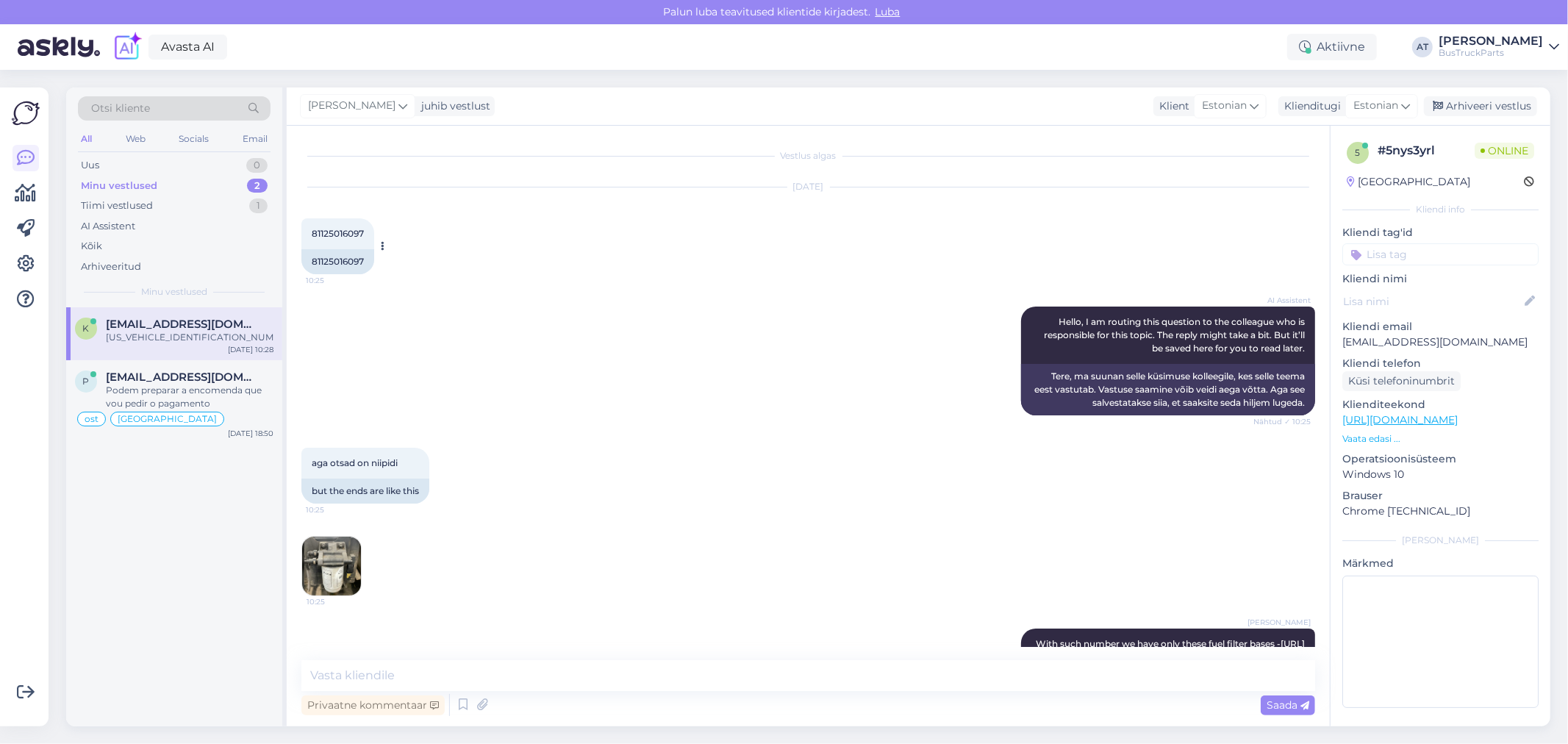
click at [339, 255] on div "81125016097" at bounding box center [337, 262] width 73 height 25
click at [339, 256] on div "81125016097" at bounding box center [337, 262] width 73 height 25
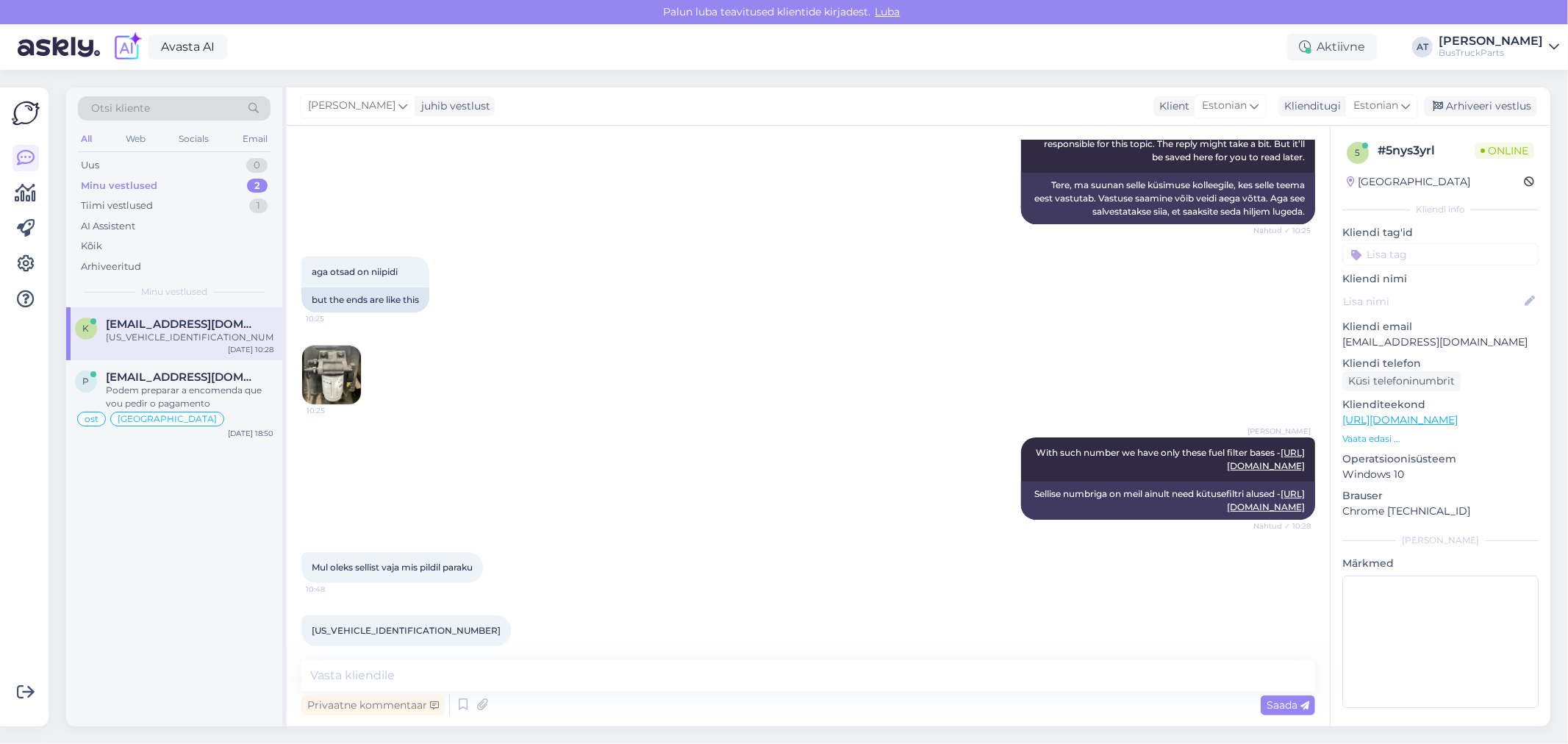
scroll to position [286, 0]
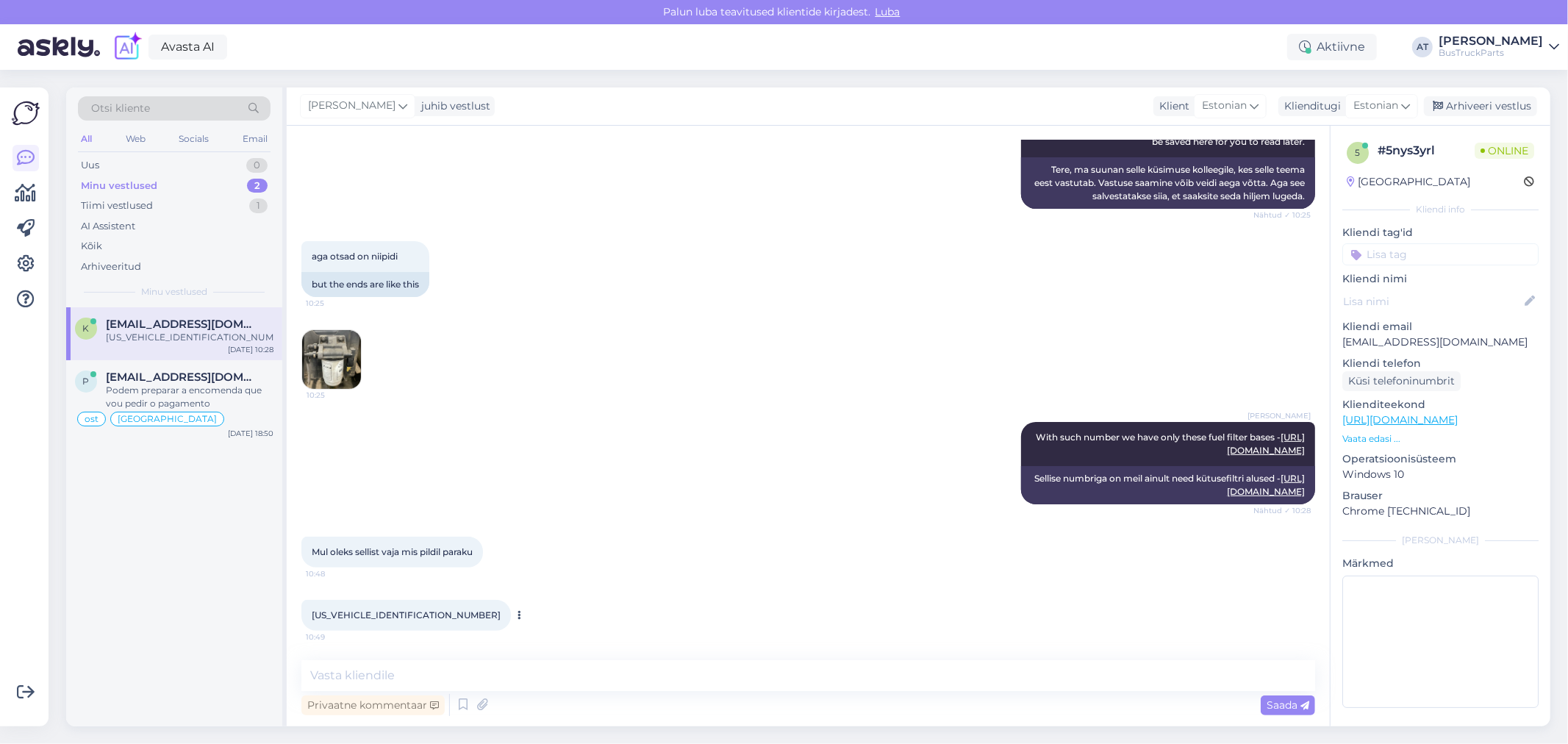
click at [371, 616] on span "[US_VEHICLE_IDENTIFICATION_NUMBER]" at bounding box center [406, 615] width 189 height 11
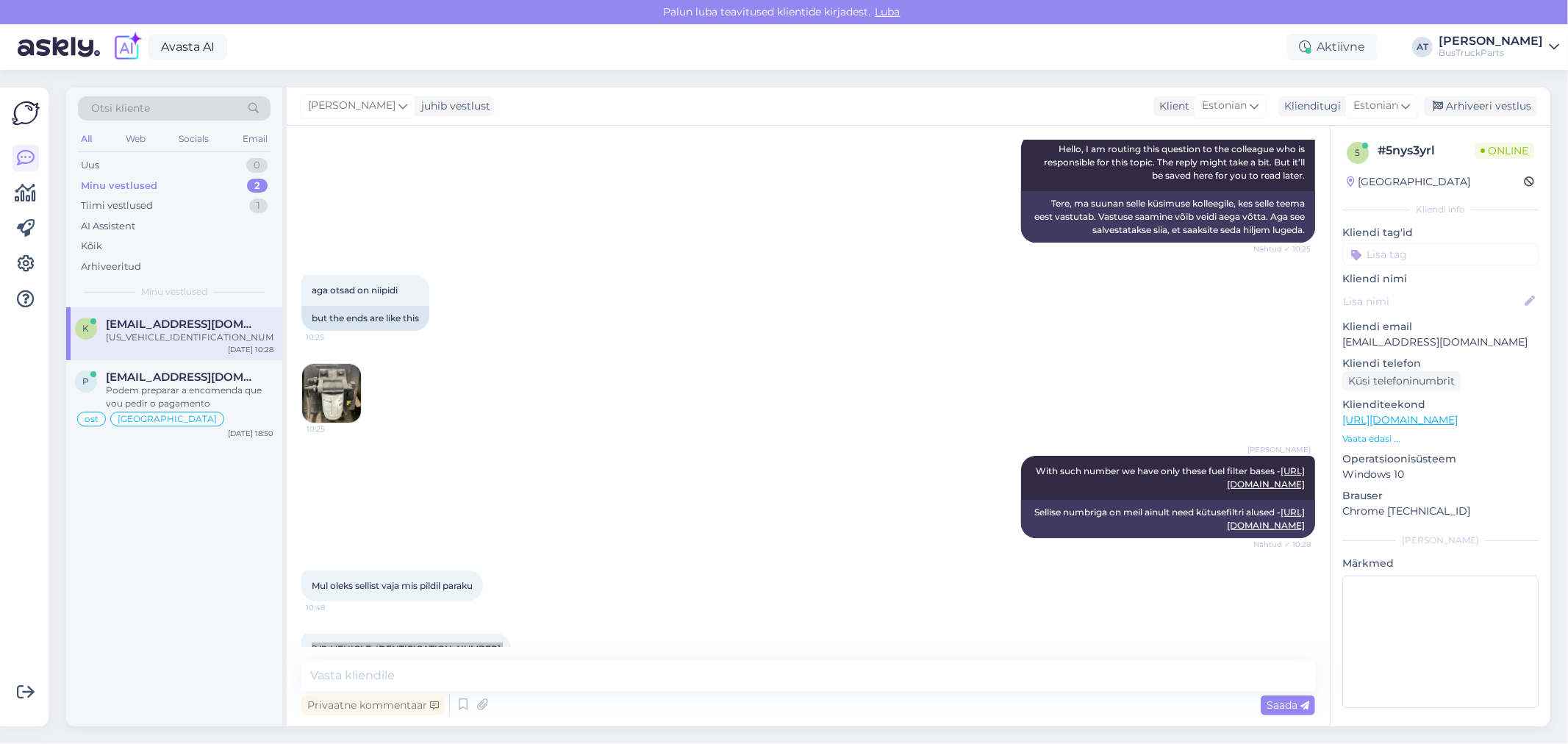
scroll to position [0, 0]
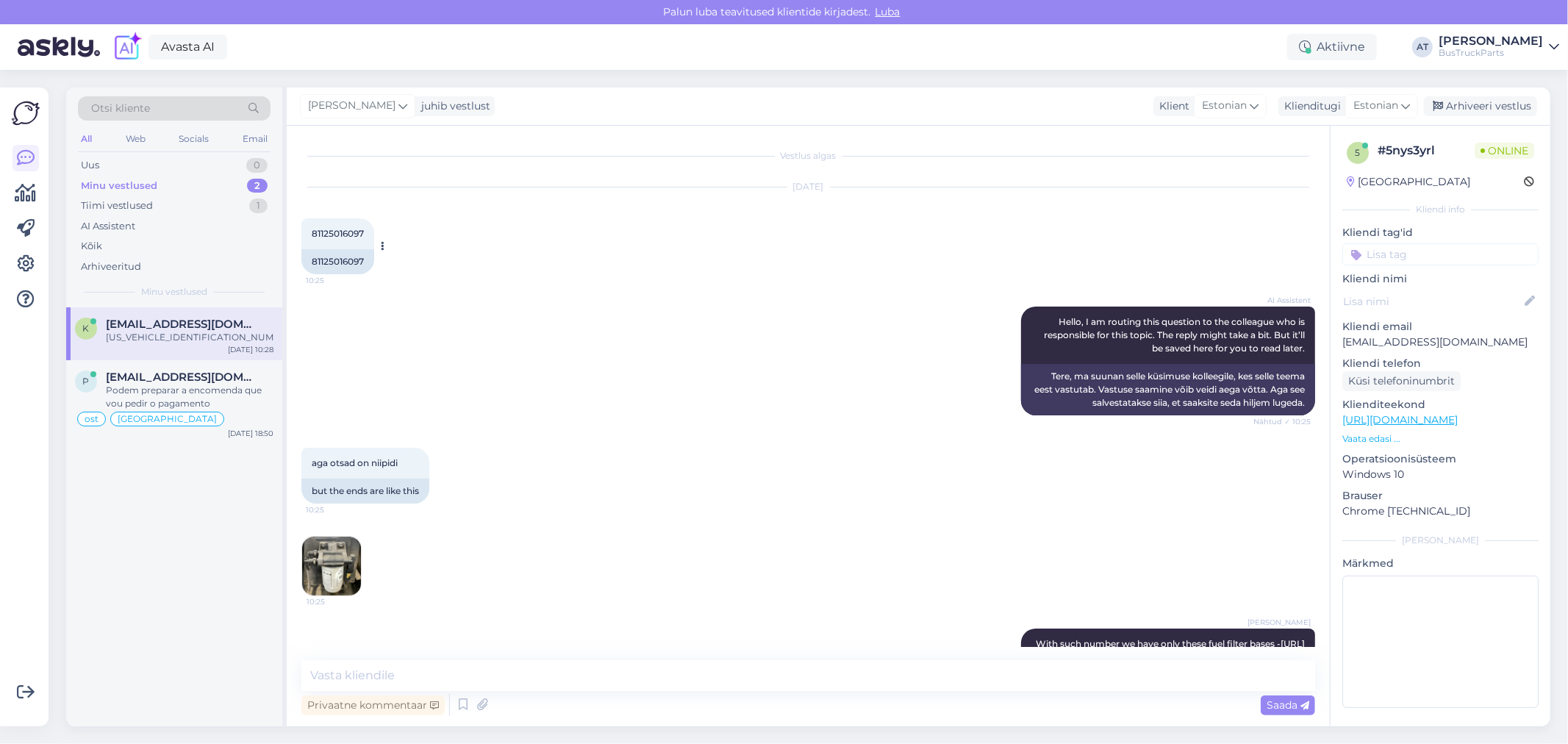
click at [337, 260] on div "81125016097" at bounding box center [337, 262] width 73 height 25
click at [342, 567] on img at bounding box center [331, 566] width 59 height 59
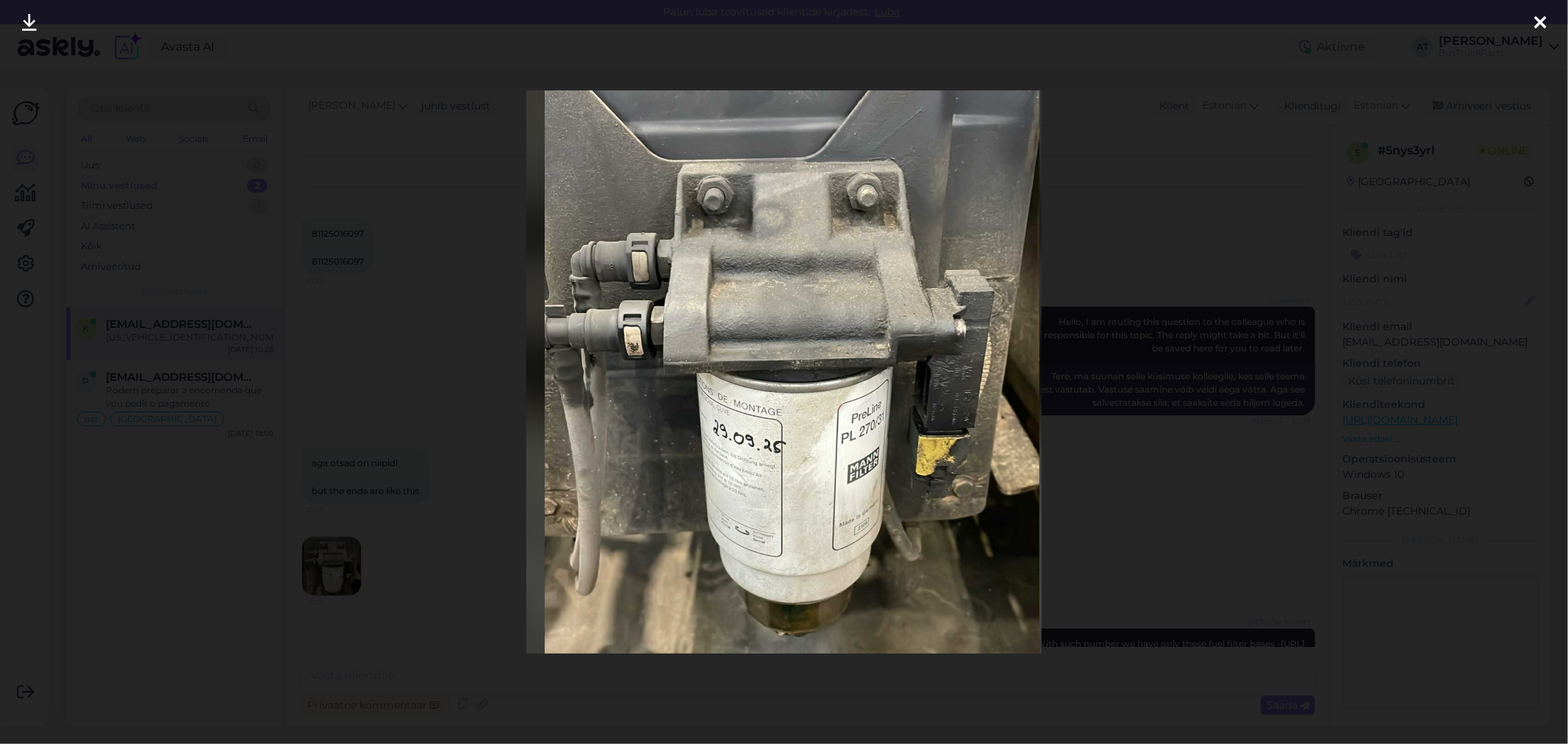
click at [1299, 330] on div at bounding box center [784, 372] width 1568 height 744
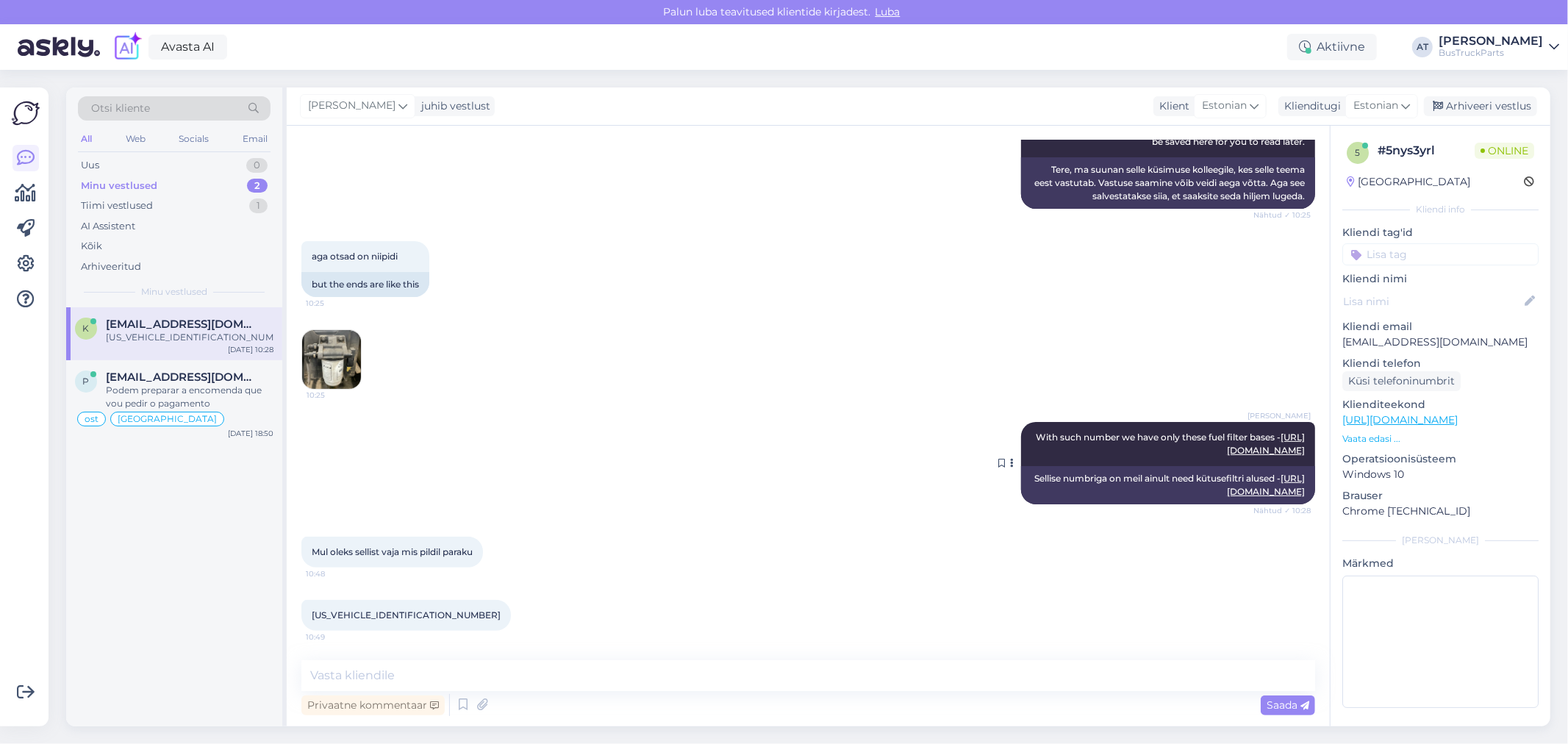
scroll to position [286, 0]
click at [1041, 674] on textarea at bounding box center [807, 676] width 1013 height 31
paste textarea "[URL][DOMAIN_NAME]"
type textarea "Vaadake palun seda [URL][DOMAIN_NAME] . Tundub, et sama"
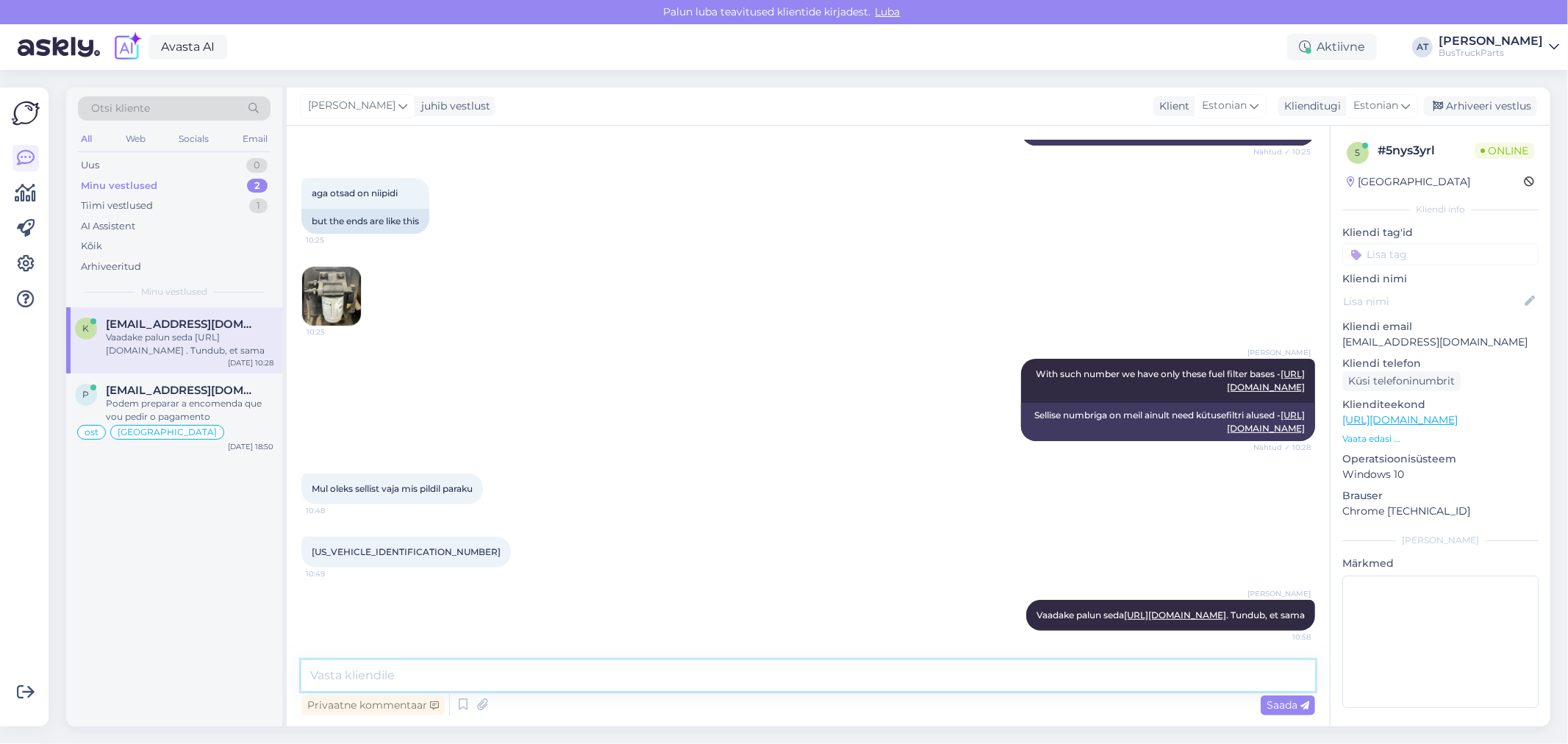
scroll to position [376, 0]
click at [345, 267] on img at bounding box center [331, 296] width 59 height 59
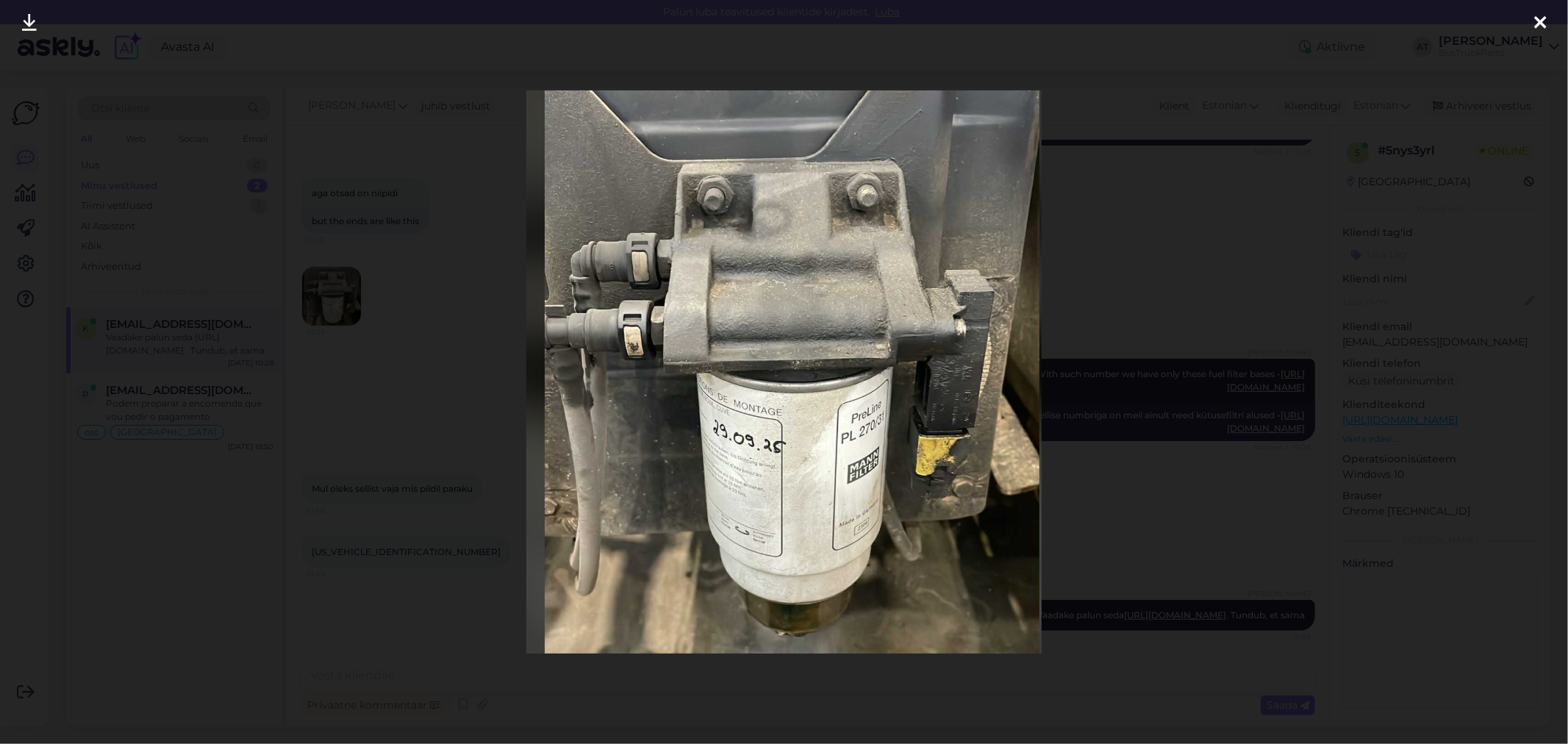
click at [1185, 200] on div at bounding box center [784, 372] width 1568 height 744
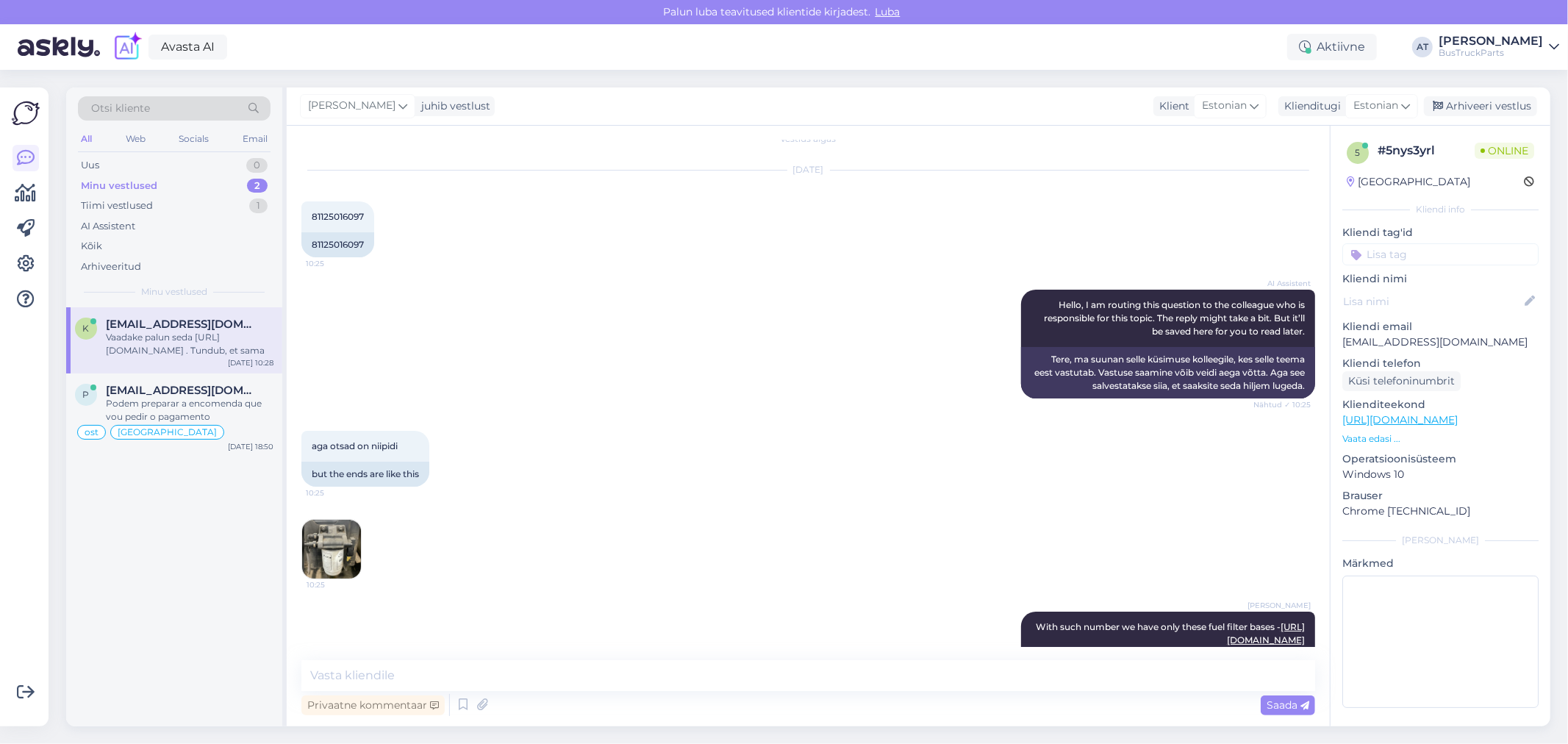
scroll to position [0, 0]
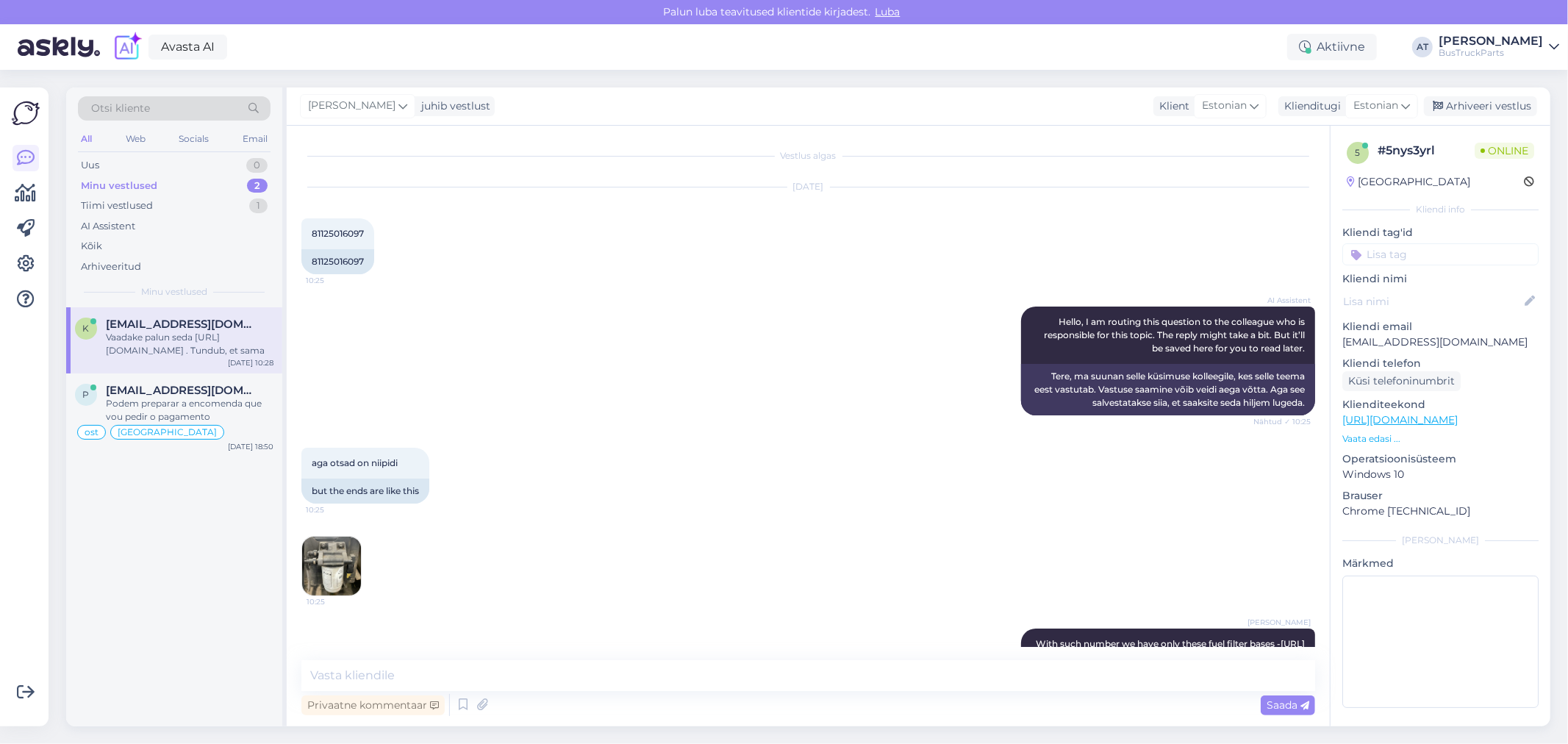
click at [344, 564] on img at bounding box center [331, 566] width 59 height 59
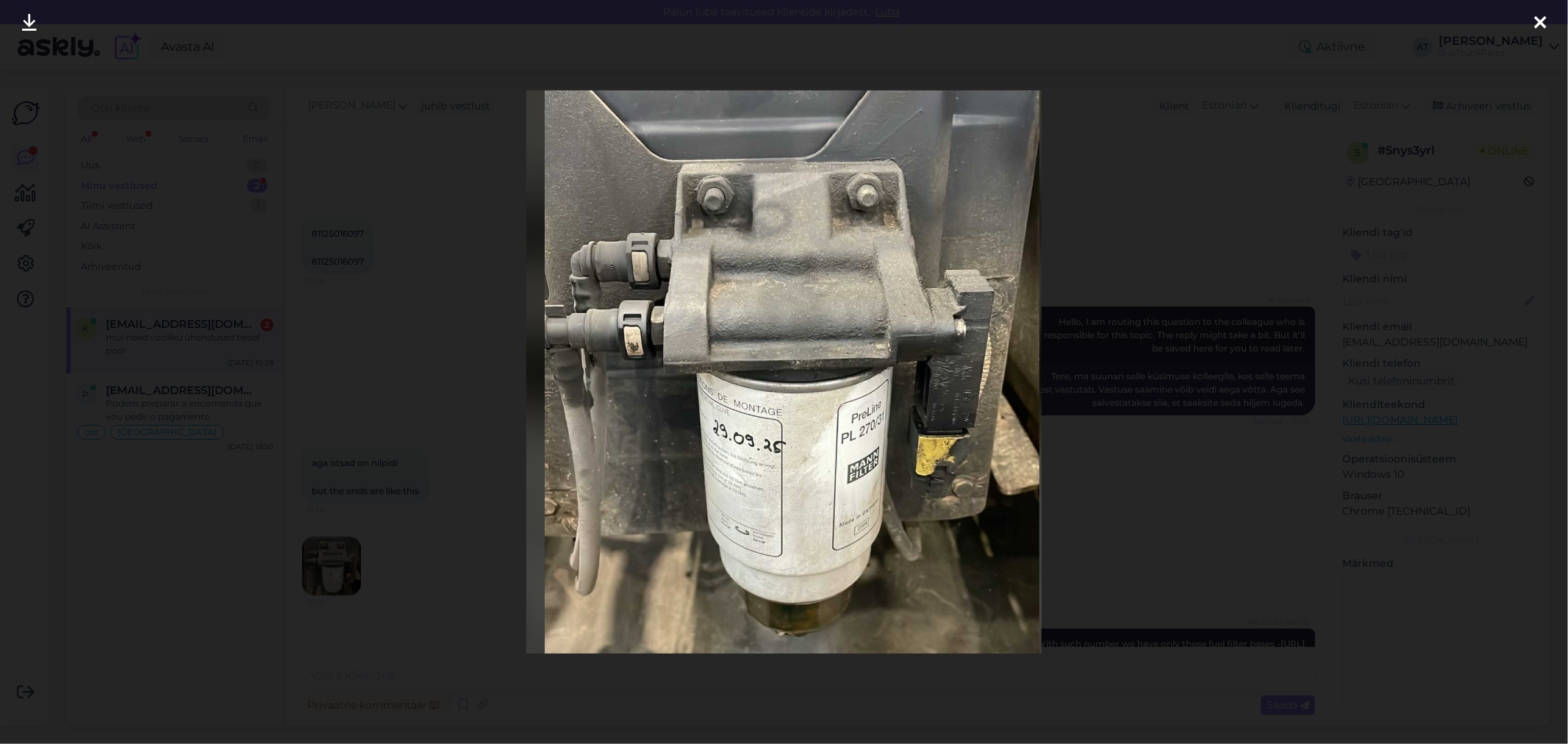
scroll to position [594, 0]
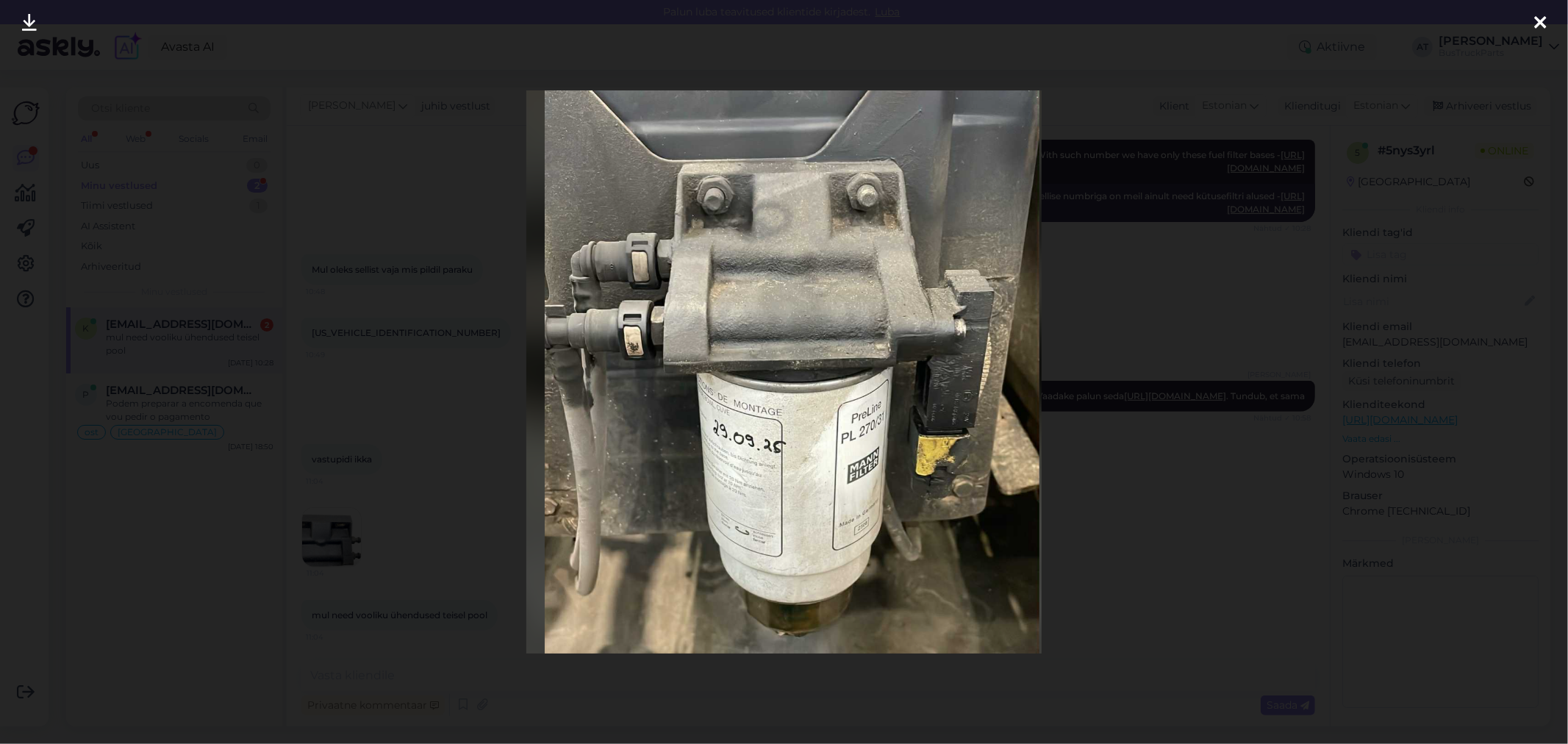
click at [1224, 251] on div at bounding box center [784, 372] width 1568 height 744
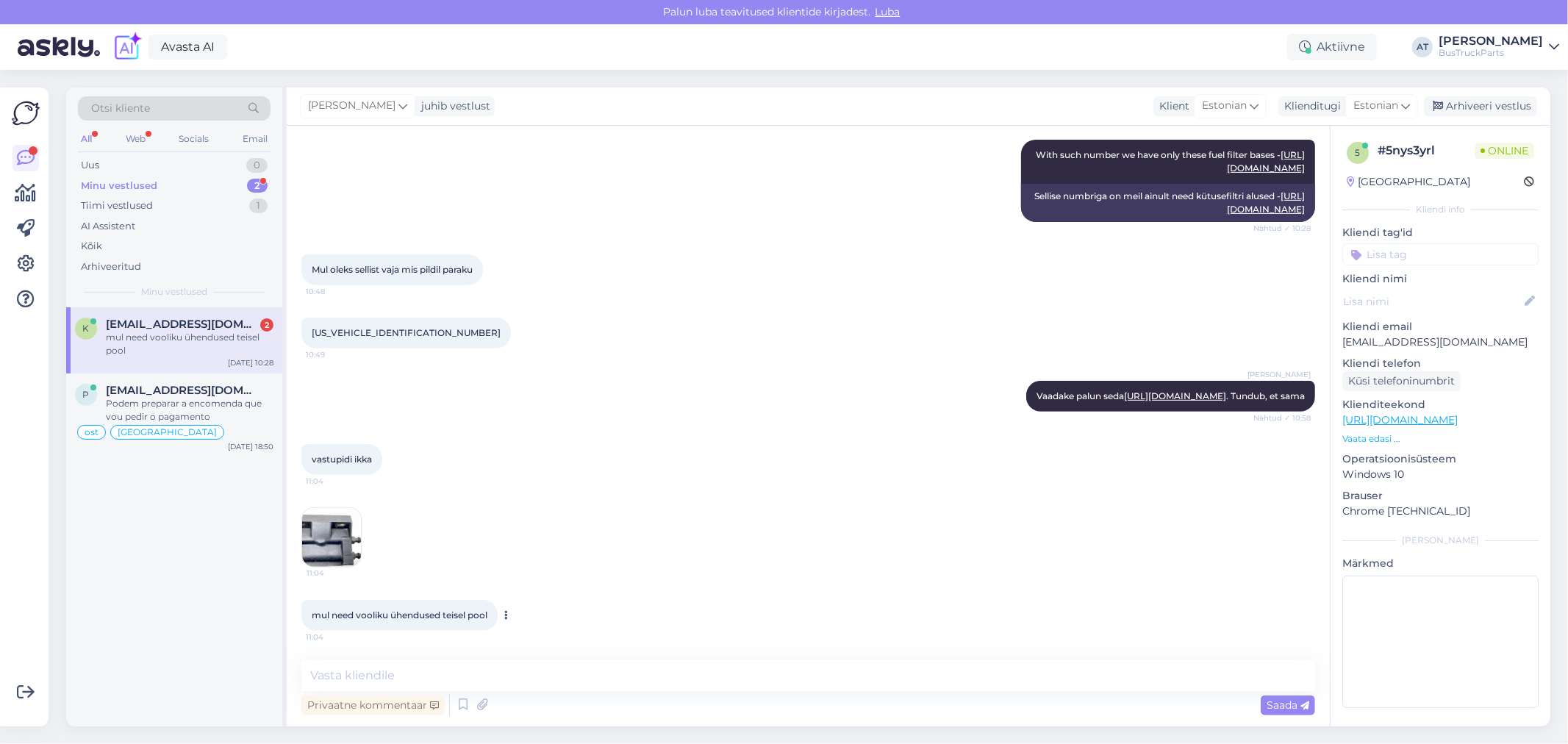
click at [448, 620] on span "mul need vooliku ühendused teisel pool" at bounding box center [399, 615] width 176 height 11
click at [344, 561] on img at bounding box center [331, 538] width 59 height 59
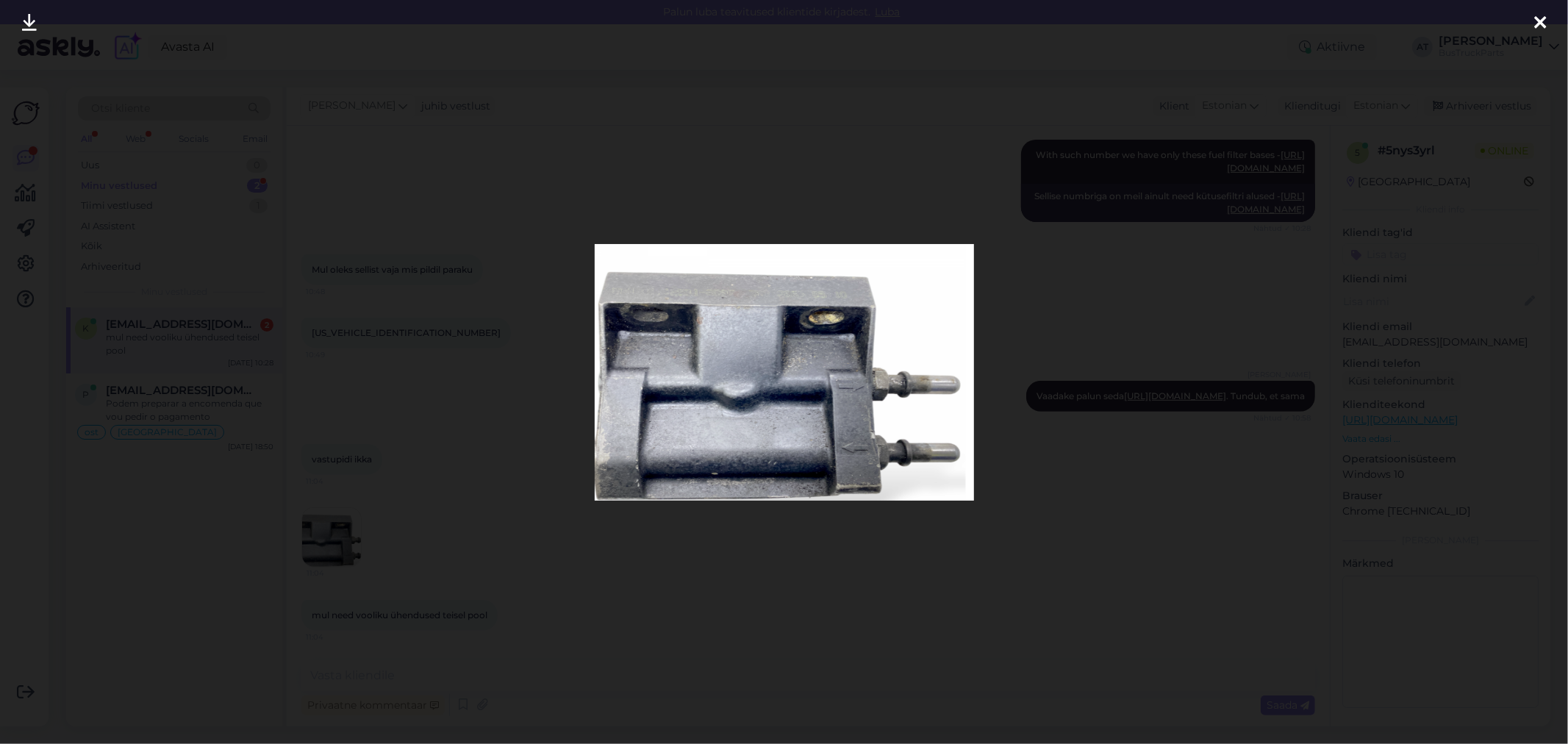
click at [849, 577] on div at bounding box center [784, 372] width 1568 height 744
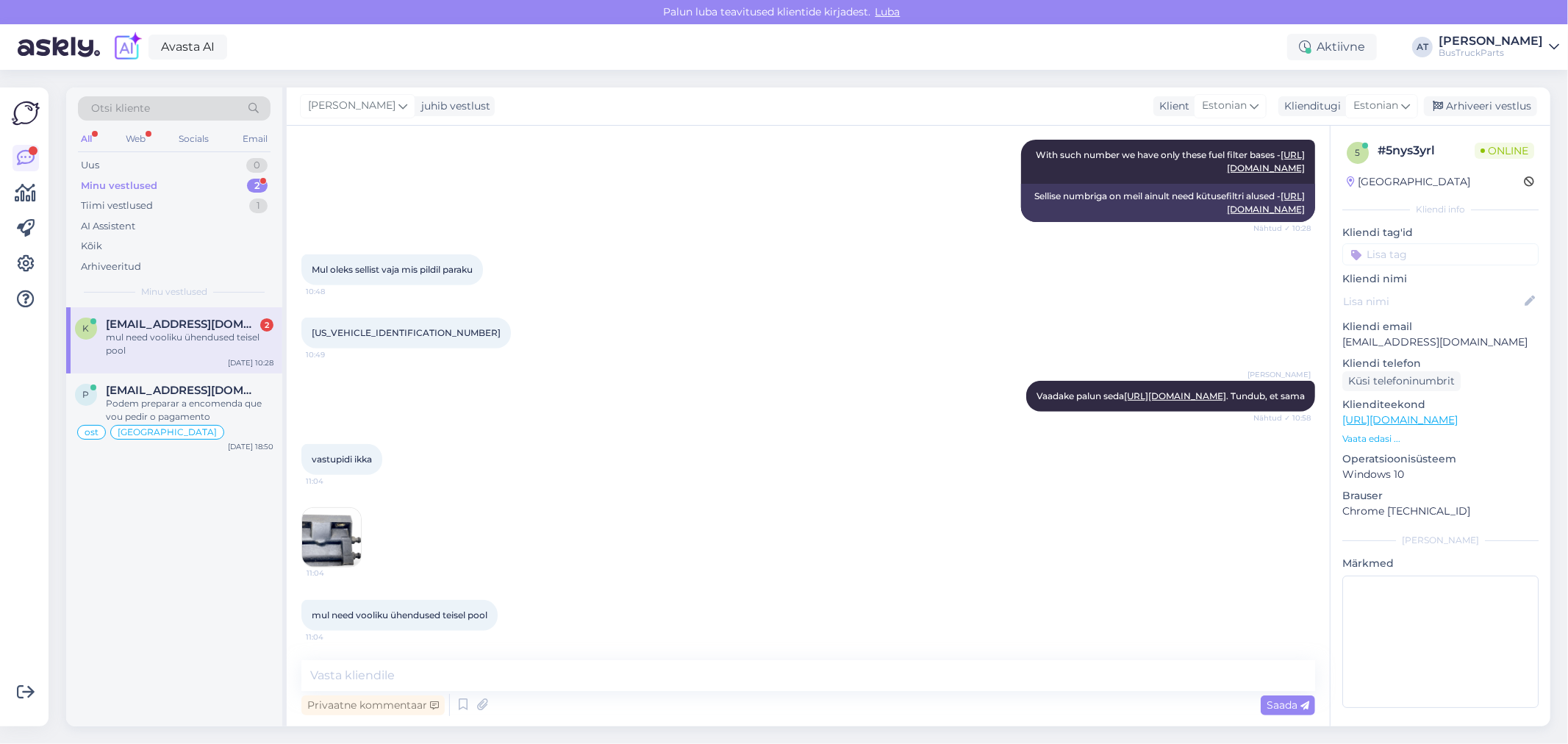
click at [357, 530] on img at bounding box center [331, 538] width 59 height 59
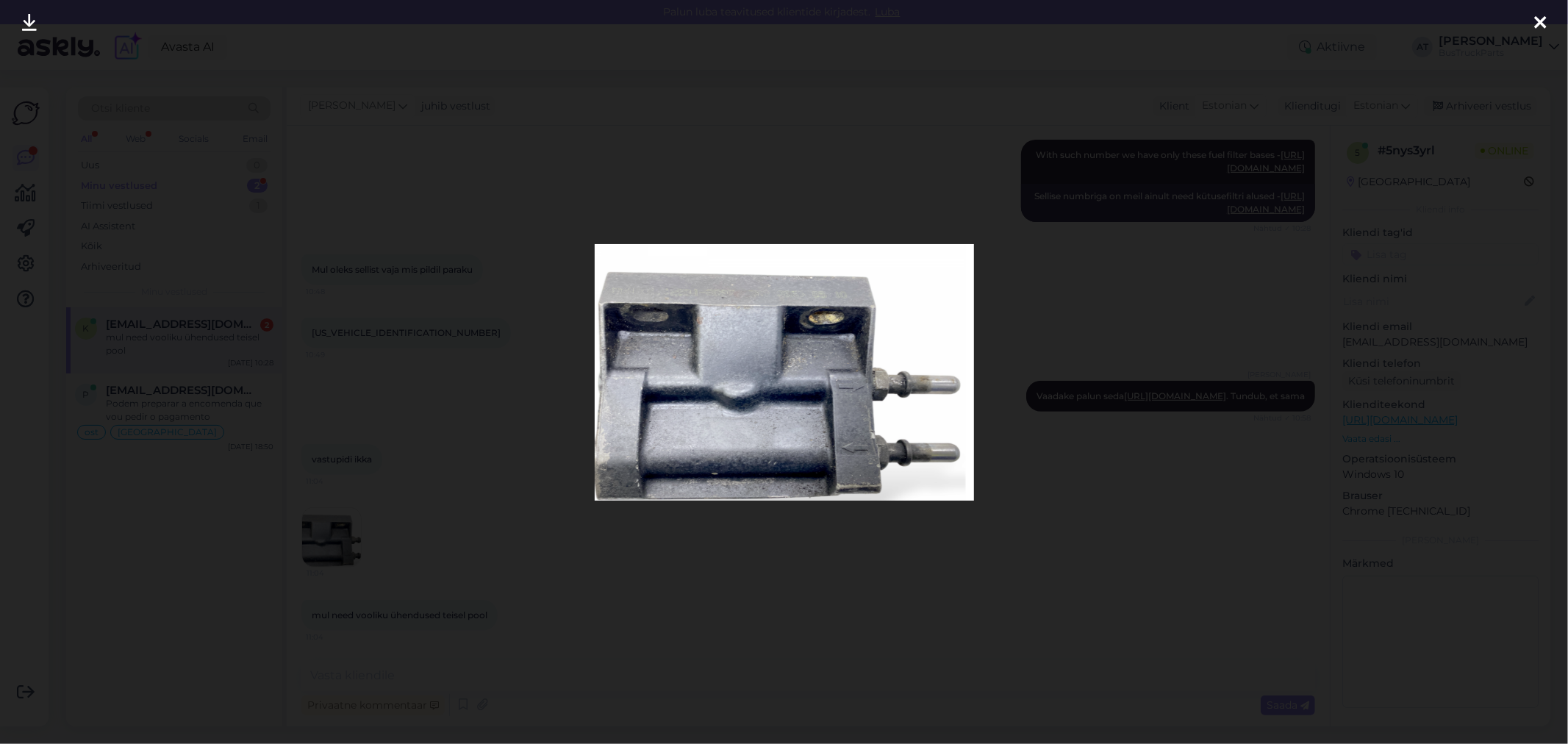
click at [490, 533] on div at bounding box center [784, 372] width 1568 height 744
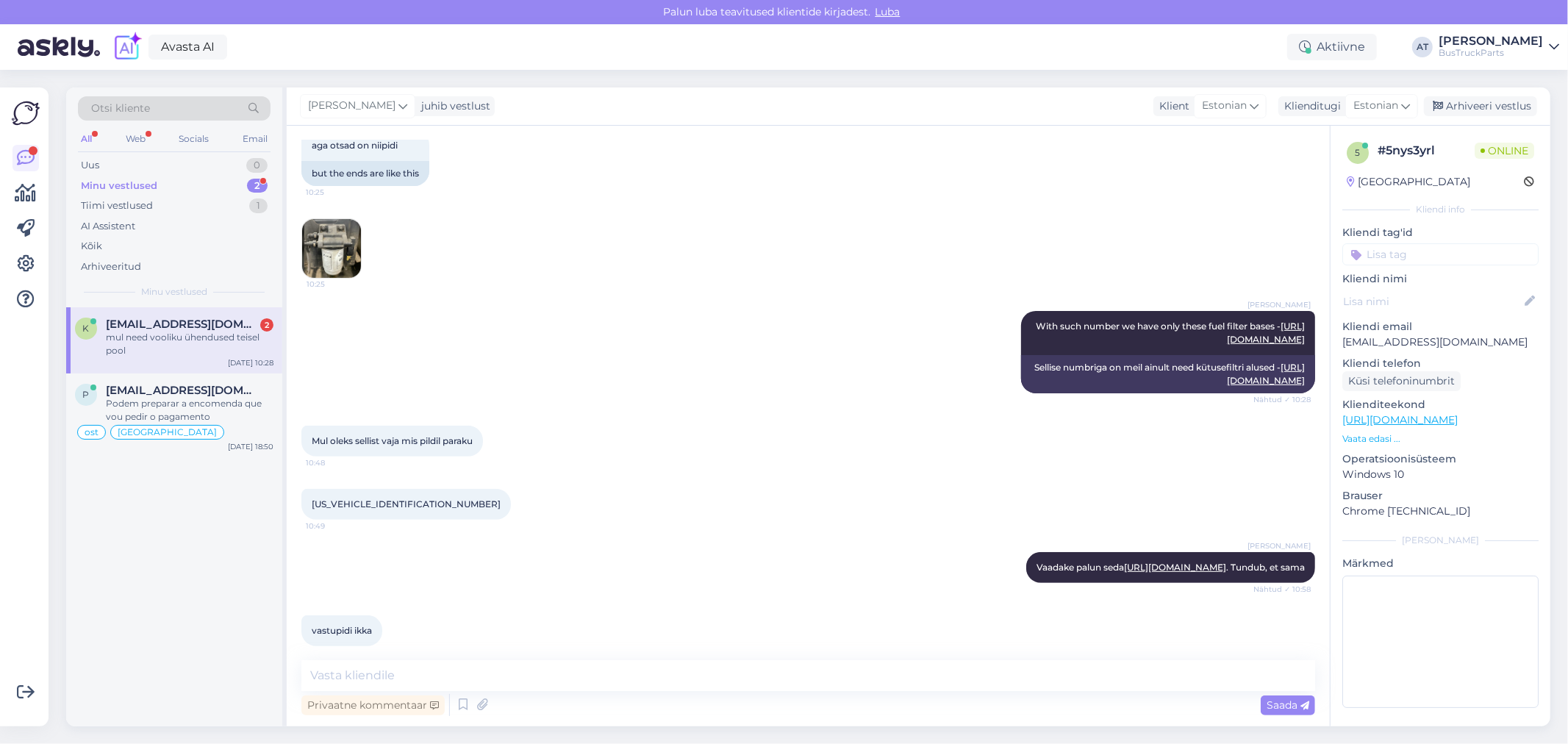
scroll to position [268, 0]
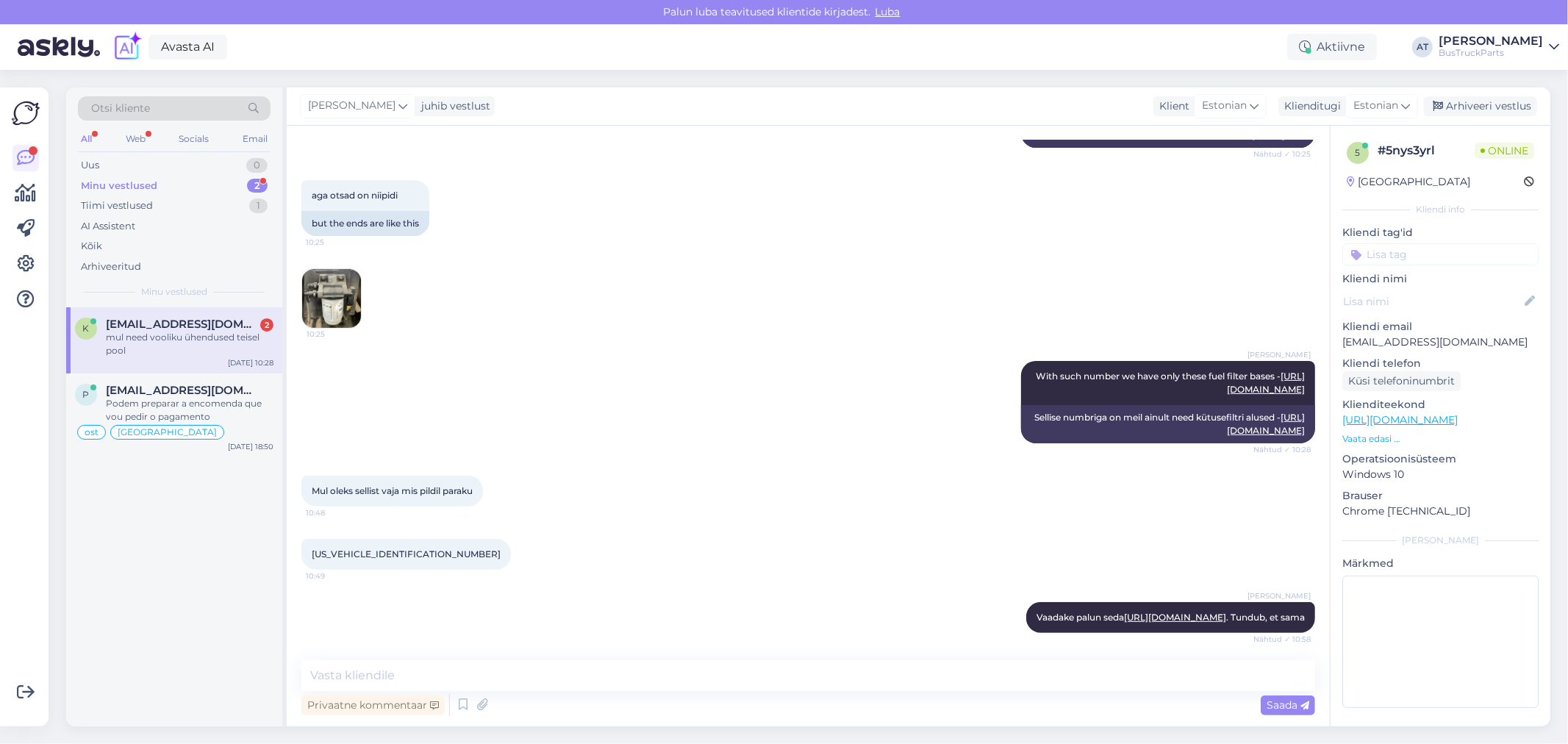
click at [343, 301] on img at bounding box center [331, 299] width 59 height 59
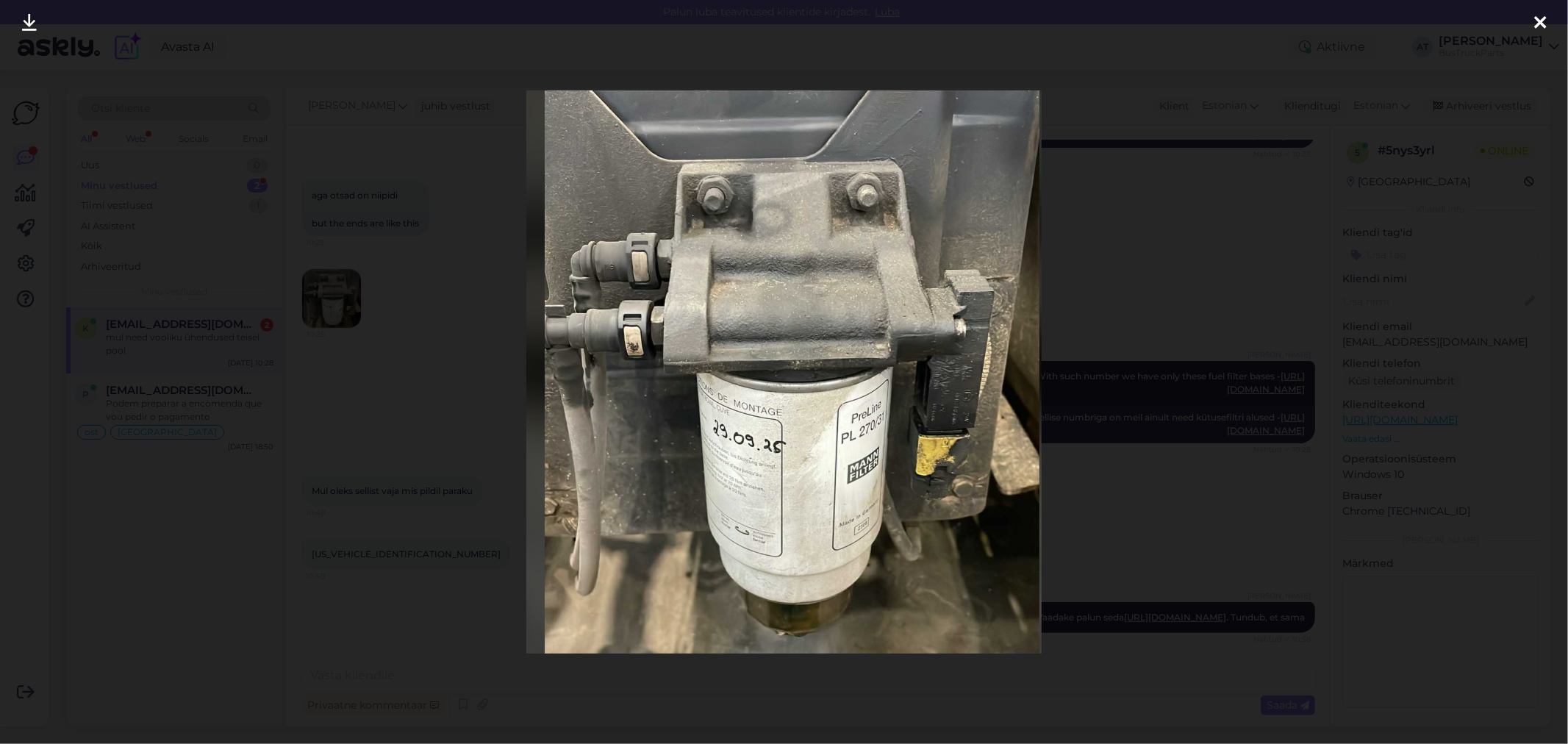
click at [465, 434] on div at bounding box center [784, 372] width 1568 height 744
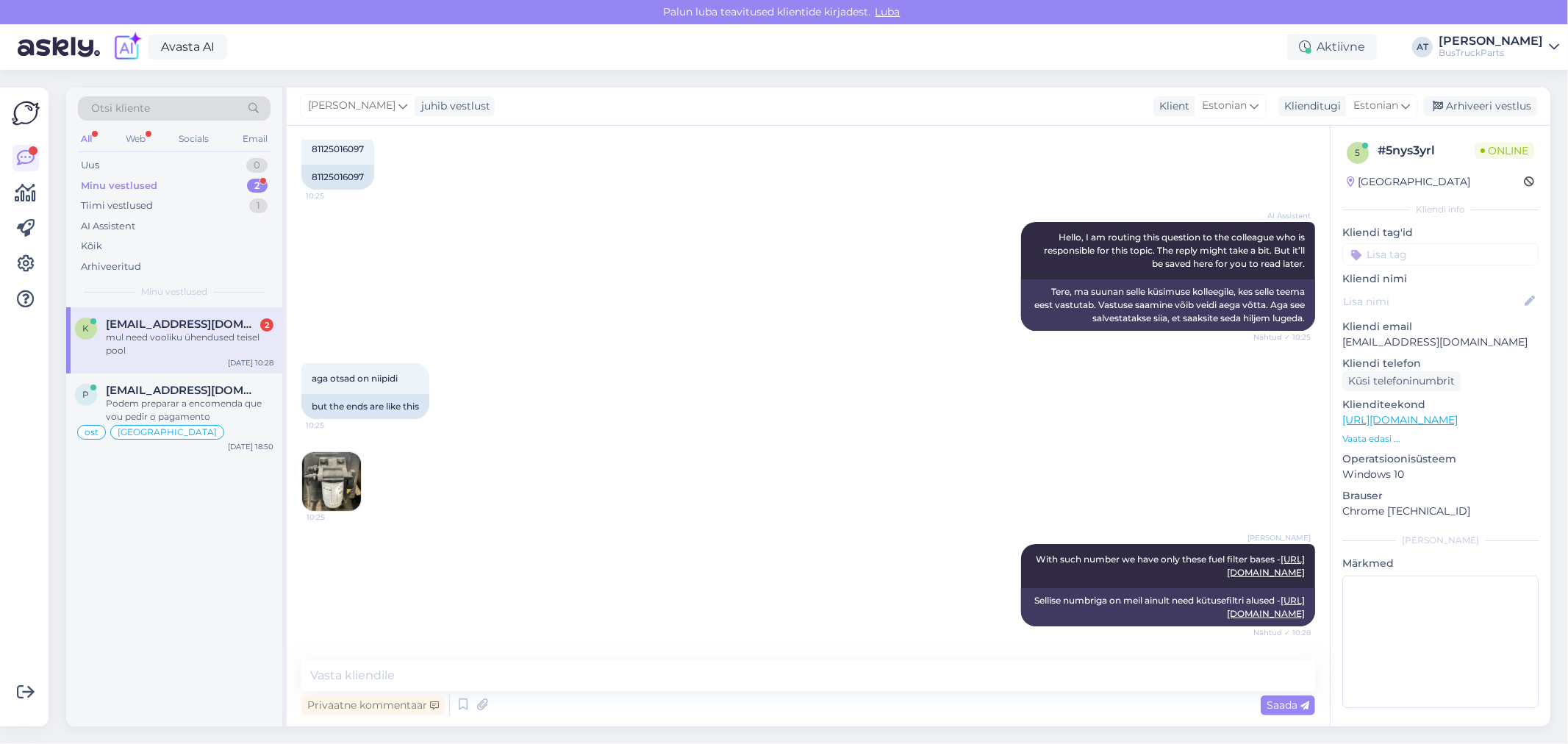
scroll to position [0, 0]
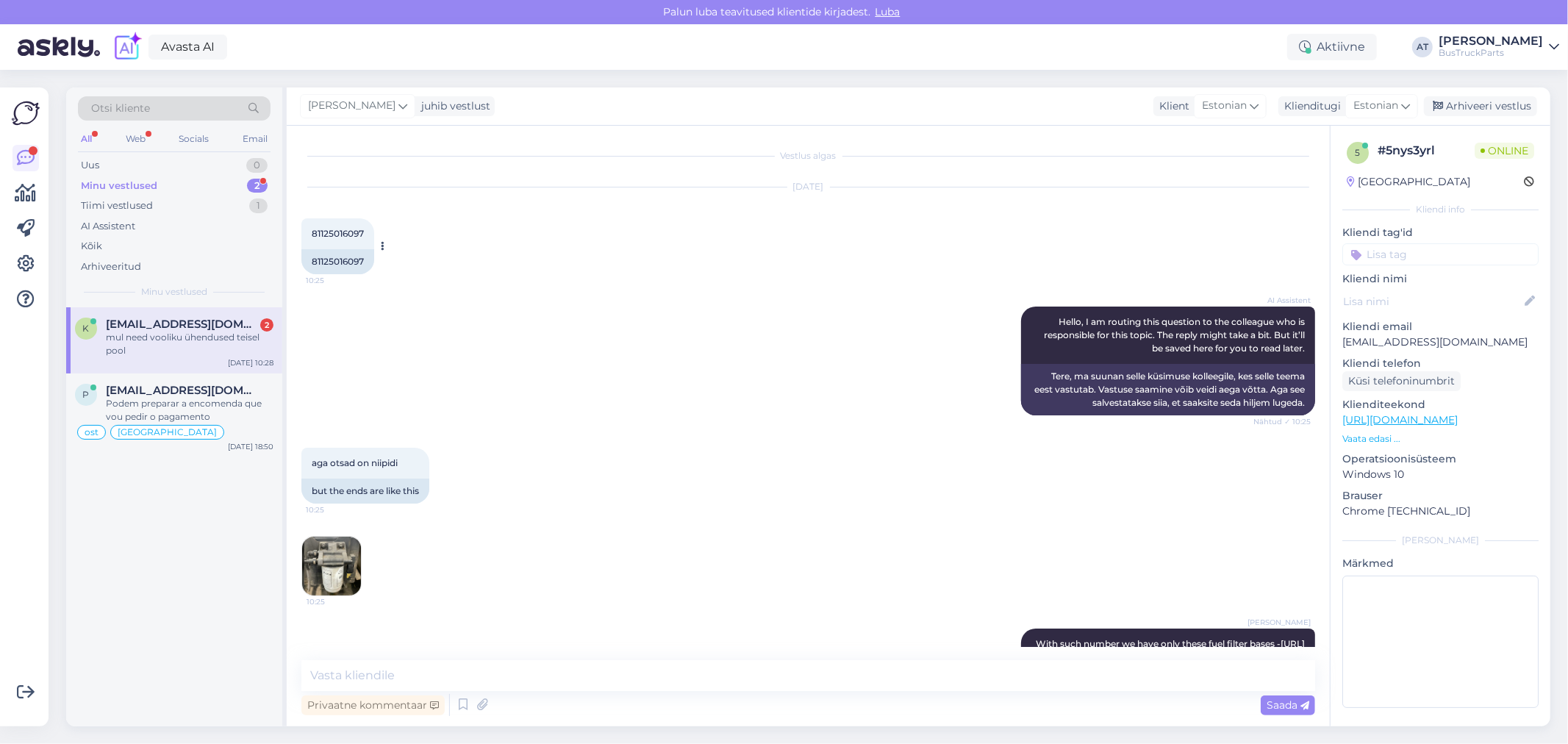
click at [352, 262] on div "81125016097" at bounding box center [337, 262] width 73 height 25
click at [348, 571] on img at bounding box center [331, 566] width 59 height 59
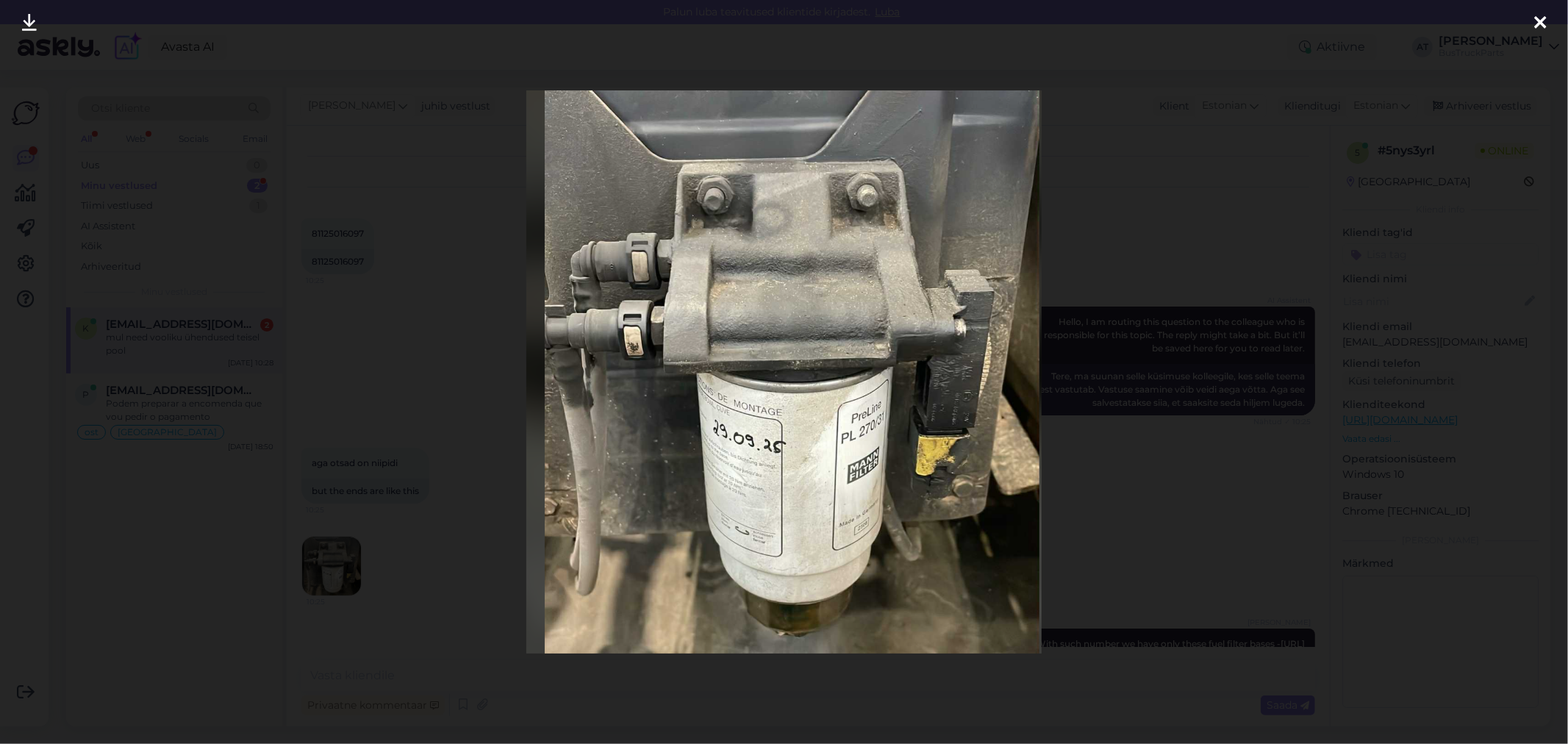
drag, startPoint x: 1187, startPoint y: 231, endPoint x: 1155, endPoint y: 318, distance: 92.7
click at [1187, 231] on div at bounding box center [784, 372] width 1568 height 744
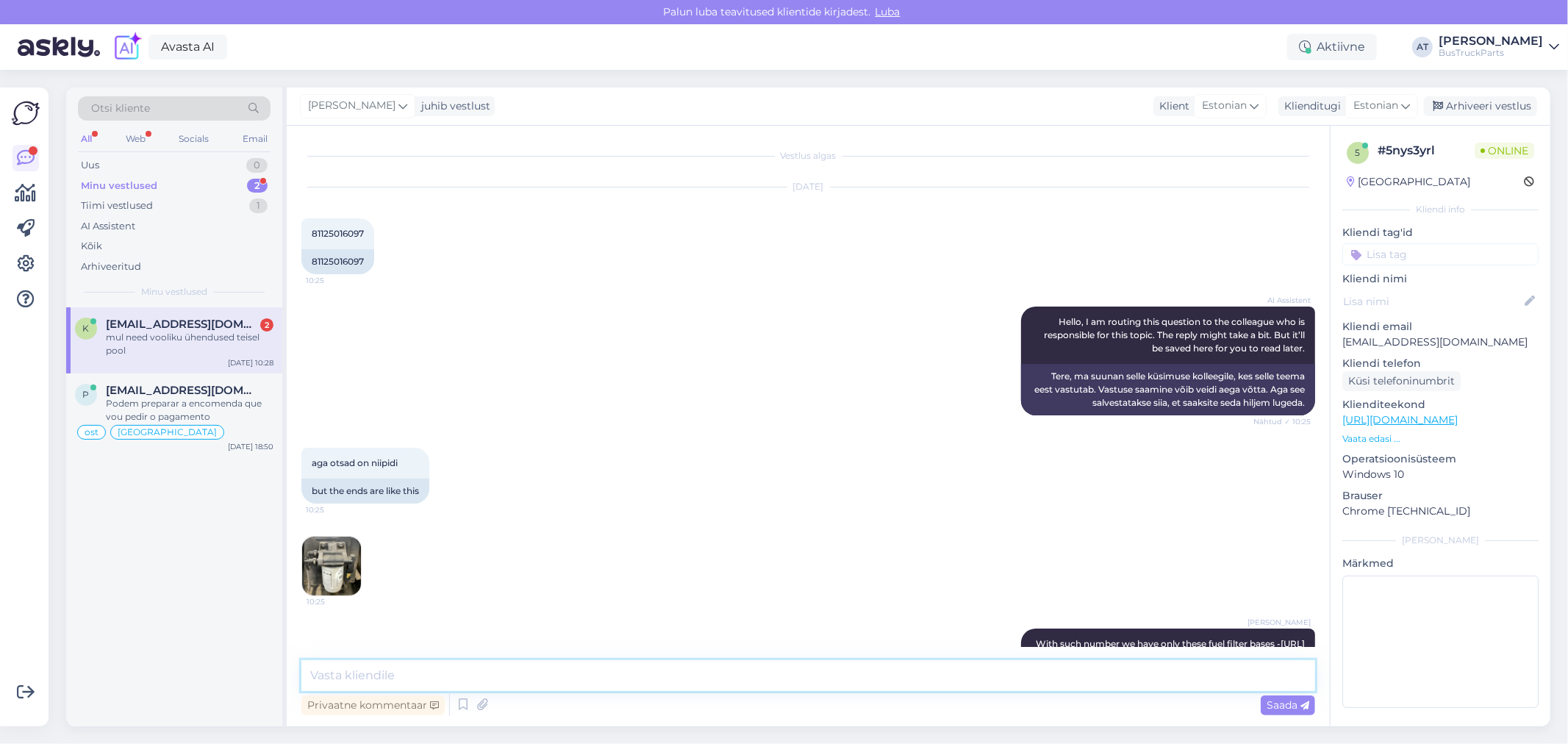
click at [976, 678] on textarea at bounding box center [807, 676] width 1013 height 31
type textarea "Vabandust! [PERSON_NAME] vaatasin! Kahjuks, meil pole sellist pakkuda"
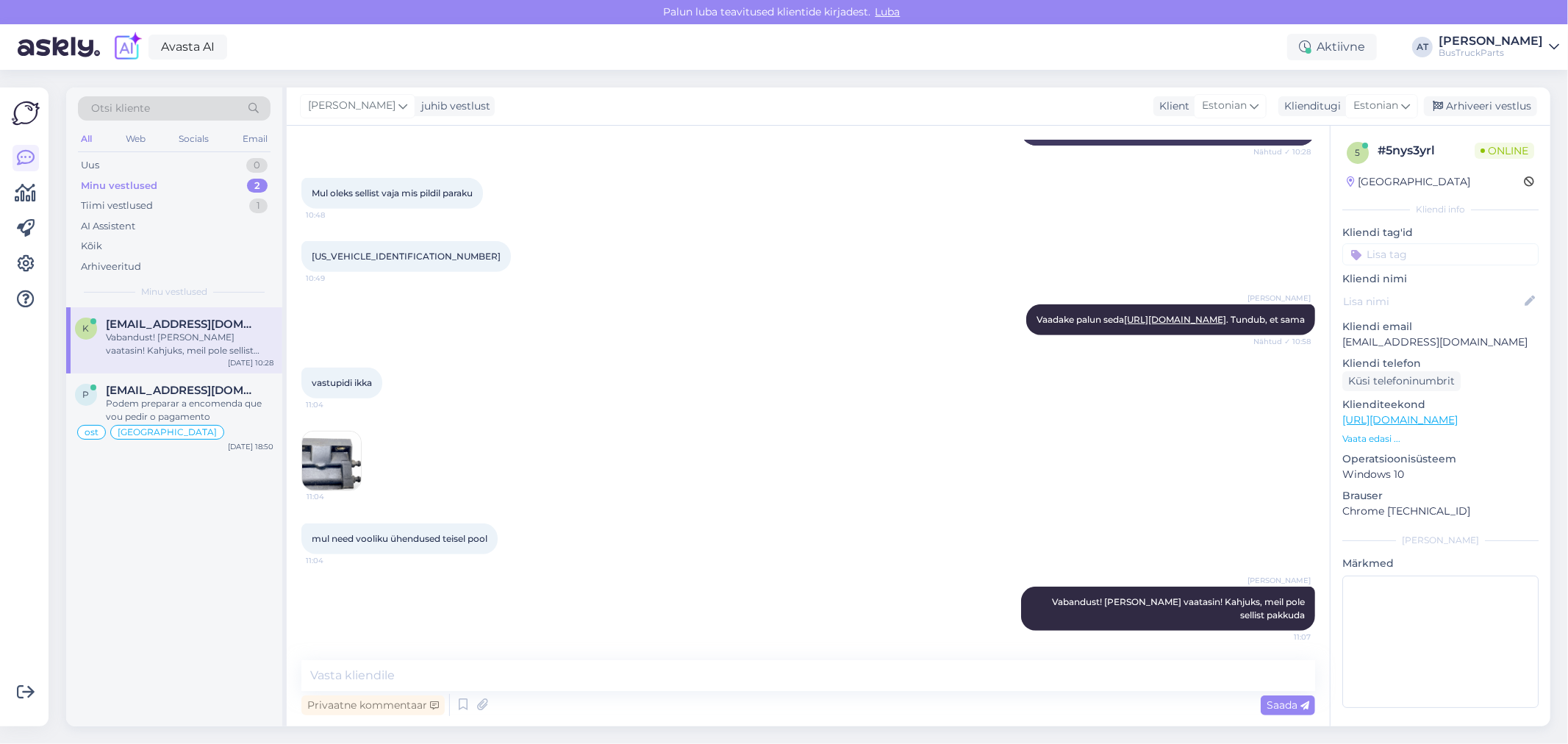
drag, startPoint x: 450, startPoint y: 620, endPoint x: 487, endPoint y: 608, distance: 38.9
click at [450, 620] on div "[PERSON_NAME] Vabandust! [PERSON_NAME] vaatasin! Kahjuks, meil pole sellist pak…" at bounding box center [807, 608] width 1013 height 76
click at [1384, 185] on div "[GEOGRAPHIC_DATA]" at bounding box center [1408, 182] width 124 height 16
click at [1397, 255] on input at bounding box center [1440, 254] width 196 height 22
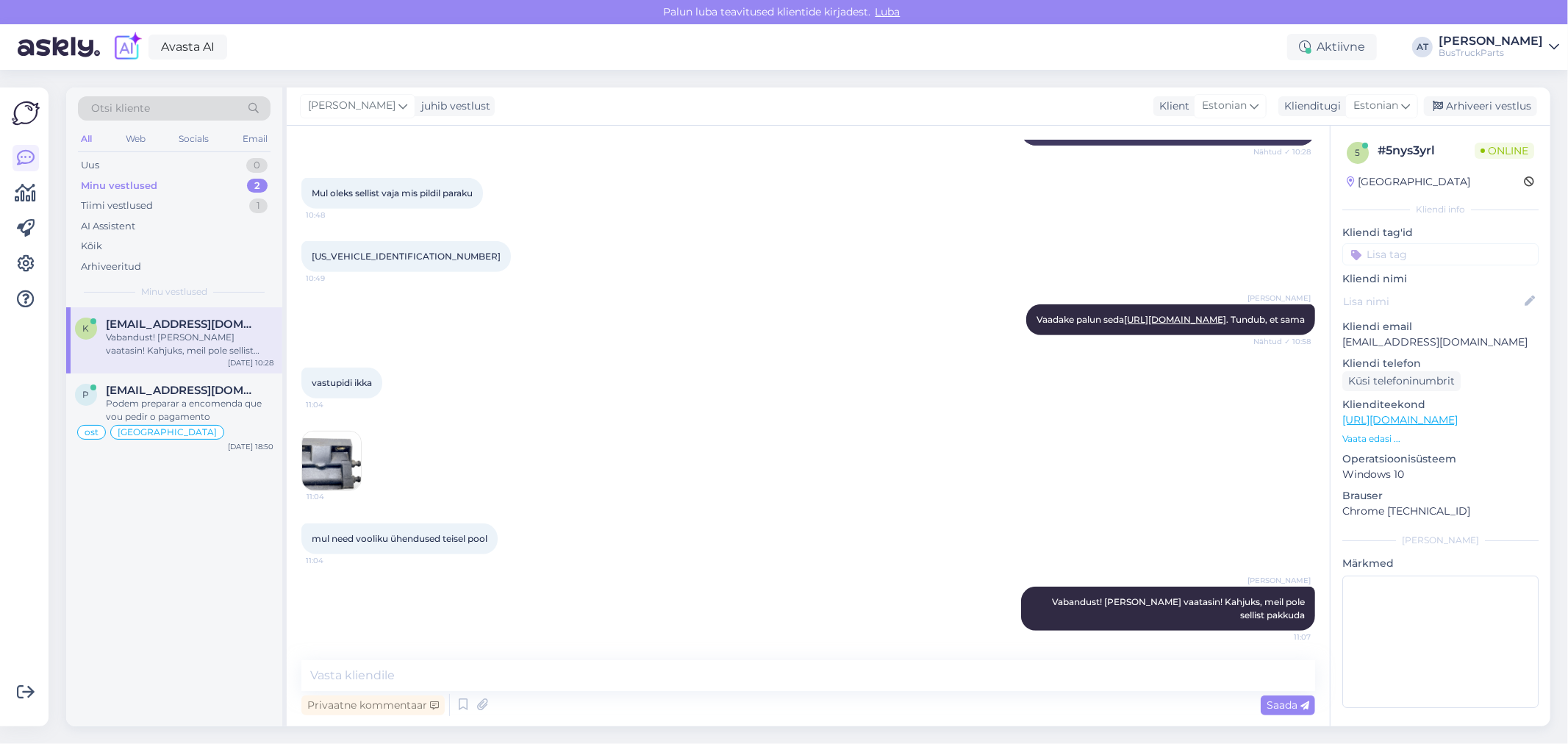
paste input "[GEOGRAPHIC_DATA]"
type input "[GEOGRAPHIC_DATA]"
click at [1434, 295] on span "[GEOGRAPHIC_DATA]" at bounding box center [1440, 293] width 99 height 9
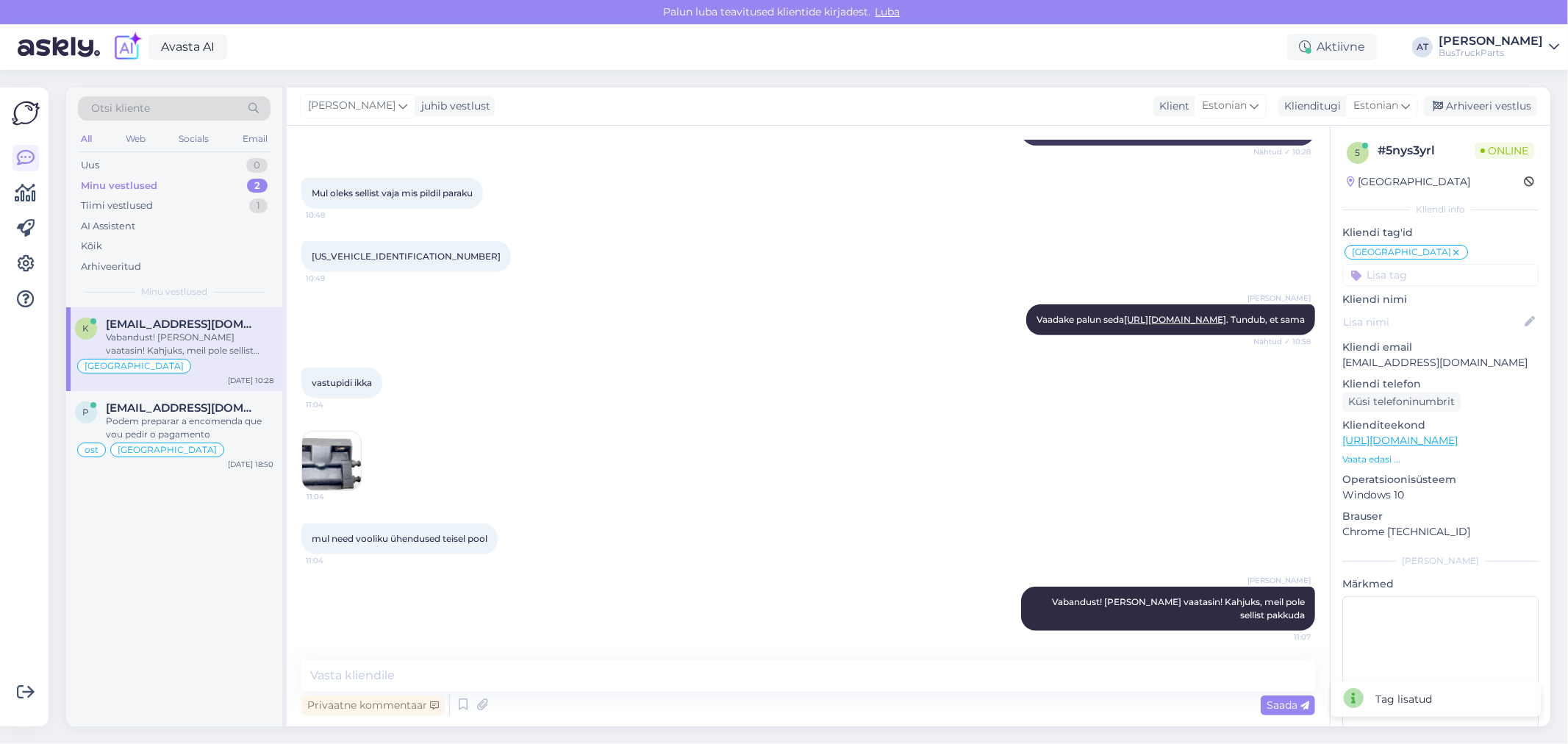
click at [1435, 281] on input at bounding box center [1440, 275] width 196 height 22
type input "Ei ole"
click at [1432, 315] on span "Ei [PERSON_NAME]" at bounding box center [1440, 313] width 88 height 9
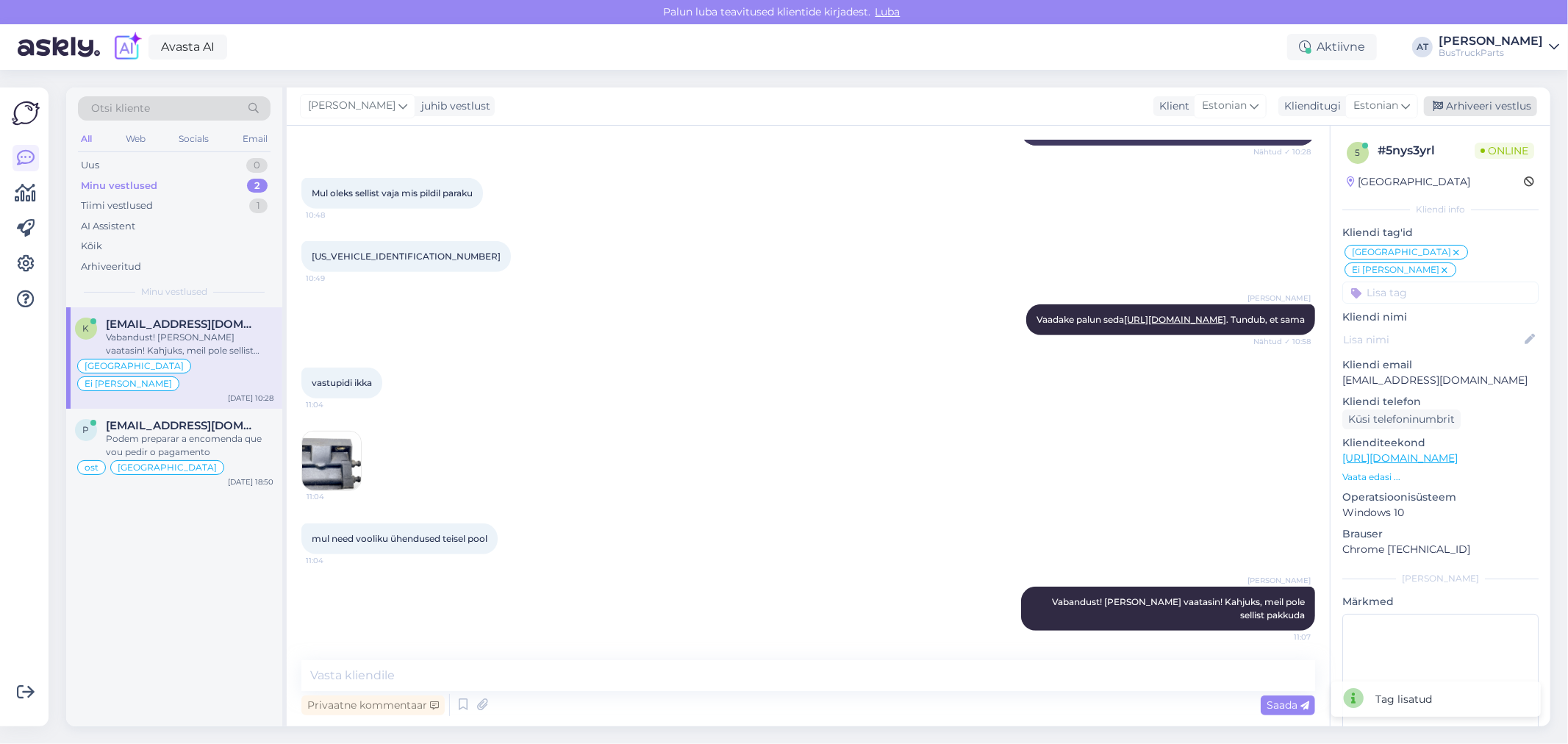
click at [1480, 106] on div "Arhiveeri vestlus" at bounding box center [1480, 106] width 113 height 20
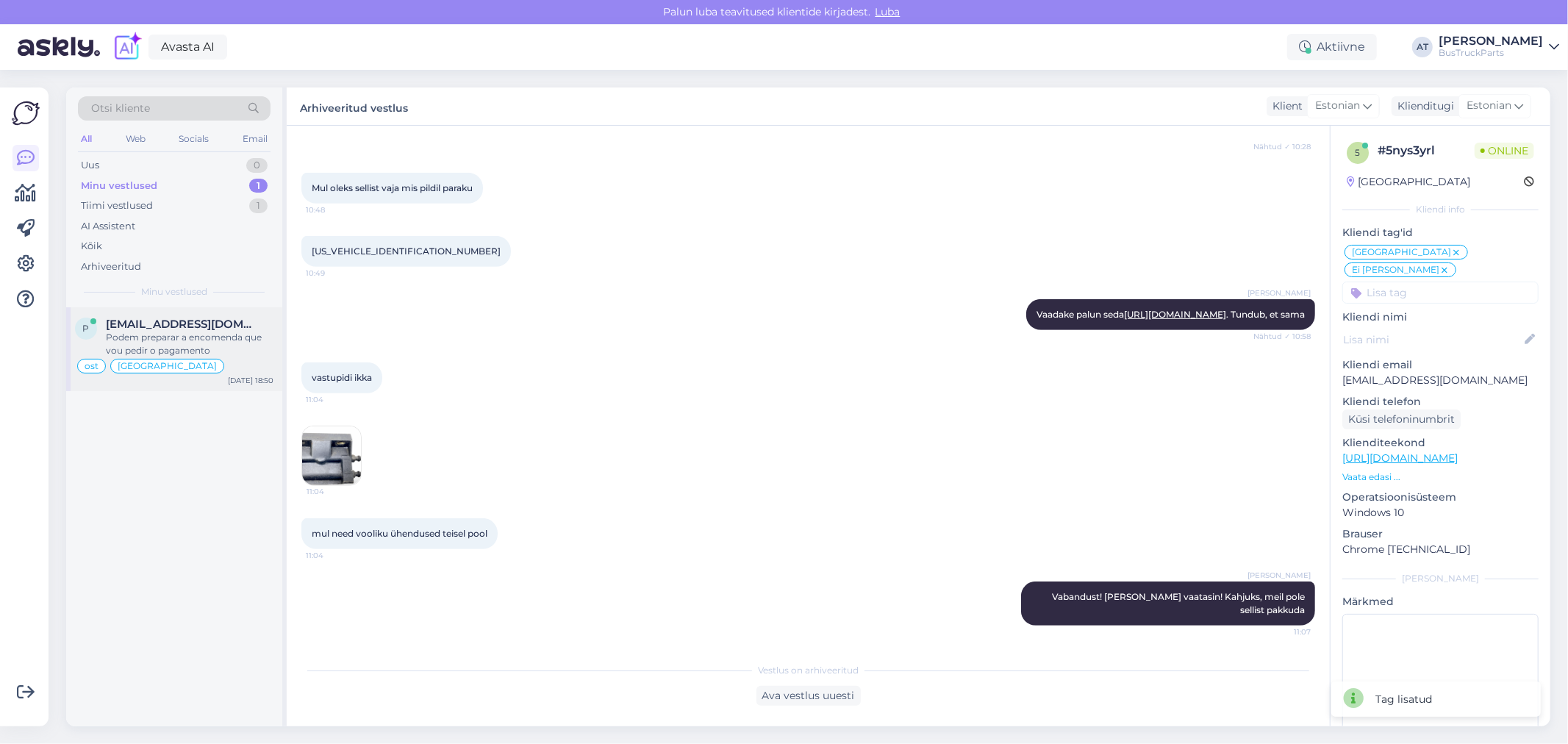
click at [197, 331] on div "Podem preparar a encomenda que vou pedir o pagamento" at bounding box center [189, 344] width 168 height 26
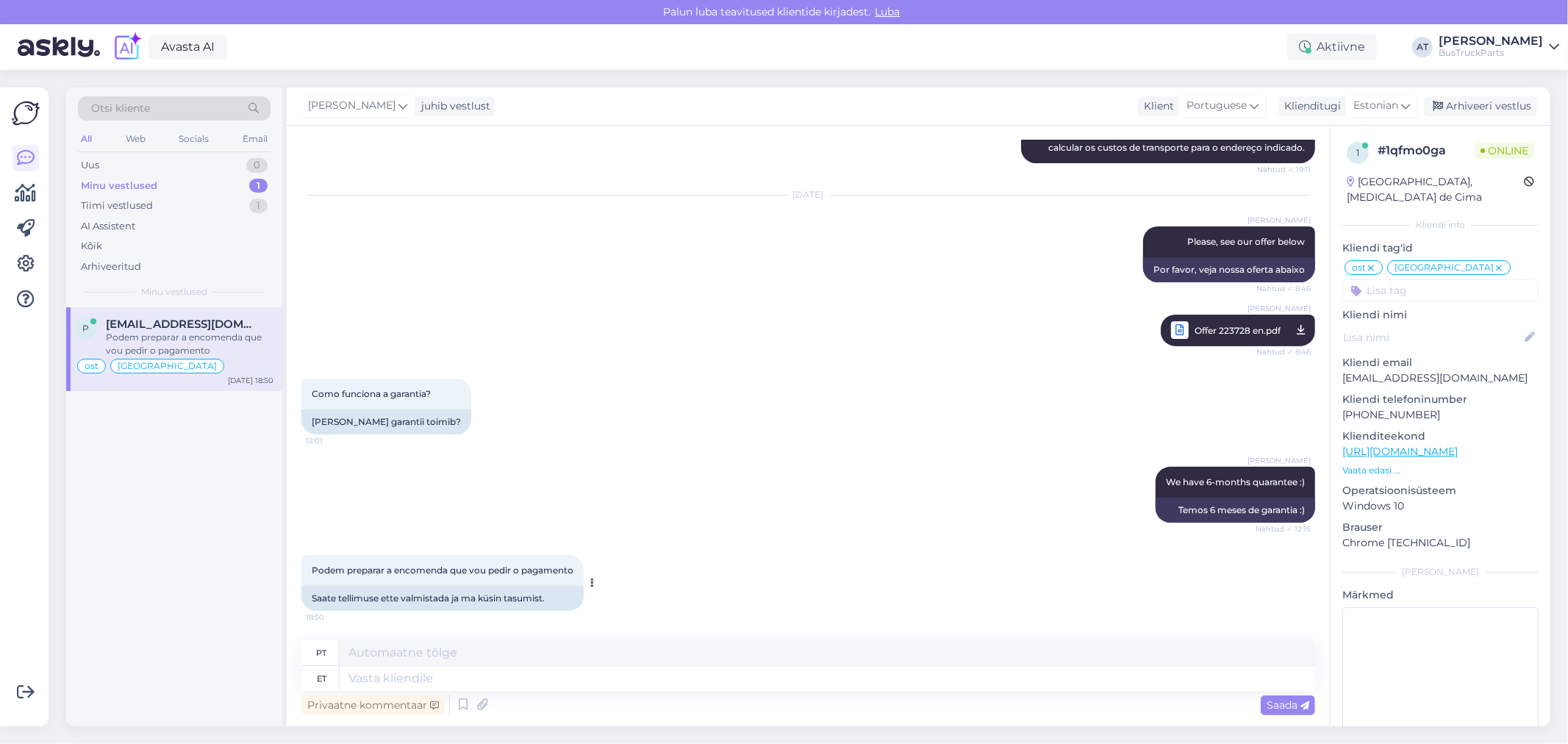
click at [478, 591] on div "Saate tellimuse ette valmistada ja ma küsin tasumist." at bounding box center [442, 598] width 282 height 25
click at [480, 598] on div "Saate tellimuse ette valmistada ja ma küsin tasumist." at bounding box center [442, 598] width 282 height 25
click at [1042, 680] on textarea at bounding box center [827, 679] width 976 height 25
type textarea "Pleazse, se"
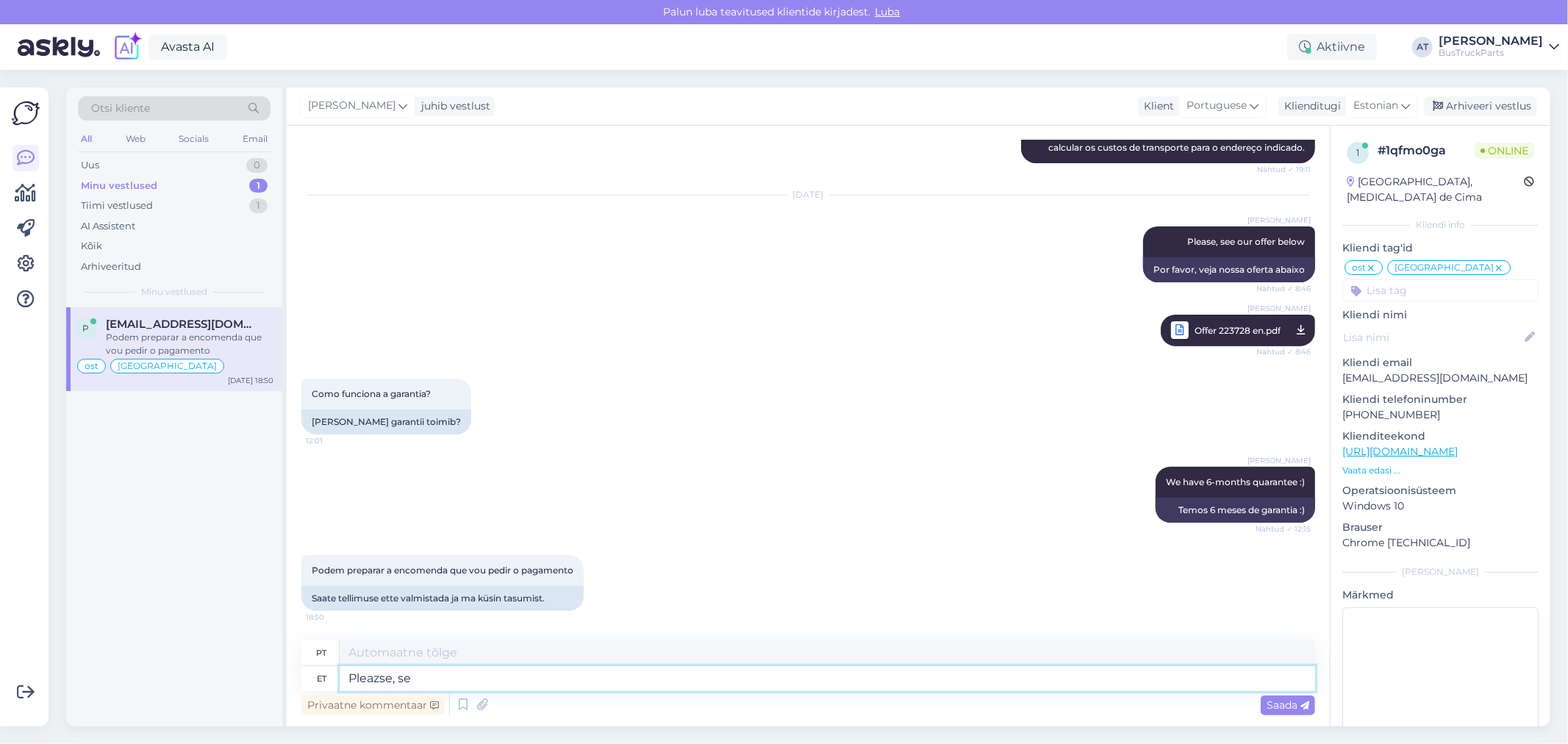
type textarea "Por favor,"
type textarea "Please"
type textarea "Por favor"
type textarea "Please, s"
type textarea "Por favor,"
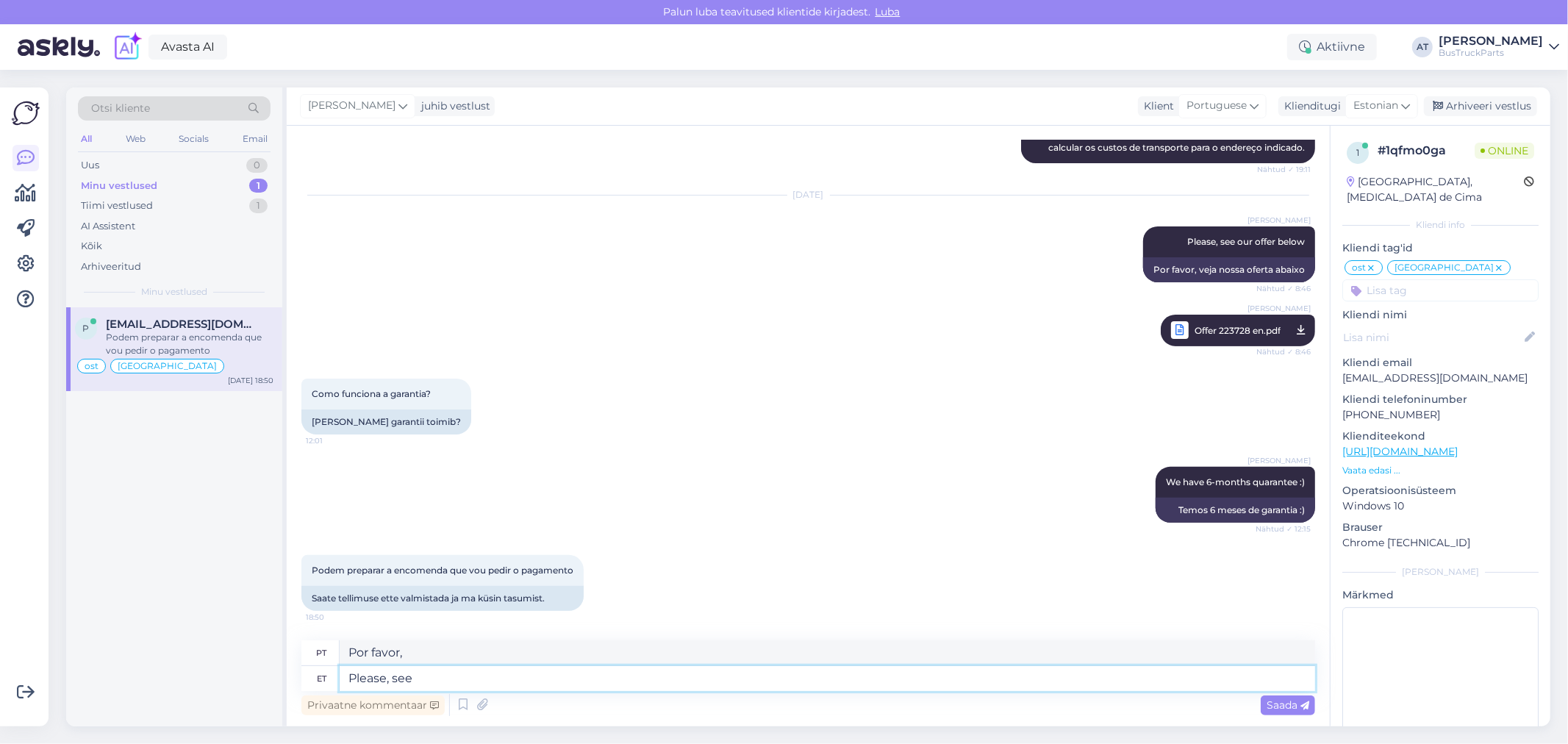
type textarea "Please, see t"
type textarea "Por favor, isso"
type textarea "Please, see the or"
type textarea "Por favor, veja o"
type textarea "Please, see the prepayment in"
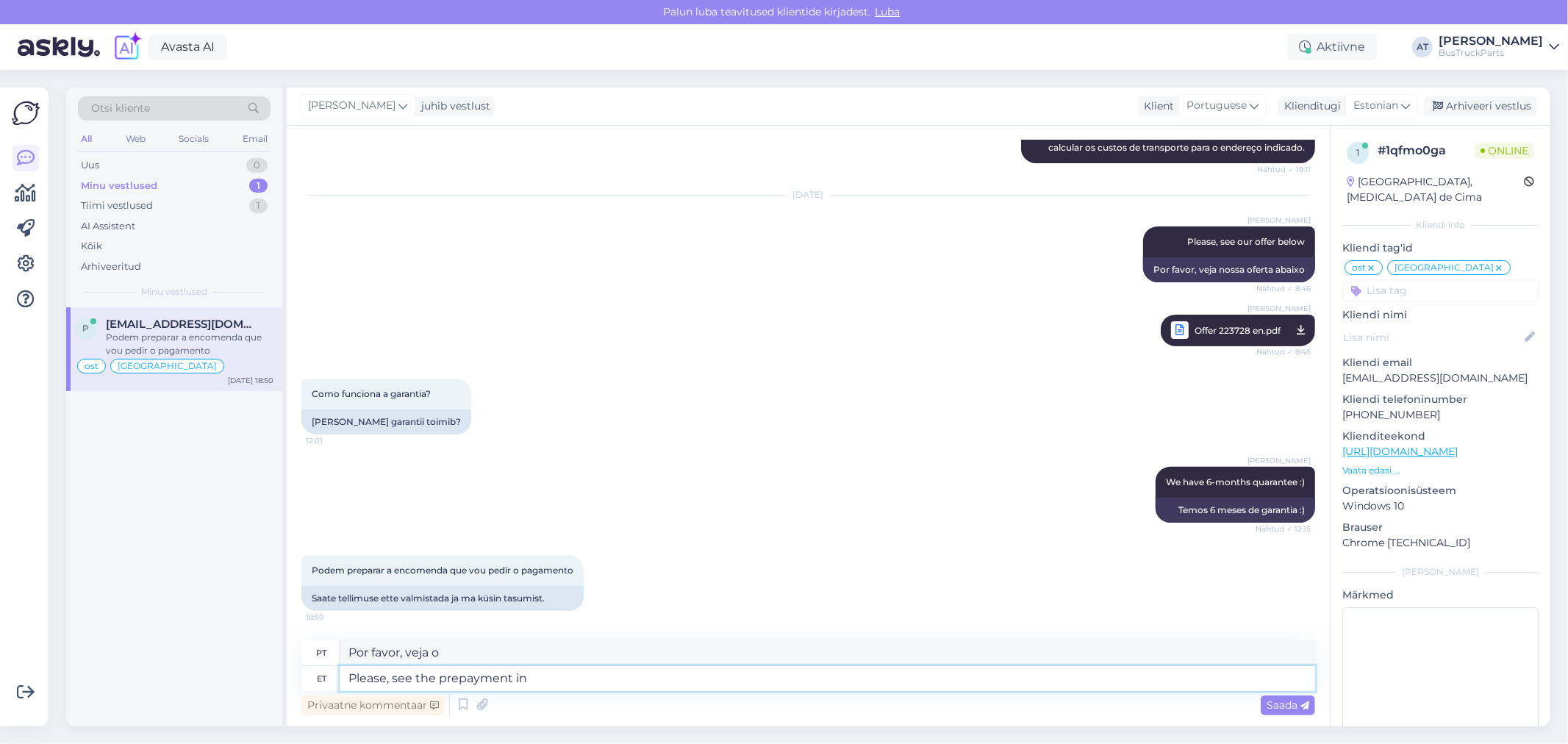
type textarea "Por favor, veja o pré-pagamento"
type textarea "Please, see the prepayment invoice"
type textarea "Por favor, veja a fatura de pré-pagamento"
type textarea "Please, see the prepayment invoice below"
type textarea "Por favor, veja a fatura de pré-pagamento abaixo"
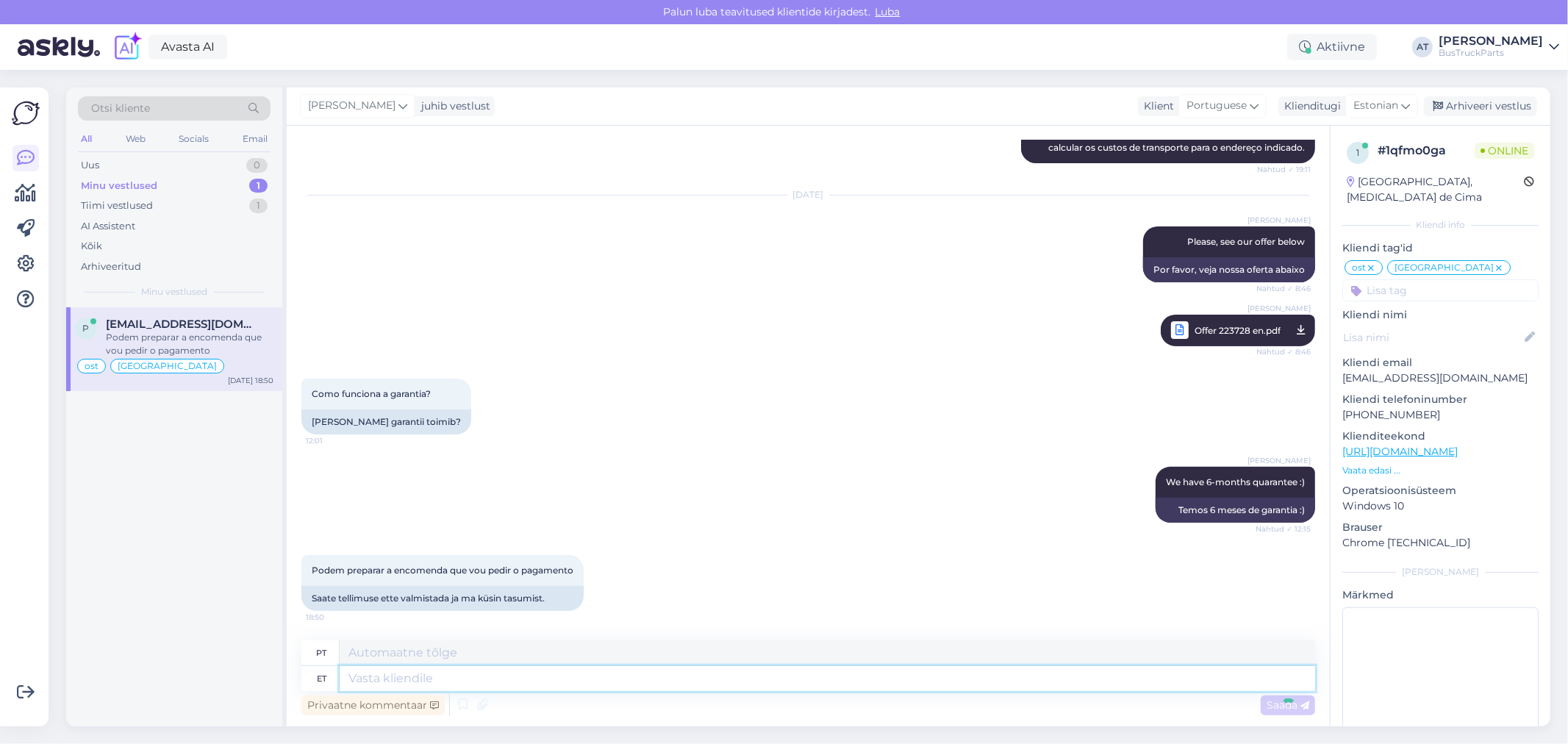
scroll to position [10103, 0]
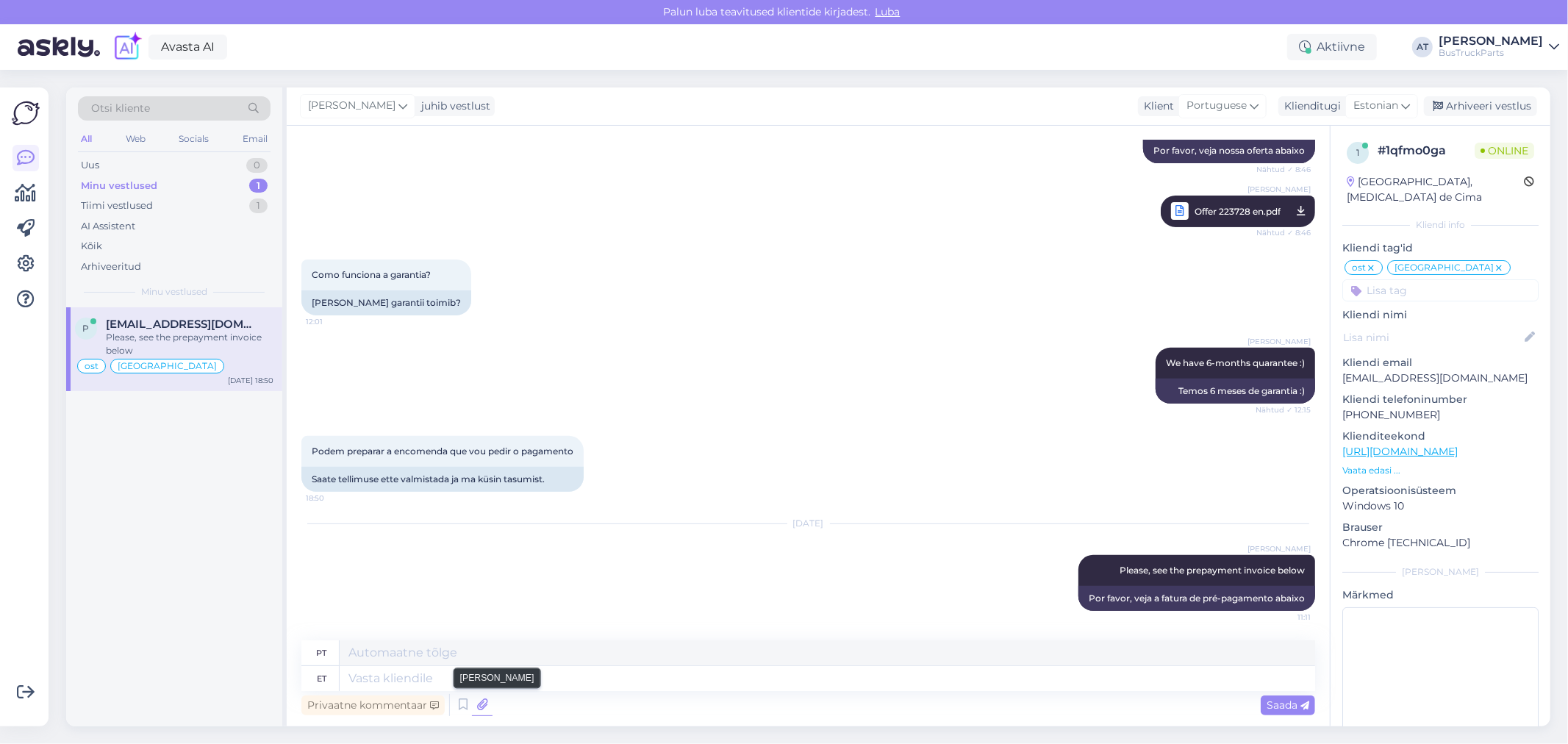
click at [476, 700] on icon at bounding box center [482, 705] width 20 height 22
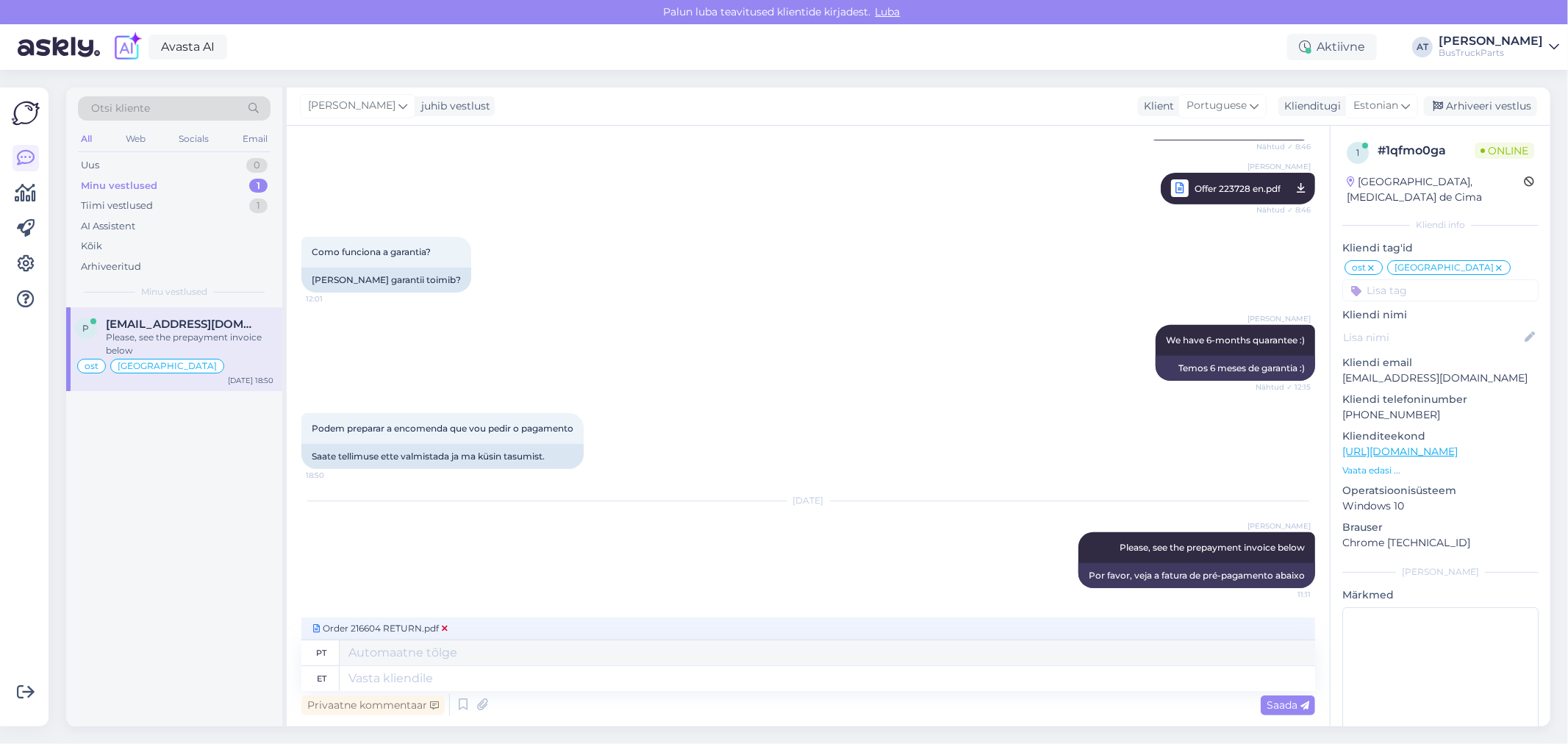
click at [438, 628] on span "Order 216604 RETURN.pdf" at bounding box center [380, 629] width 141 height 13
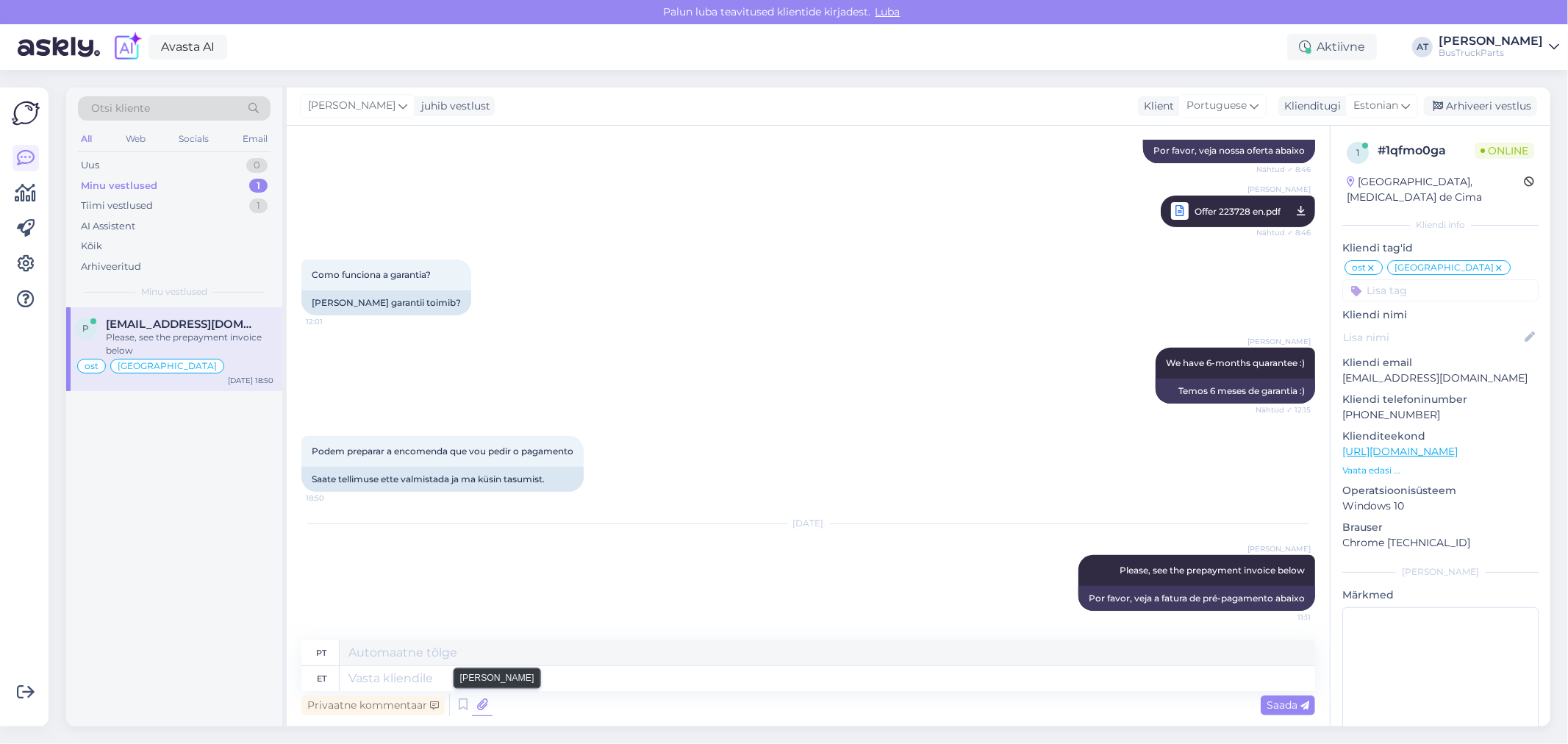
click at [481, 703] on icon at bounding box center [482, 705] width 20 height 22
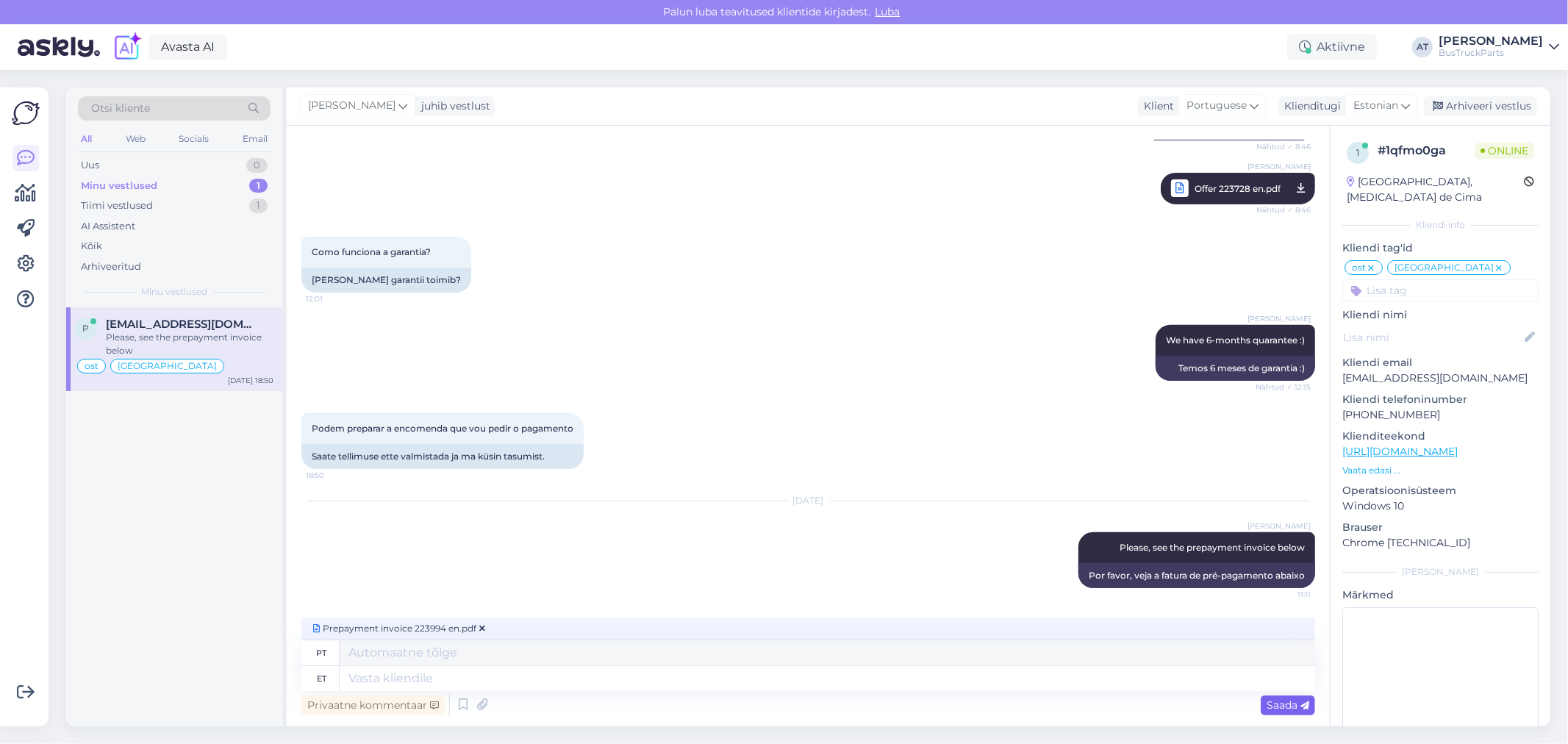
click at [1301, 712] on div "Saada" at bounding box center [1287, 706] width 55 height 20
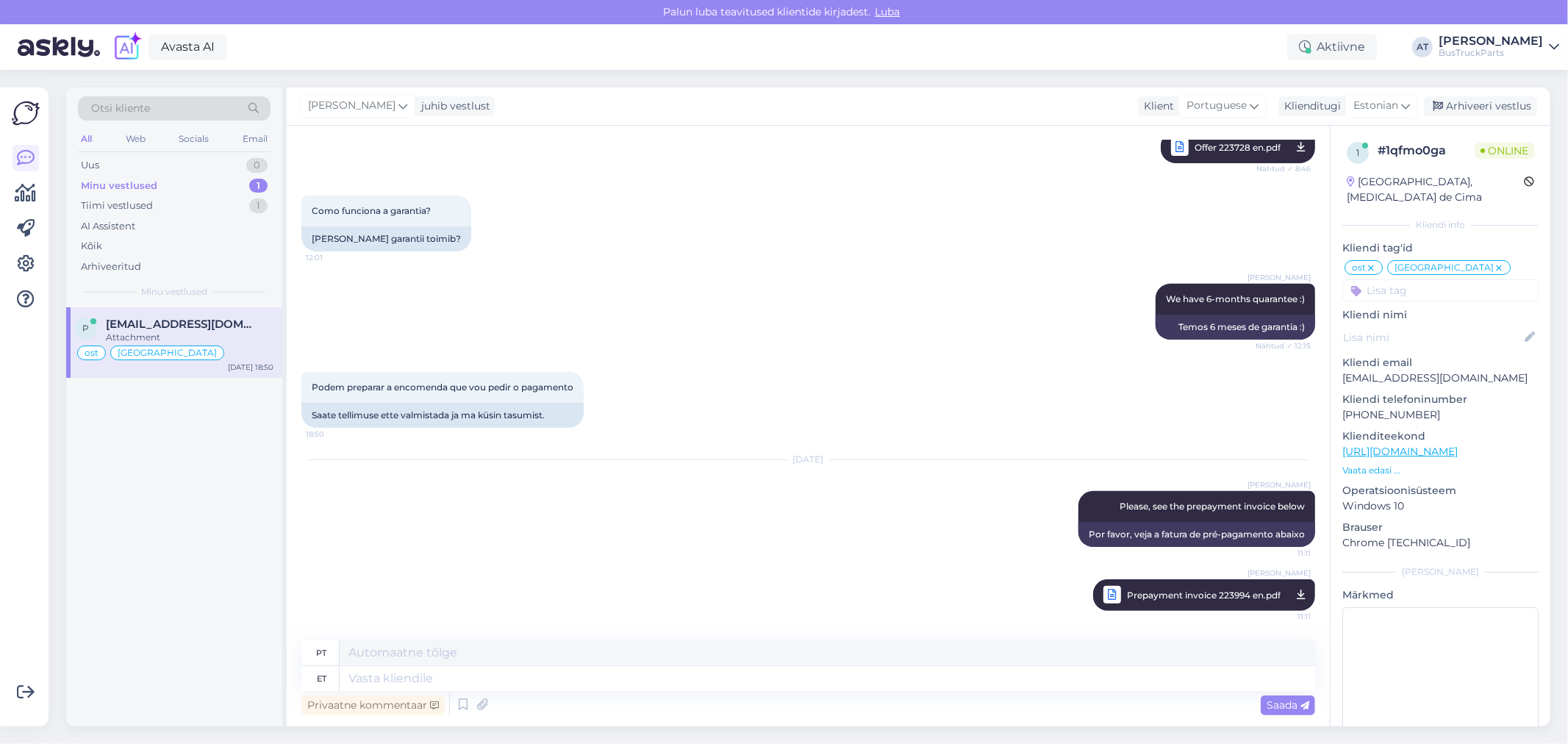
scroll to position [10167, 0]
drag, startPoint x: 319, startPoint y: 410, endPoint x: 627, endPoint y: 403, distance: 308.1
click at [608, 401] on div "Podem preparar a encomenda que vou pedir o pagamento 18:50 Saate tellimuse ette…" at bounding box center [807, 400] width 1013 height 88
click at [847, 408] on div "Podem preparar a encomenda que vou pedir o pagamento 18:50 Saate tellimuse ette…" at bounding box center [807, 400] width 1013 height 88
drag, startPoint x: 563, startPoint y: 410, endPoint x: 280, endPoint y: 425, distance: 283.4
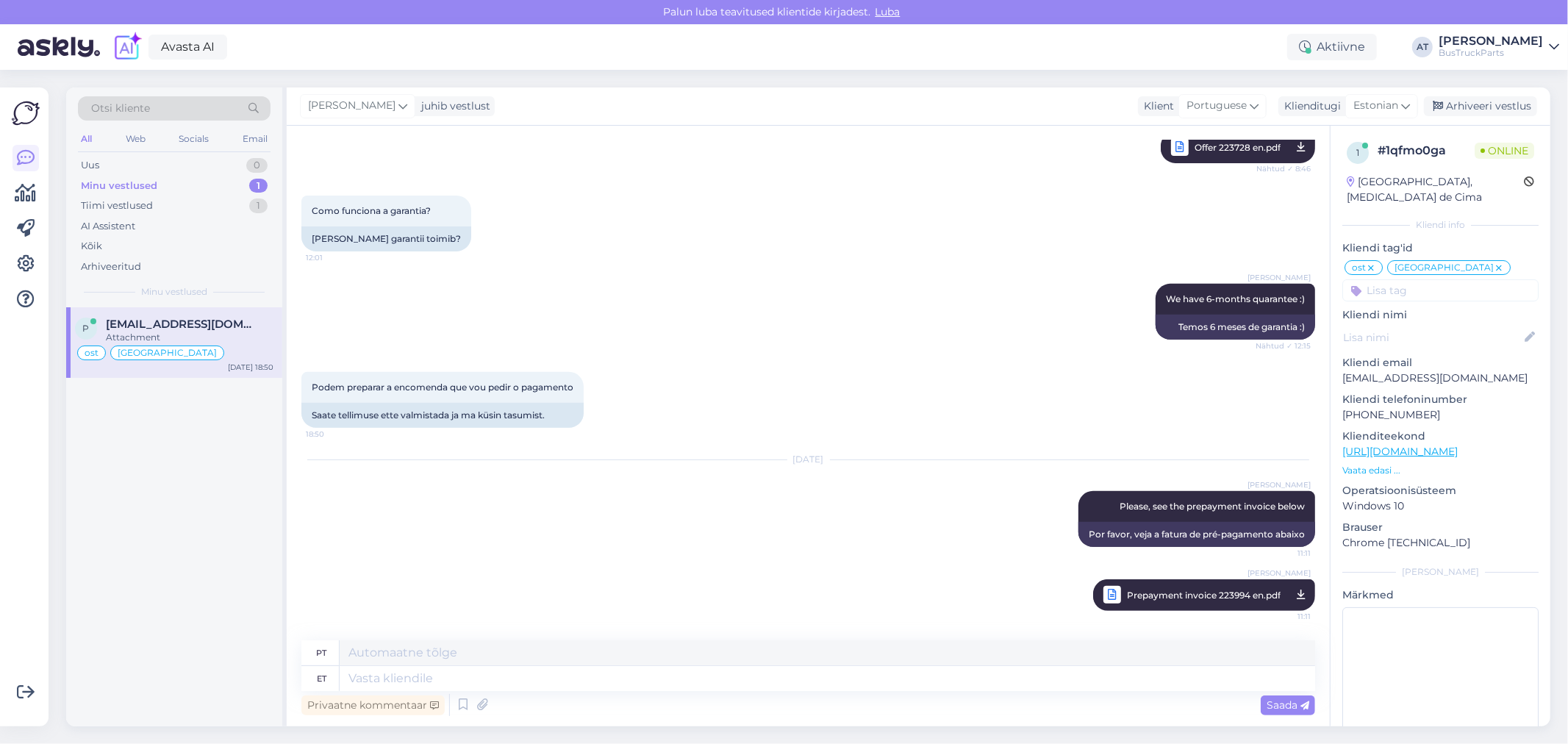
click at [280, 425] on div "Otsi kliente All Web Socials Email Uus 0 Minu vestlused 1 Tiimi vestlused 1 AI …" at bounding box center [808, 407] width 1484 height 639
click at [763, 372] on div "Podem preparar a encomenda que vou pedir o pagamento 18:50 Saate tellimuse ette…" at bounding box center [807, 400] width 1013 height 88
click at [850, 679] on textarea at bounding box center [827, 679] width 976 height 25
type textarea "Could"
type textarea "Poderia"
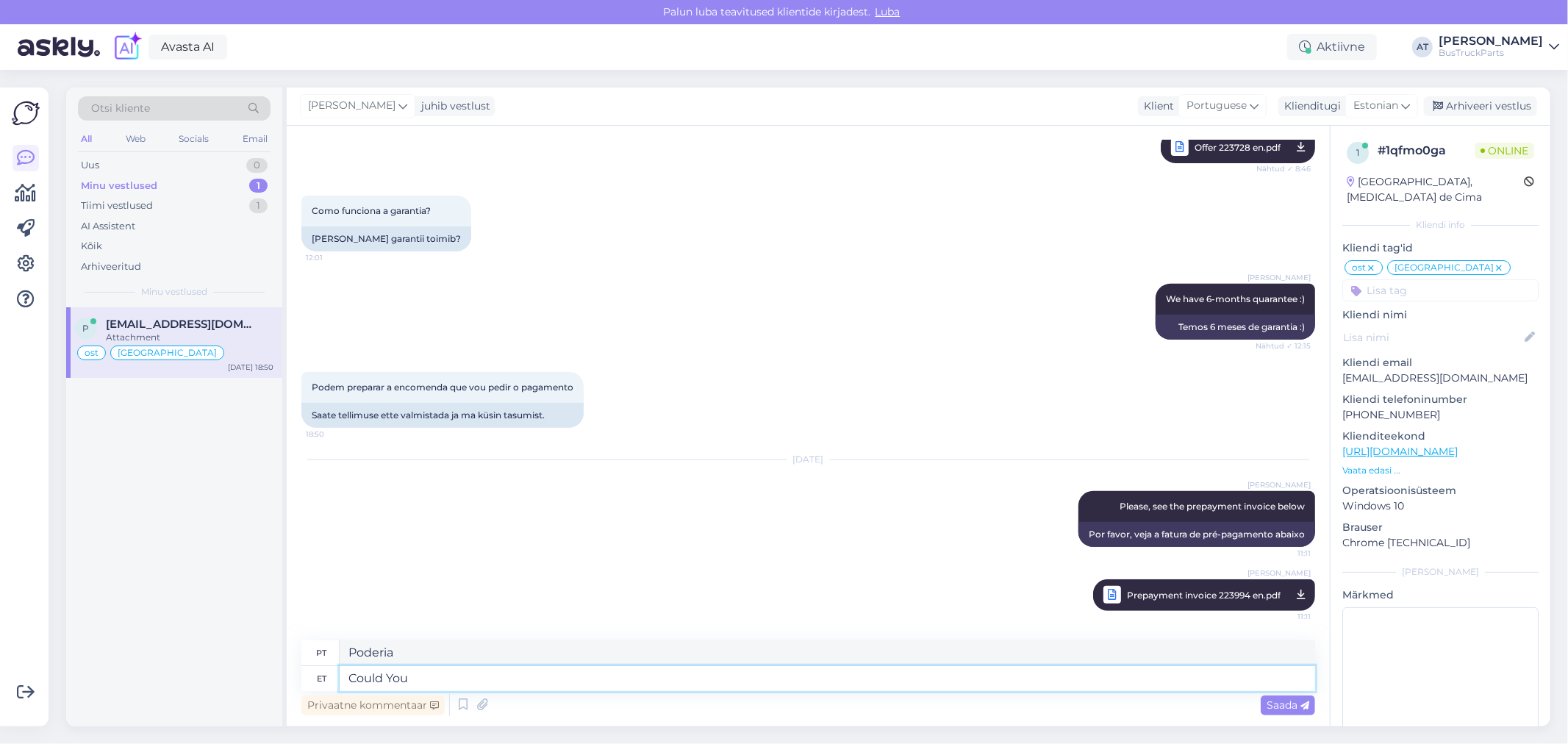
type textarea "Could You"
type textarea "Você poderia"
type textarea "Could You please t"
type textarea "Você poderia, por favor"
type textarea "Could You please tell me"
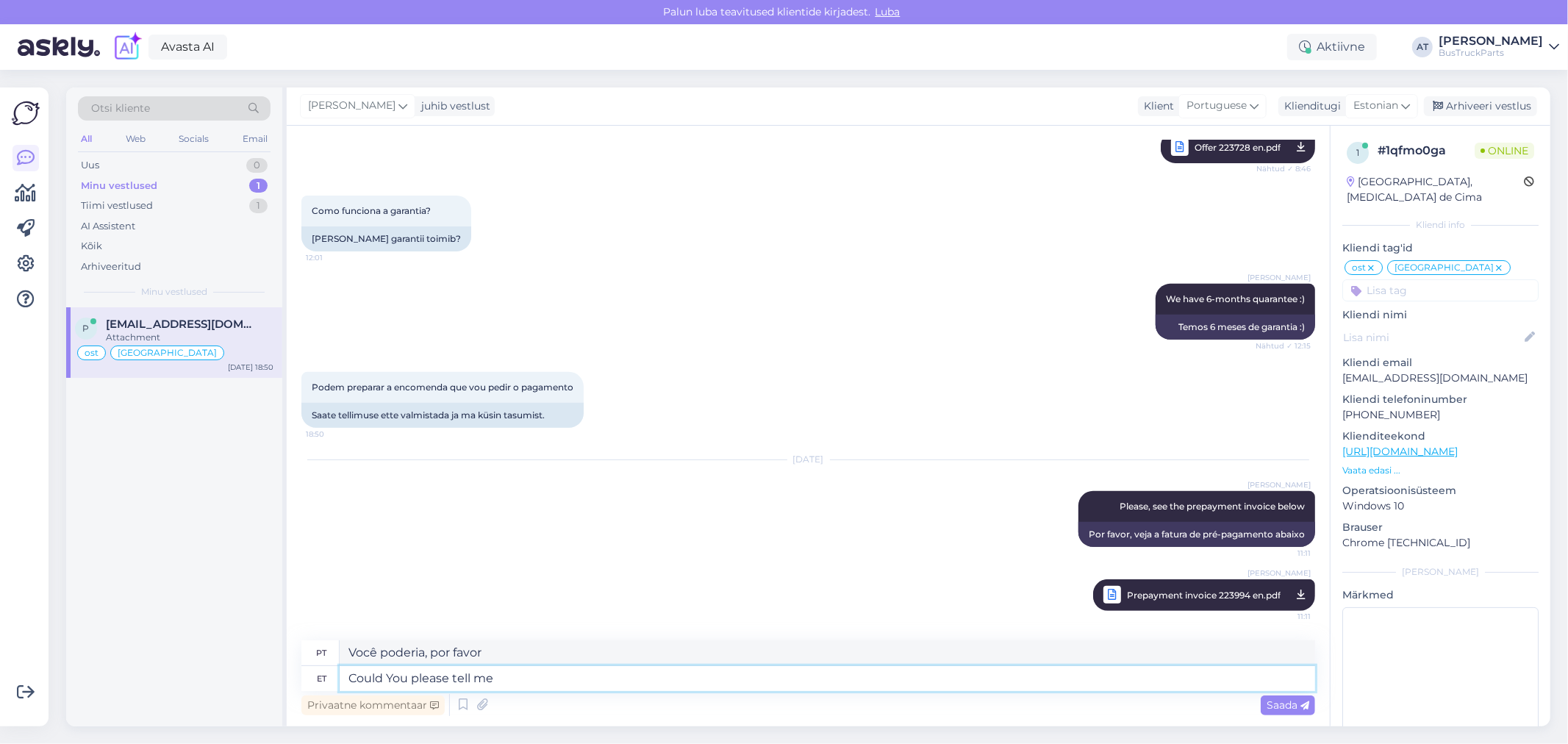
type textarea "Você poderia me dizer, por favor?"
type textarea "Could You please tell me will You buy th"
type textarea "Você poderia me dizer se você compraria?"
type textarea "Could You please tell me will You buy the"
type textarea "Você poderia me dizer se você compraria o"
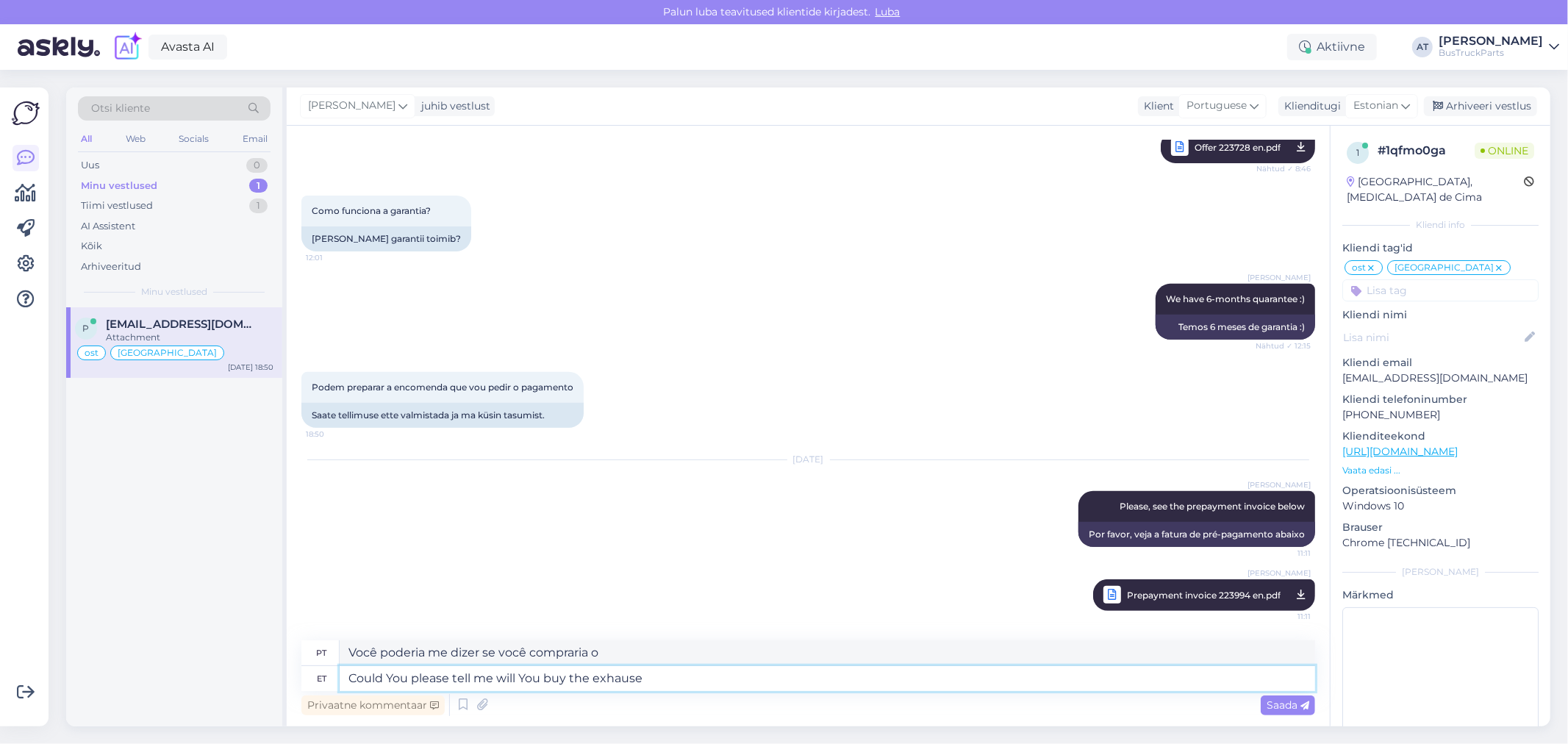
type textarea "Could You please tell me will You buy the exhause"
type textarea "Você poderia me dizer se compraria o escapamento?"
click at [613, 681] on textarea "Could You please tell me will You buy the exhause" at bounding box center [827, 679] width 976 height 25
paste textarea "Exhaust Silencer"
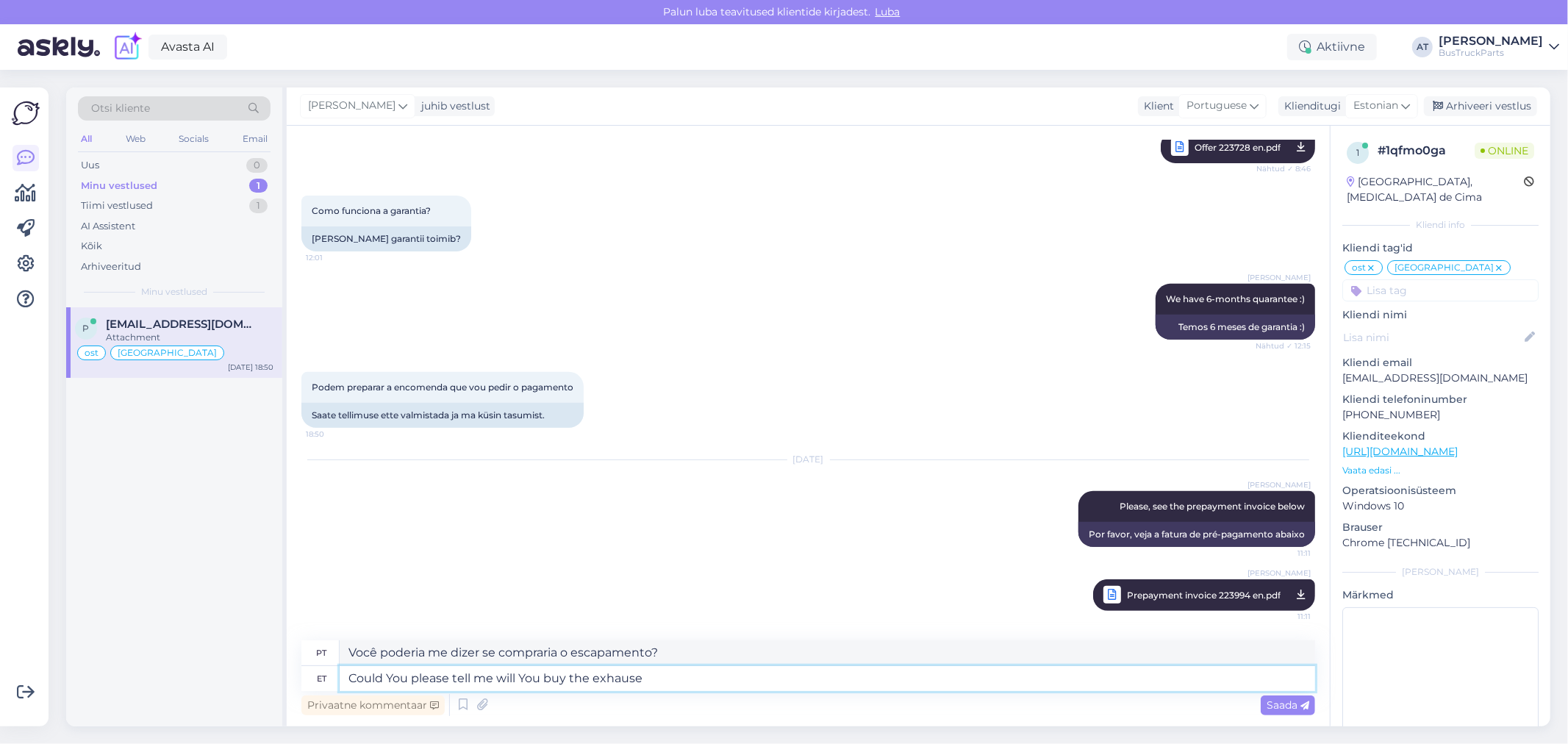
type textarea "Could You please tell me will You buy the Exhaust Silencer"
type textarea "Você poderia me dizer se compraria o silenciador de escapamento?"
type textarea "Could You please tell me will You buy the Exhaust Silencer for sure?"
type textarea "Você poderia me dizer se tem certeza de que comprará o silenciador de escapamen…"
type textarea "Could You please tell me will You buy the Exhaust Silencer for sure? I ask"
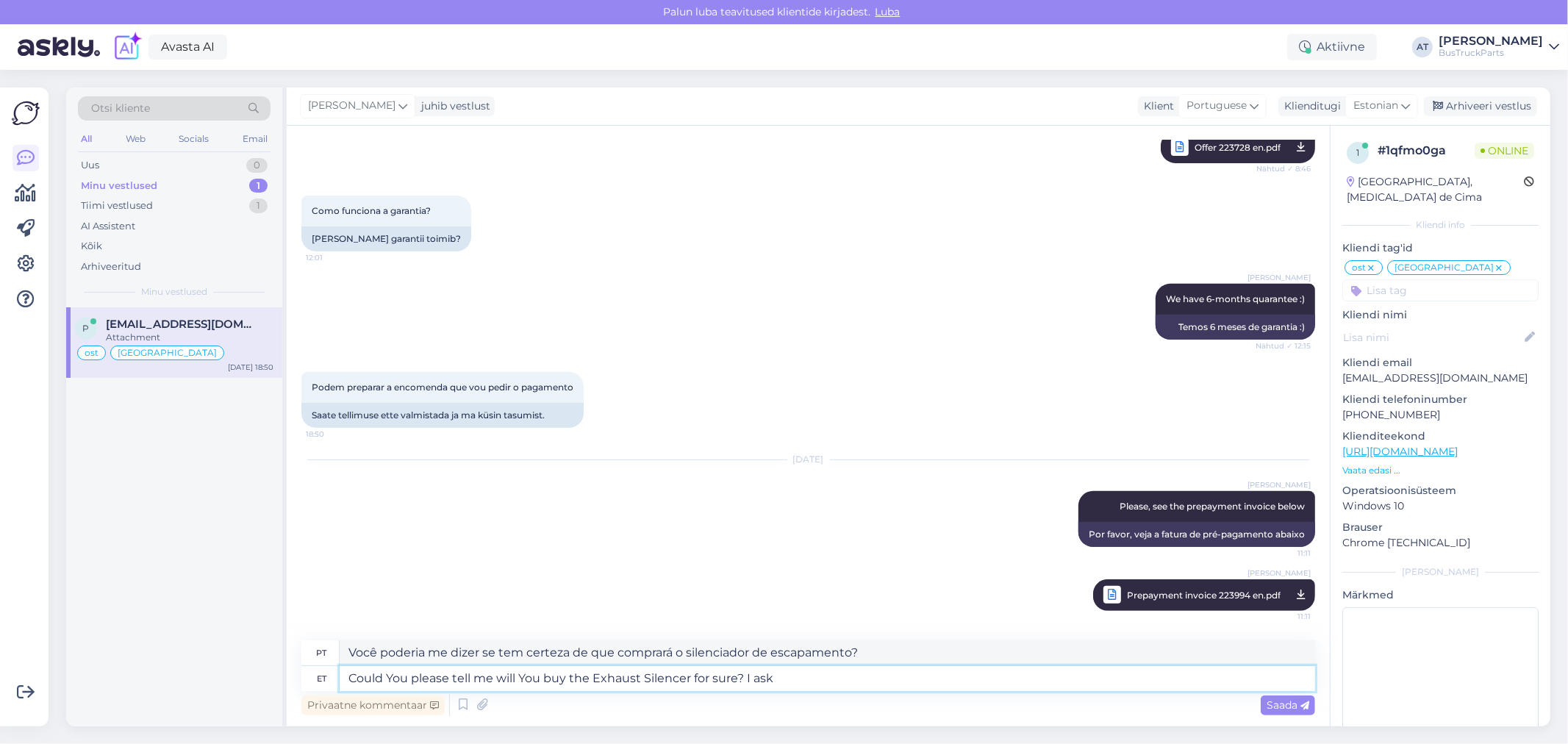
type textarea "Você poderia me dizer se tem certeza de que comprará o silenciador de escapamen…"
type textarea "Could You please tell me will You buy the Exhaust Silencer for sure? I ask"
type textarea "Você poderia me dizer se tem certeza de que comprará o silenciador de escapamen…"
type textarea "Could You please tell me will You buy the Exhaust Silencer for sure? I ask You"
type textarea "Você poderia me dizer se tem certeza de que comprará o silenciador de escapamen…"
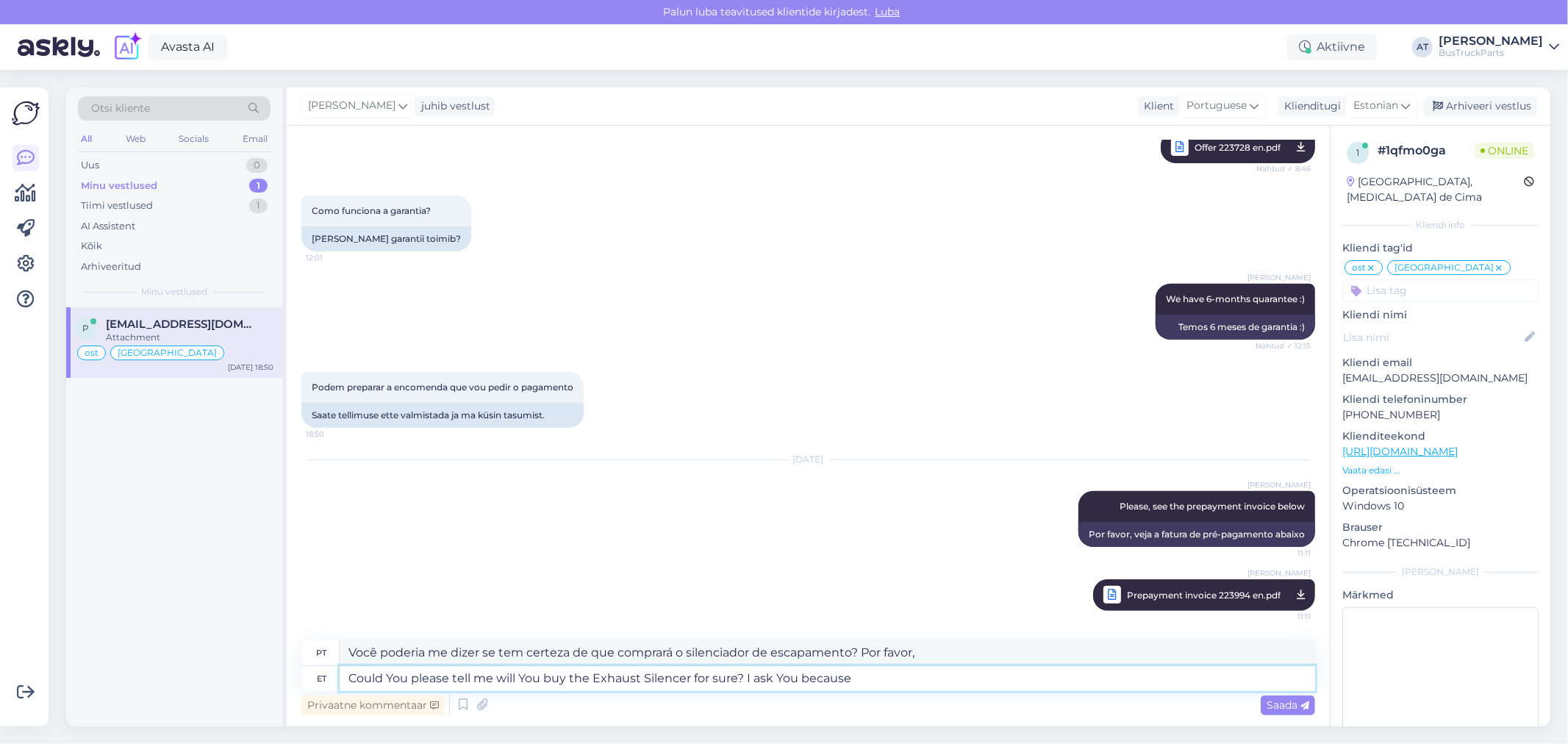
type textarea "Could You please tell me will You buy the Exhaust Silencer for sure? I ask You …"
type textarea "Você poderia me dizer se tem certeza de que comprará o silenciador de escapamen…"
type textarea "Could You please tell me will You buy the Exhaust Silencer for sure? I ask You …"
type textarea "Você poderia me dizer se tem certeza de que comprará o silenciador de escapamen…"
type textarea "Could You please tell me will You buy the Exhaust Silencer for sure? I ask You …"
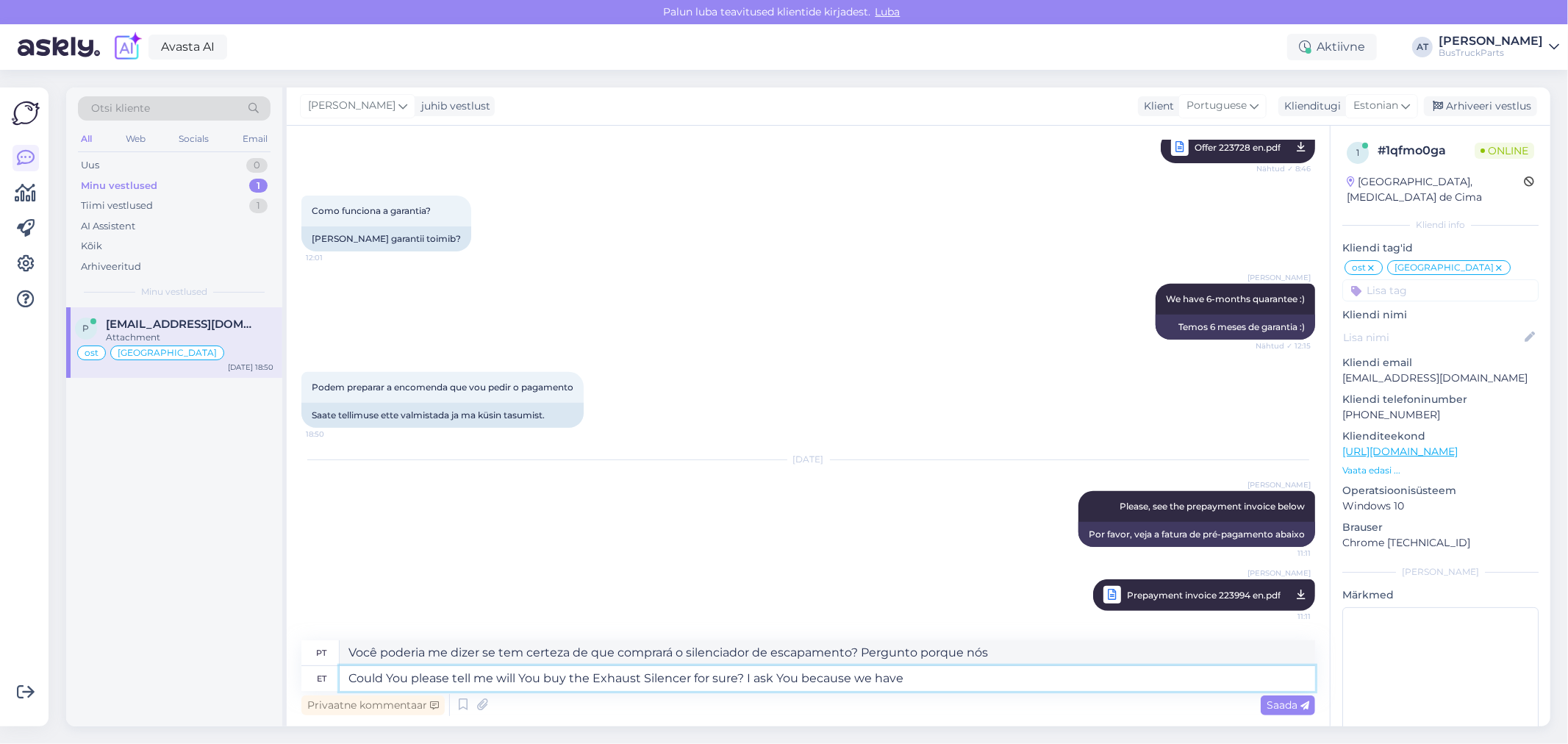
type textarea "Você poderia me dizer se tem certeza de que comprará o Silenciador de Escape? P…"
type textarea "Could You please tell me will You buy the Exhaust Silencer for sure? I ask You …"
type textarea "Você poderia me dizer se tem certeza de que comprará o silenciador de escapamen…"
type textarea "Could You please tell me will You buy the Exhaust Silencer for sure? I ask You …"
type textarea "Você poderia me dizer se realmente compraria o Silenciador de Escape? Pergunto …"
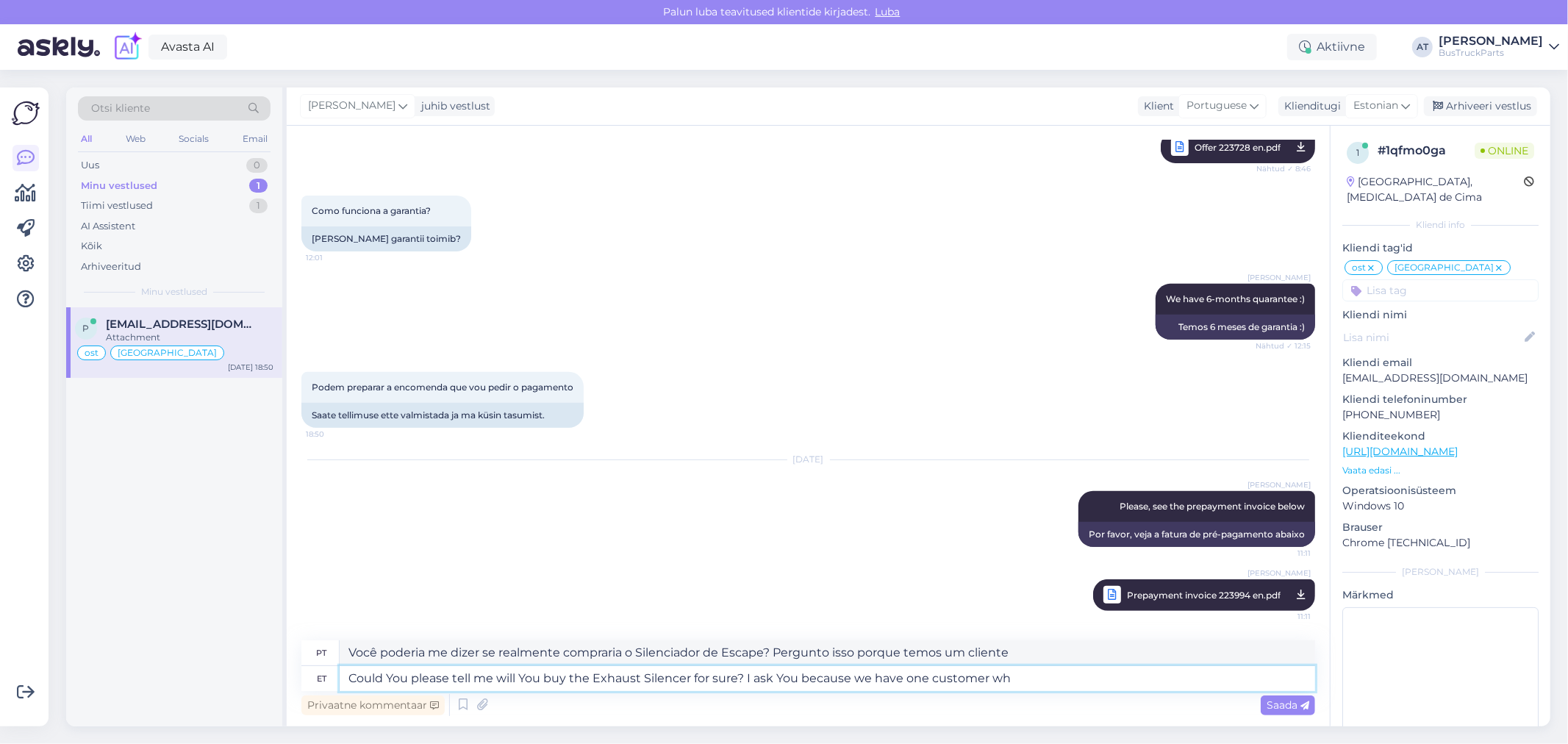
type textarea "Could You please tell me will You buy the Exhaust Silencer for sure? I ask You …"
type textarea "Você poderia me dizer se tem certeza de que comprará o Silenciador de Escape? P…"
type textarea "Could You please tell me will You buy the Exhaust Silencer for sure? I ask You …"
type textarea "Você poderia me dizer se realmente compraria o Silenciador de Escape? Pergunto …"
type textarea "Could You please tell me will You buy the Exhaust Silencer for sure? I ask You …"
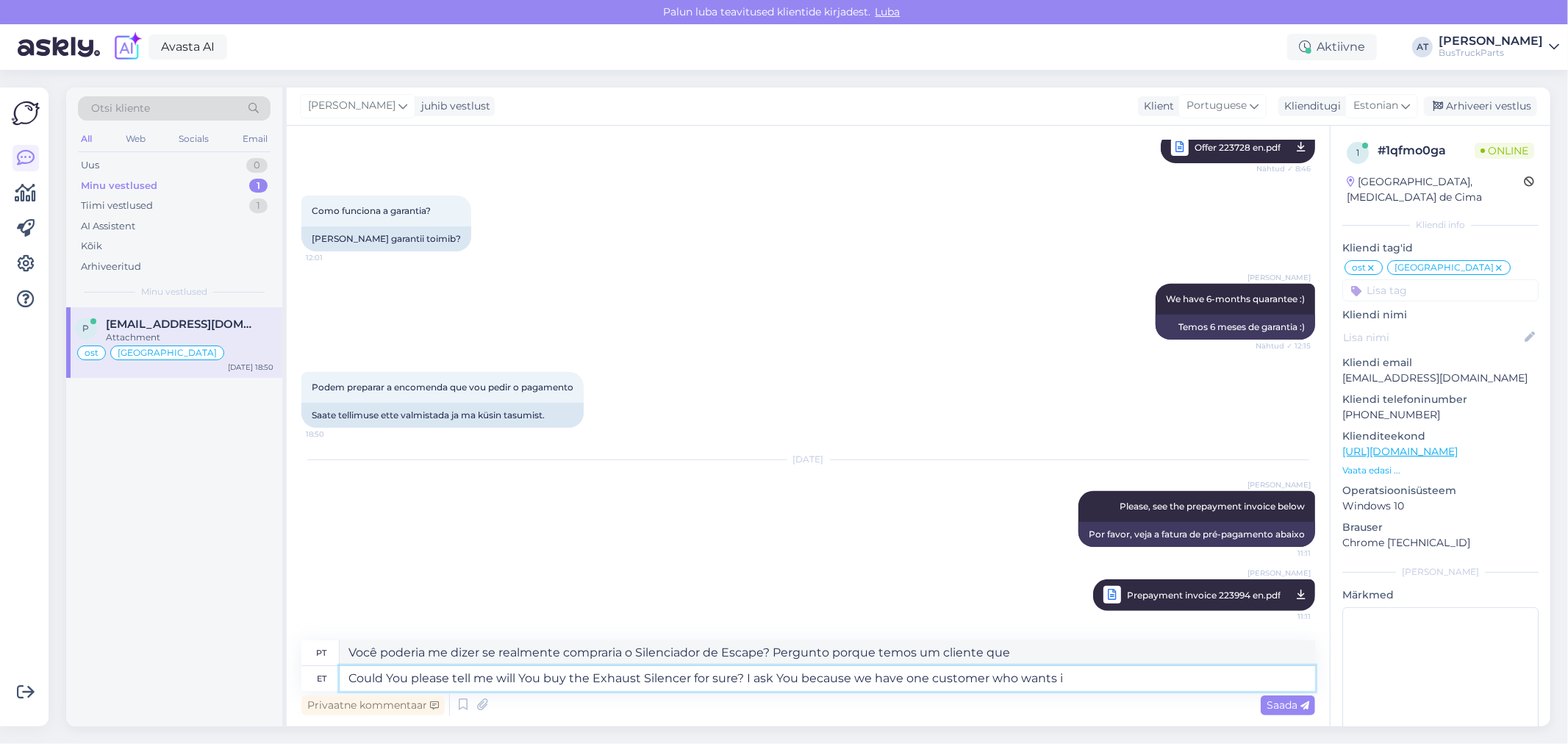
type textarea "Você poderia me dizer se tem certeza de que comprará o Silenciador de Escape? P…"
type textarea "Could You please tell me will You buy the Exhaust Silencer for sure? I ask You …"
type textarea "Você poderia me dizer se tem certeza de que comprará o silenciador de escapamen…"
type textarea "Could You please tell me will You buy the Exhaust Silencer for sure? I ask You …"
type textarea "Você poderia me dizer se tem certeza de que comprará o silenciador de escapamen…"
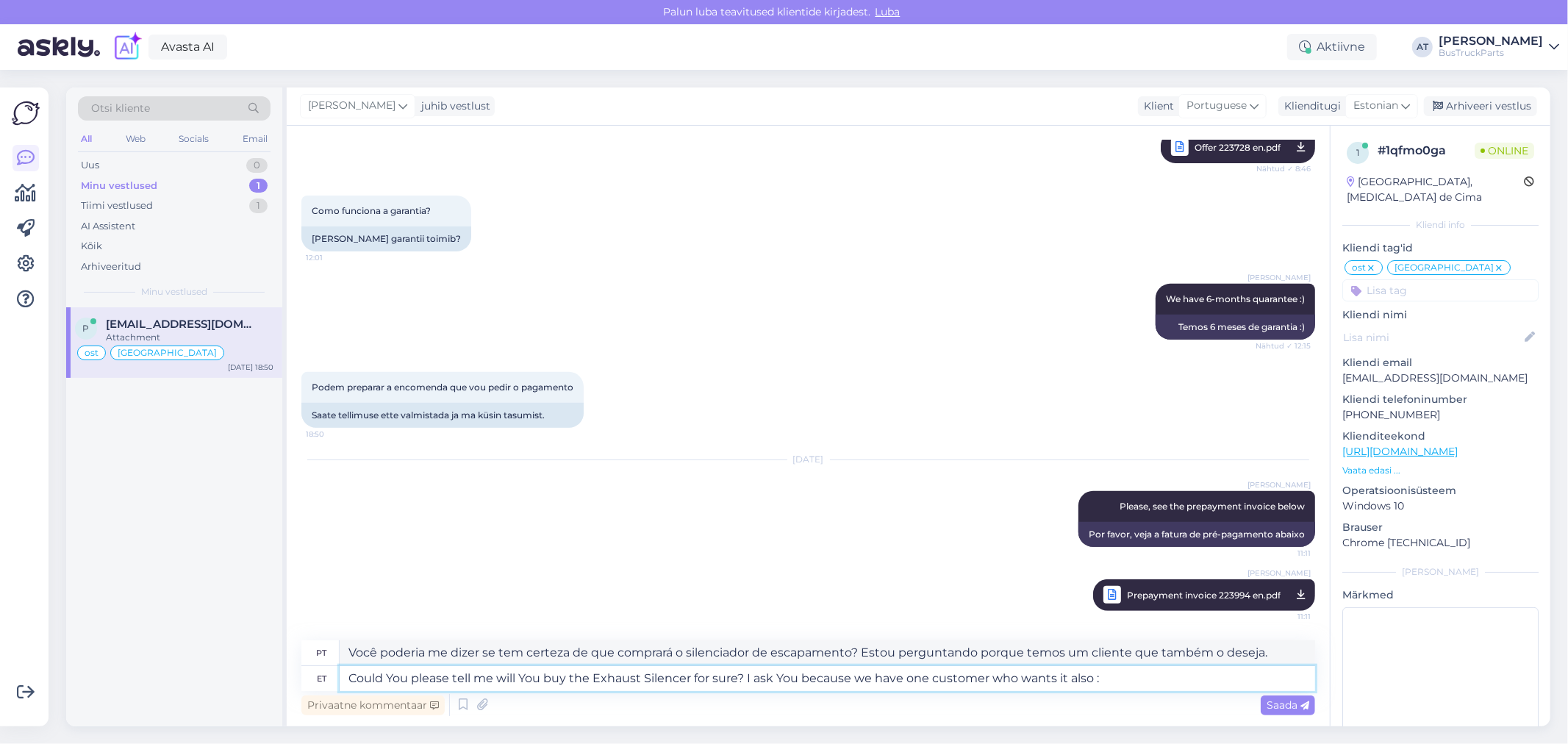
type textarea "Could You please tell me will You buy the Exhaust Silencer for sure? I ask You …"
type textarea "Você poderia me dizer se tem certeza de que comprará o Silenciador de Escape? E…"
type textarea "Could You please tell me will You buy the Exhaust Silencer for sure? I ask You …"
click at [1285, 701] on span "Saada" at bounding box center [1287, 706] width 43 height 13
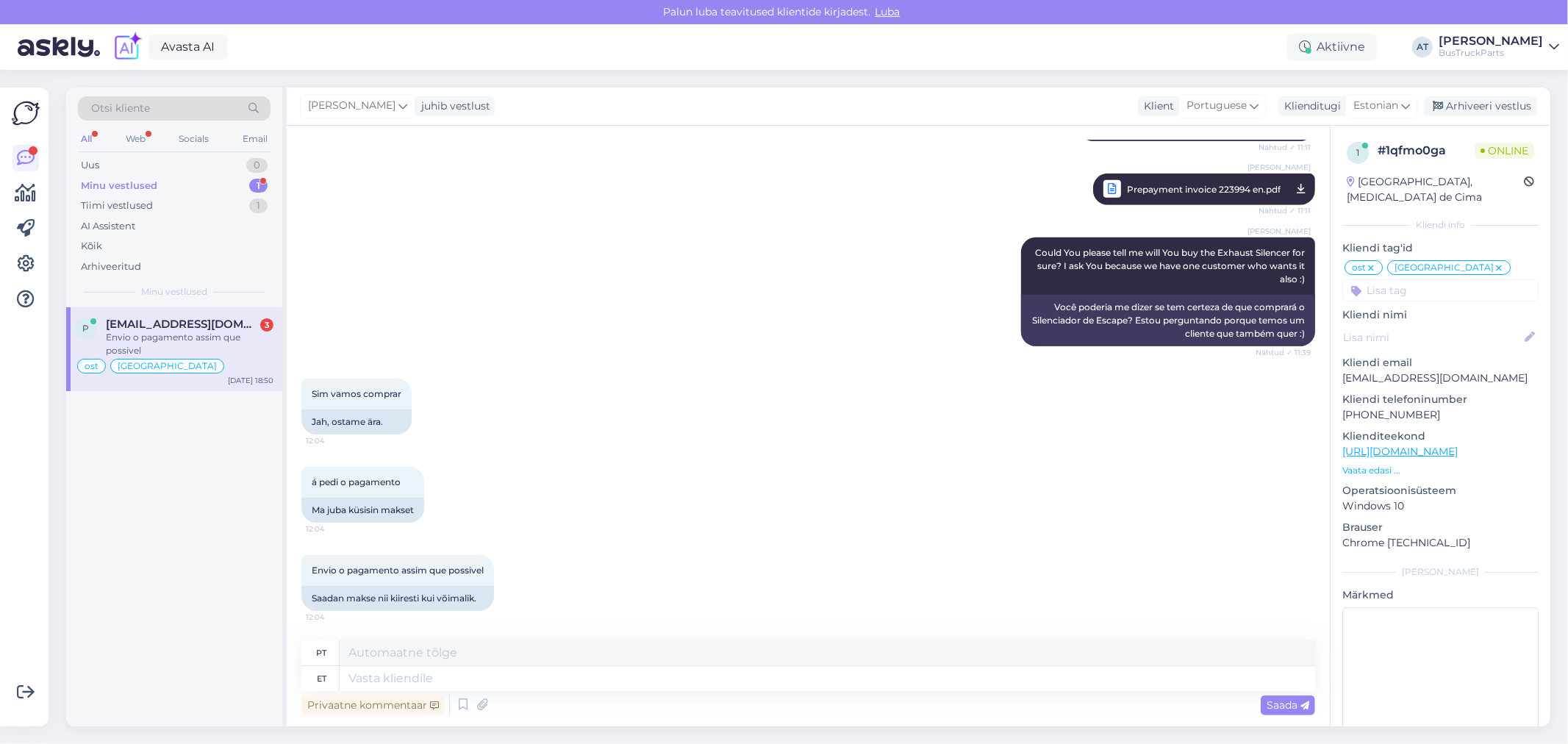
scroll to position [10572, 0]
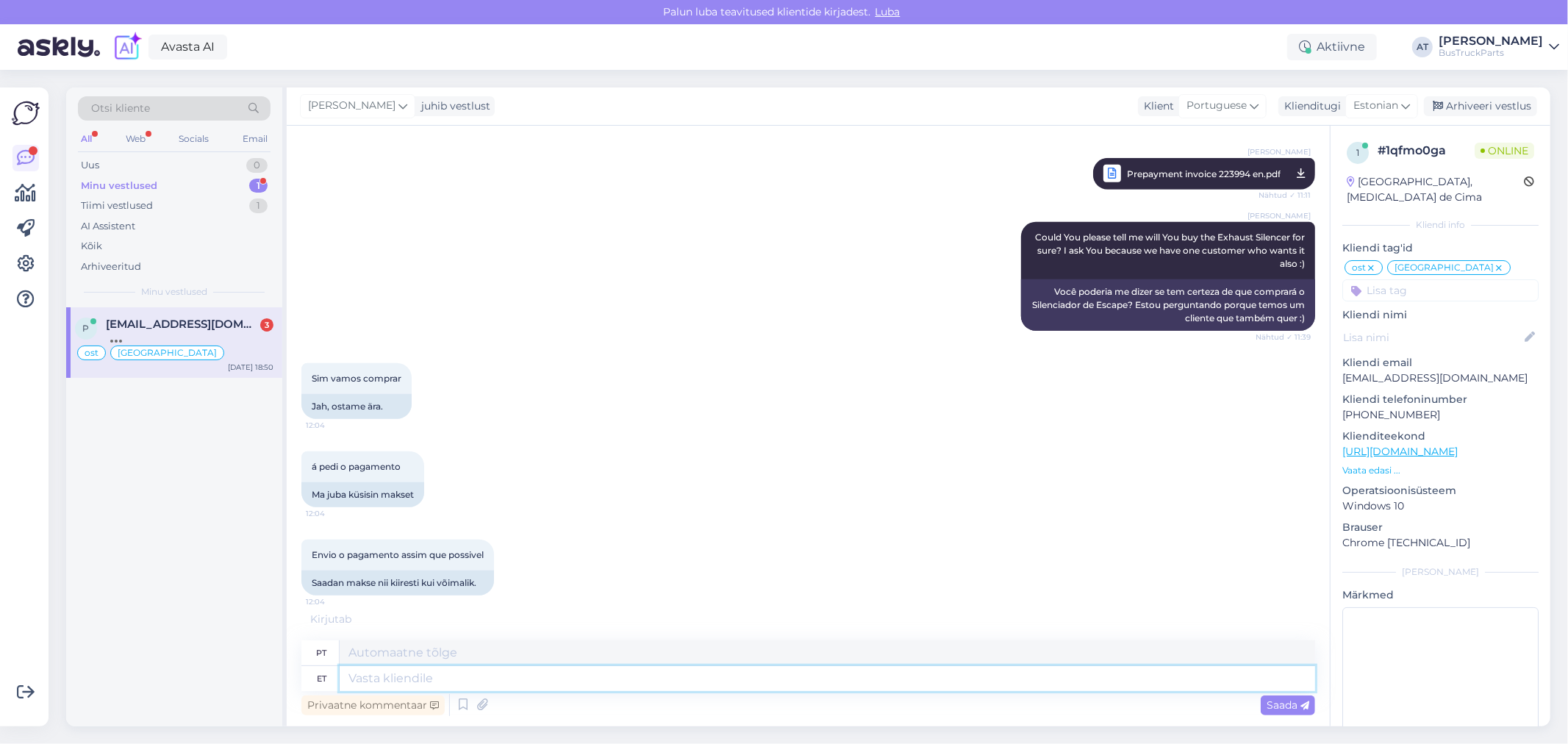
click at [672, 679] on textarea at bounding box center [827, 679] width 976 height 25
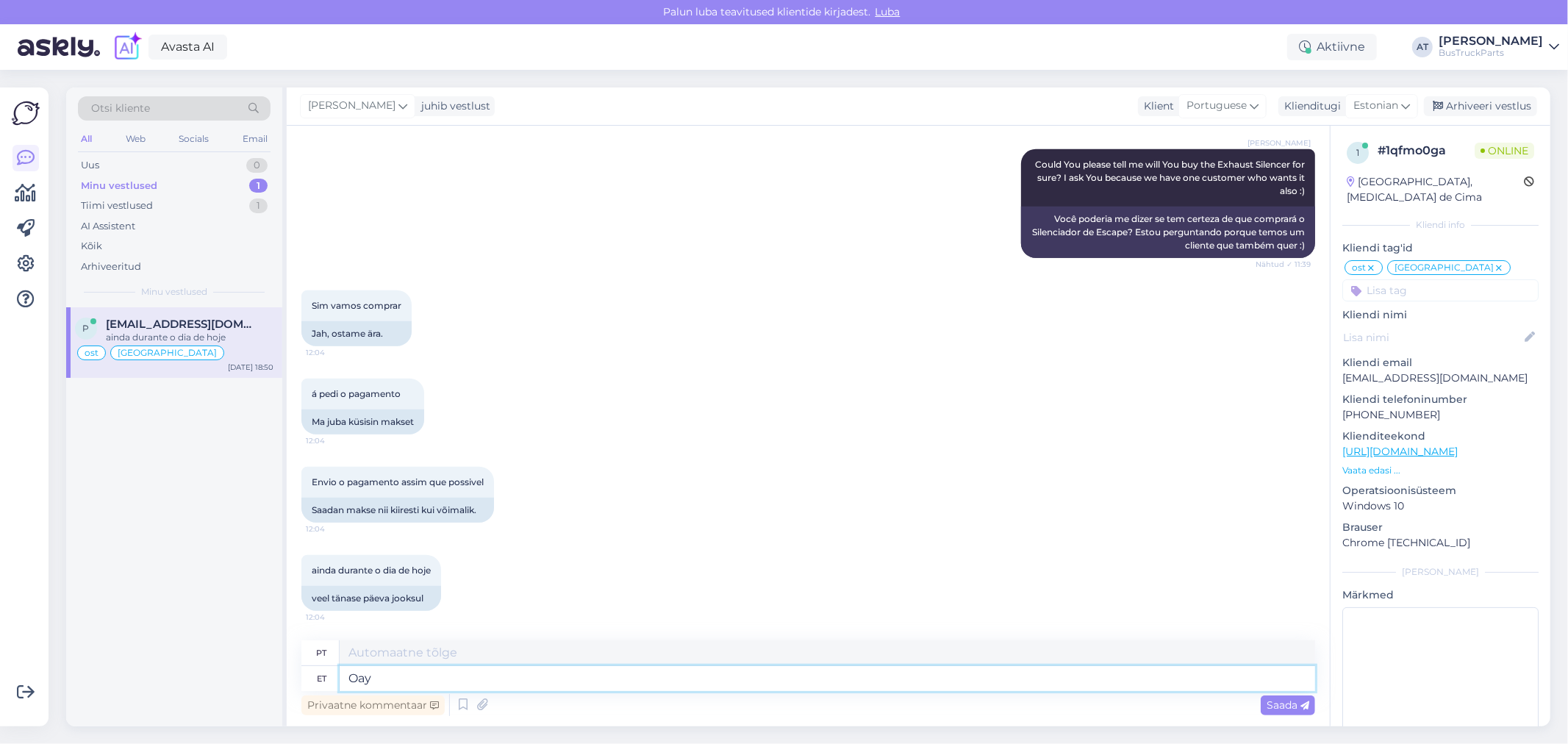
type textarea "Oa"
type textarea "Oh meu [DEMOGRAPHIC_DATA]"
type textarea "O"
type textarea "Okay"
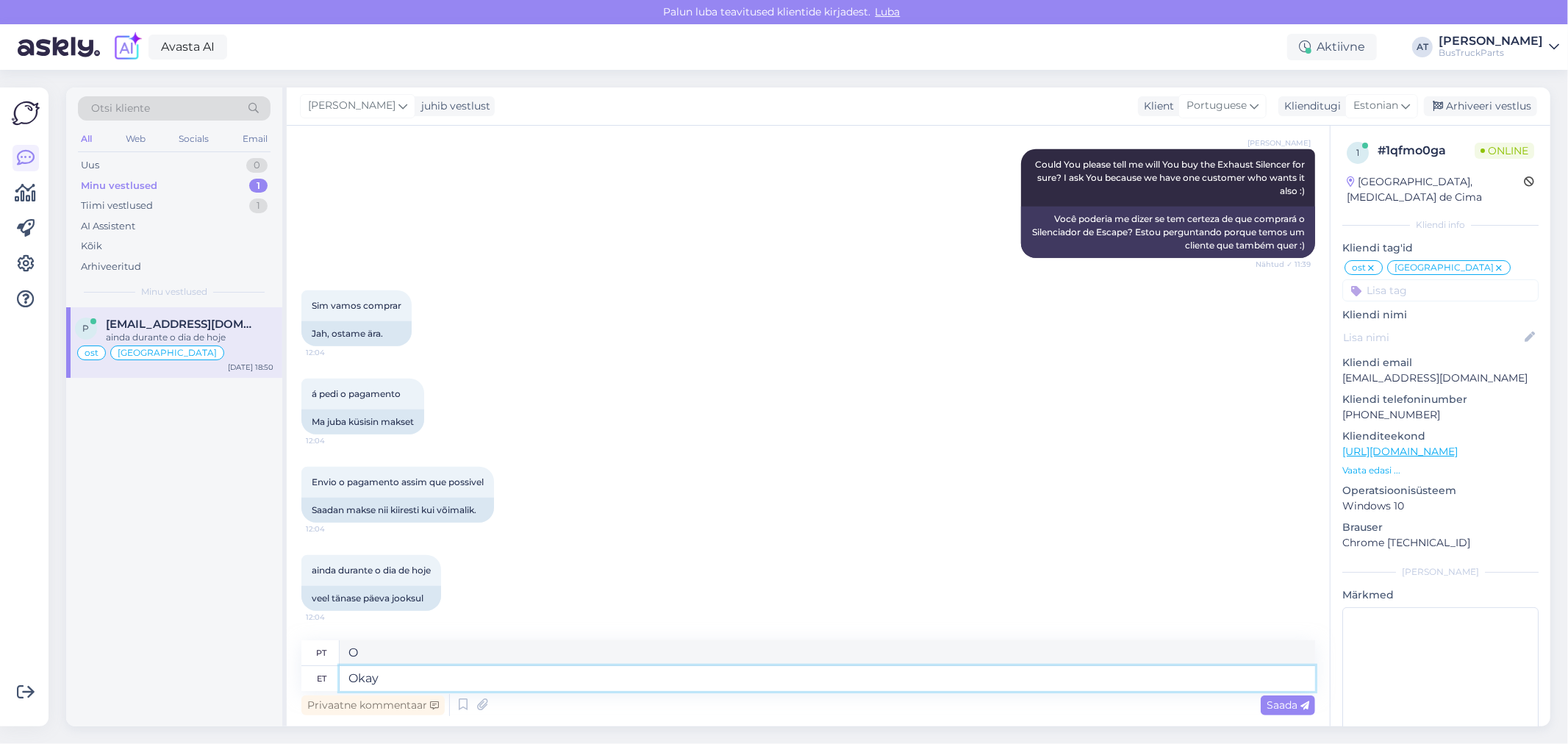
type textarea "OK"
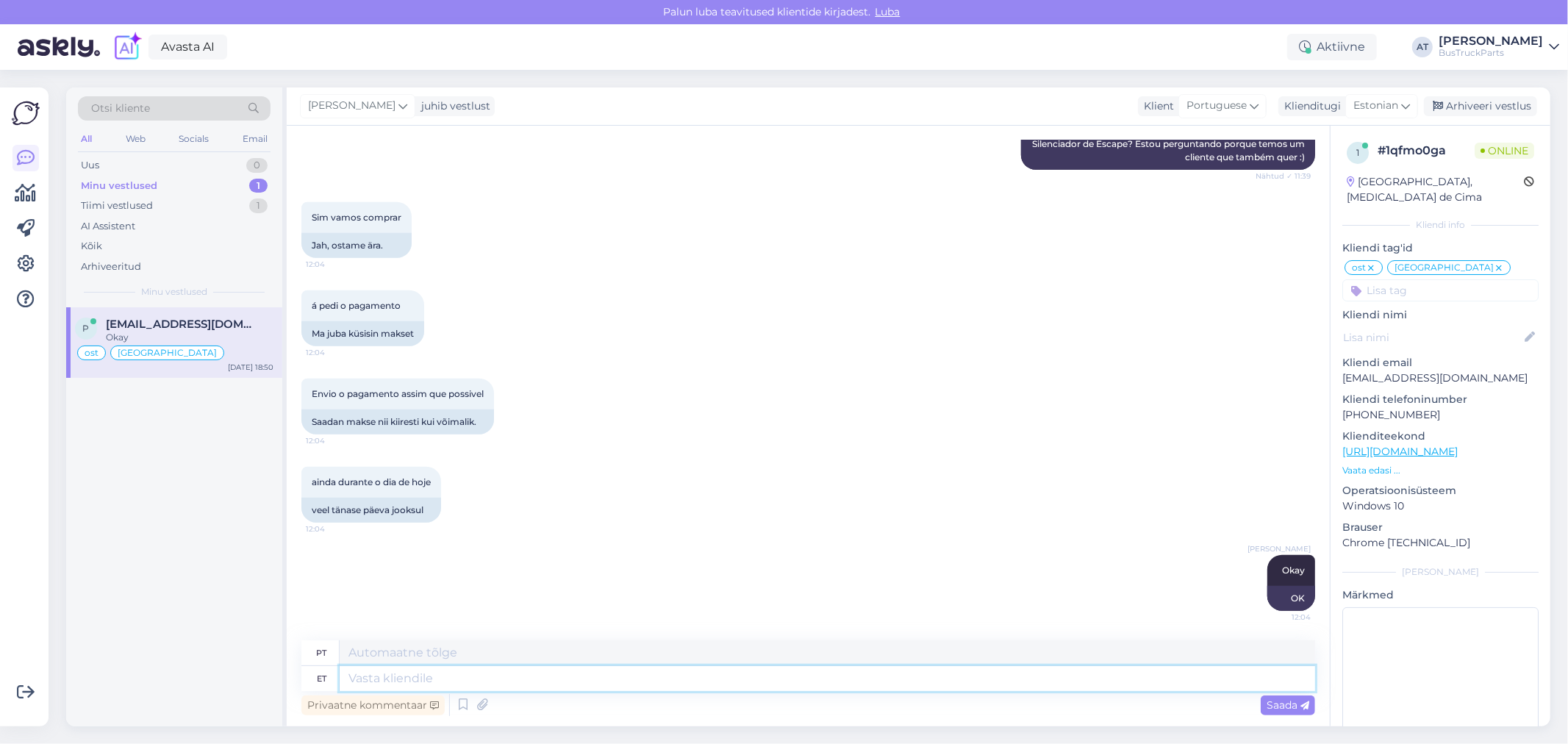
scroll to position [10749, 0]
click at [156, 165] on div "Uus 1" at bounding box center [173, 165] width 192 height 20
click at [158, 333] on div "Hello! Thank you for your interest in a radiator for VIN [US_VEHICLE_IDENTIFICA…" at bounding box center [189, 344] width 168 height 26
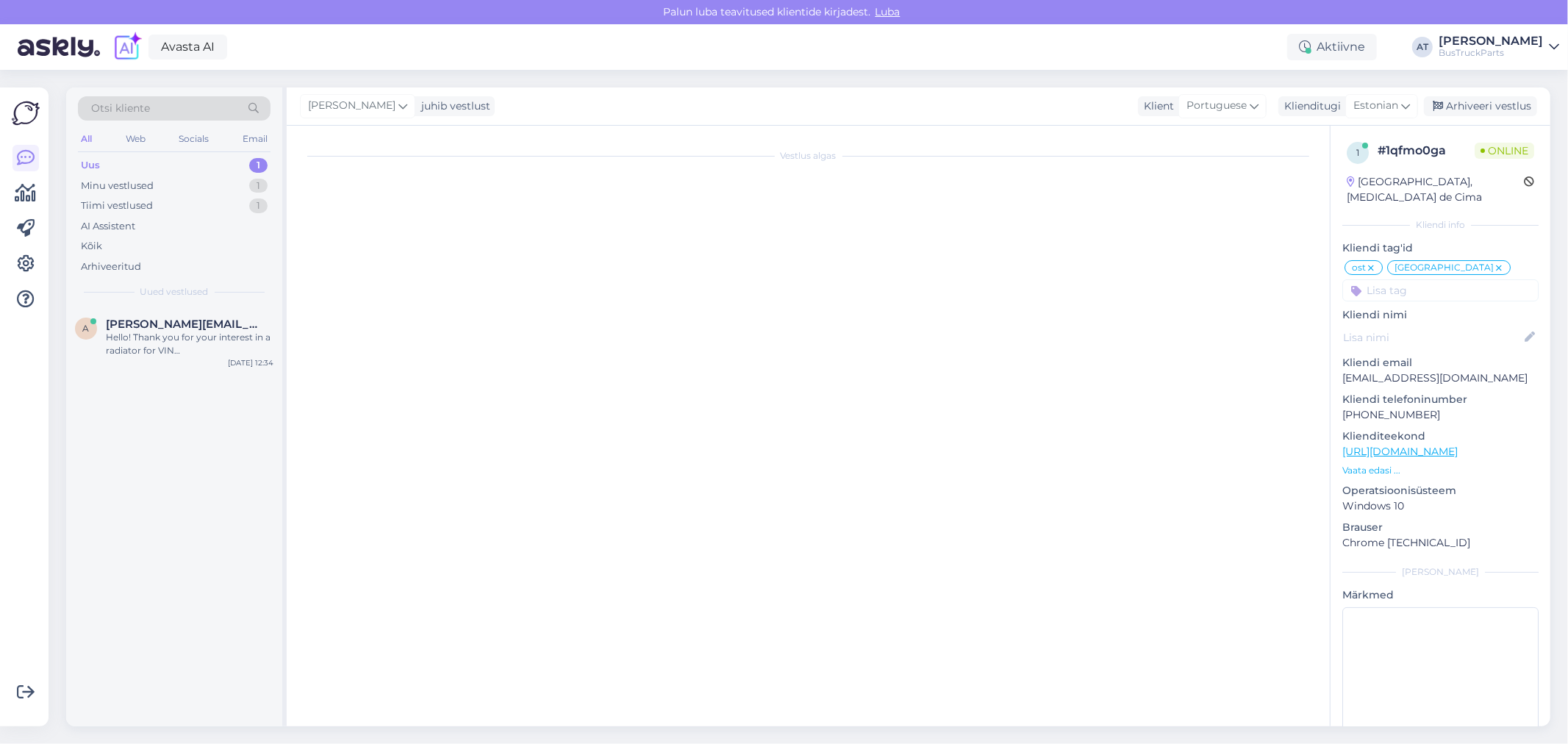
scroll to position [0, 0]
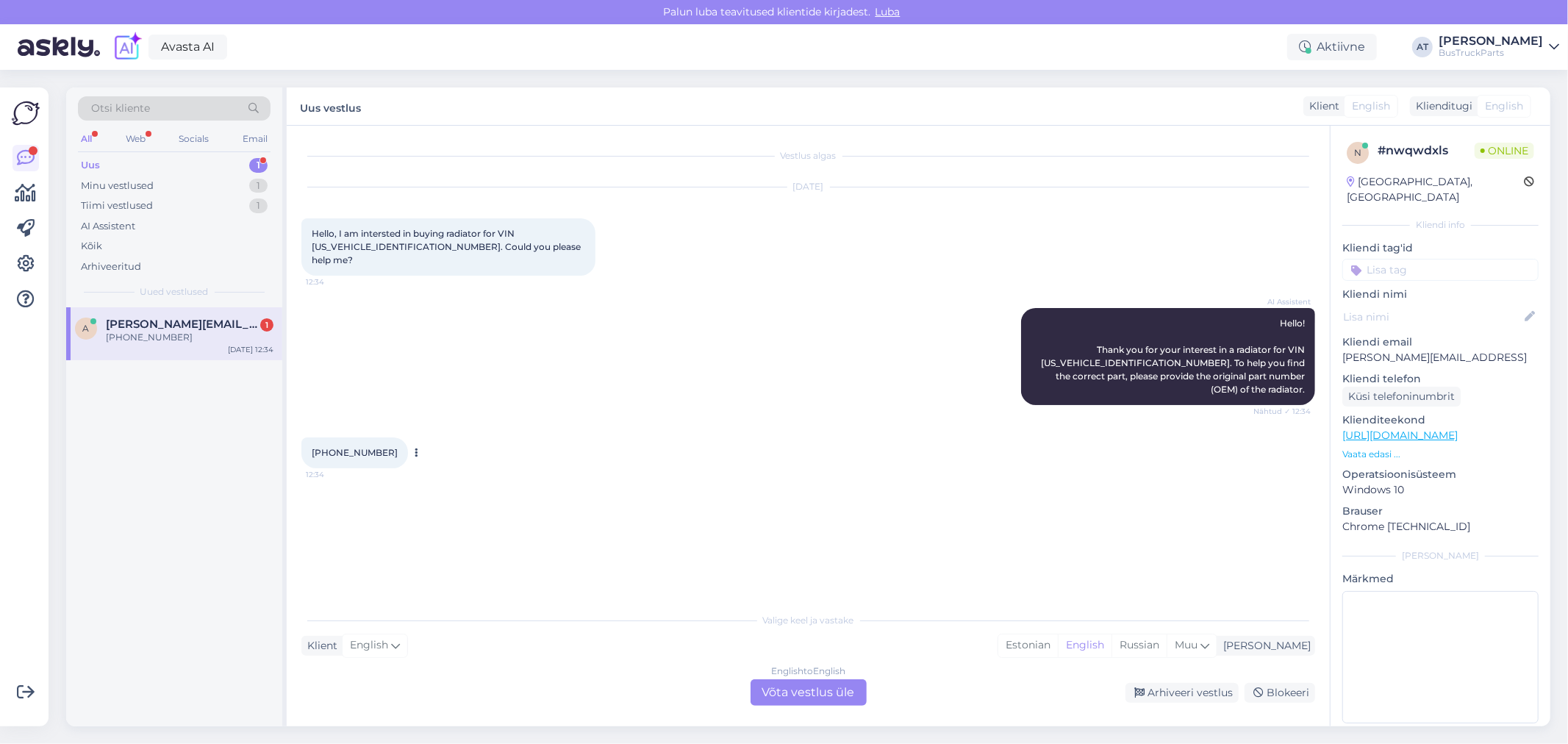
click at [321, 447] on span "[PHONE_NUMBER]" at bounding box center [354, 452] width 86 height 11
drag, startPoint x: 317, startPoint y: 422, endPoint x: 383, endPoint y: 429, distance: 66.4
click at [383, 438] on div "[PHONE_NUMBER] 12:34" at bounding box center [354, 453] width 106 height 31
click at [571, 422] on div "[PHONE_NUMBER] 12:34" at bounding box center [807, 453] width 1013 height 63
click at [371, 438] on div "[PHONE_NUMBER] 12:34" at bounding box center [354, 453] width 106 height 31
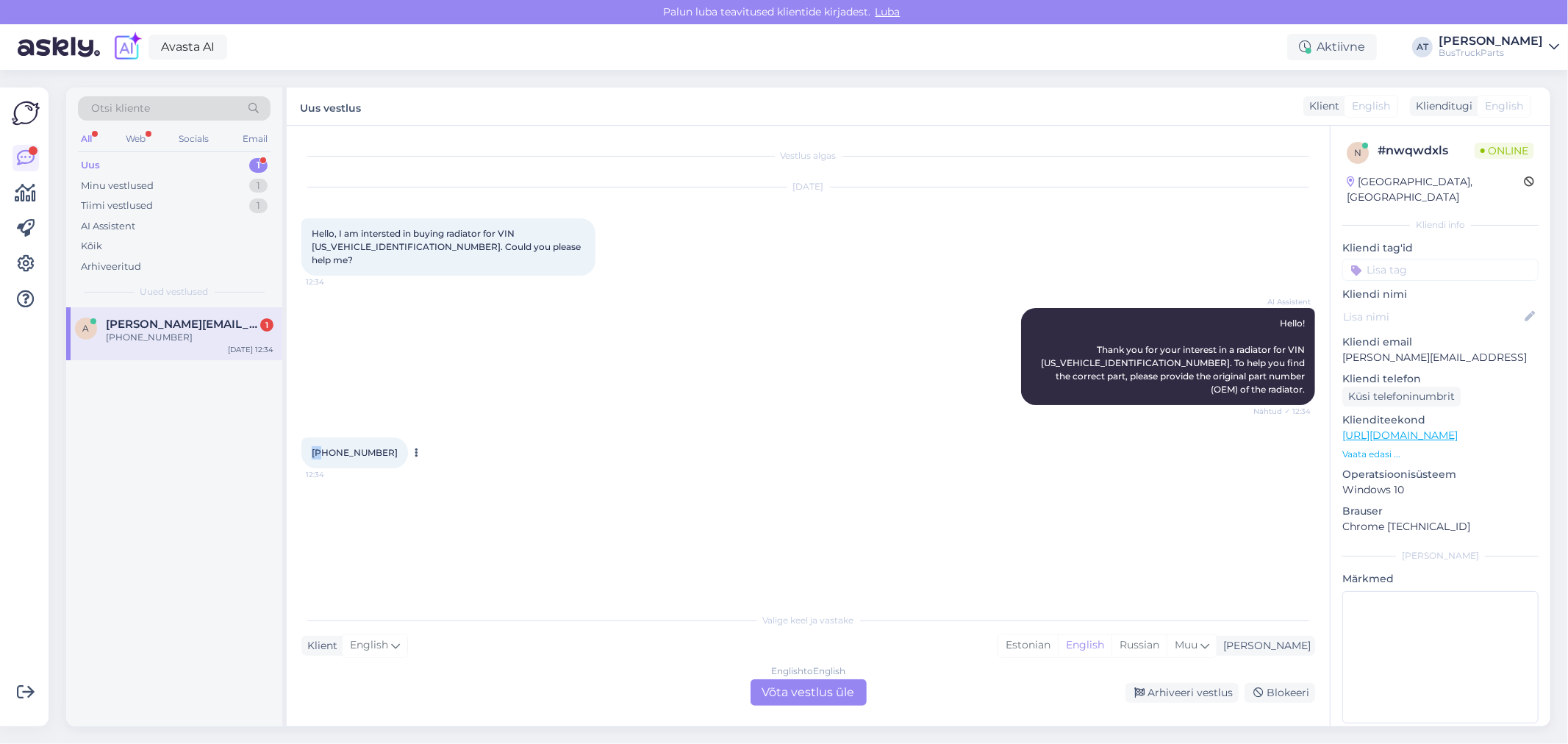
drag, startPoint x: 311, startPoint y: 424, endPoint x: 324, endPoint y: 424, distance: 13.0
click at [324, 447] on span "[PHONE_NUMBER]" at bounding box center [354, 452] width 86 height 11
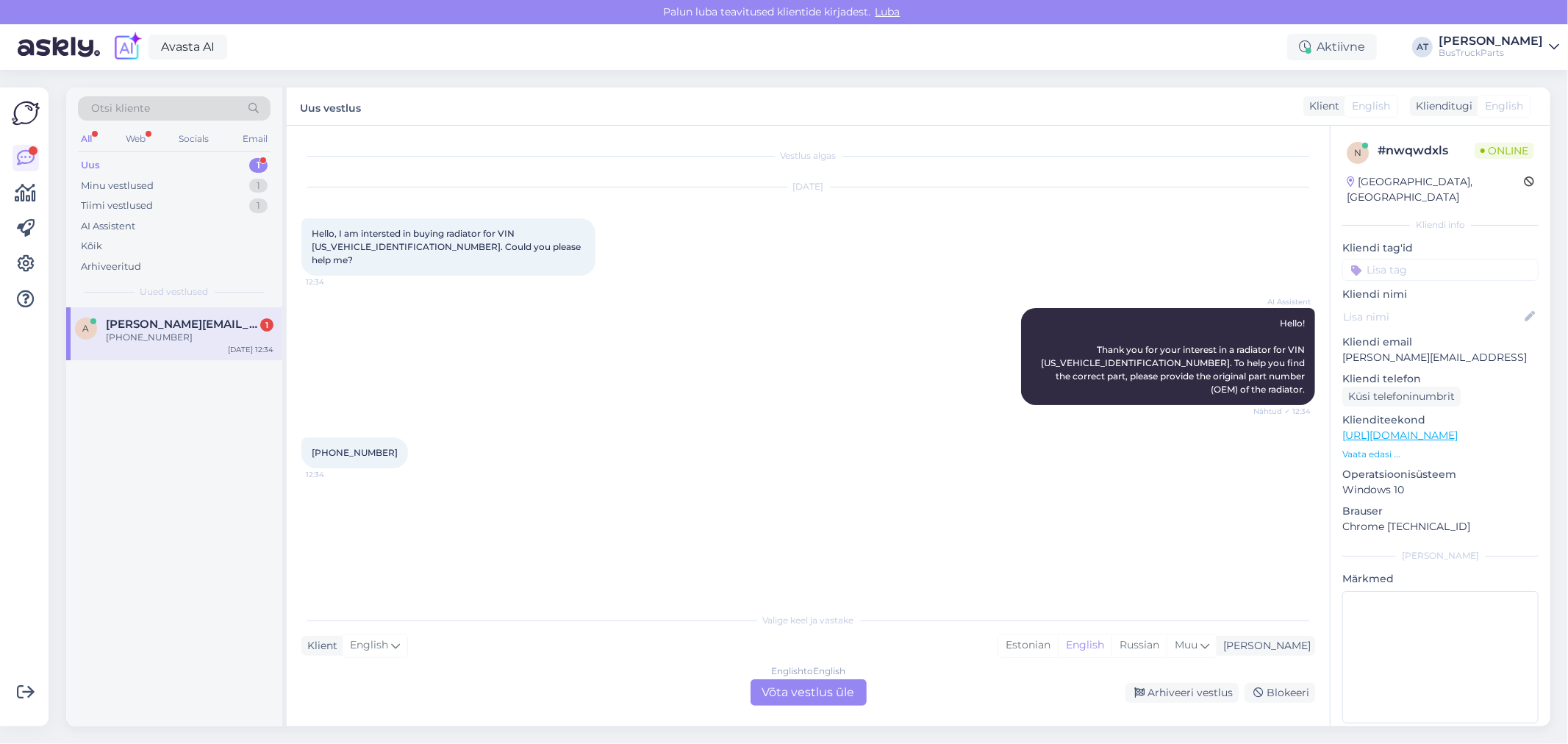
click at [835, 688] on div "English to English Võta vestlus üle" at bounding box center [809, 692] width 116 height 26
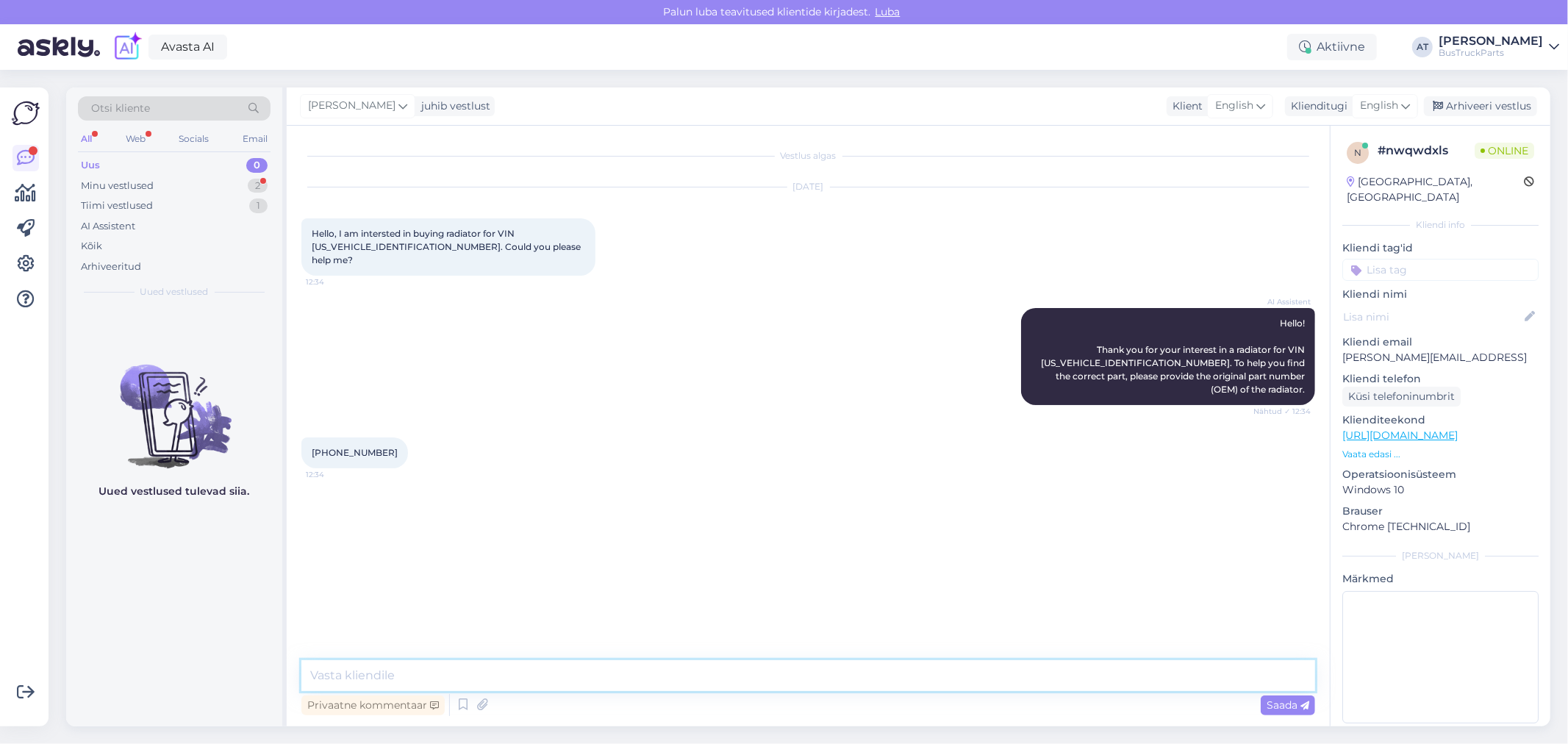
click at [846, 686] on textarea at bounding box center [807, 676] width 1013 height 31
type textarea "We don´t have spare part with such number. Sorry!"
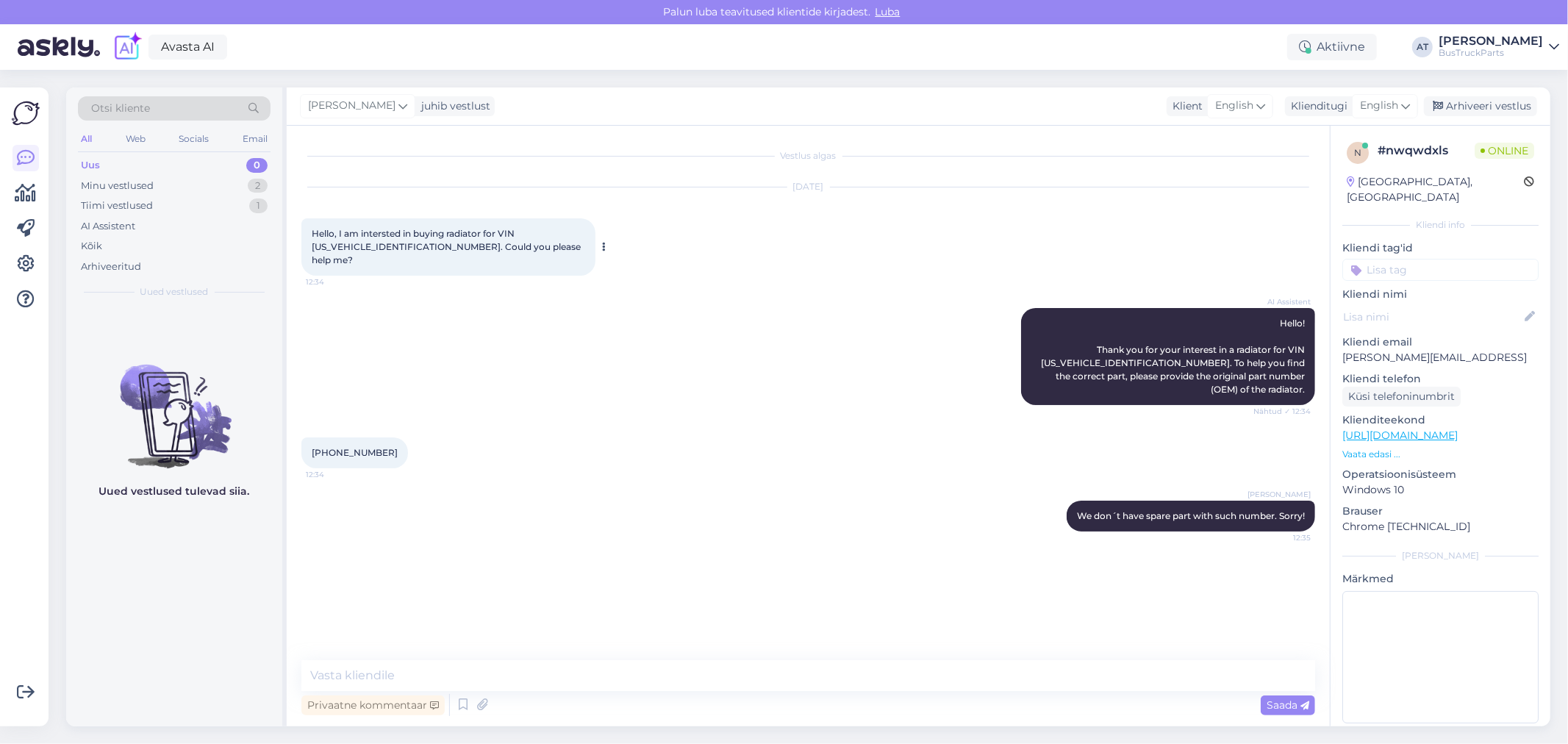
click at [329, 240] on div "Hello, I am intersted in buying radiator for VIN [US_VEHICLE_IDENTIFICATION_NUM…" at bounding box center [447, 247] width 294 height 57
click at [350, 241] on span "Hello, I am intersted in buying radiator for VIN [US_VEHICLE_IDENTIFICATION_NUM…" at bounding box center [447, 247] width 272 height 38
click at [1128, 677] on textarea at bounding box center [807, 676] width 1013 height 31
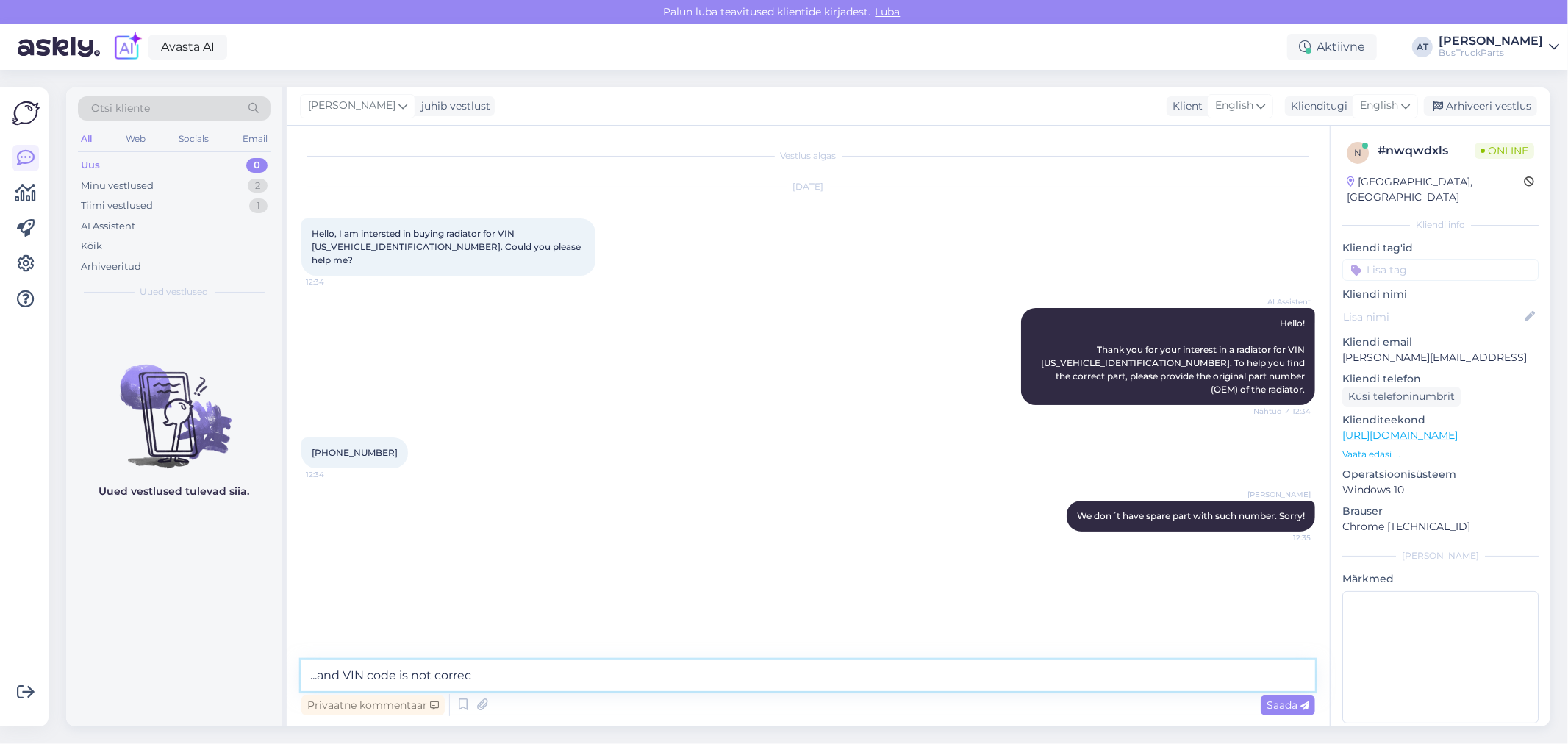
type textarea "...and VIN code is not correct"
